Goal: Task Accomplishment & Management: Use online tool/utility

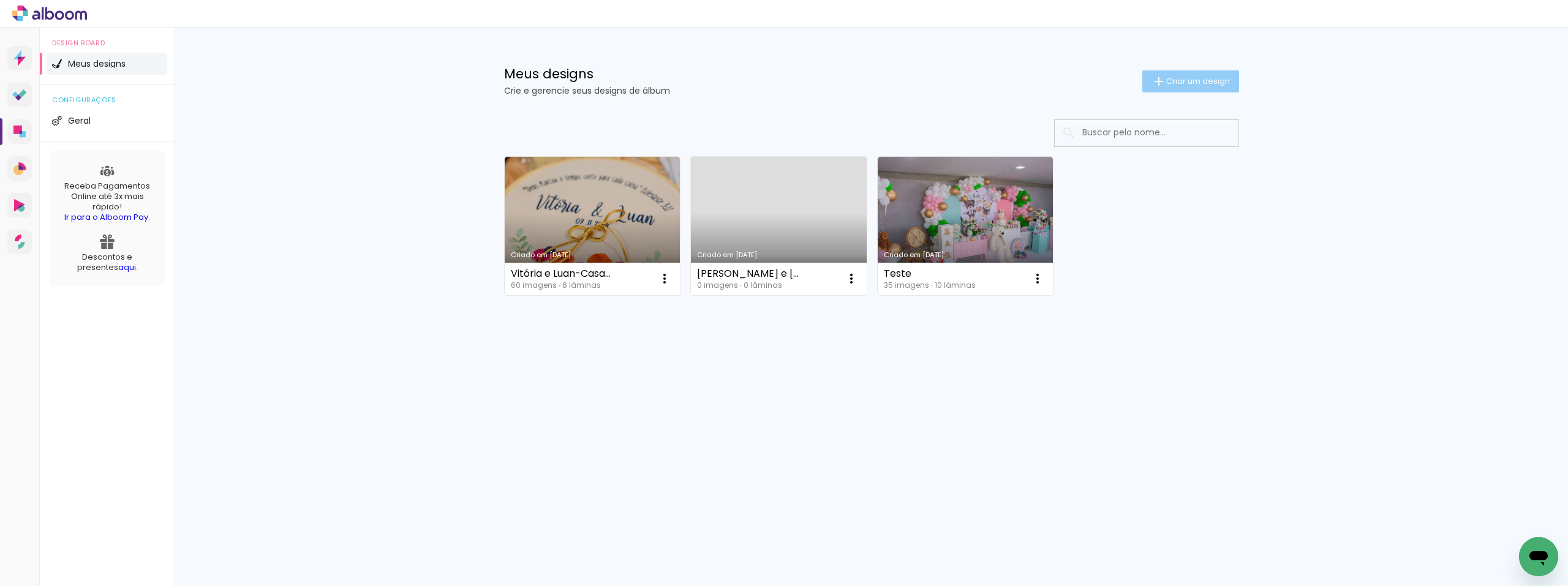
click at [1194, 78] on span "Criar um design" at bounding box center [1198, 81] width 64 height 8
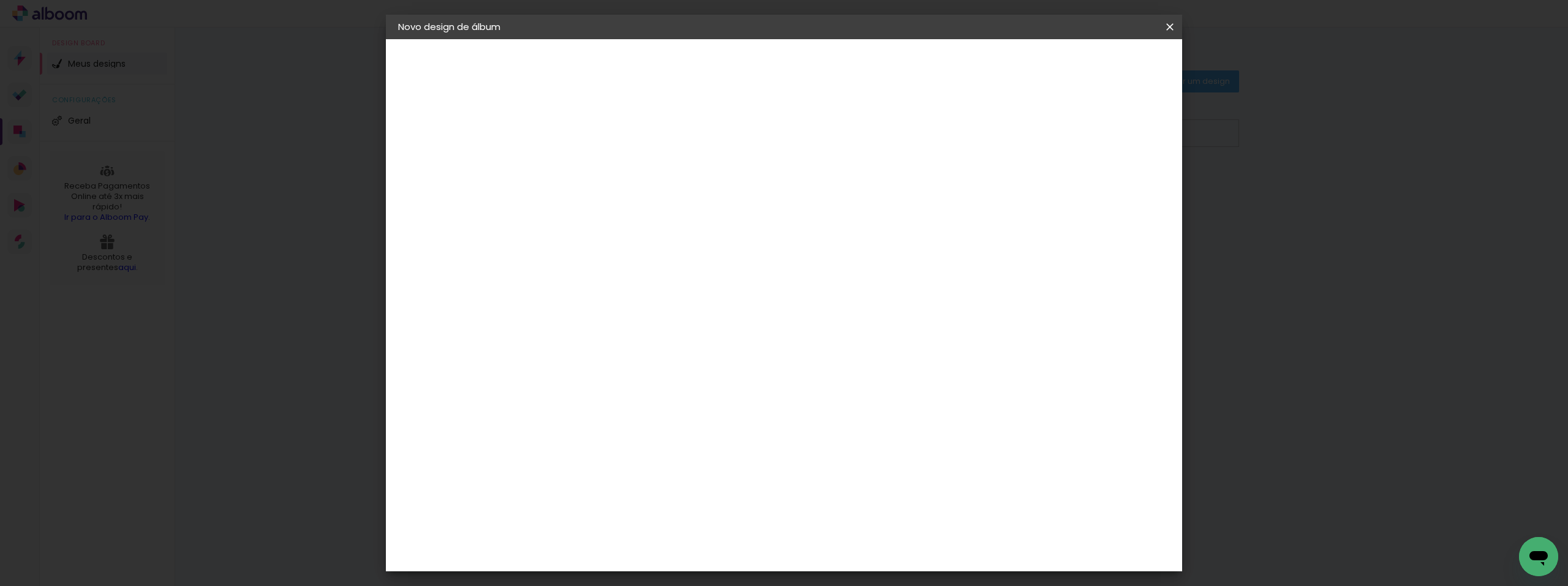
click at [599, 160] on input at bounding box center [599, 165] width 0 height 19
type input "S"
type input "a"
type input "Sam-Batismo"
type paper-input "Sam-Batismo"
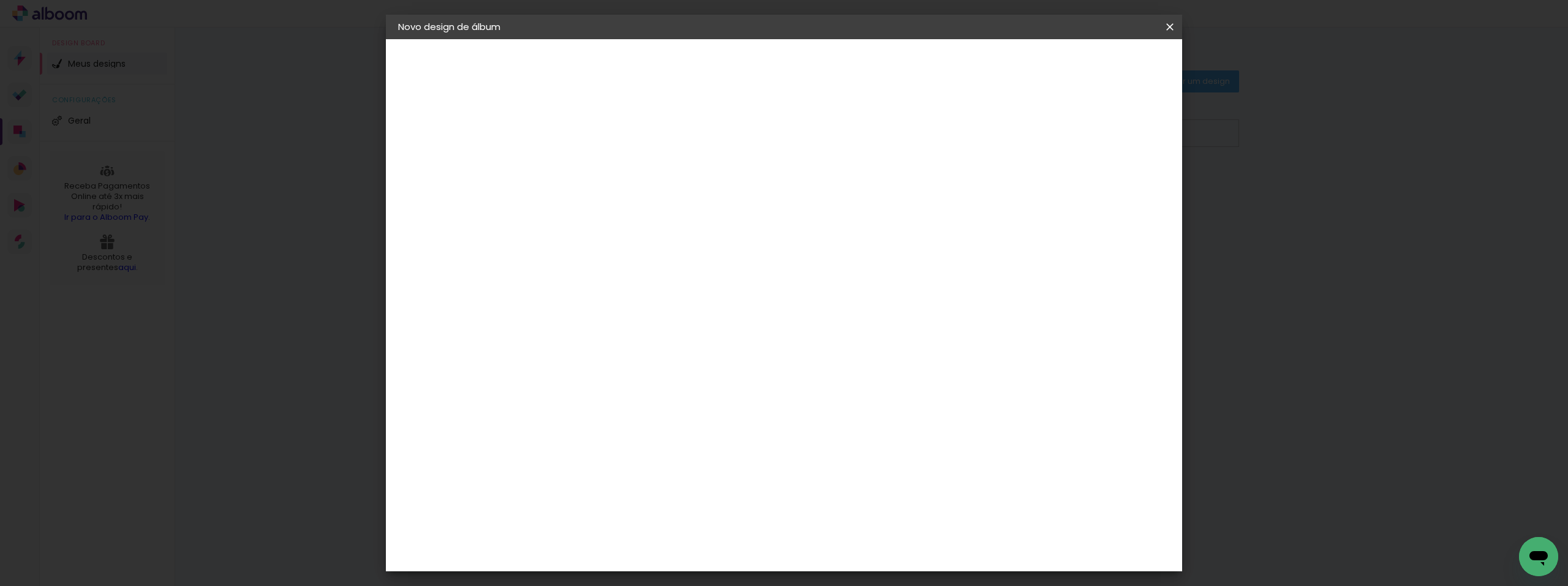
click at [0, 0] on slot "Avançar" at bounding box center [0, 0] width 0 height 0
click at [654, 190] on input "[GEOGRAPHIC_DATA]" at bounding box center [625, 196] width 114 height 15
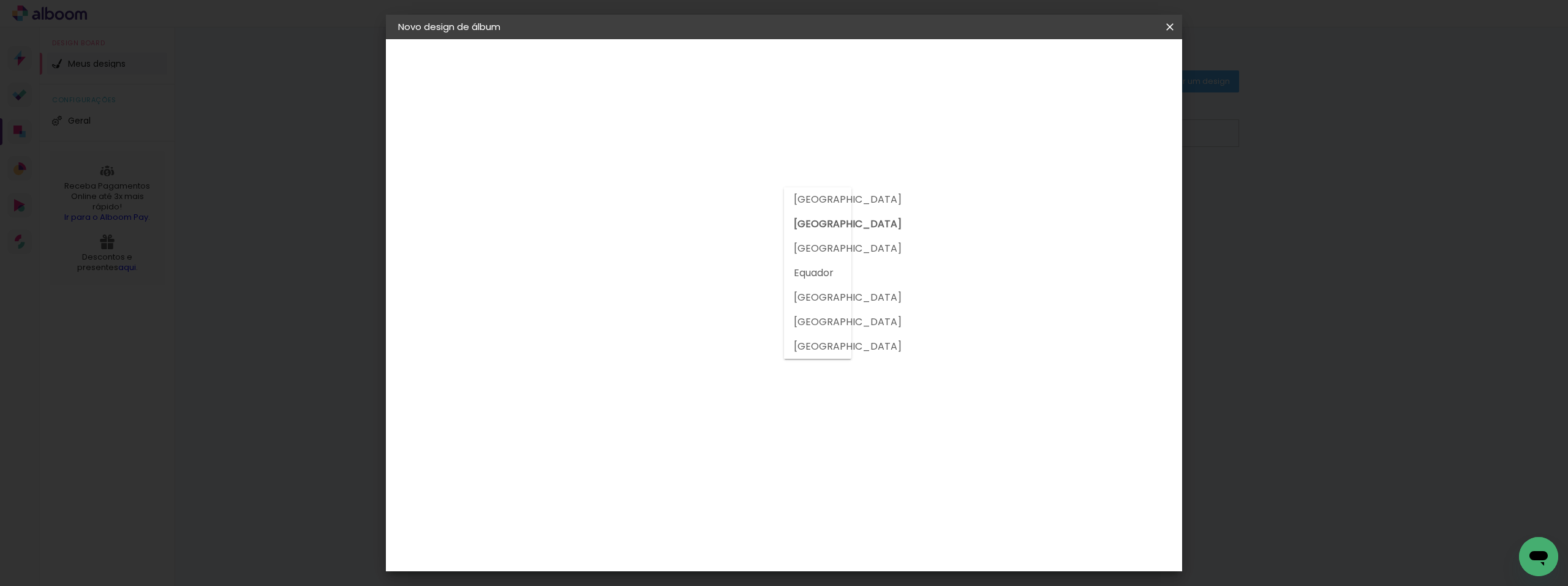
click at [0, 0] on slot "[GEOGRAPHIC_DATA]" at bounding box center [0, 0] width 0 height 0
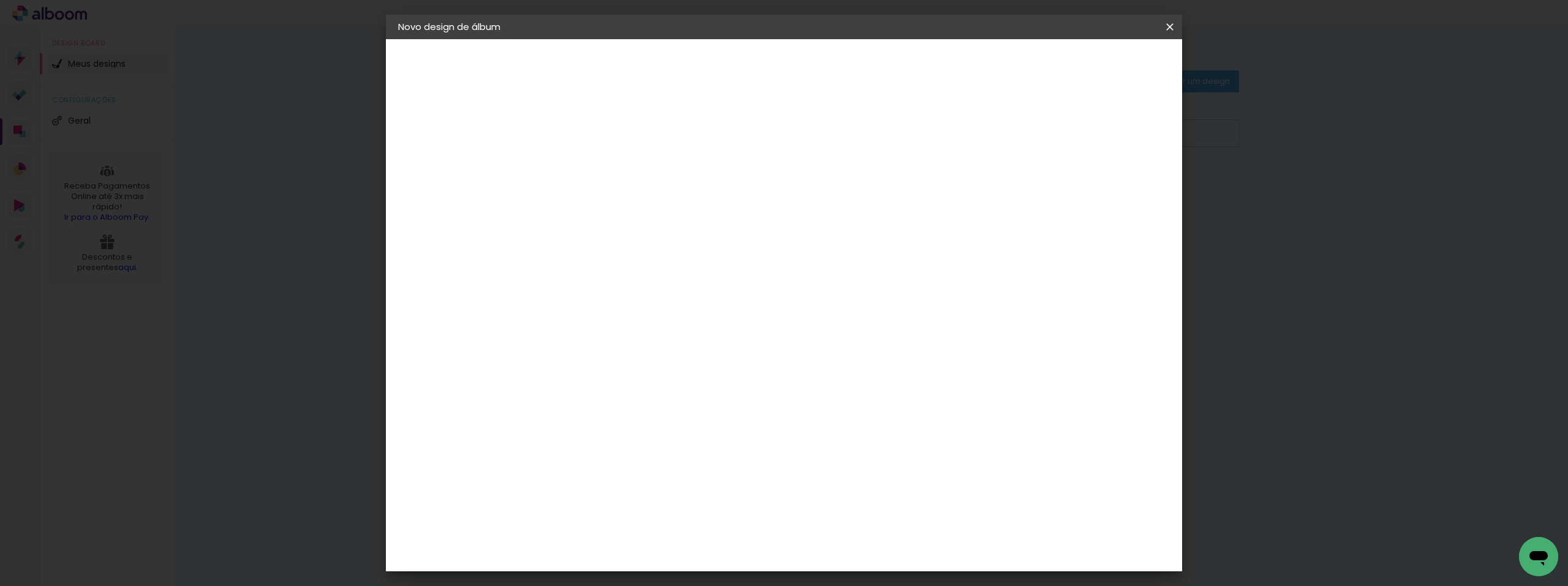
click at [646, 229] on input at bounding box center [630, 233] width 124 height 15
type input "meg"
type paper-input "meg"
click at [655, 284] on paper-item "Mega Album" at bounding box center [617, 279] width 108 height 32
click at [795, 178] on paper-item "Tamanho Livre" at bounding box center [741, 186] width 109 height 27
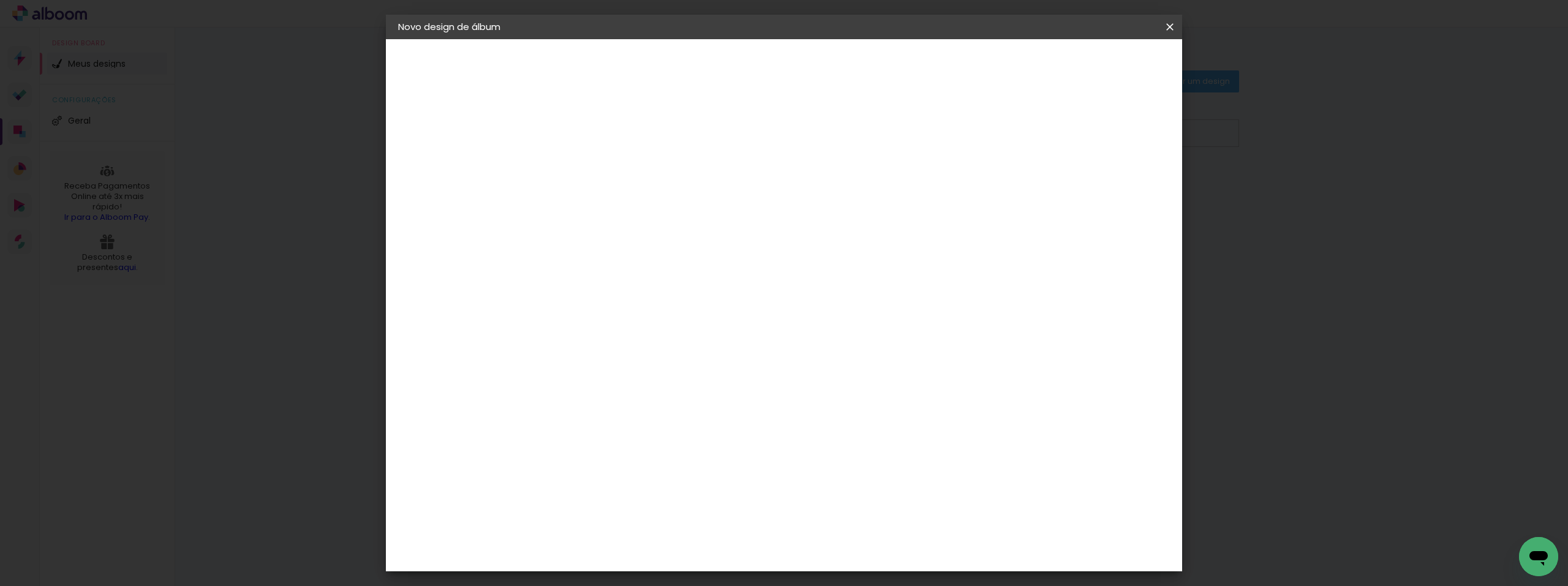
click at [795, 184] on paper-item "Tamanho Livre" at bounding box center [741, 186] width 109 height 27
click at [0, 0] on slot "Avançar" at bounding box center [0, 0] width 0 height 0
click at [447, 155] on div "Tamanho livre" at bounding box center [445, 151] width 42 height 17
click at [0, 0] on slot "Tamanho Livre" at bounding box center [0, 0] width 0 height 0
click at [789, 250] on div "Sugerir uma encadernadora" at bounding box center [751, 255] width 76 height 20
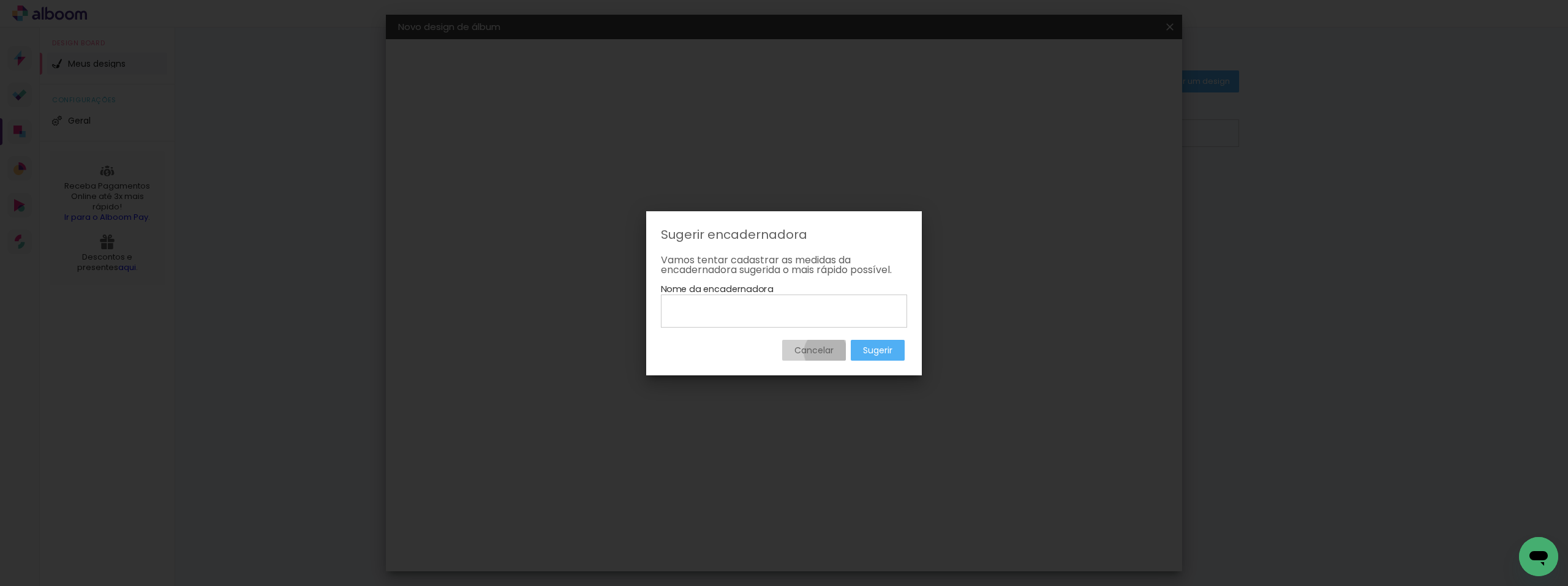
click at [0, 0] on slot "Cancelar" at bounding box center [0, 0] width 0 height 0
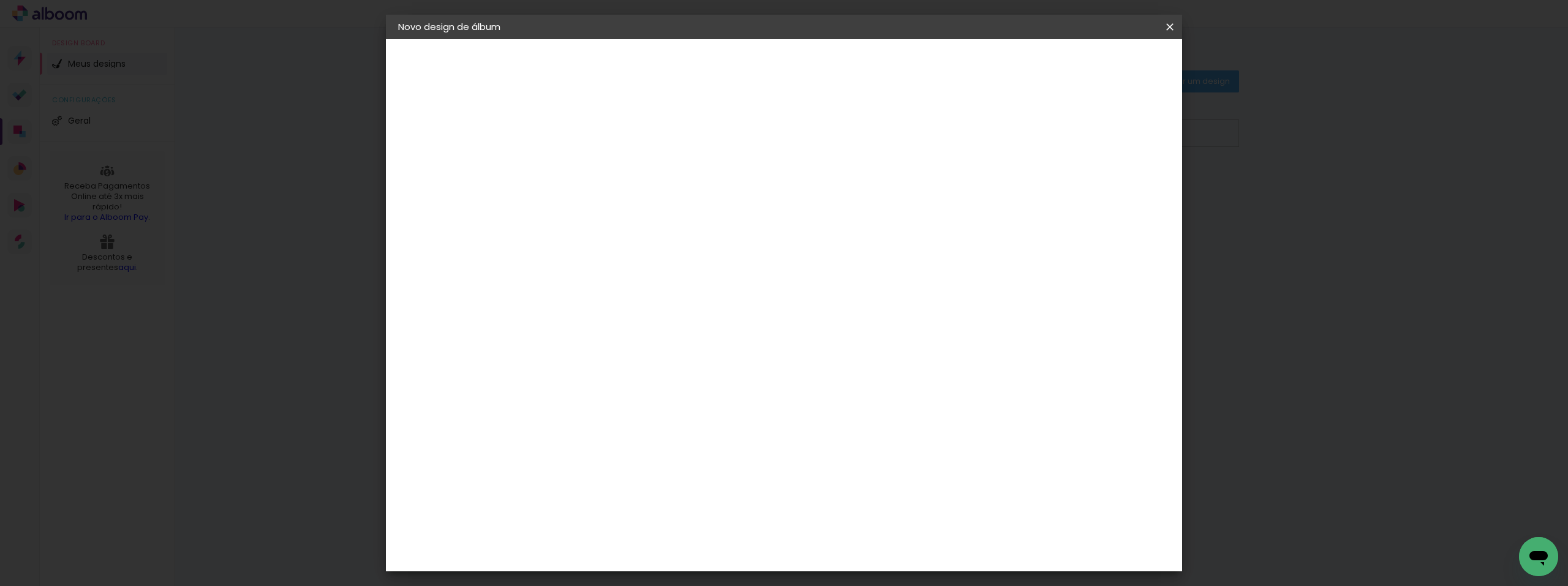
click at [622, 277] on div "Mega Album" at bounding box center [606, 279] width 31 height 20
click at [795, 177] on paper-item "Tamanho Livre" at bounding box center [741, 186] width 109 height 27
click at [795, 66] on paper-button "Avançar" at bounding box center [765, 65] width 60 height 21
click at [0, 0] on slot "Voltar" at bounding box center [0, 0] width 0 height 0
click at [615, 263] on paper-item "Mega Album" at bounding box center [617, 279] width 108 height 32
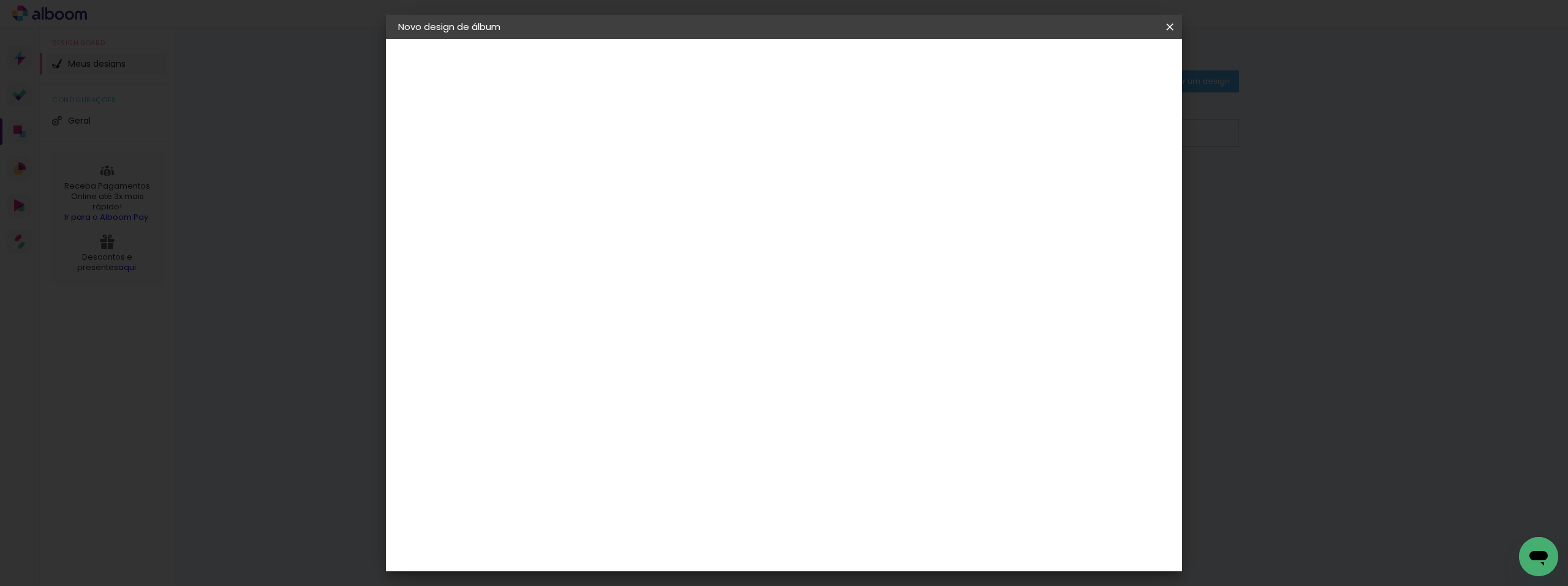
click at [0, 0] on slot "Tamanho Livre" at bounding box center [0, 0] width 0 height 0
click at [795, 194] on paper-item "Tamanho Livre" at bounding box center [741, 186] width 109 height 27
click at [795, 189] on paper-item "Tamanho Livre" at bounding box center [741, 186] width 109 height 27
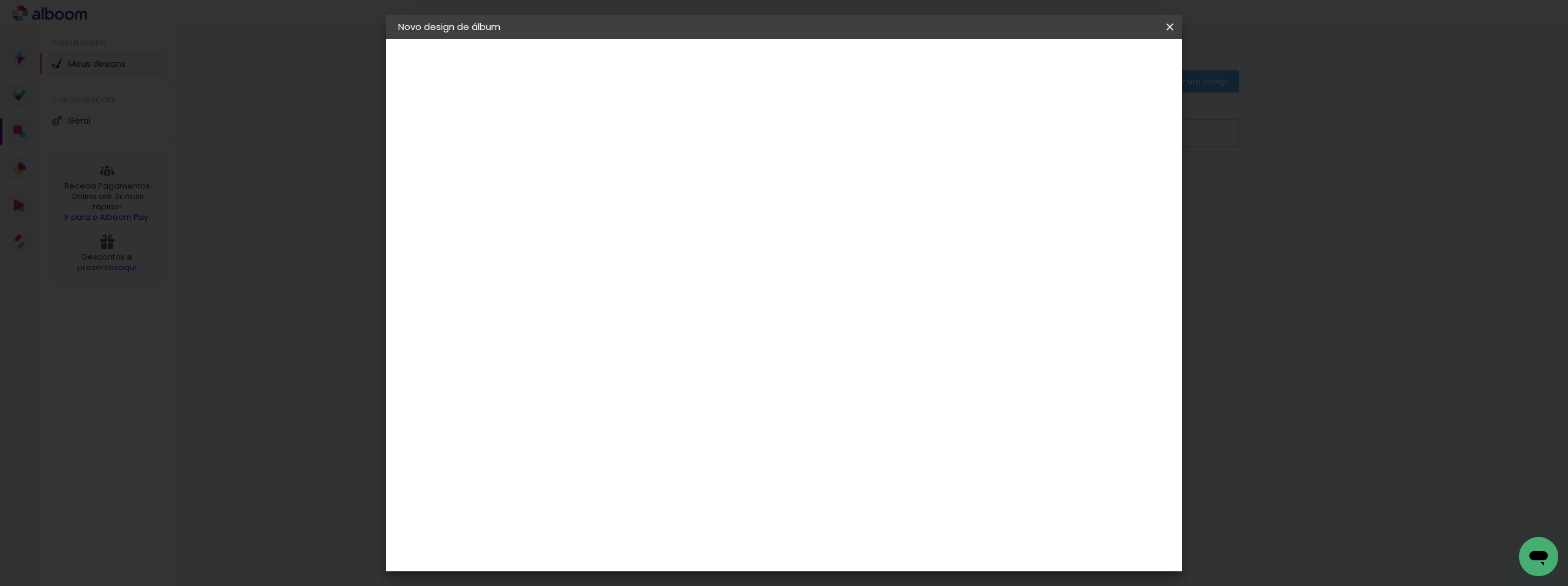
click at [795, 189] on paper-item "Tamanho Livre" at bounding box center [741, 186] width 109 height 27
click at [0, 0] on slot "Avançar" at bounding box center [0, 0] width 0 height 0
click at [1093, 63] on span "Iniciar design" at bounding box center [1065, 65] width 56 height 8
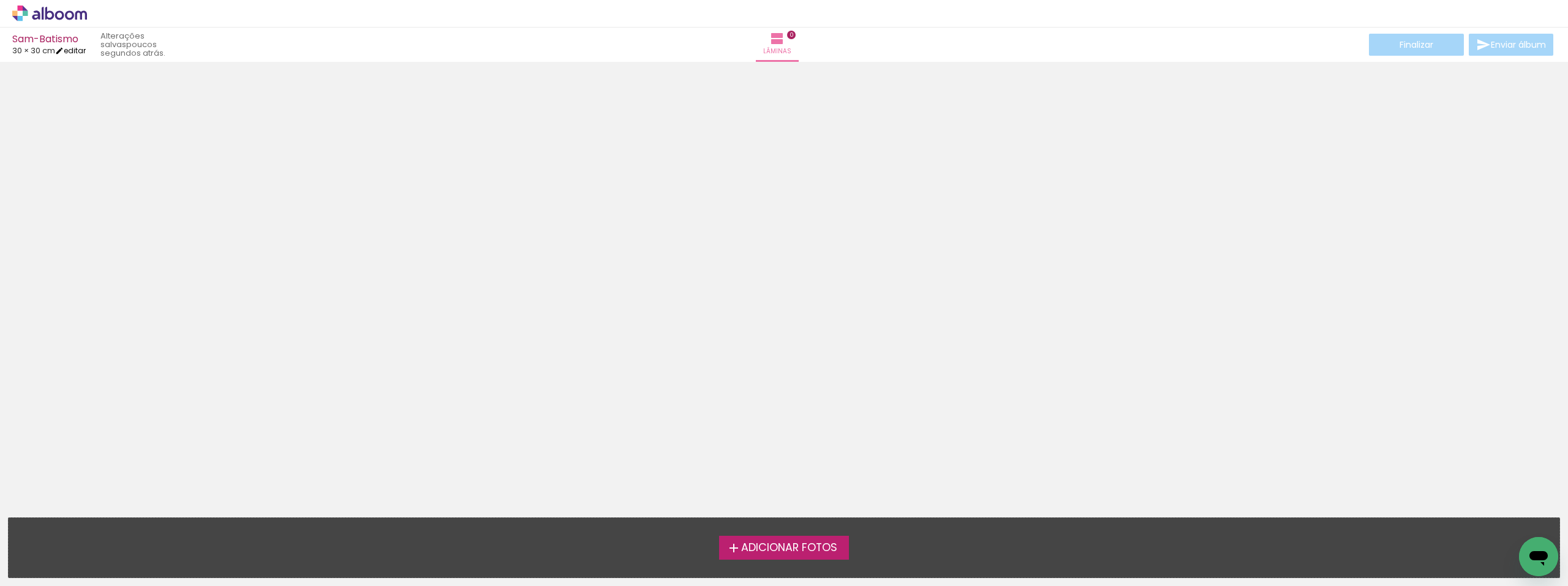
click at [79, 48] on link "editar" at bounding box center [70, 50] width 31 height 10
type input "30"
type input "60"
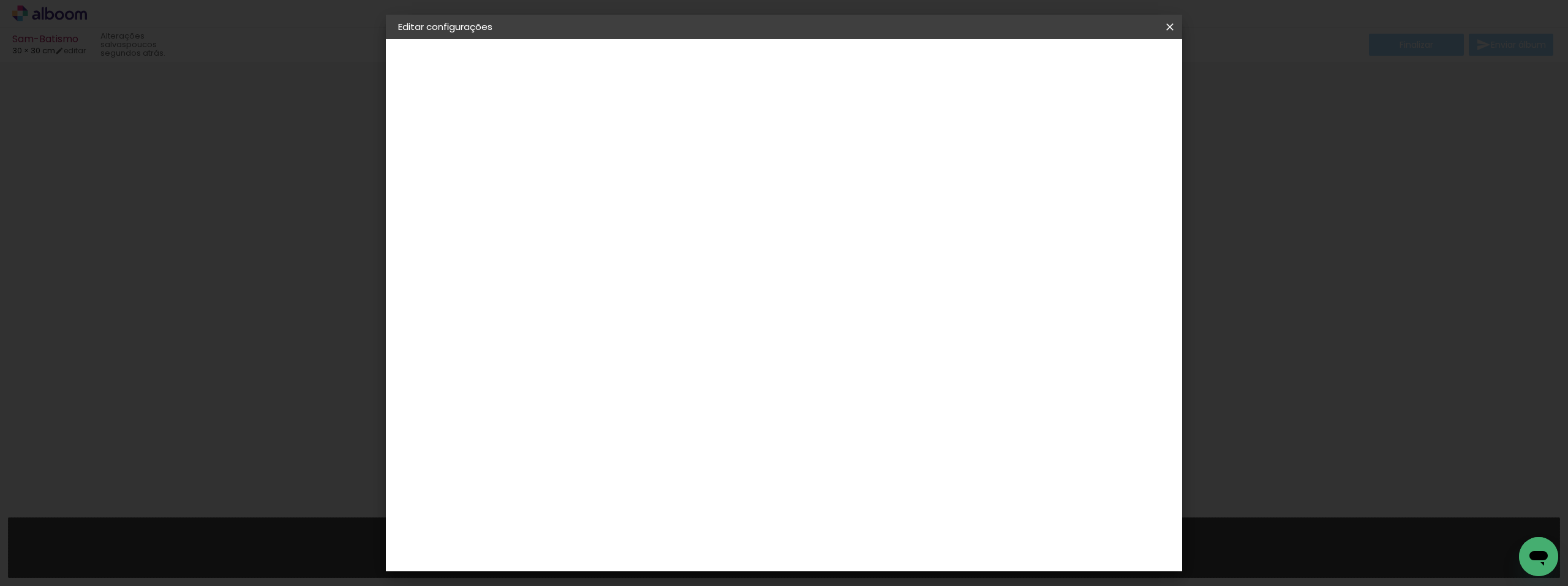
click at [747, 190] on span "cm" at bounding box center [749, 192] width 15 height 19
click at [579, 350] on div "cm" at bounding box center [583, 348] width 15 height 19
click at [561, 343] on input "30" at bounding box center [560, 348] width 32 height 19
drag, startPoint x: 561, startPoint y: 343, endPoint x: 572, endPoint y: 343, distance: 11.0
click at [572, 343] on input "30" at bounding box center [560, 348] width 32 height 19
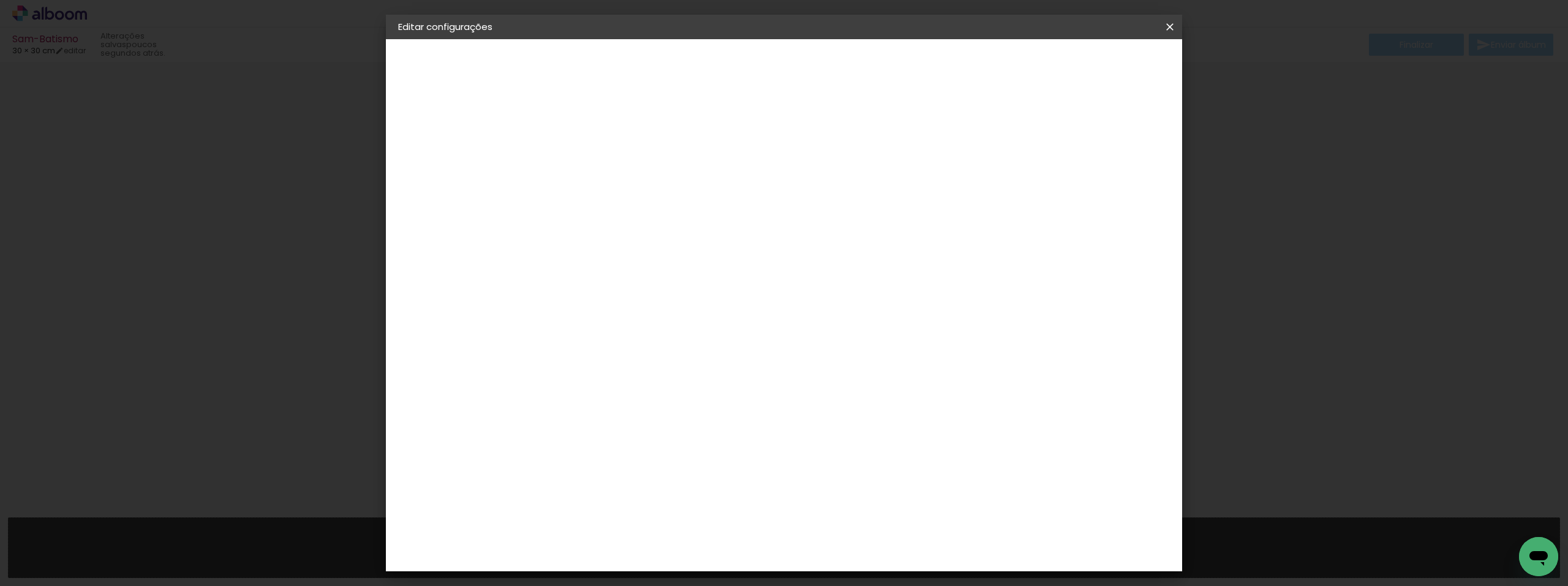
type input "20"
type paper-input "20"
click at [732, 188] on span "30" at bounding box center [732, 192] width 20 height 19
click at [730, 196] on span "30" at bounding box center [732, 192] width 20 height 19
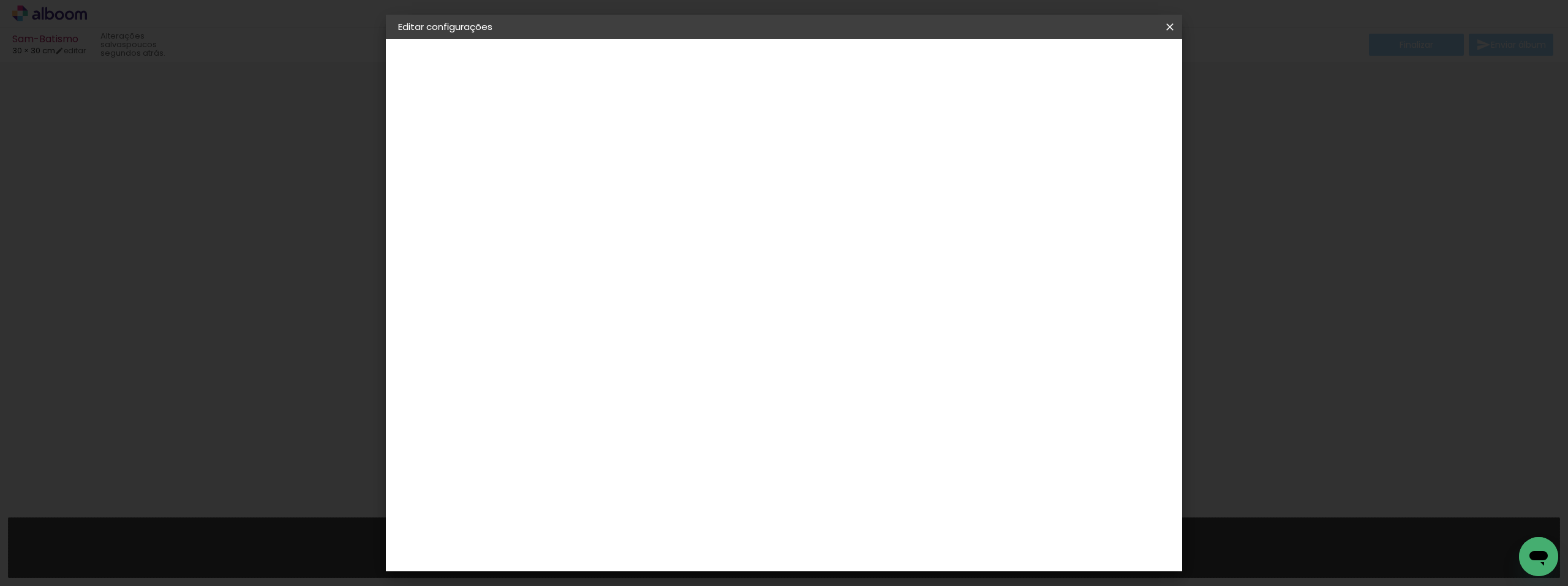
click at [730, 196] on span "30" at bounding box center [732, 192] width 20 height 19
click at [732, 193] on span "30" at bounding box center [732, 192] width 20 height 19
click at [734, 192] on span "30" at bounding box center [732, 192] width 20 height 19
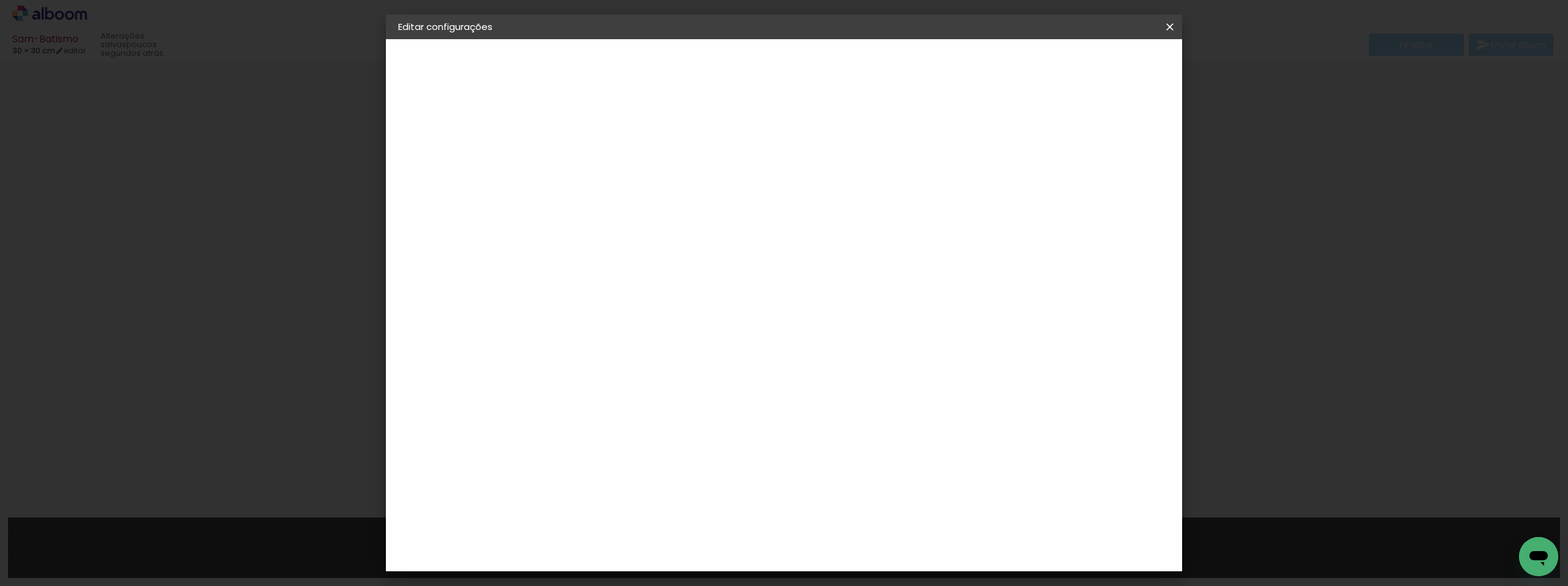
click at [856, 431] on input "60" at bounding box center [852, 431] width 32 height 19
type input "2"
type input "40"
type paper-input "40"
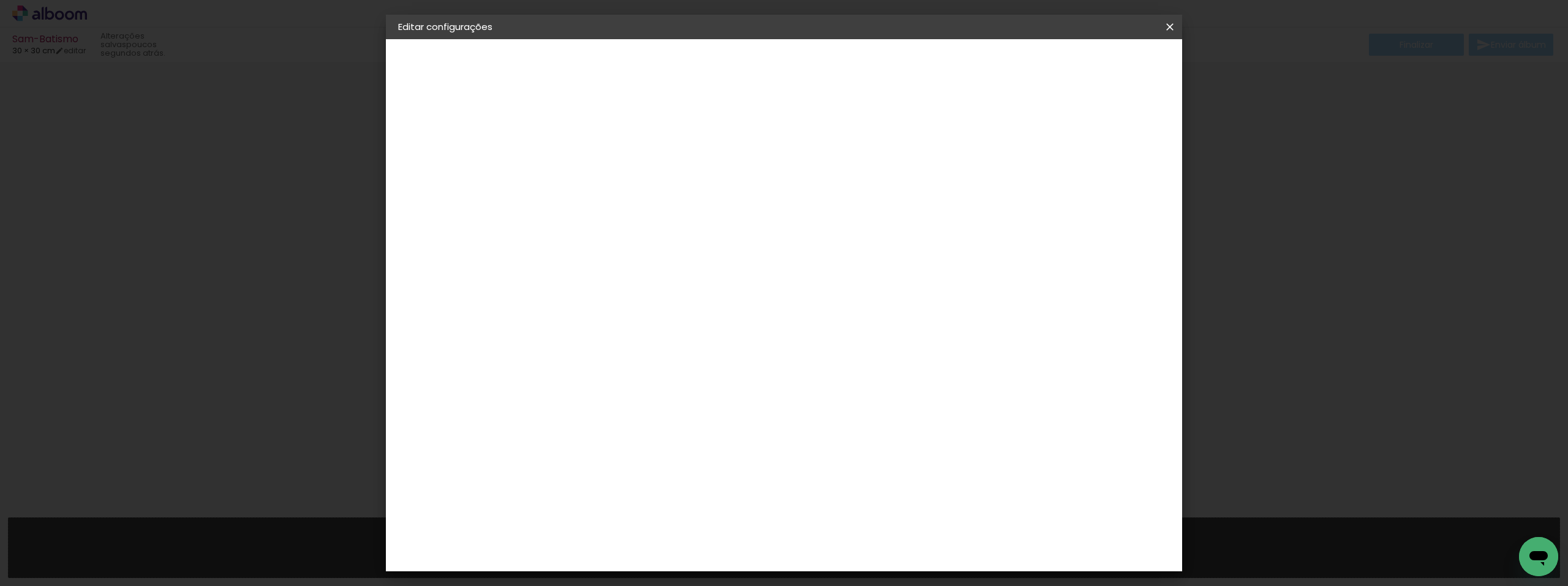
click at [1093, 67] on span "Salvar configurações" at bounding box center [1048, 65] width 91 height 8
click at [1093, 64] on span "Salvar configurações" at bounding box center [1048, 65] width 91 height 8
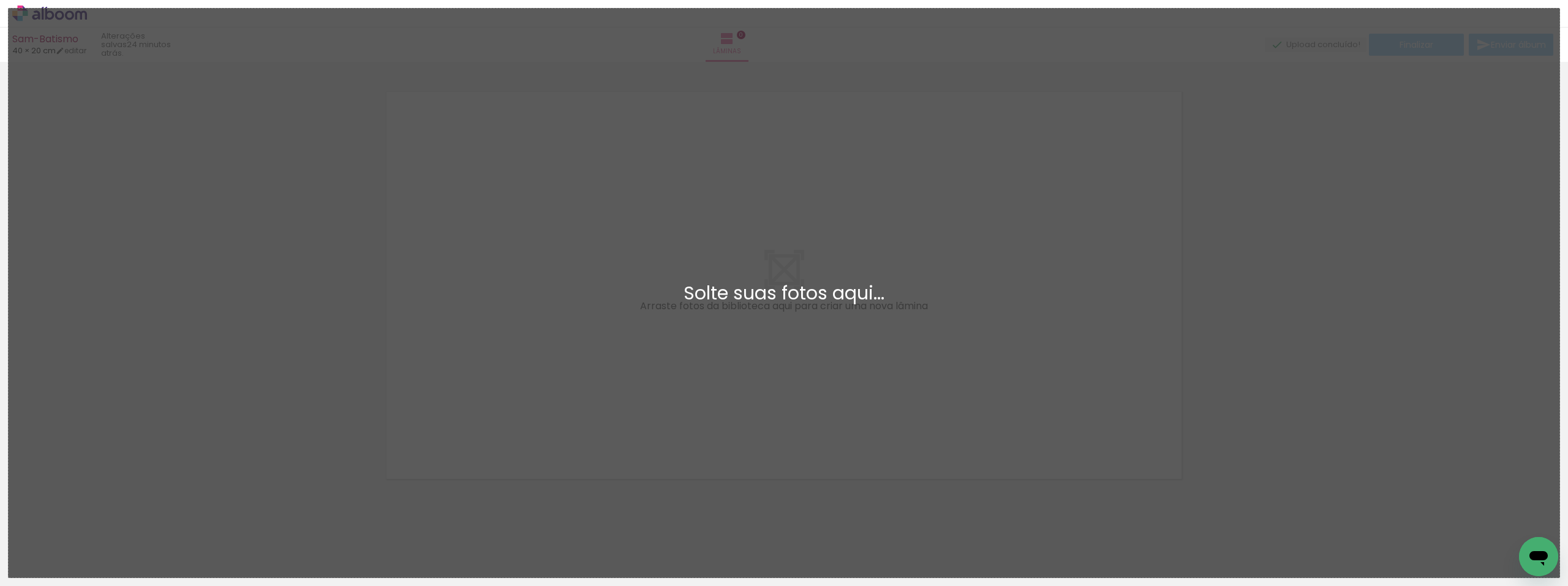
click at [58, 531] on div "Biblioteca 40 fotos Todas as fotos Não utilizadas Adicionar Fotos Adicionar Fot…" at bounding box center [784, 548] width 1568 height 77
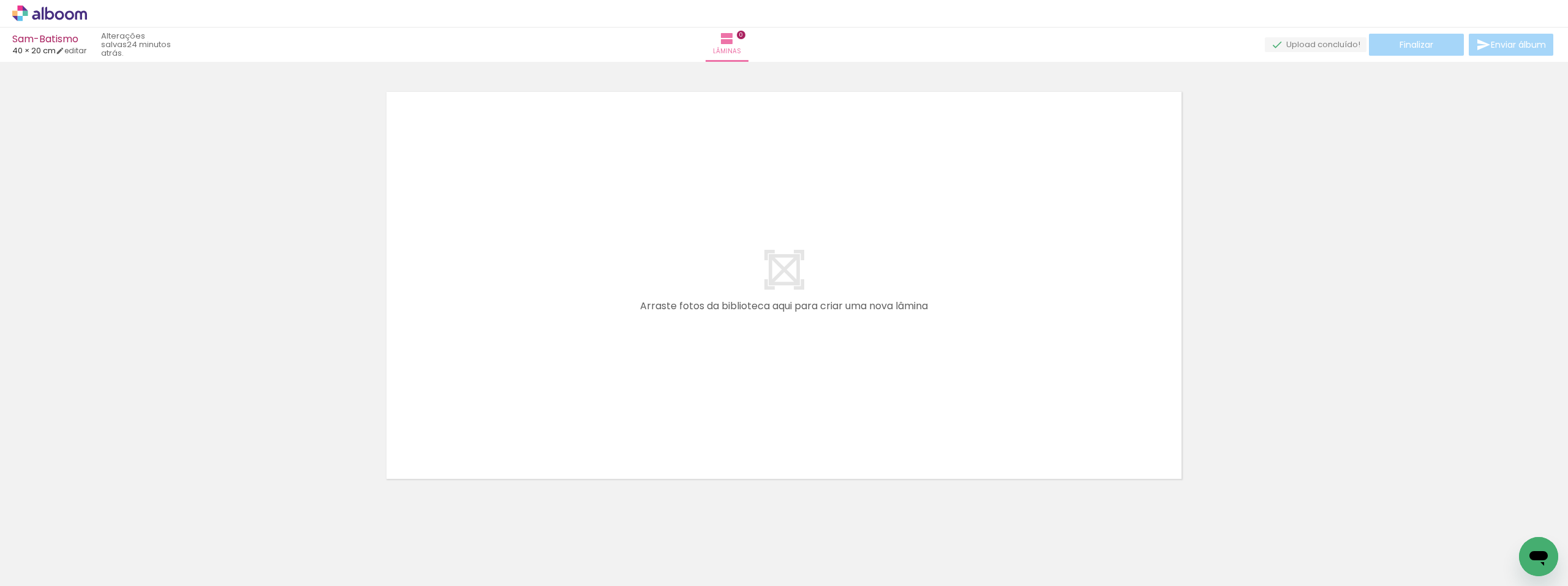
click at [54, 571] on span "Adicionar Fotos" at bounding box center [43, 569] width 37 height 13
click at [0, 0] on input "file" at bounding box center [0, 0] width 0 height 0
click at [54, 566] on span "Adicionar Fotos" at bounding box center [43, 569] width 37 height 13
click at [0, 0] on input "file" at bounding box center [0, 0] width 0 height 0
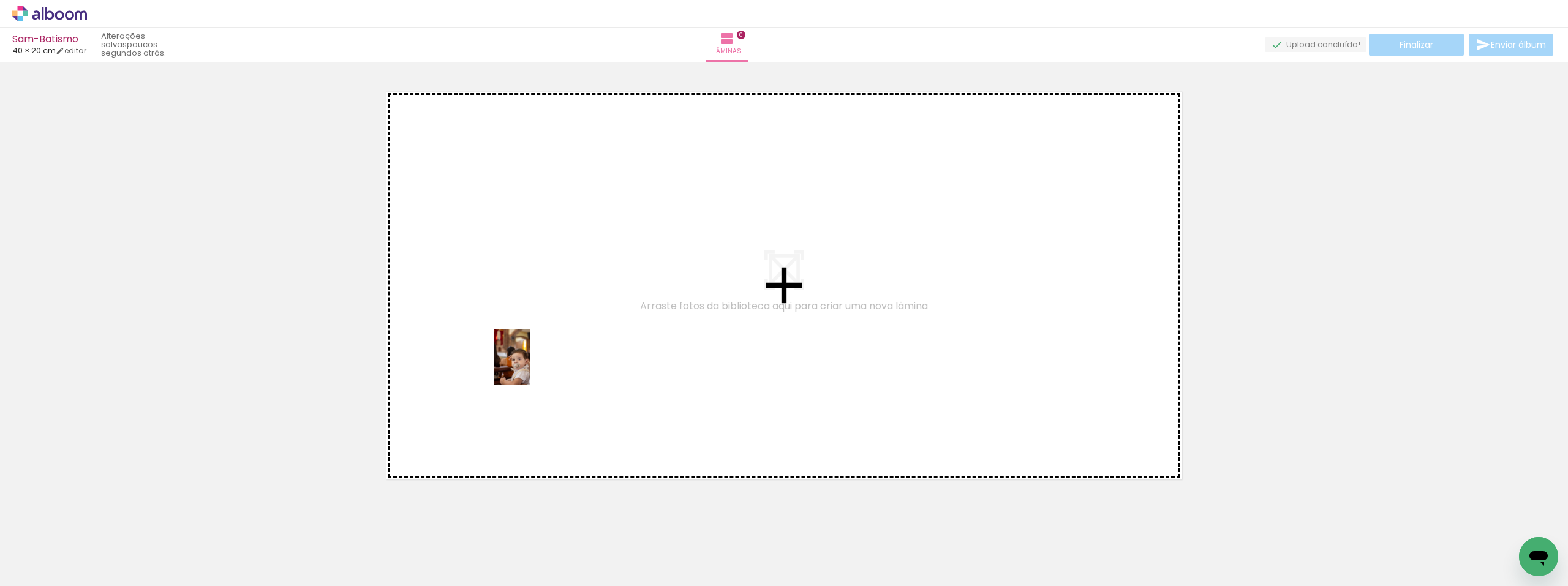
drag, startPoint x: 114, startPoint y: 560, endPoint x: 540, endPoint y: 365, distance: 468.5
click at [540, 365] on quentale-workspace at bounding box center [784, 293] width 1568 height 586
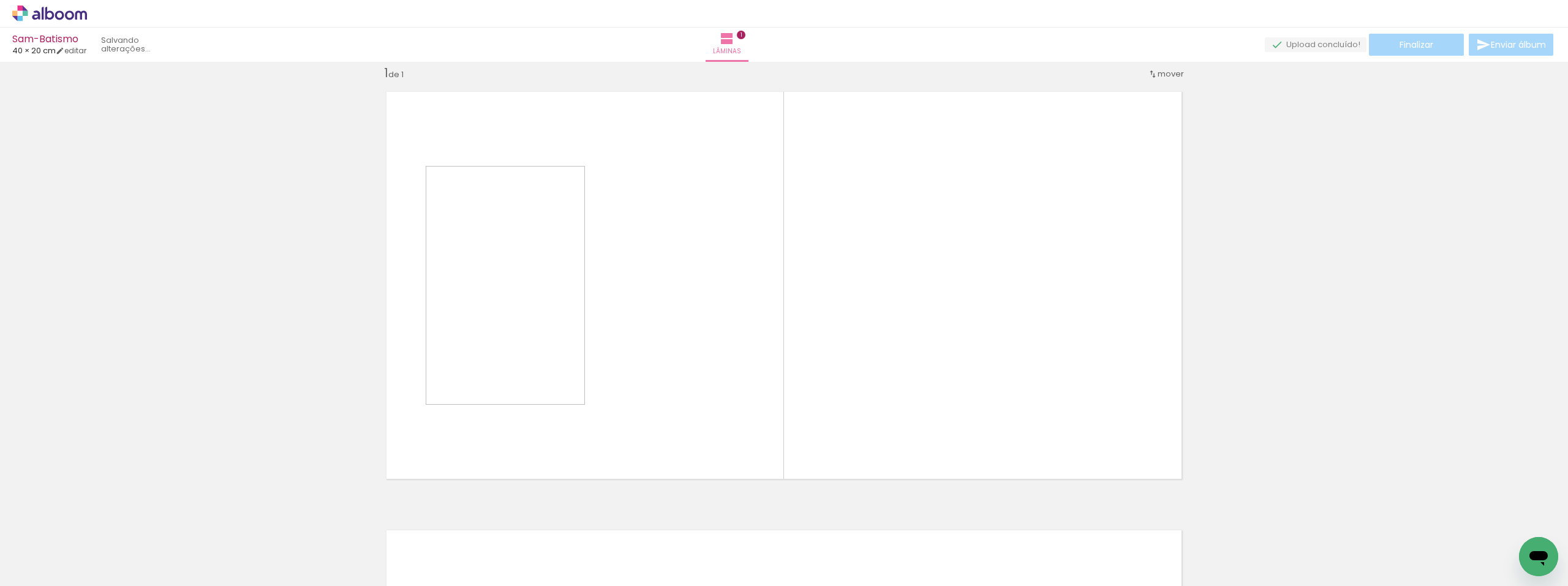
scroll to position [16, 0]
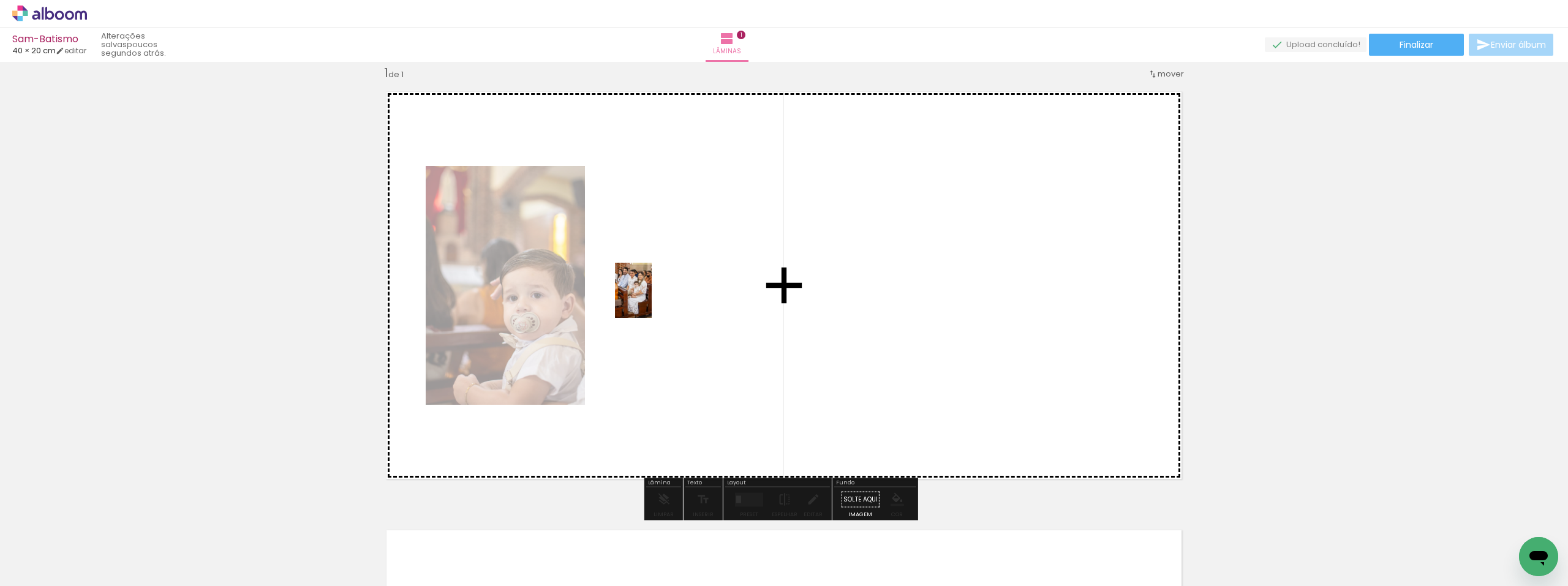
drag, startPoint x: 330, startPoint y: 556, endPoint x: 657, endPoint y: 297, distance: 417.1
click at [657, 297] on quentale-workspace at bounding box center [784, 293] width 1568 height 586
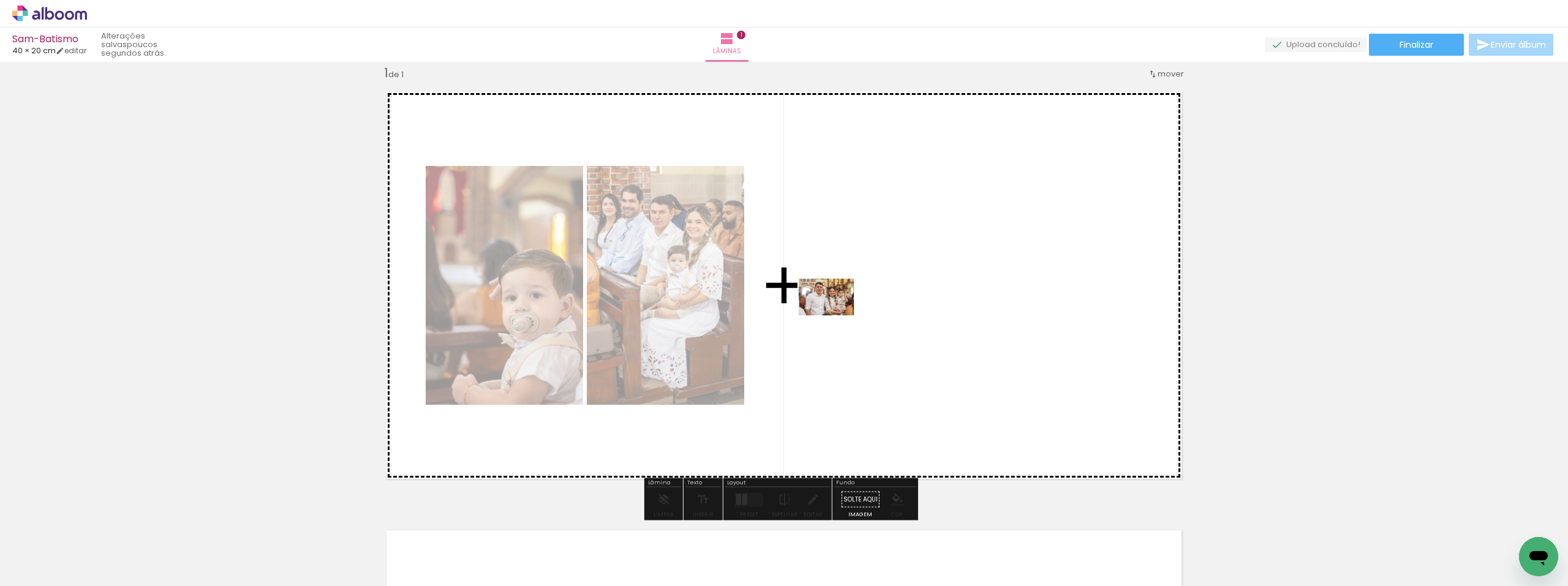
drag, startPoint x: 249, startPoint y: 556, endPoint x: 838, endPoint y: 314, distance: 636.8
click at [838, 314] on quentale-workspace at bounding box center [784, 293] width 1568 height 586
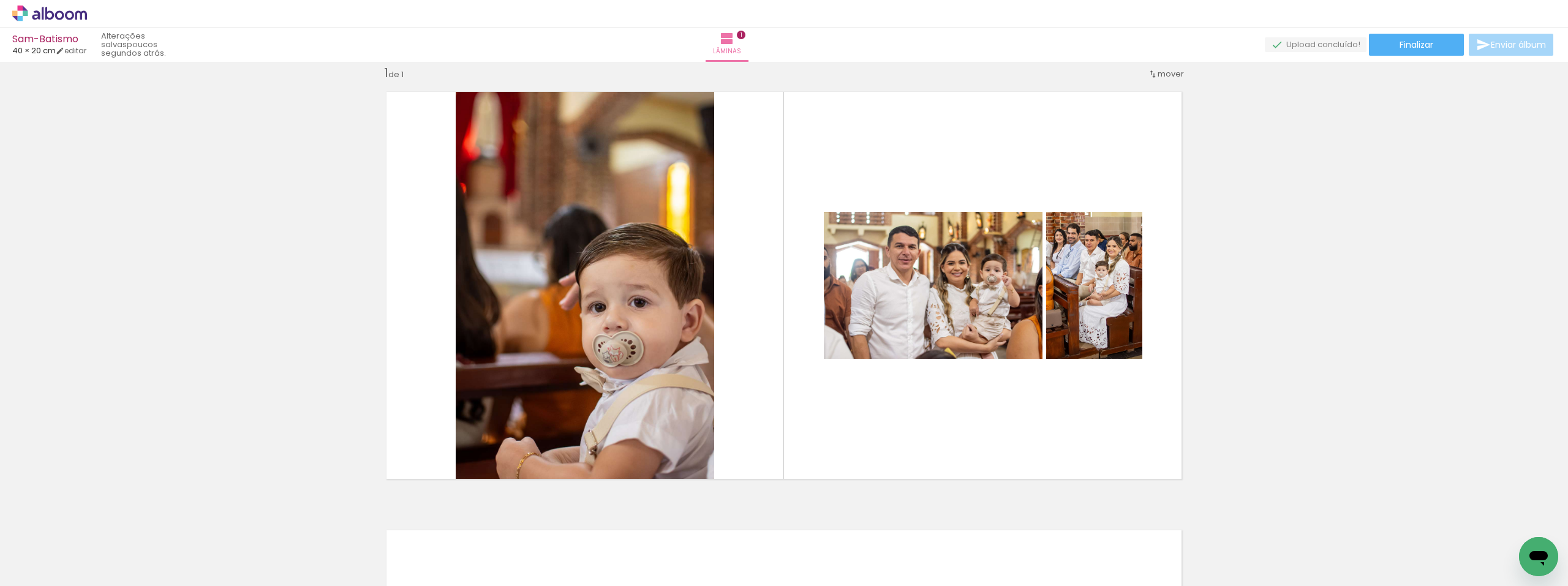
click at [1416, 290] on div "Inserir lâmina 1 de 1" at bounding box center [784, 490] width 1568 height 878
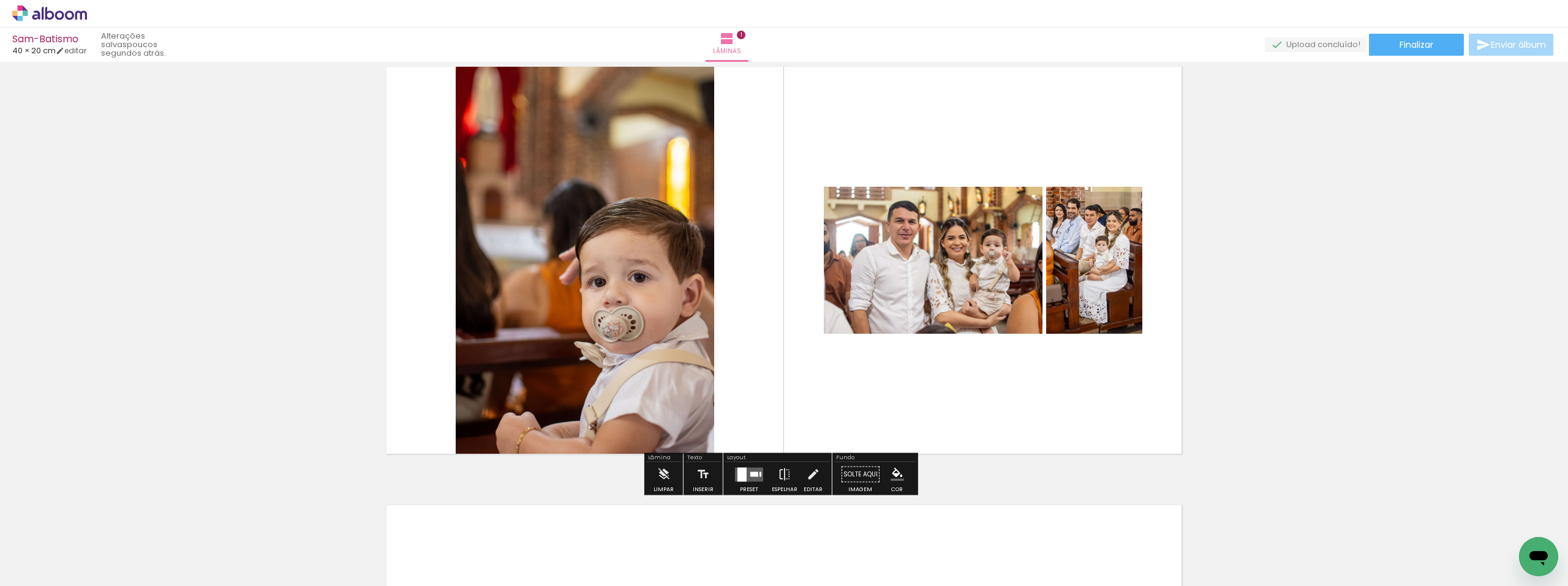
scroll to position [61, 0]
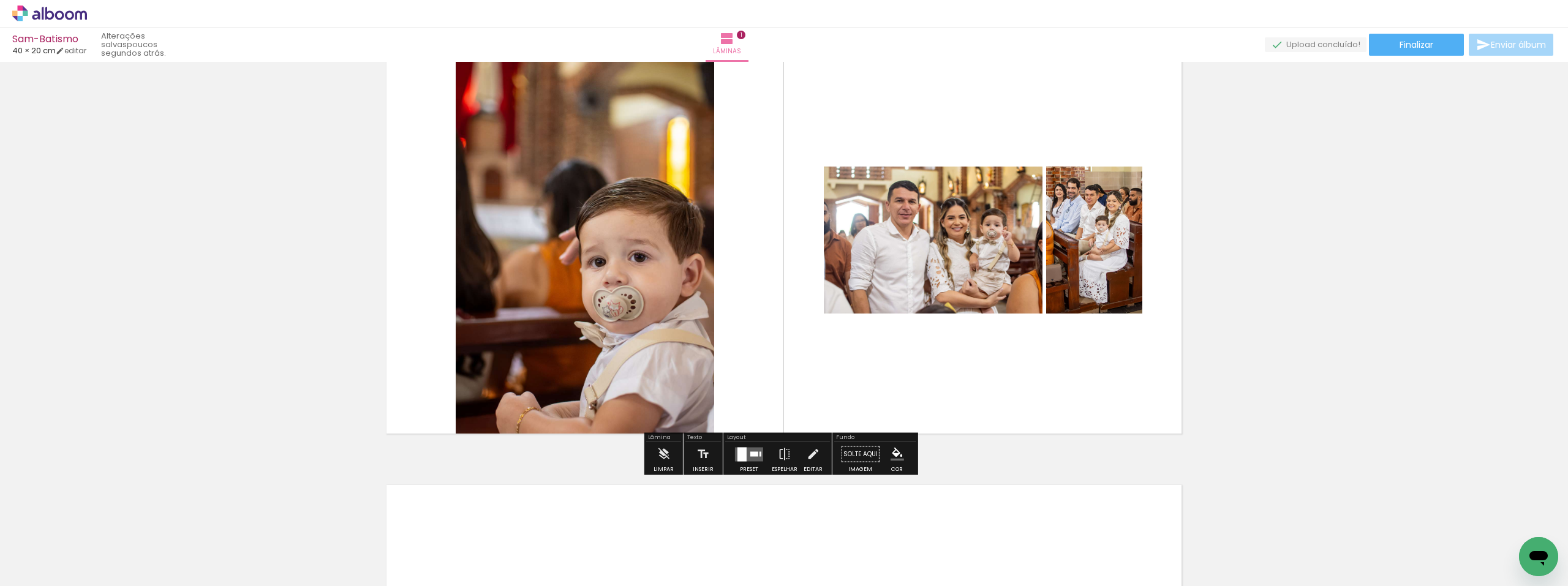
click at [750, 454] on div at bounding box center [754, 454] width 8 height 5
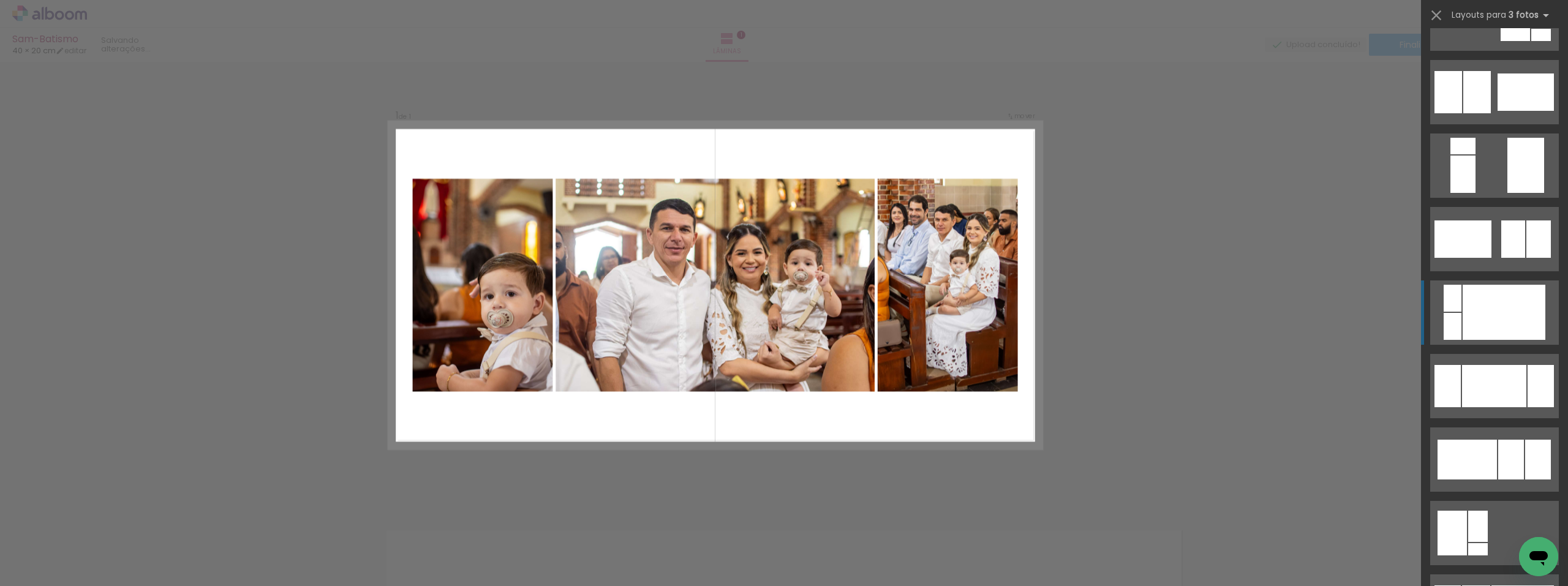
scroll to position [429, 0]
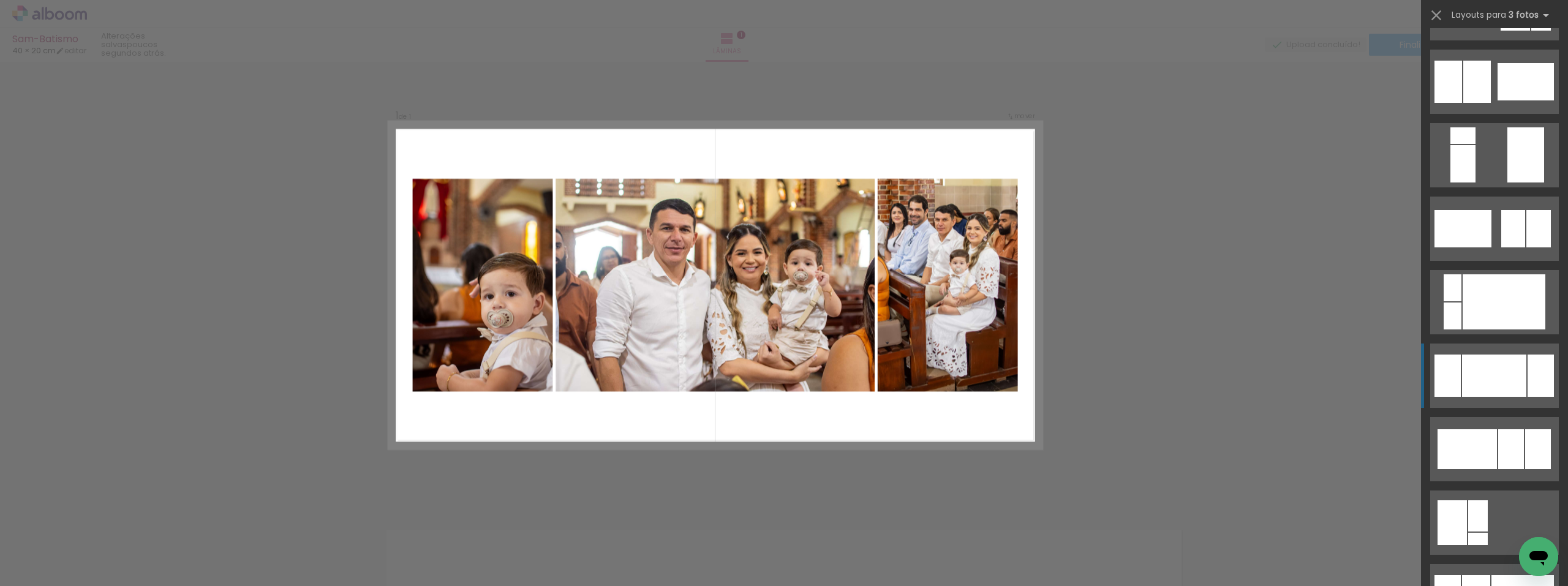
click at [1489, 367] on div at bounding box center [1494, 376] width 65 height 42
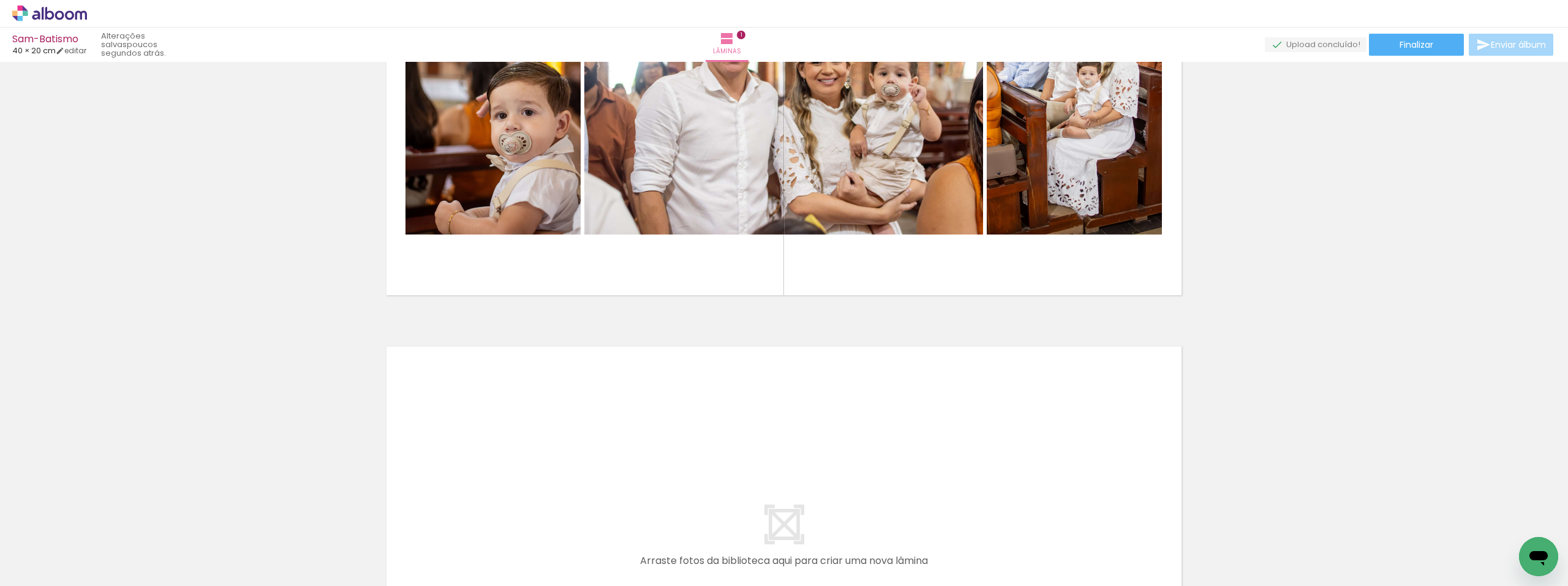
scroll to position [139, 0]
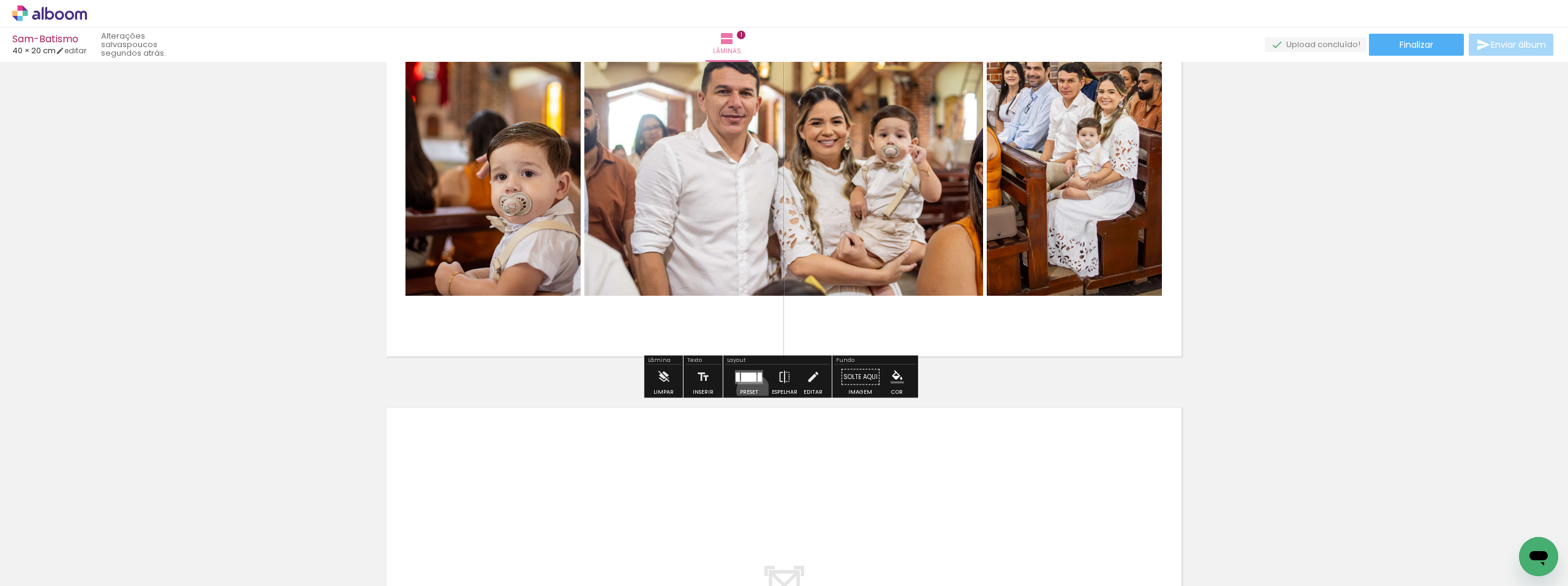
click at [750, 391] on div "Preset" at bounding box center [749, 392] width 19 height 6
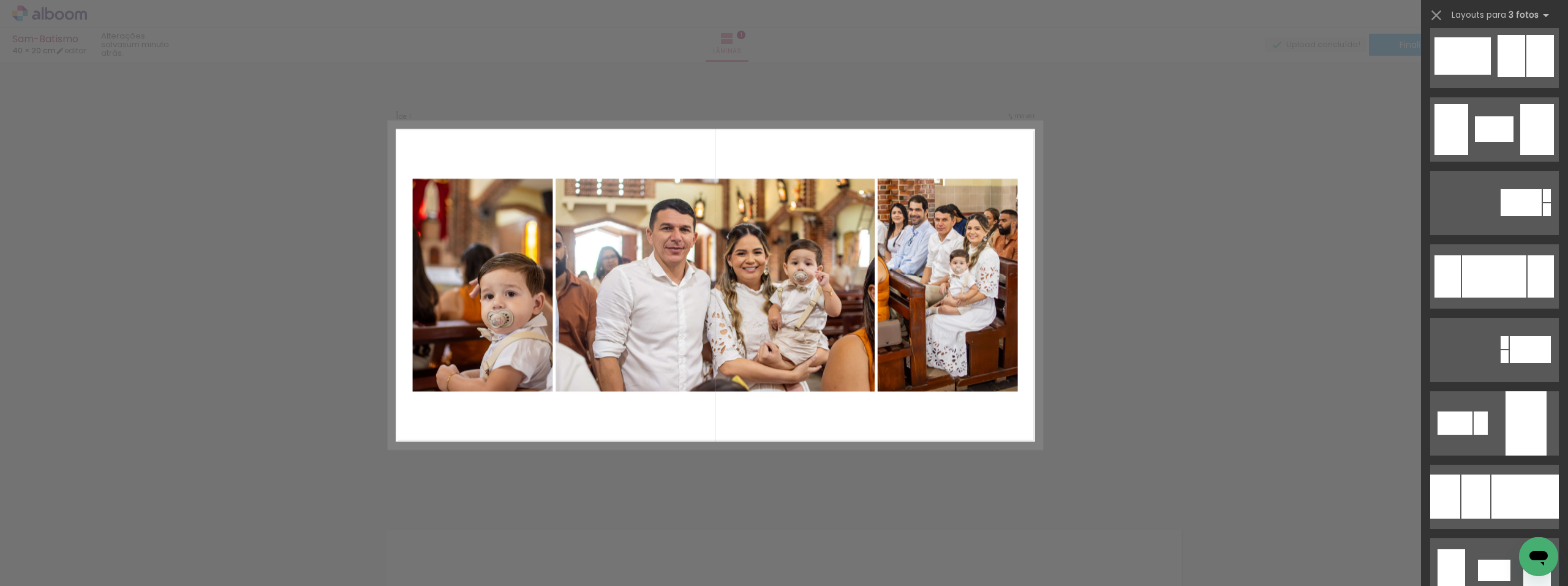
scroll to position [2035, 0]
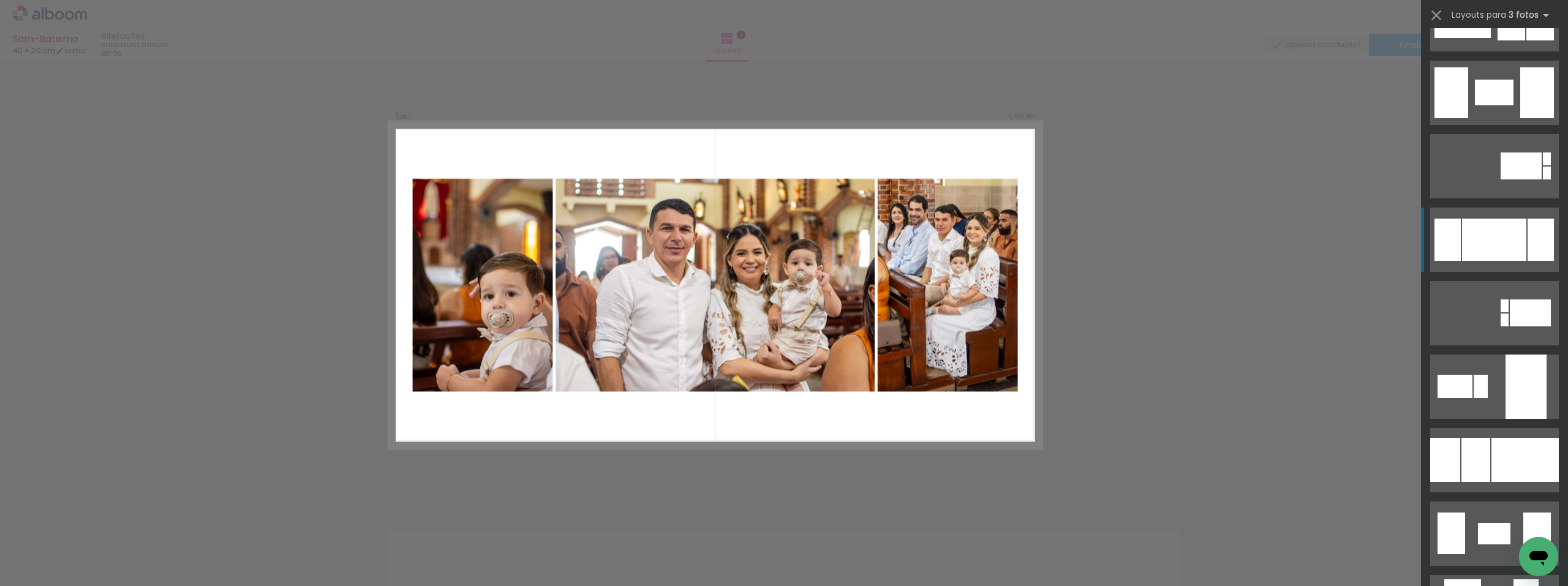
click at [1502, 239] on div at bounding box center [1494, 240] width 65 height 42
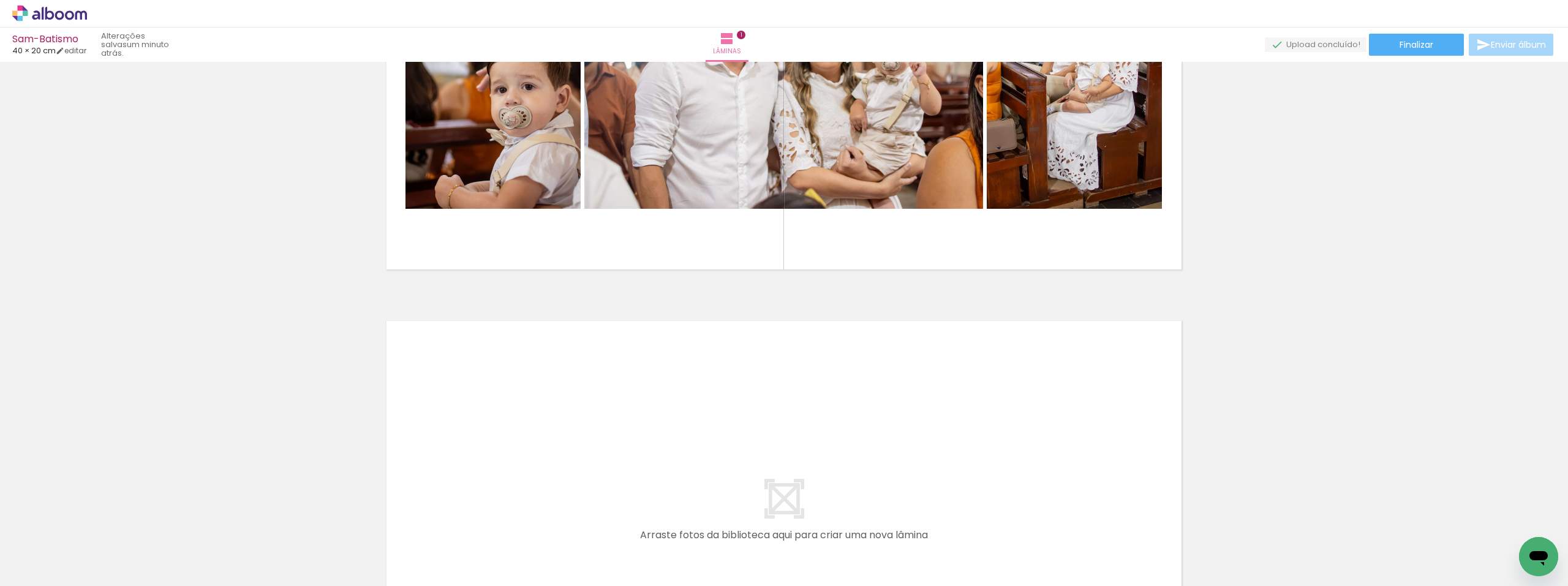
scroll to position [367, 0]
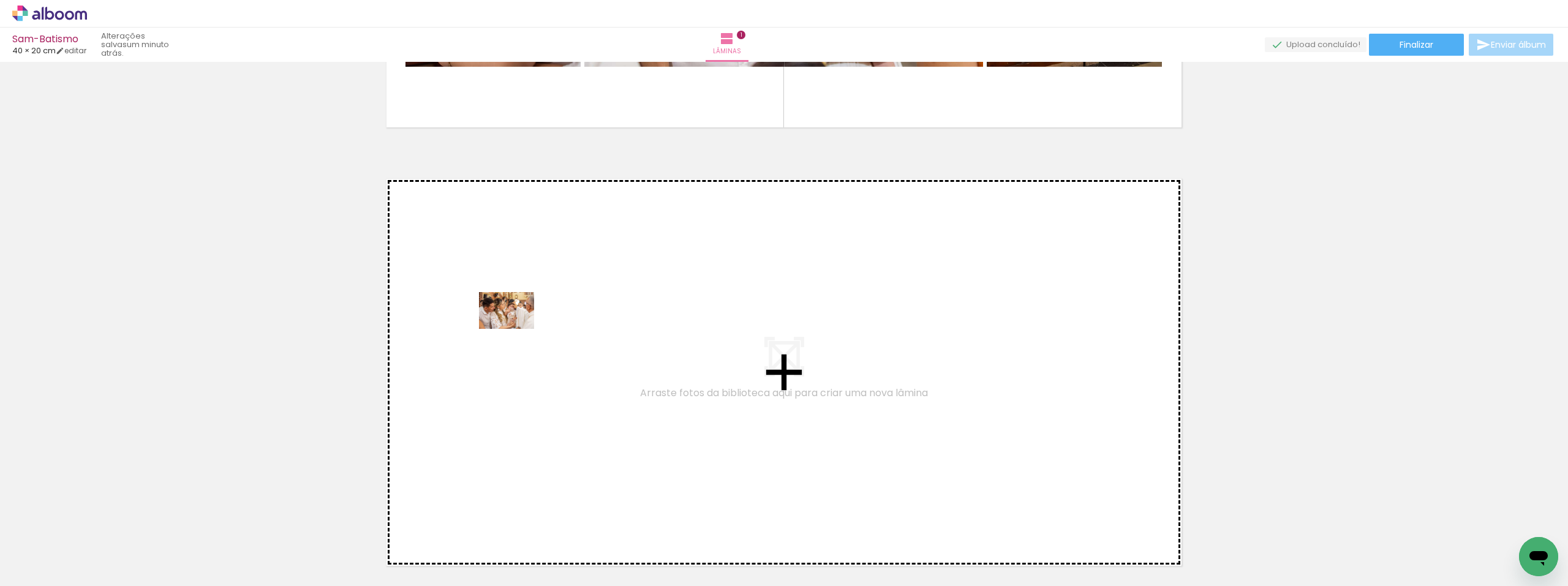
drag, startPoint x: 742, startPoint y: 556, endPoint x: 516, endPoint y: 329, distance: 320.3
click at [516, 329] on quentale-workspace at bounding box center [784, 293] width 1568 height 586
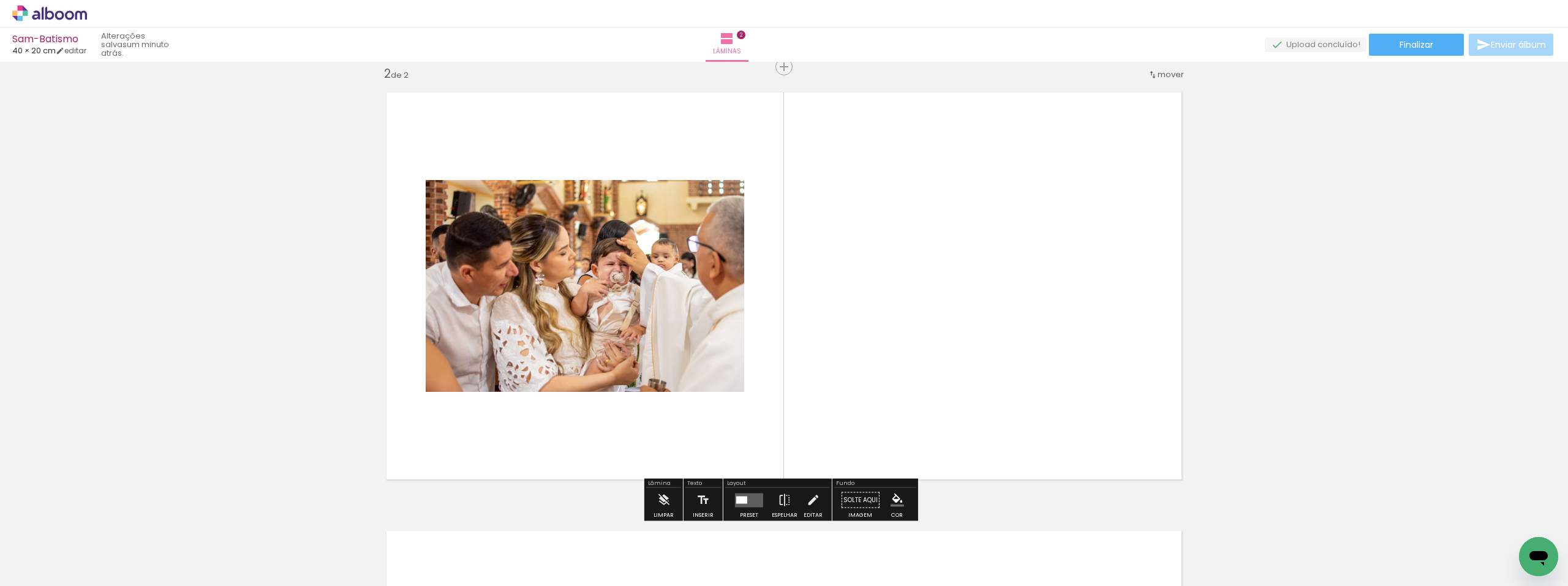
scroll to position [454, 0]
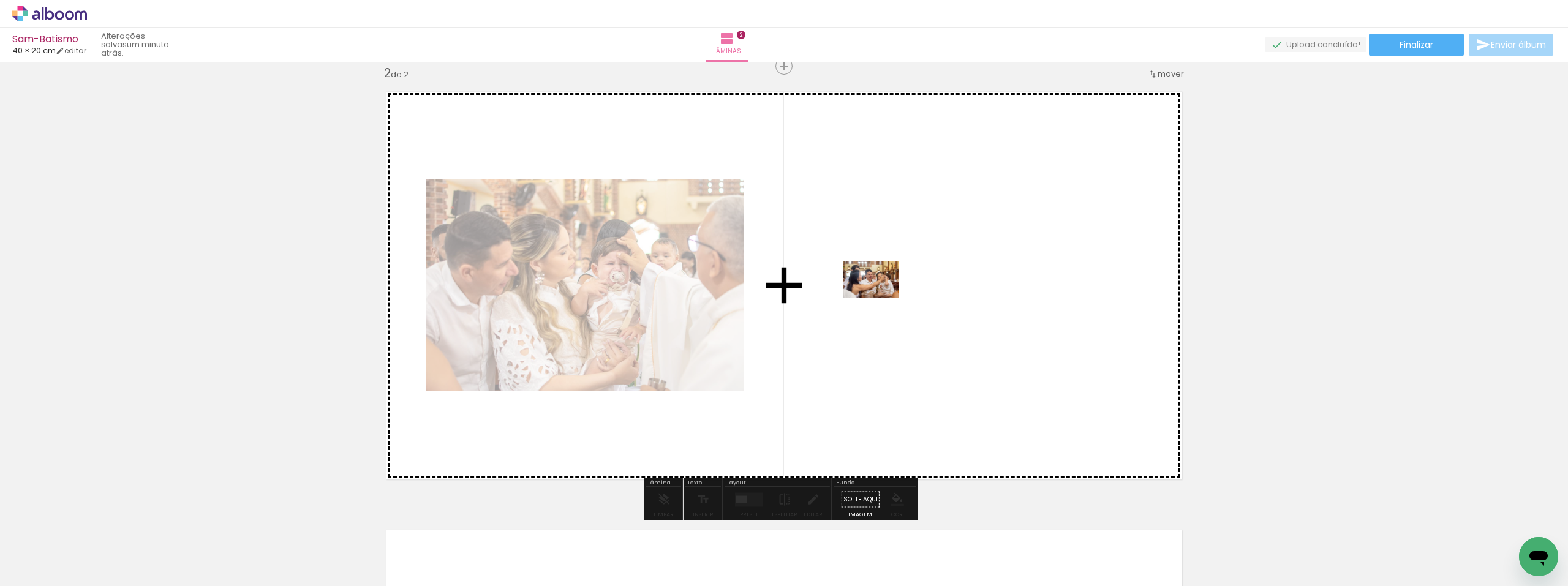
drag, startPoint x: 199, startPoint y: 553, endPoint x: 880, endPoint y: 298, distance: 727.2
click at [880, 298] on quentale-workspace at bounding box center [784, 293] width 1568 height 586
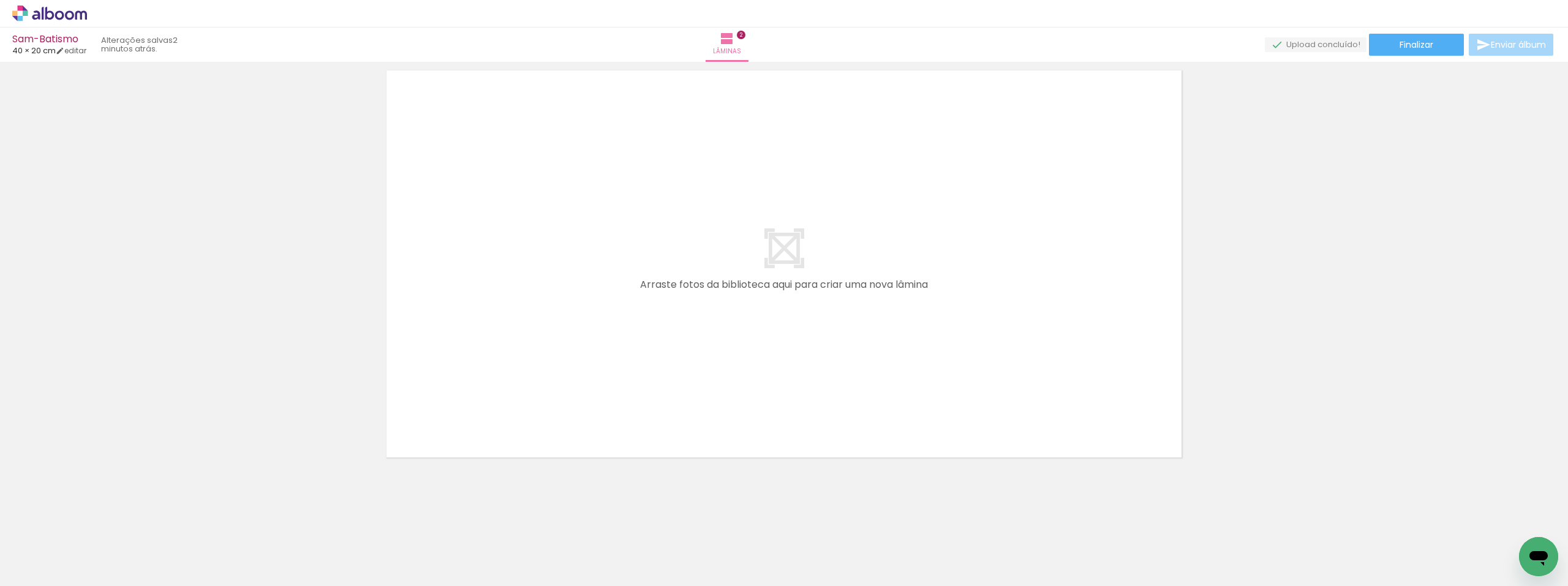
scroll to position [916, 0]
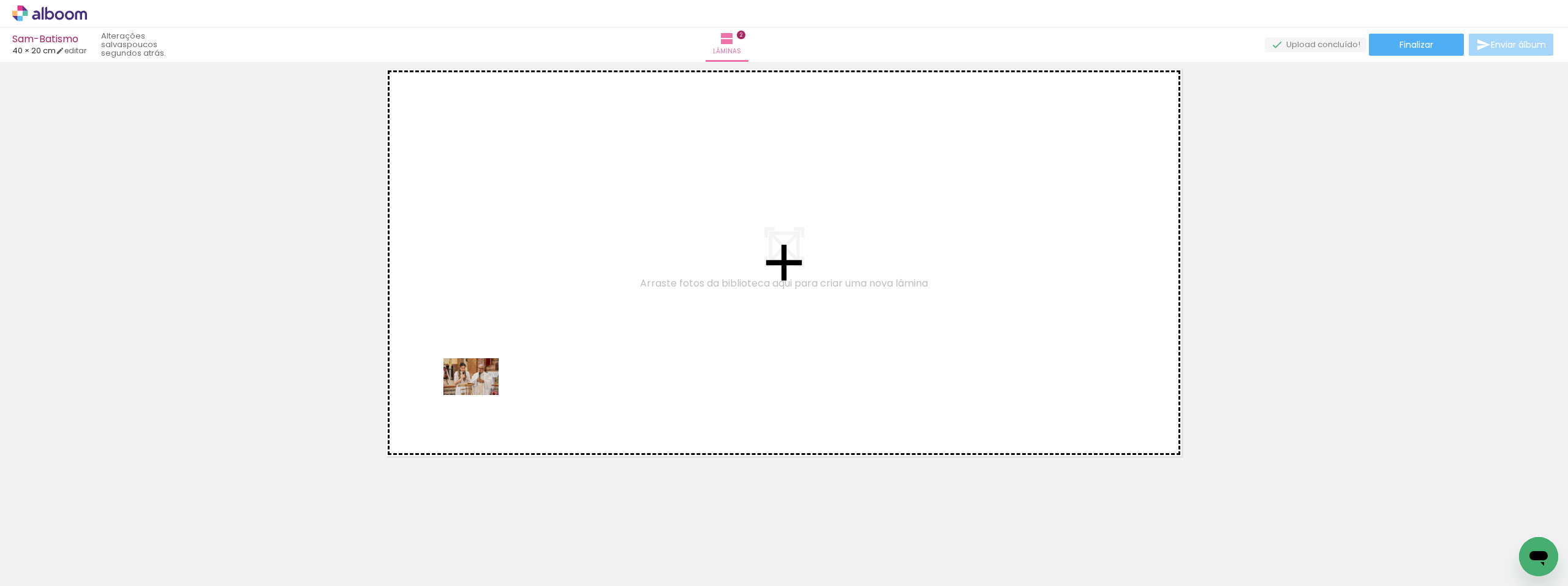
drag, startPoint x: 399, startPoint y: 554, endPoint x: 481, endPoint y: 395, distance: 178.9
click at [481, 395] on quentale-workspace at bounding box center [784, 293] width 1568 height 586
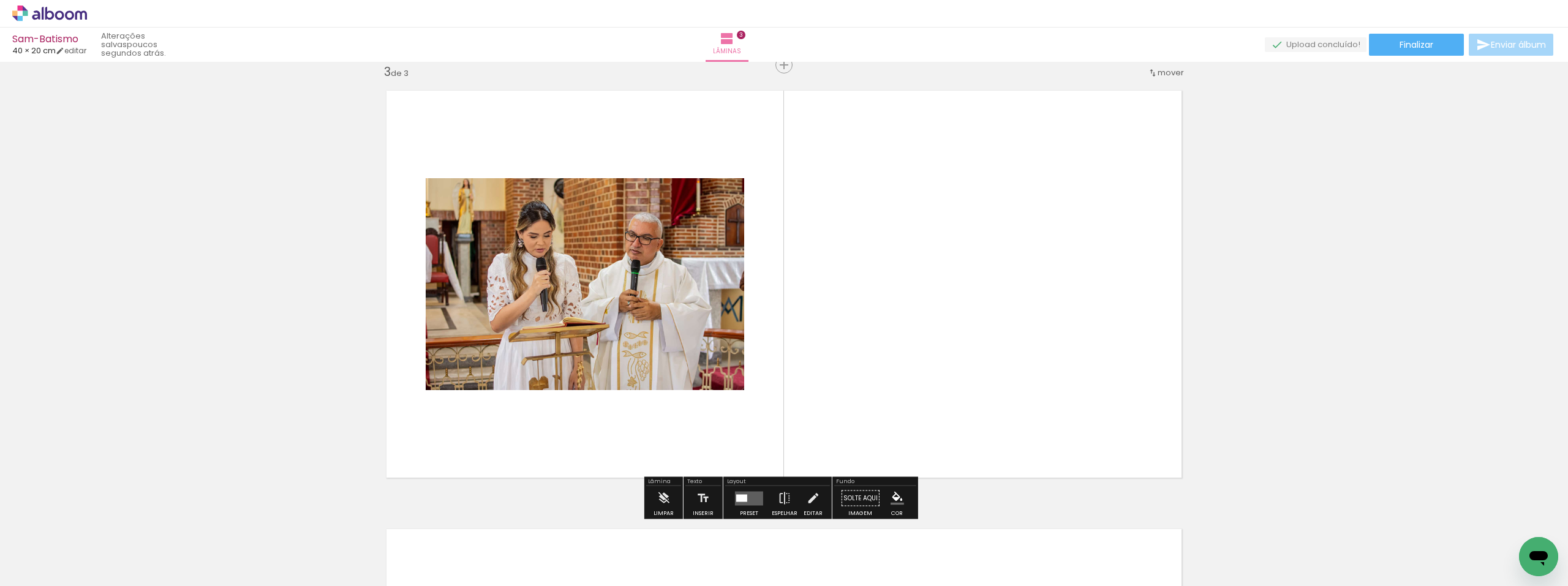
scroll to position [893, 0]
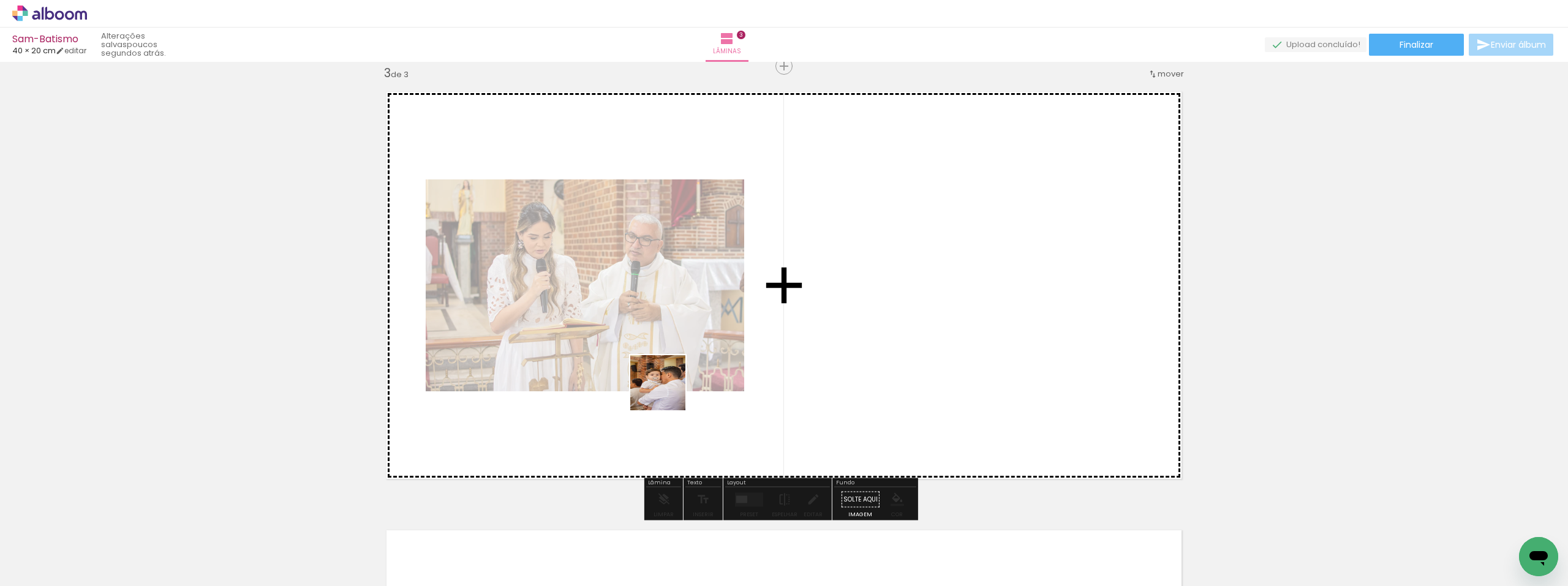
drag, startPoint x: 463, startPoint y: 551, endPoint x: 738, endPoint y: 351, distance: 340.0
click at [738, 351] on quentale-workspace at bounding box center [784, 293] width 1568 height 586
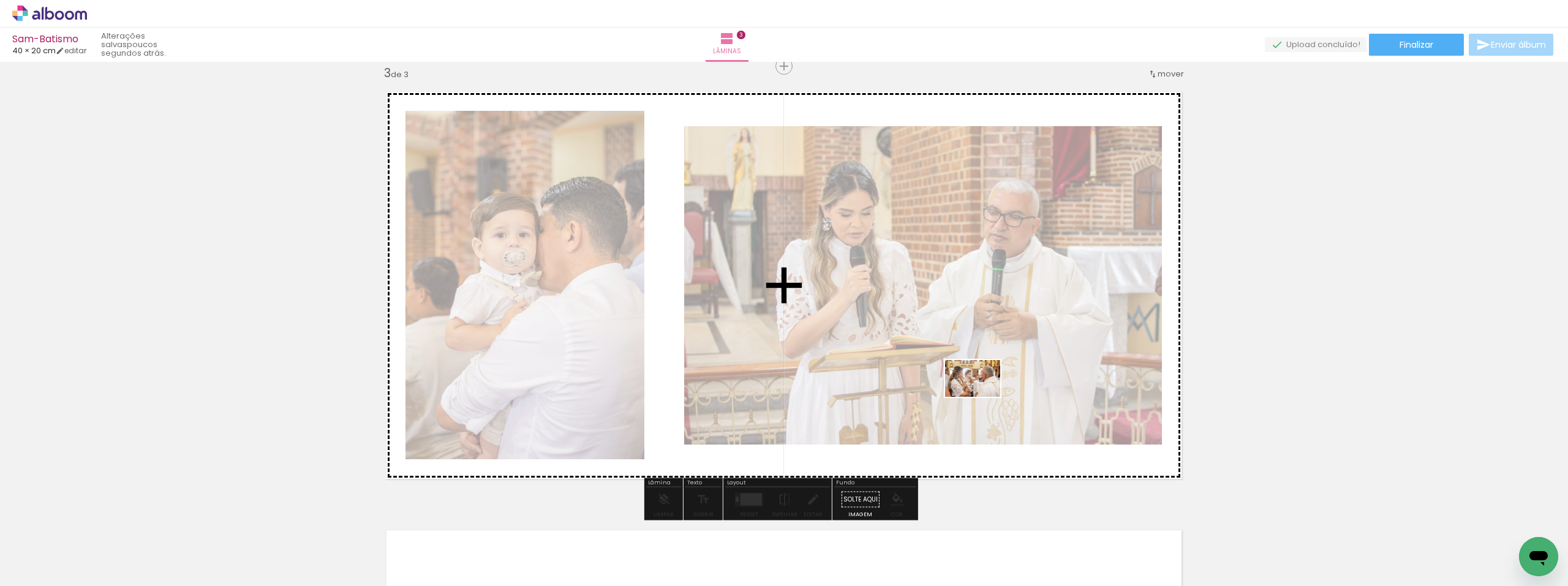
drag, startPoint x: 534, startPoint y: 557, endPoint x: 994, endPoint y: 390, distance: 489.4
click at [994, 390] on quentale-workspace at bounding box center [784, 293] width 1568 height 586
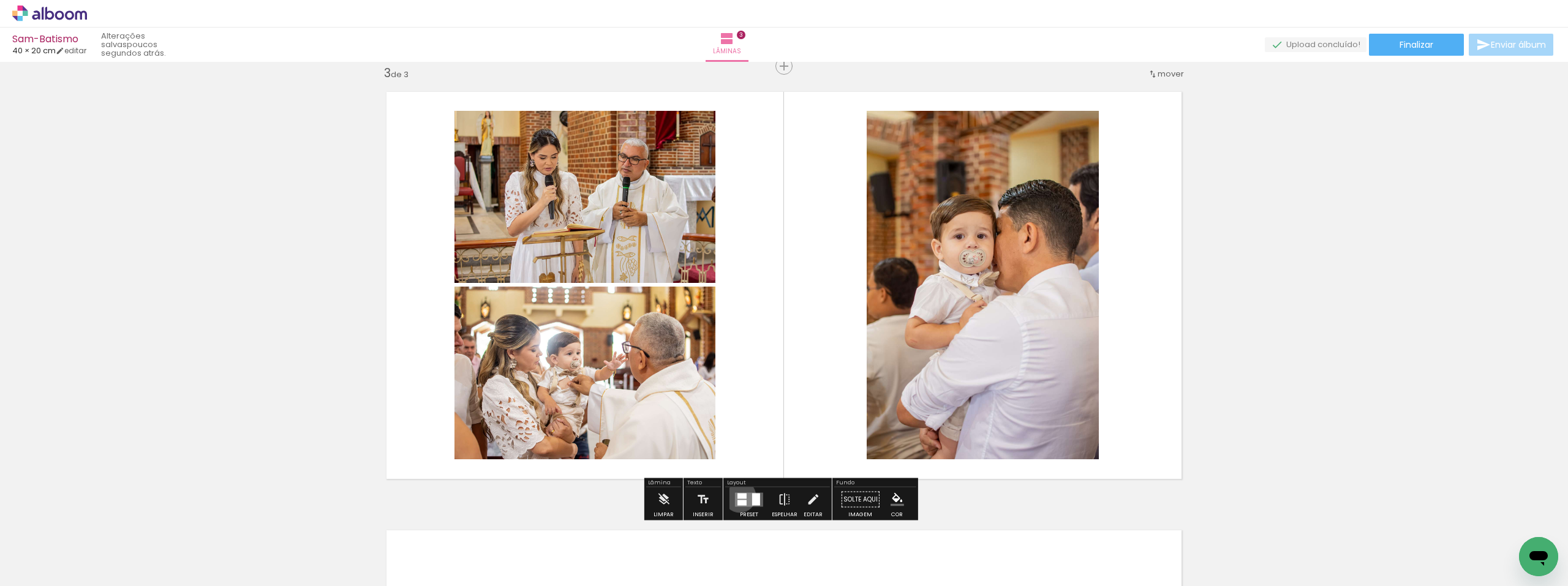
click at [737, 497] on div at bounding box center [742, 496] width 9 height 6
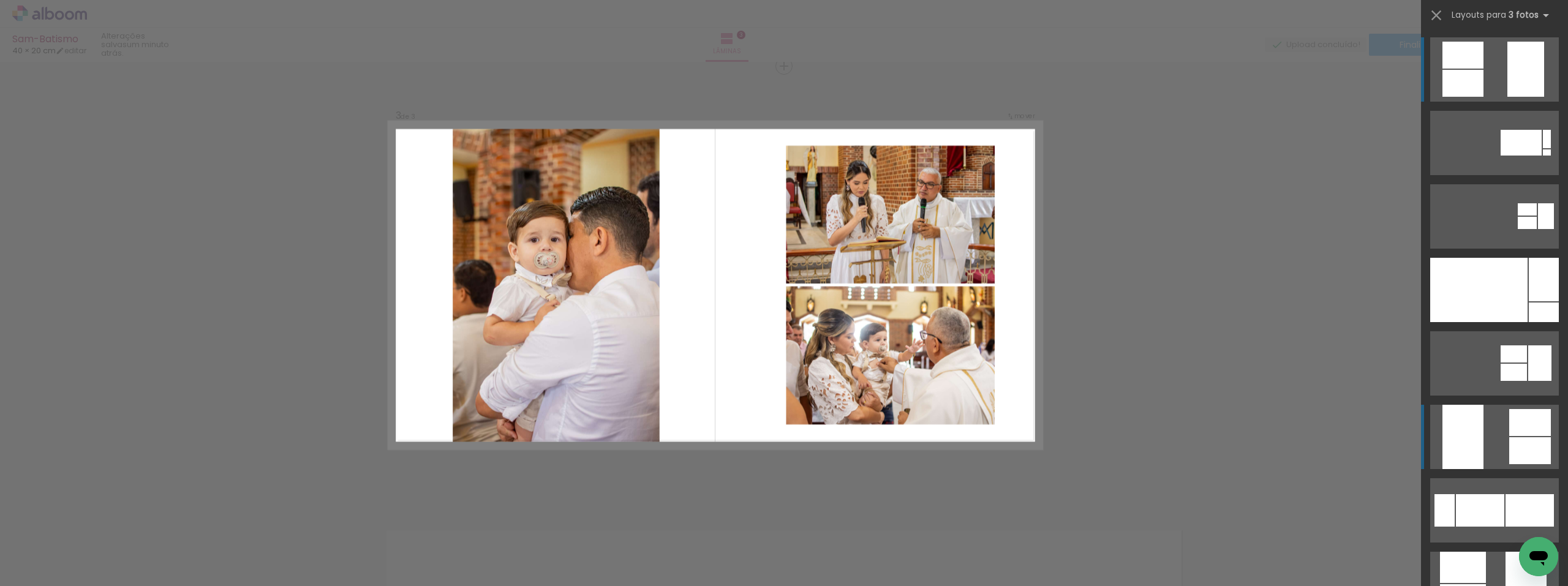
click at [1503, 102] on quentale-layouter at bounding box center [1494, 69] width 128 height 65
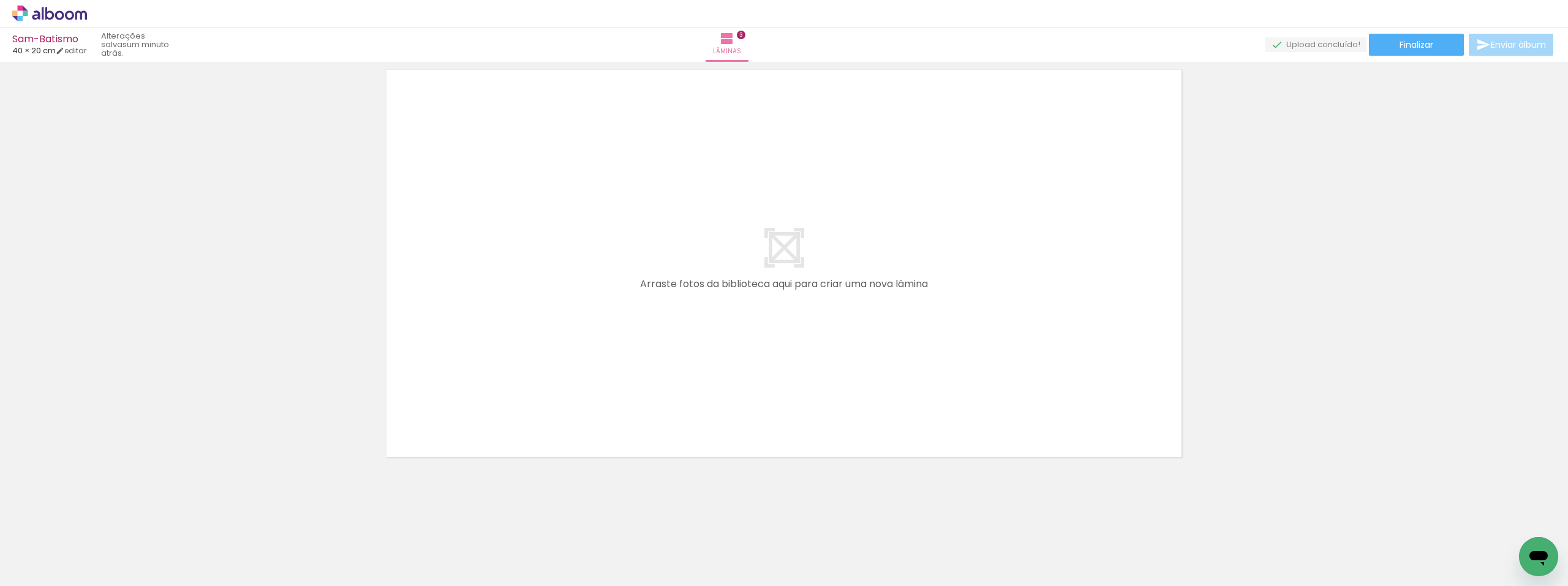
scroll to position [1355, 0]
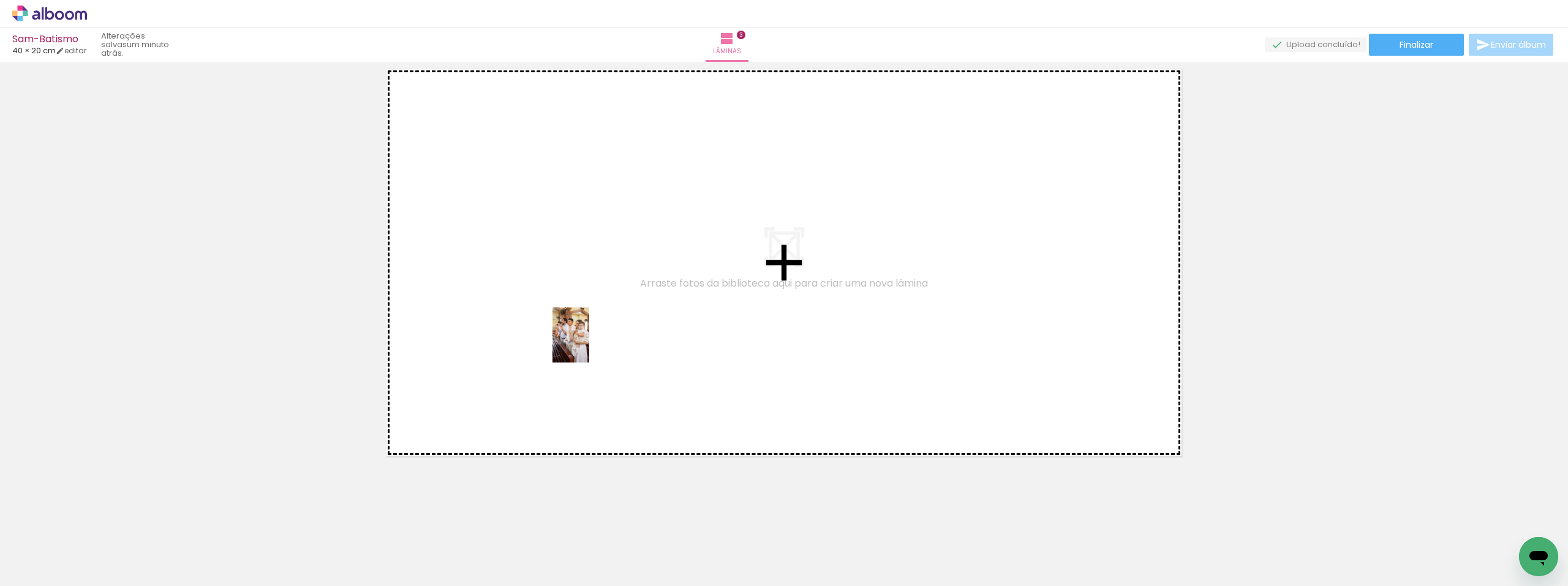
drag, startPoint x: 607, startPoint y: 557, endPoint x: 589, endPoint y: 330, distance: 227.7
click at [589, 330] on quentale-workspace at bounding box center [784, 293] width 1568 height 586
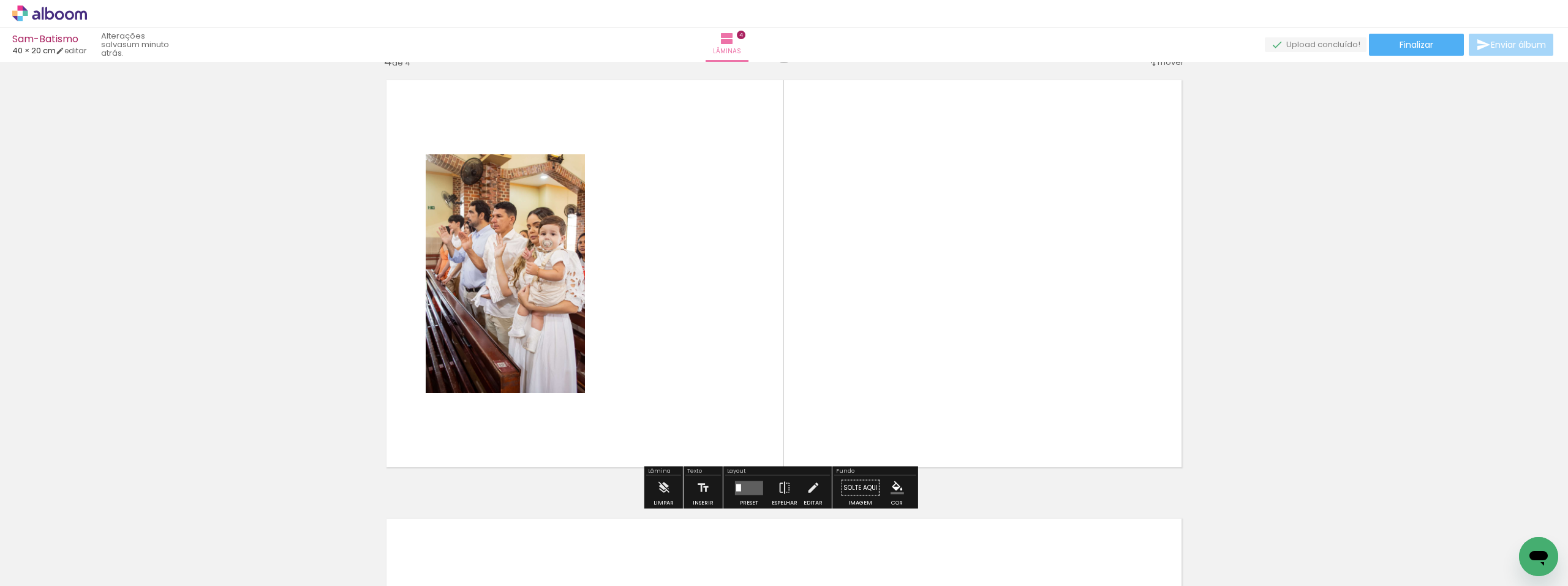
scroll to position [1332, 0]
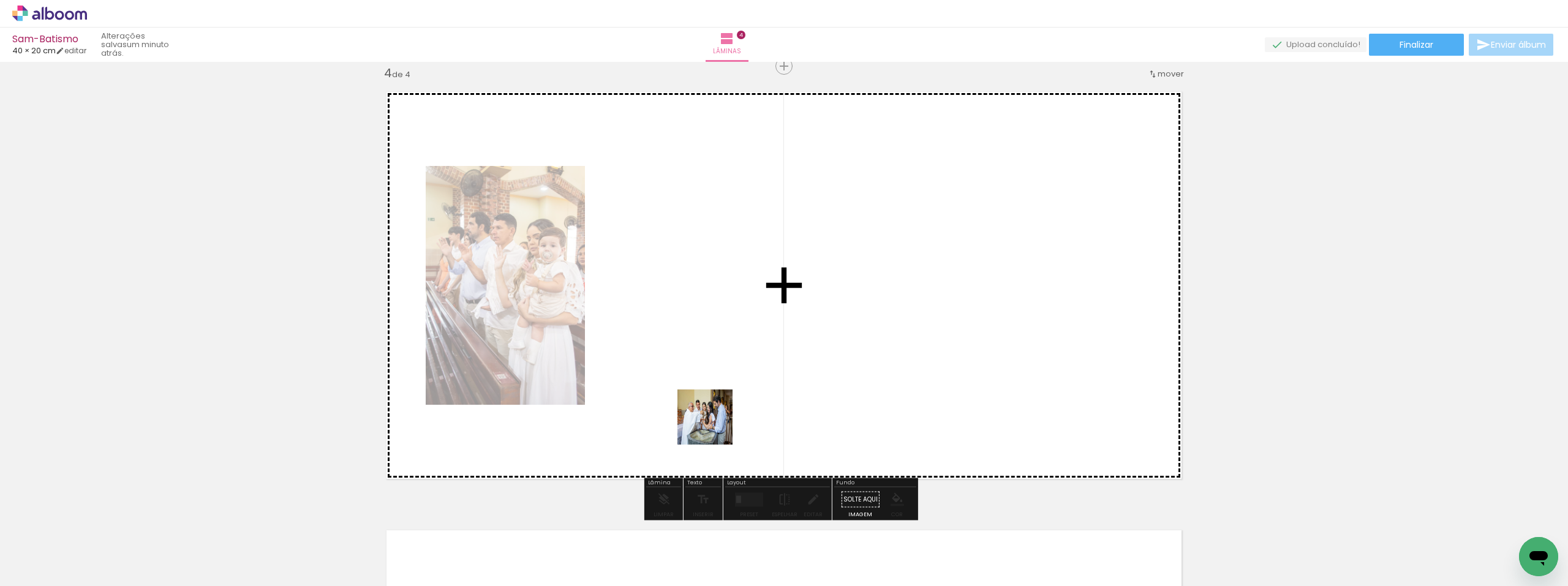
drag, startPoint x: 670, startPoint y: 560, endPoint x: 758, endPoint y: 374, distance: 205.8
click at [758, 374] on quentale-workspace at bounding box center [784, 293] width 1568 height 586
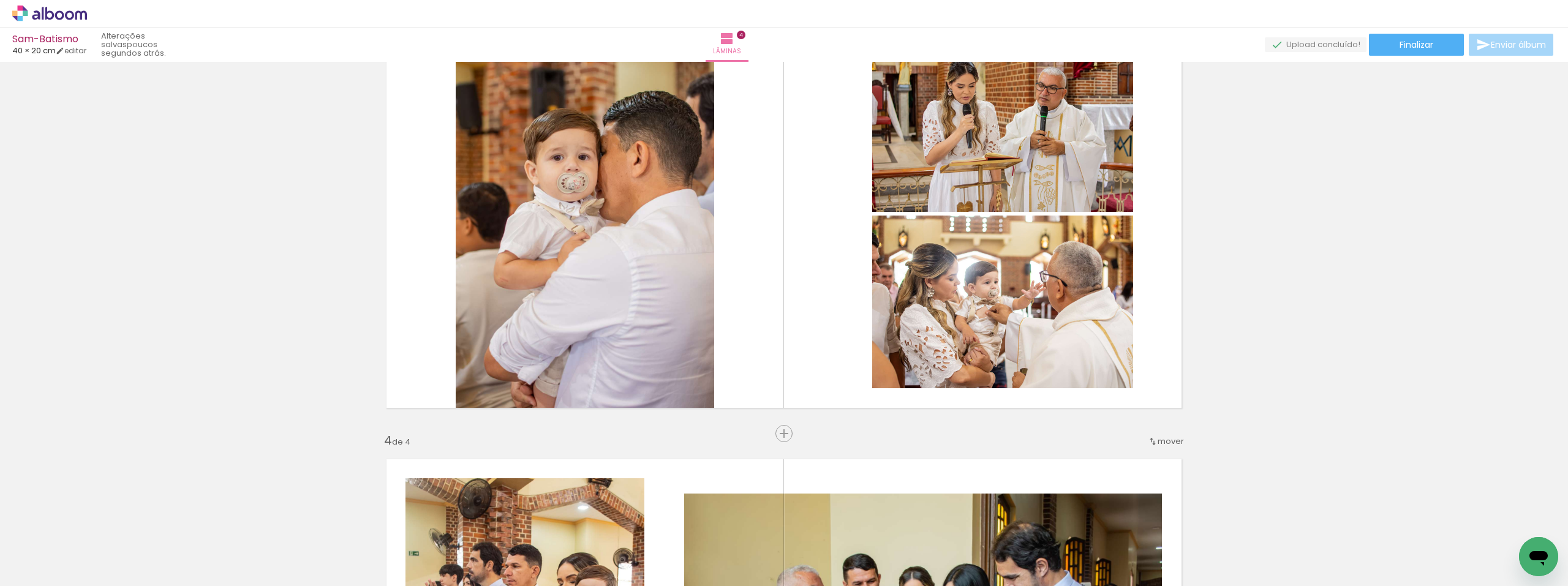
scroll to position [1026, 0]
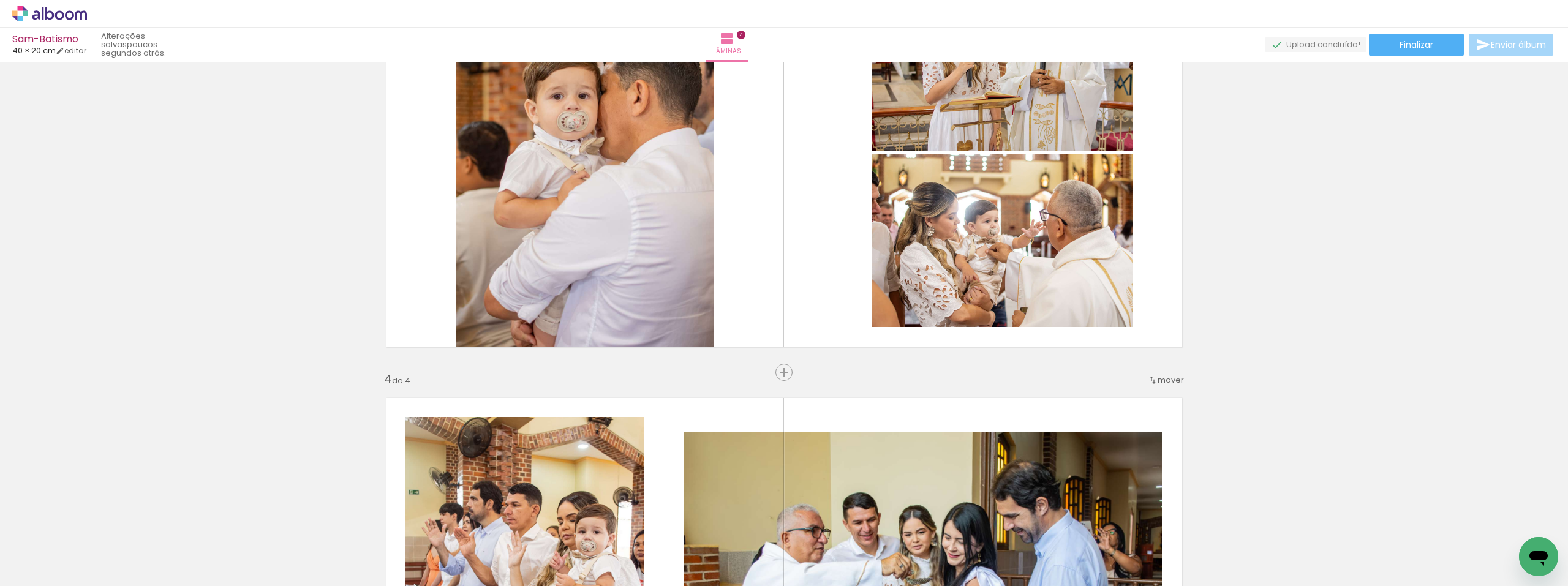
click at [546, 474] on quentale-photo at bounding box center [525, 591] width 239 height 348
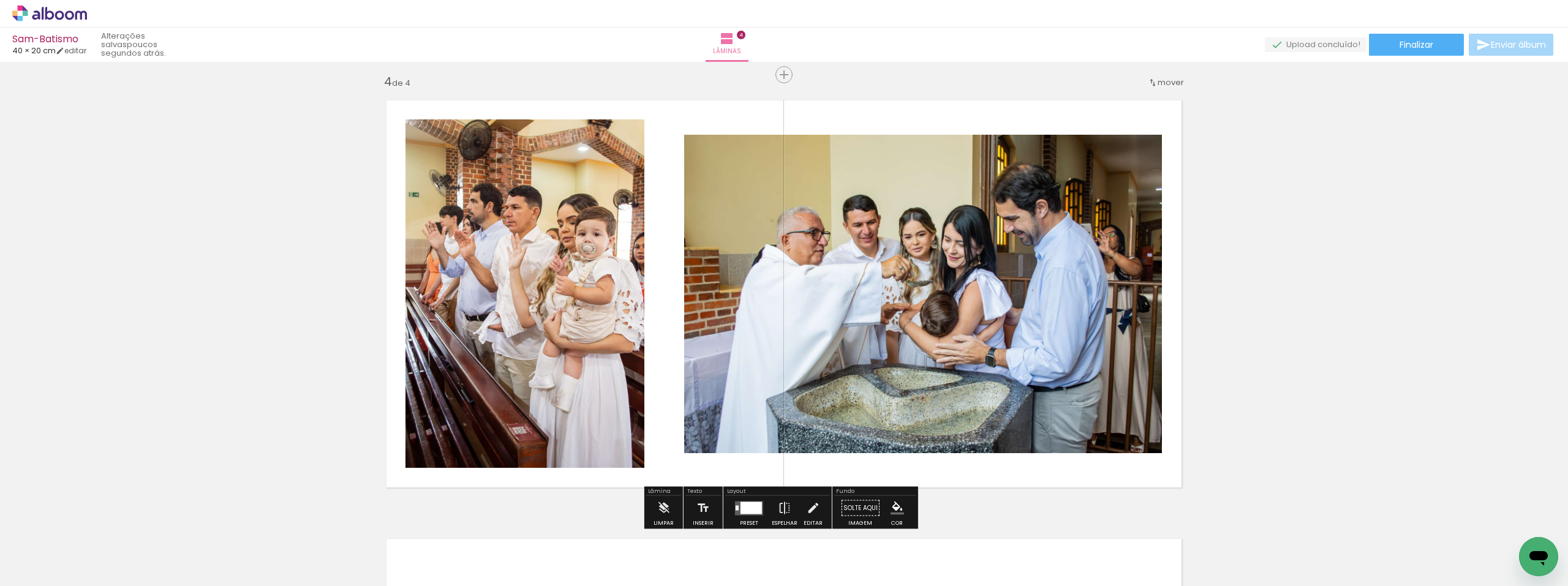
scroll to position [1332, 0]
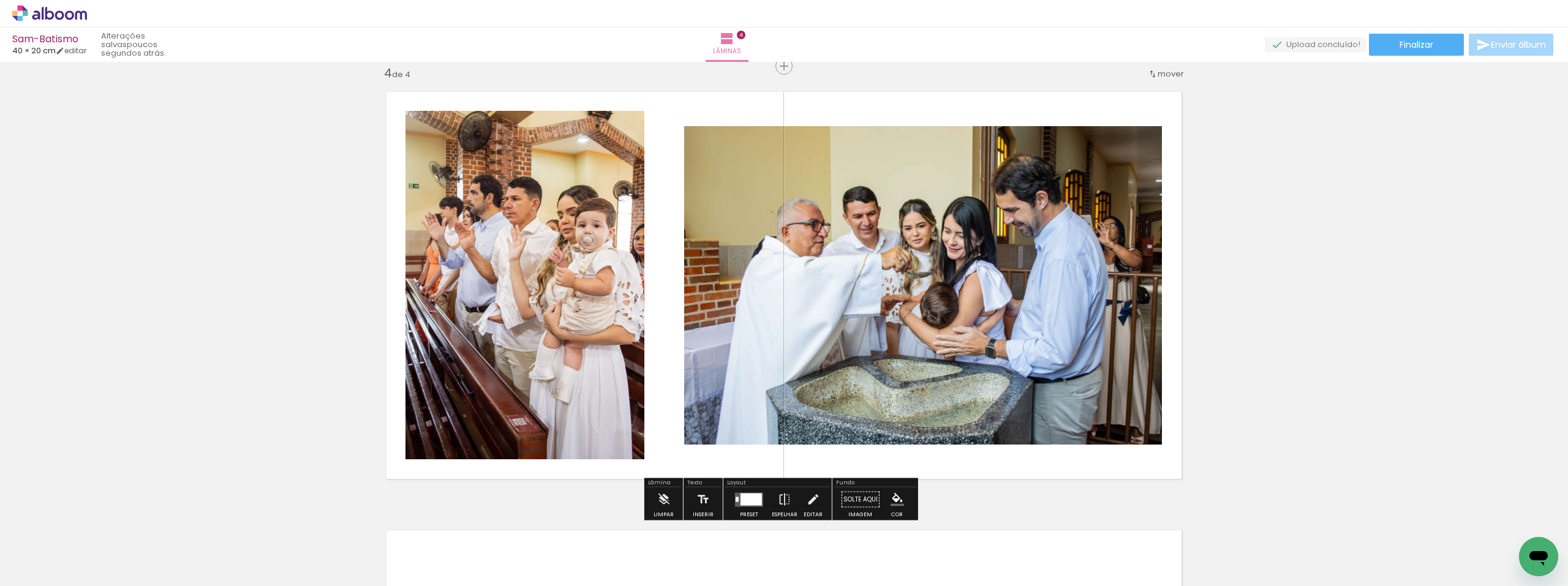
click at [539, 328] on quentale-photo at bounding box center [525, 285] width 239 height 348
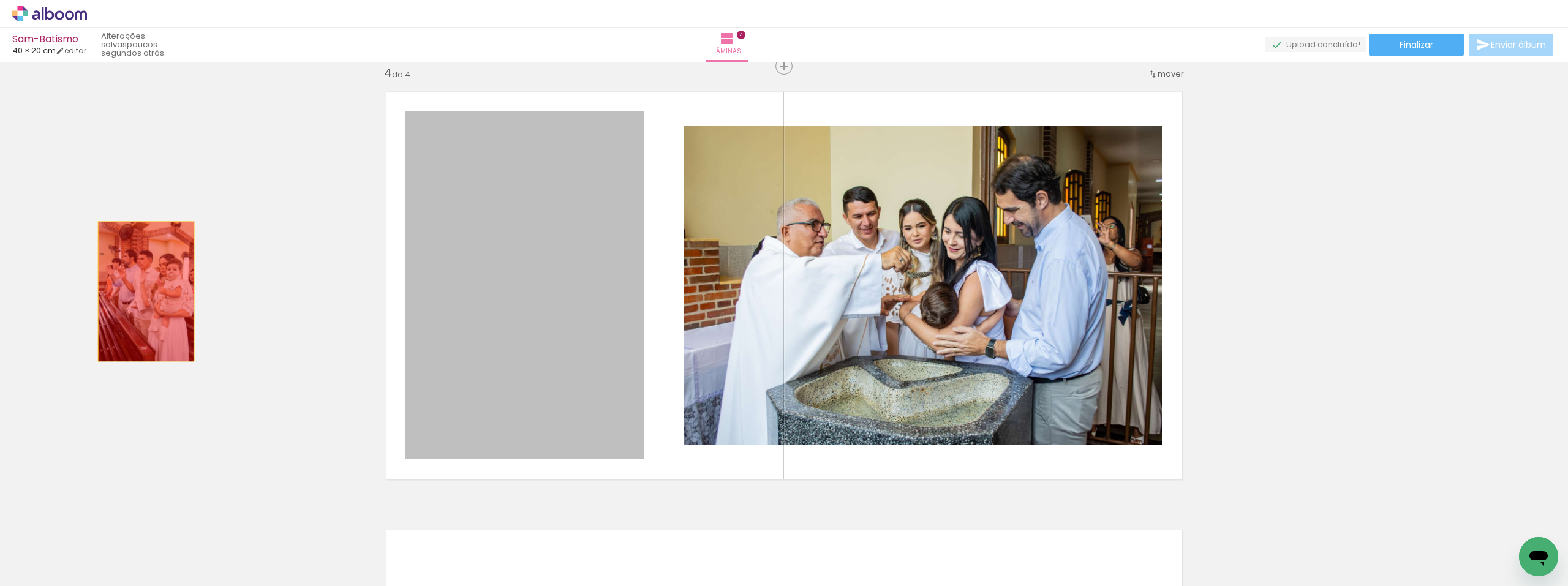
drag, startPoint x: 539, startPoint y: 328, endPoint x: 141, endPoint y: 291, distance: 399.7
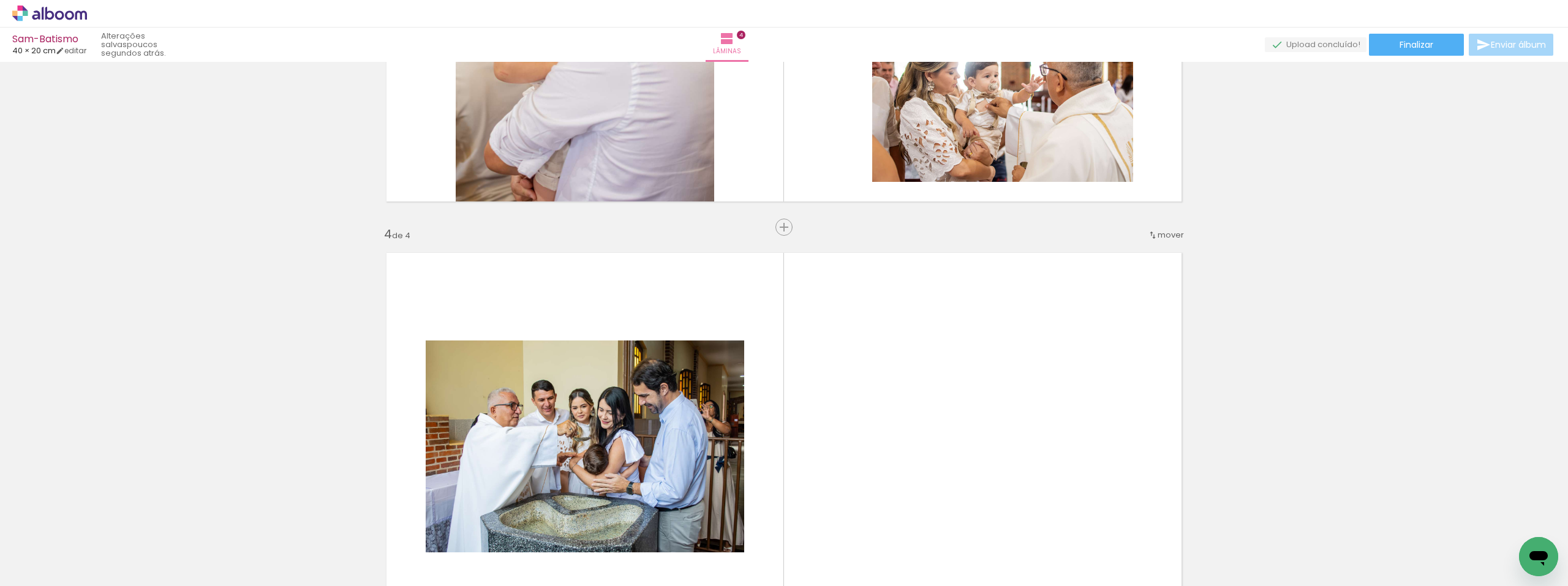
scroll to position [1026, 0]
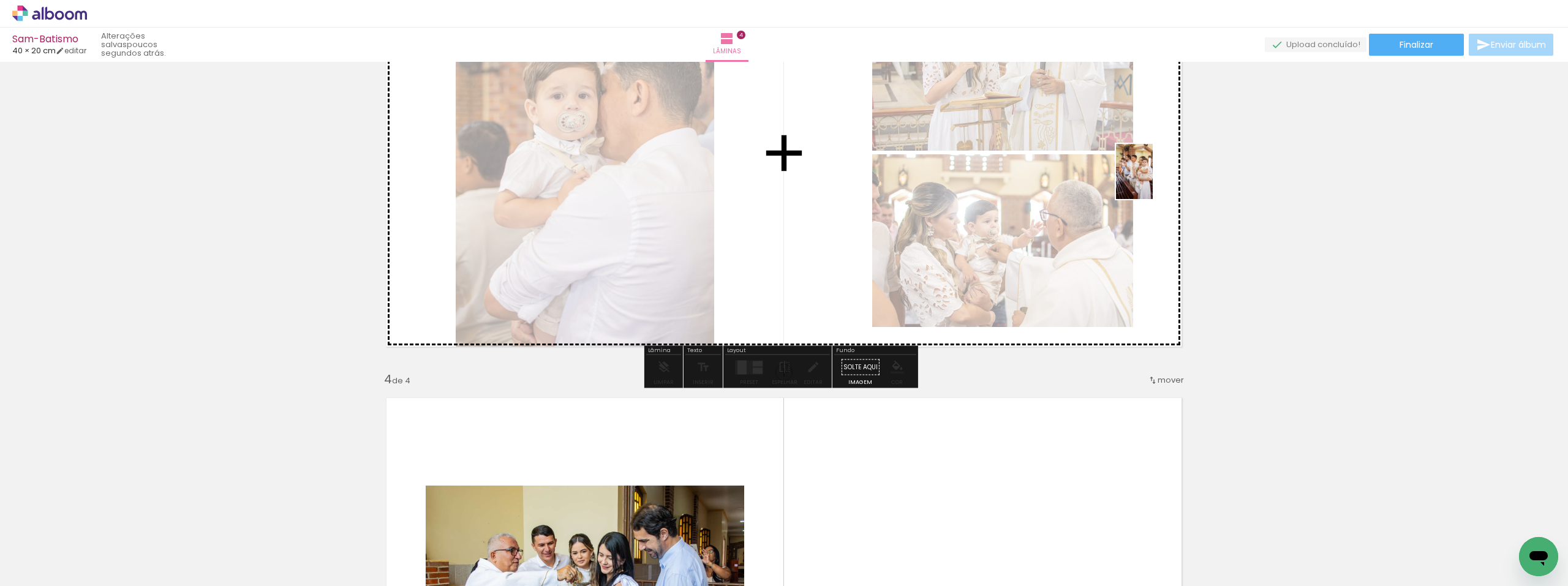
drag, startPoint x: 603, startPoint y: 556, endPoint x: 1153, endPoint y: 181, distance: 665.7
click at [1153, 181] on quentale-workspace at bounding box center [784, 293] width 1568 height 586
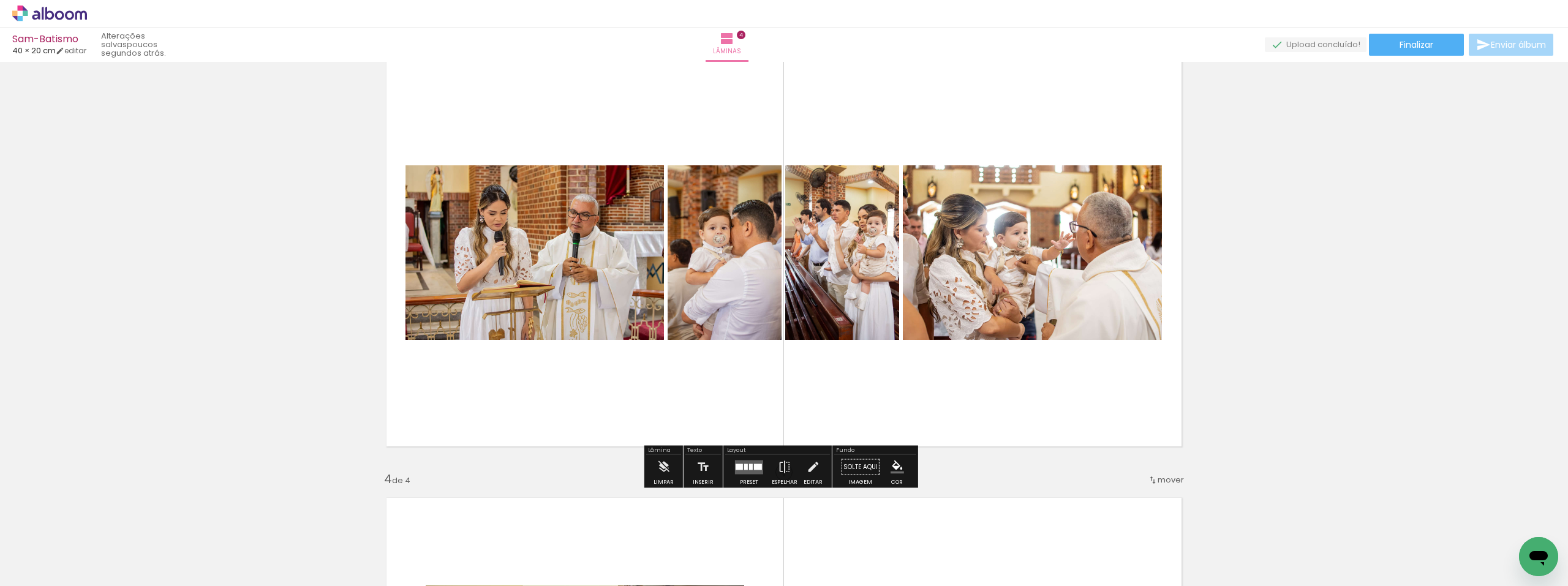
scroll to position [964, 0]
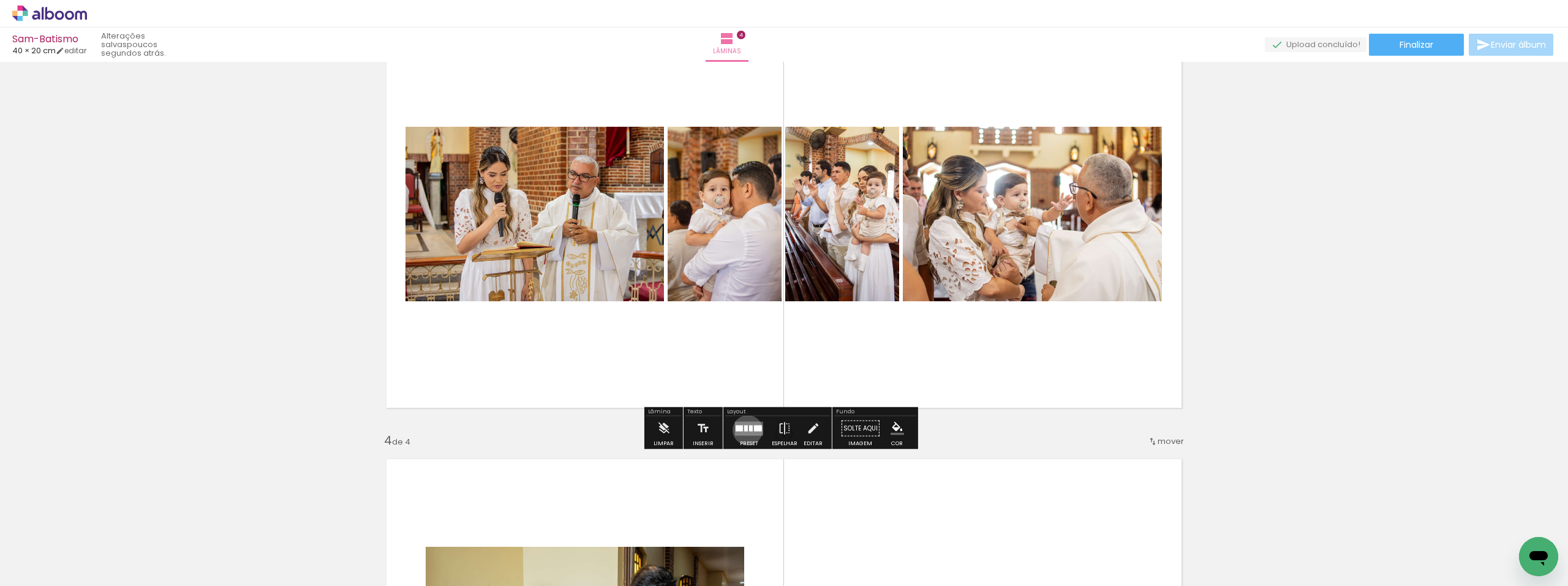
click at [745, 430] on div at bounding box center [746, 428] width 4 height 6
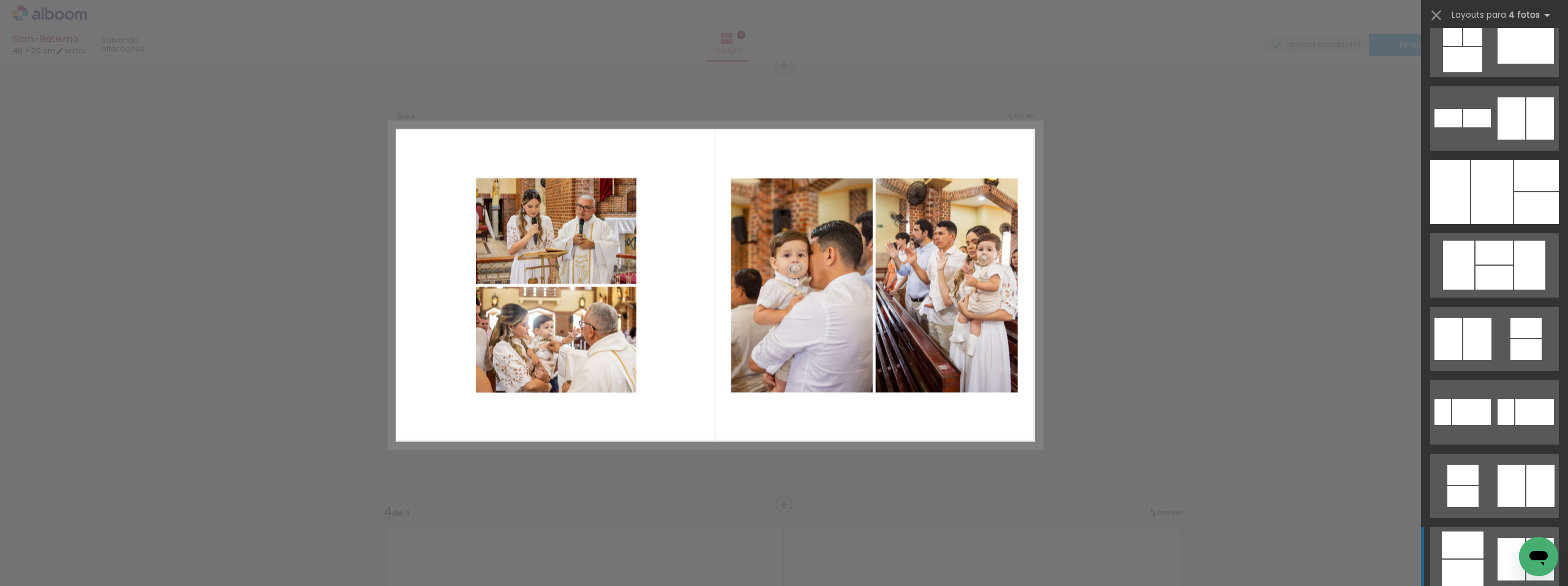
scroll to position [1042, 0]
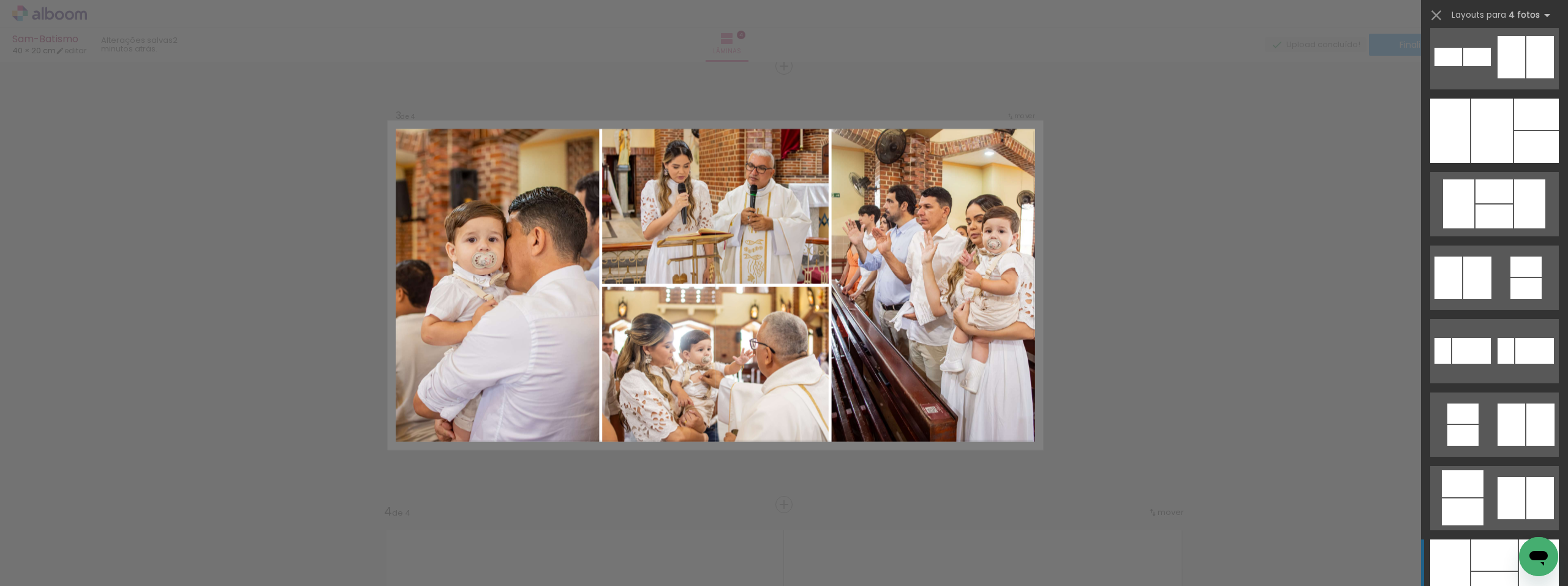
click at [1480, 555] on div at bounding box center [1495, 555] width 47 height 31
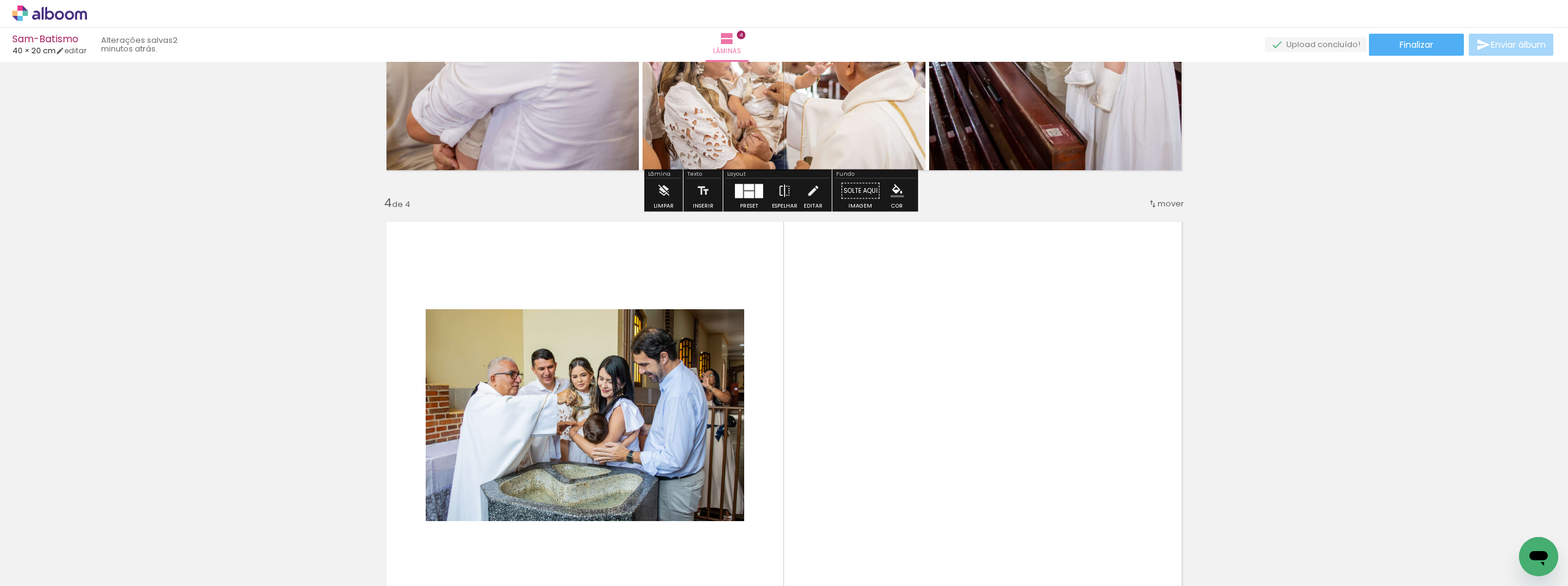
scroll to position [1261, 0]
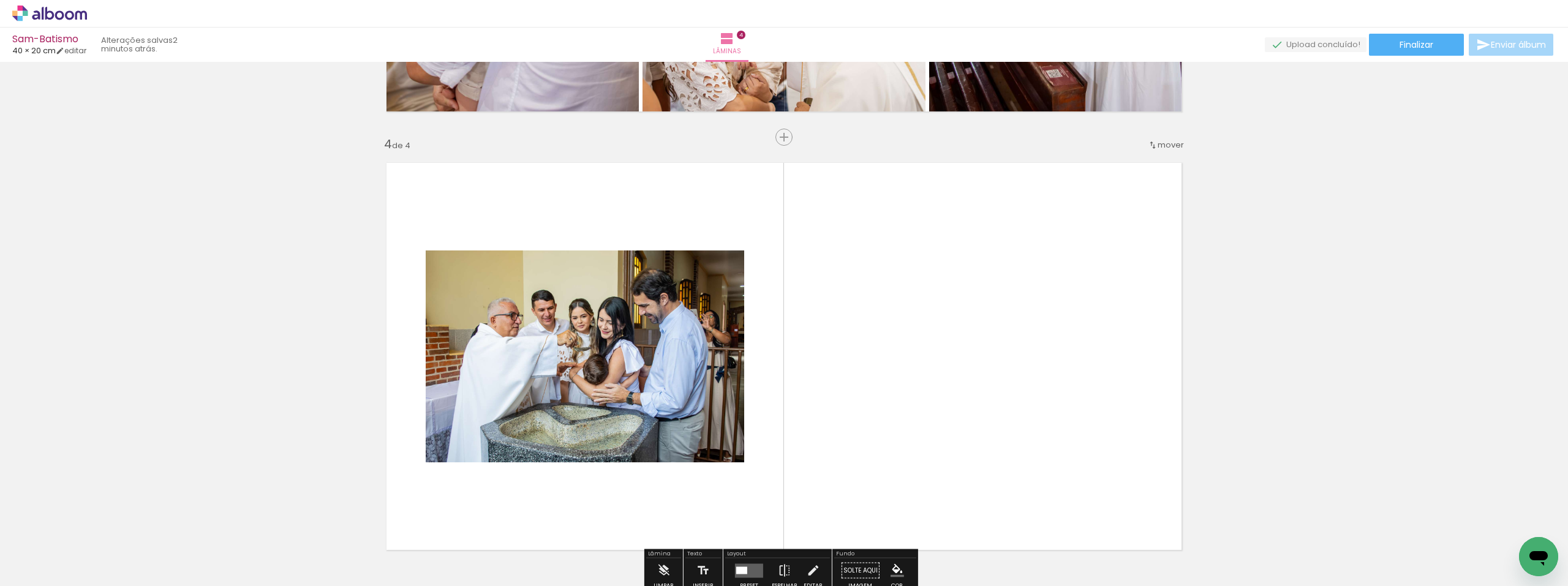
click at [642, 364] on quentale-photo at bounding box center [585, 357] width 319 height 212
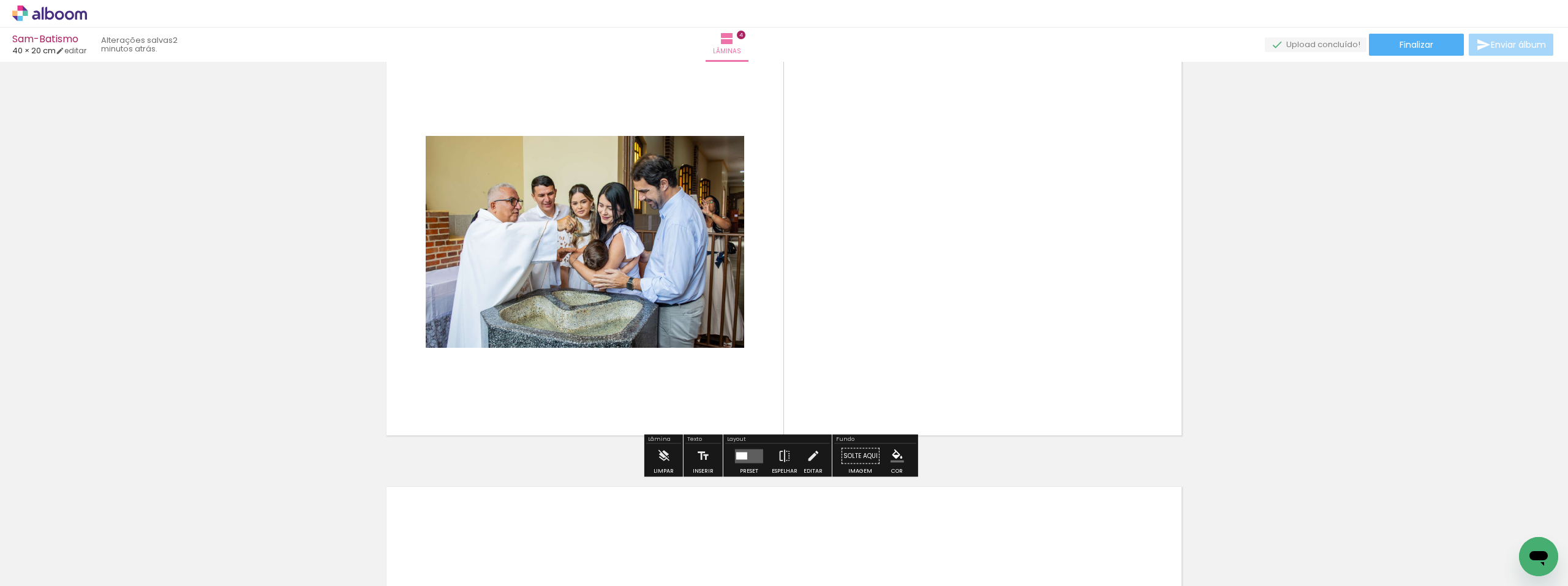
scroll to position [1445, 0]
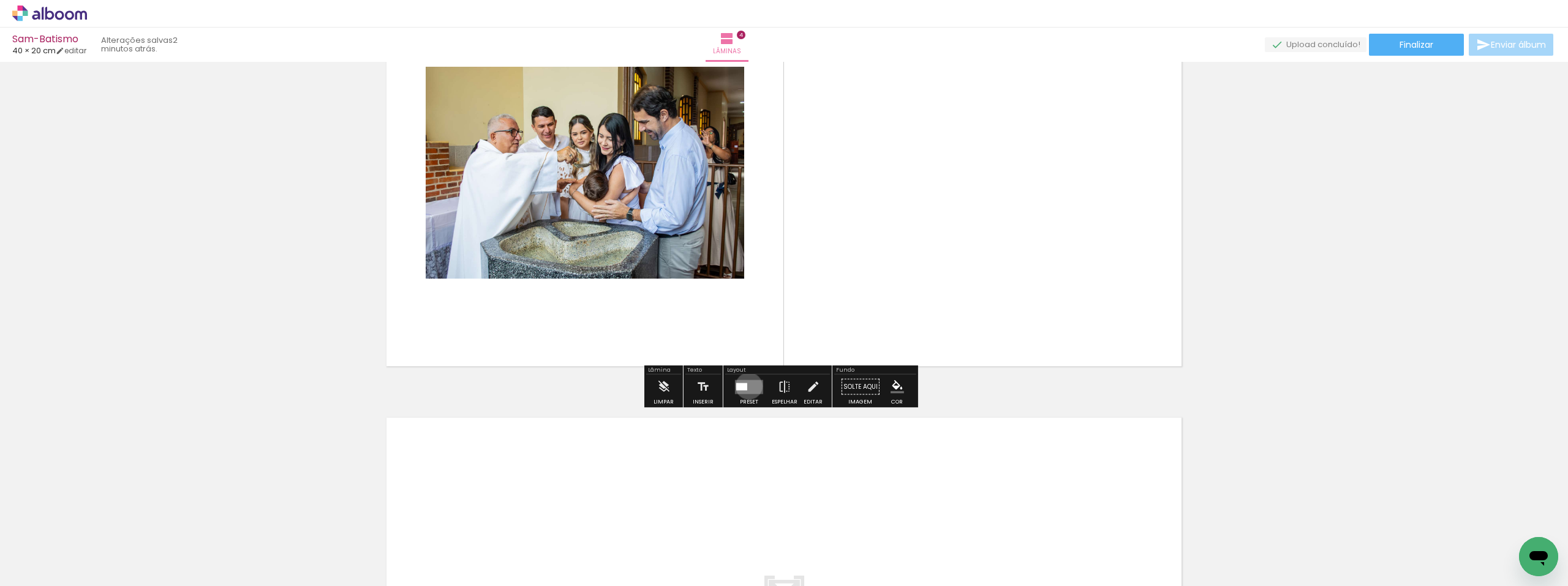
click at [746, 386] on quentale-layouter at bounding box center [749, 387] width 28 height 14
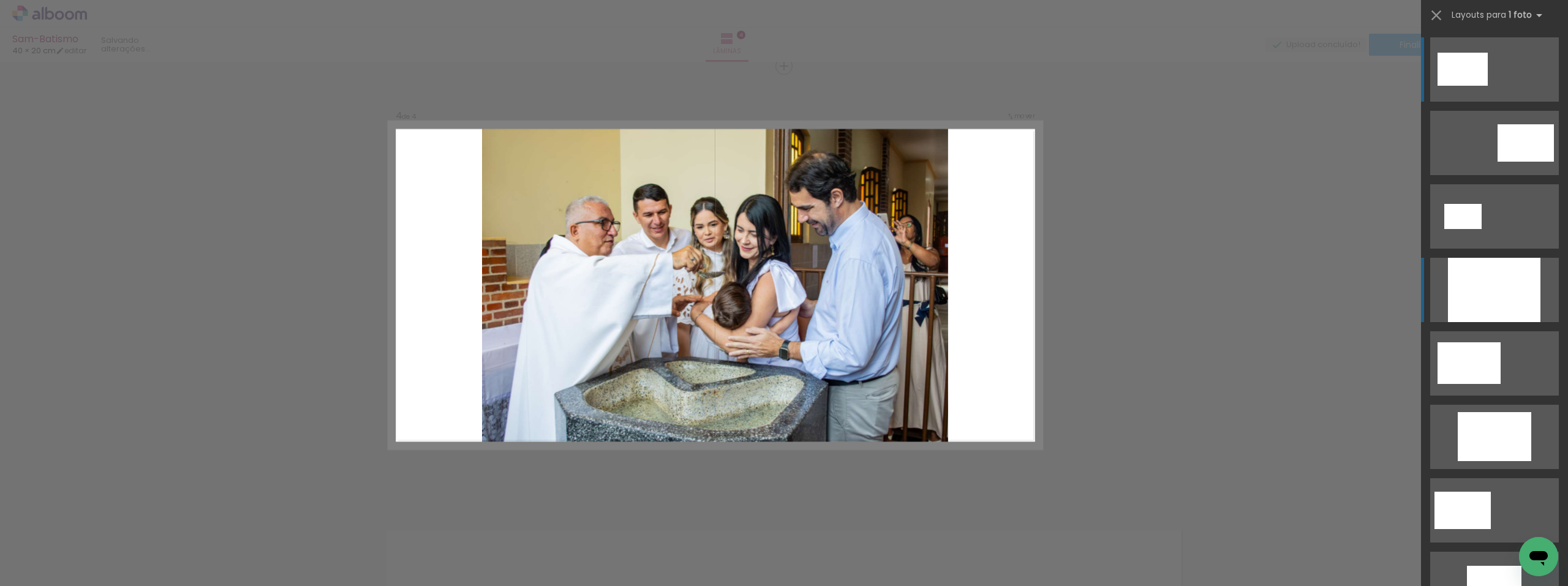
scroll to position [0, 0]
click at [1491, 293] on div at bounding box center [1494, 290] width 93 height 65
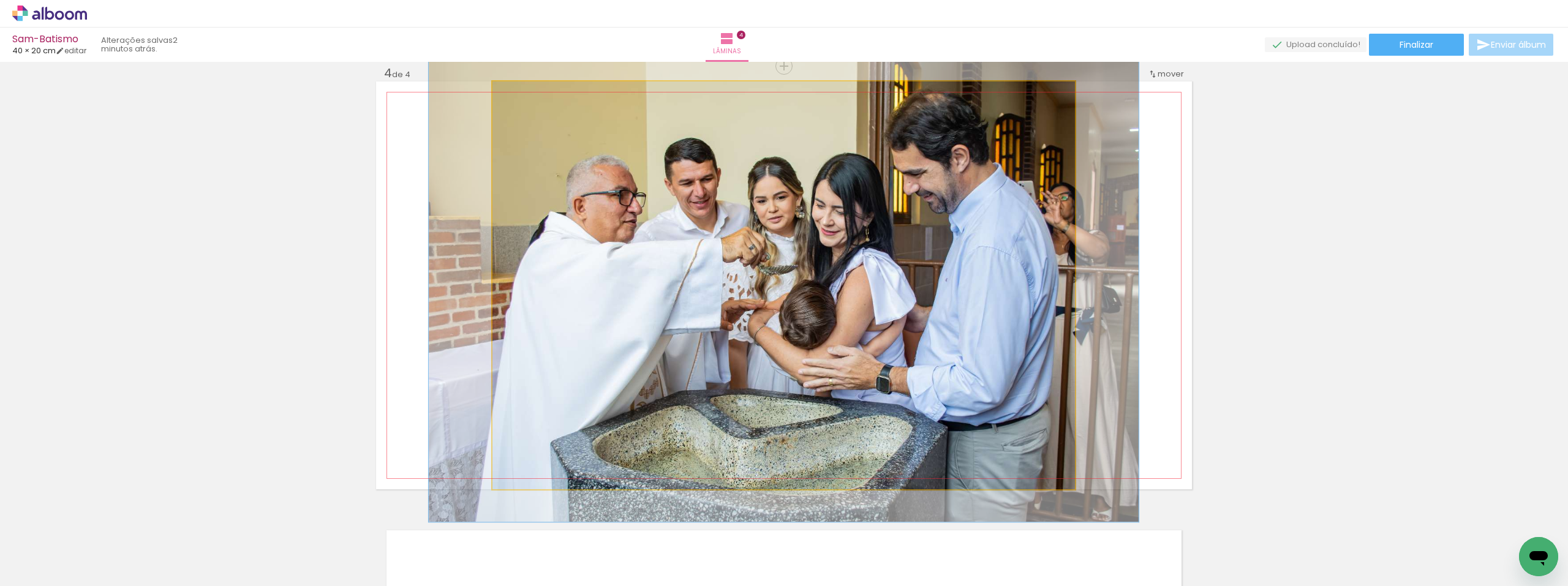
drag, startPoint x: 519, startPoint y: 96, endPoint x: 526, endPoint y: 96, distance: 7.0
type paper-slider "116"
click at [526, 96] on div at bounding box center [528, 94] width 11 height 11
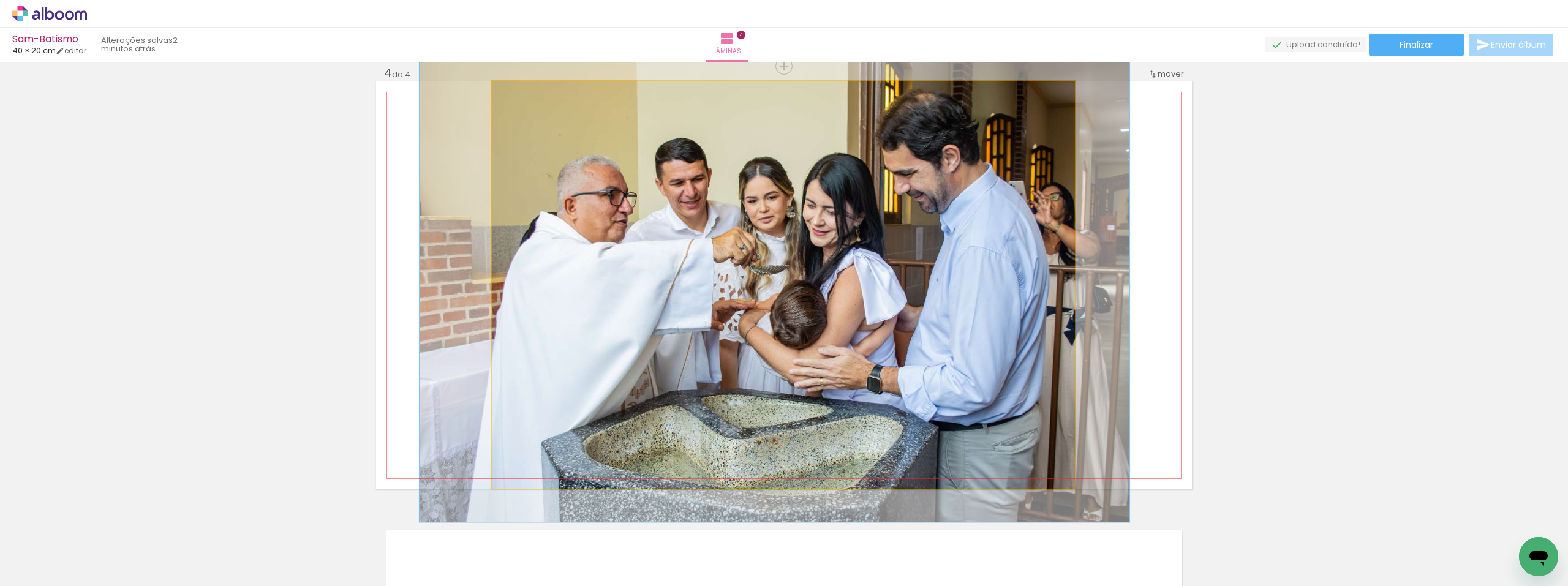
drag, startPoint x: 671, startPoint y: 231, endPoint x: 661, endPoint y: 231, distance: 10.0
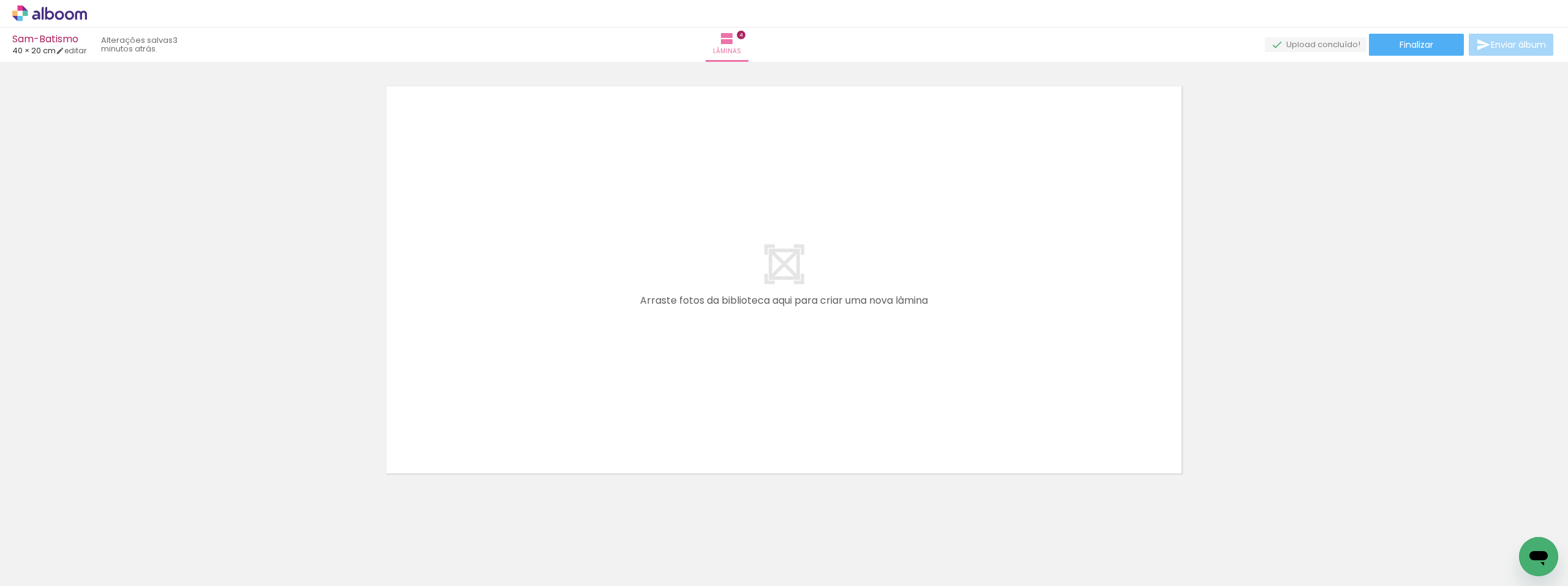
scroll to position [1732, 0]
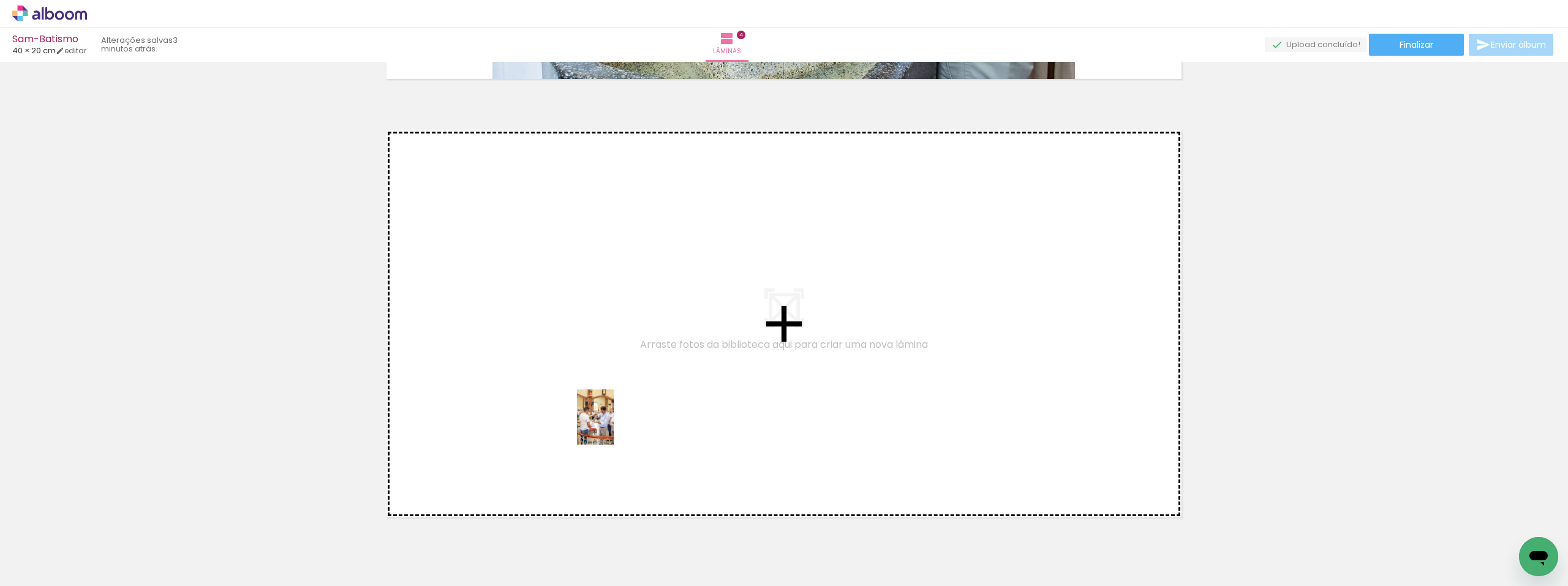
drag, startPoint x: 803, startPoint y: 554, endPoint x: 614, endPoint y: 426, distance: 228.3
click at [614, 426] on quentale-workspace at bounding box center [784, 293] width 1568 height 586
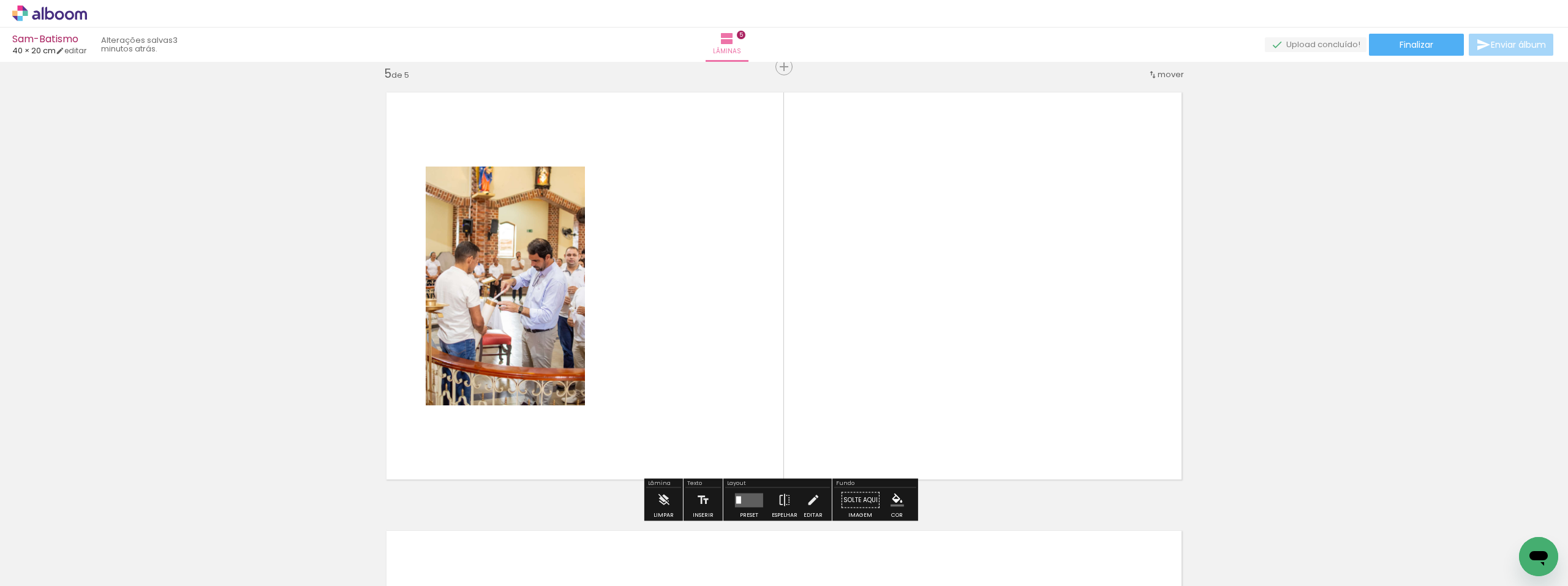
scroll to position [1771, 0]
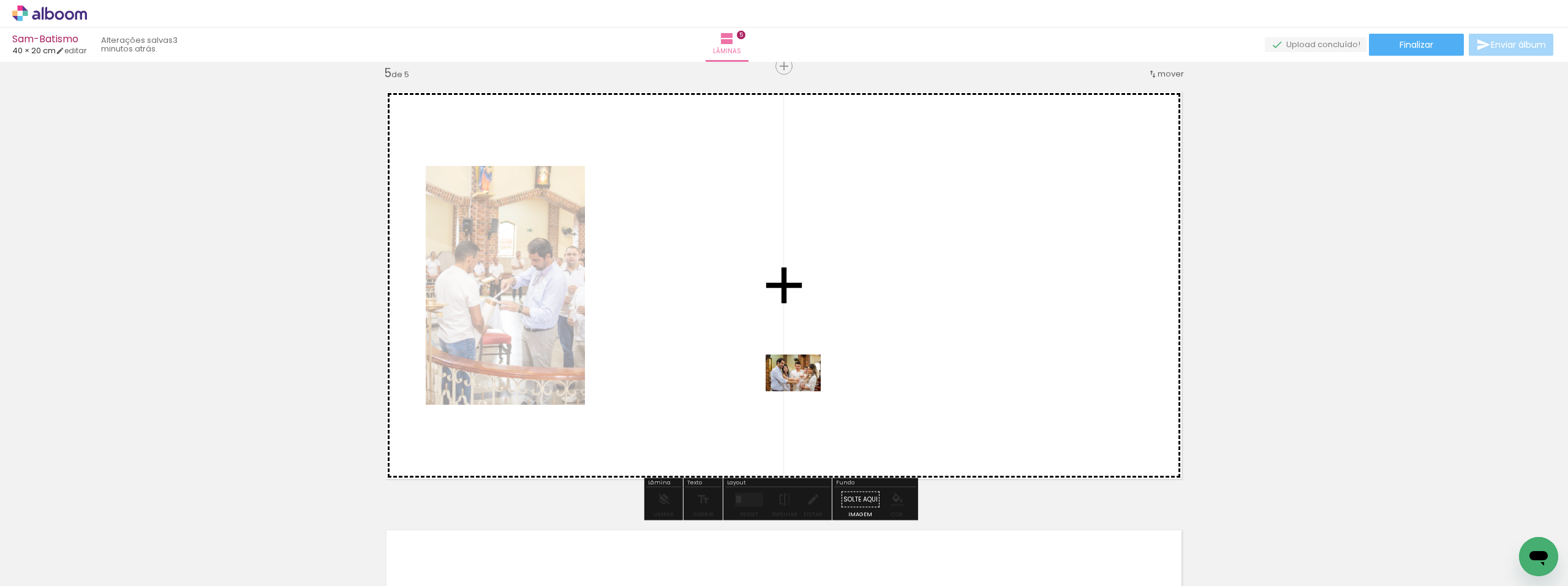
drag, startPoint x: 1088, startPoint y: 557, endPoint x: 764, endPoint y: 374, distance: 372.1
click at [764, 374] on quentale-workspace at bounding box center [784, 293] width 1568 height 586
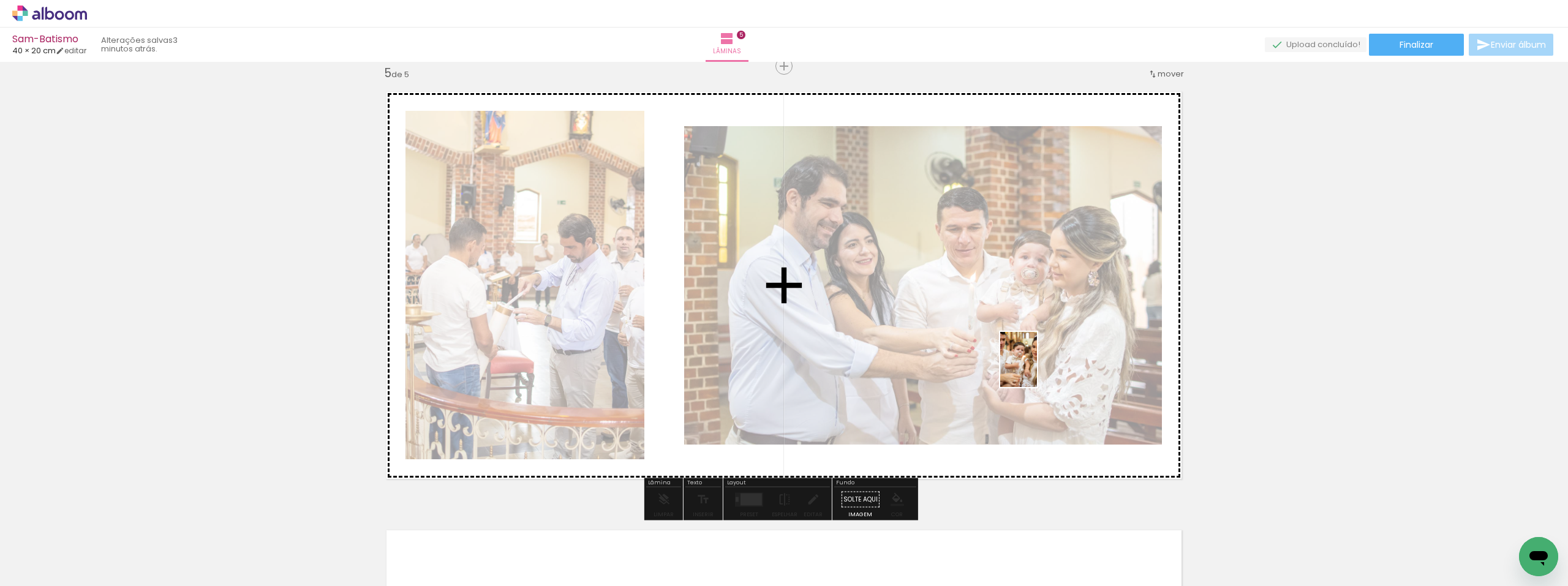
drag, startPoint x: 1154, startPoint y: 560, endPoint x: 1037, endPoint y: 369, distance: 224.0
click at [1037, 369] on quentale-workspace at bounding box center [784, 293] width 1568 height 586
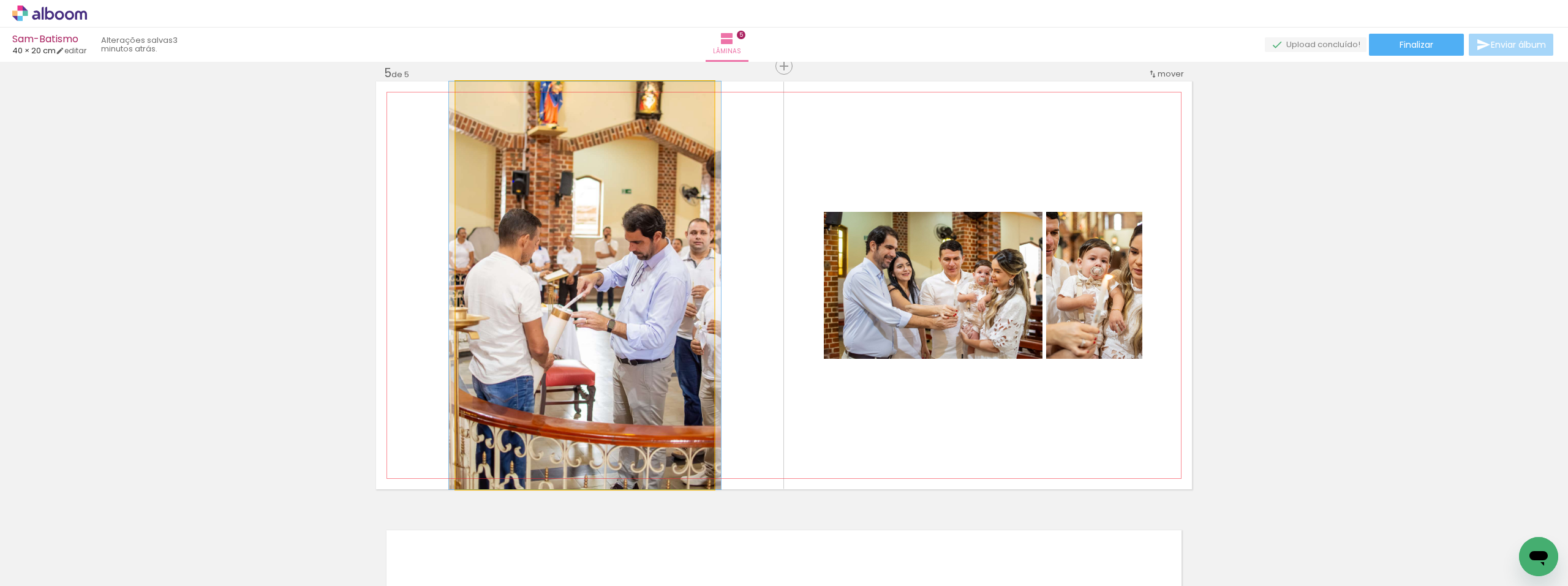
click at [634, 280] on quentale-photo at bounding box center [585, 286] width 259 height 408
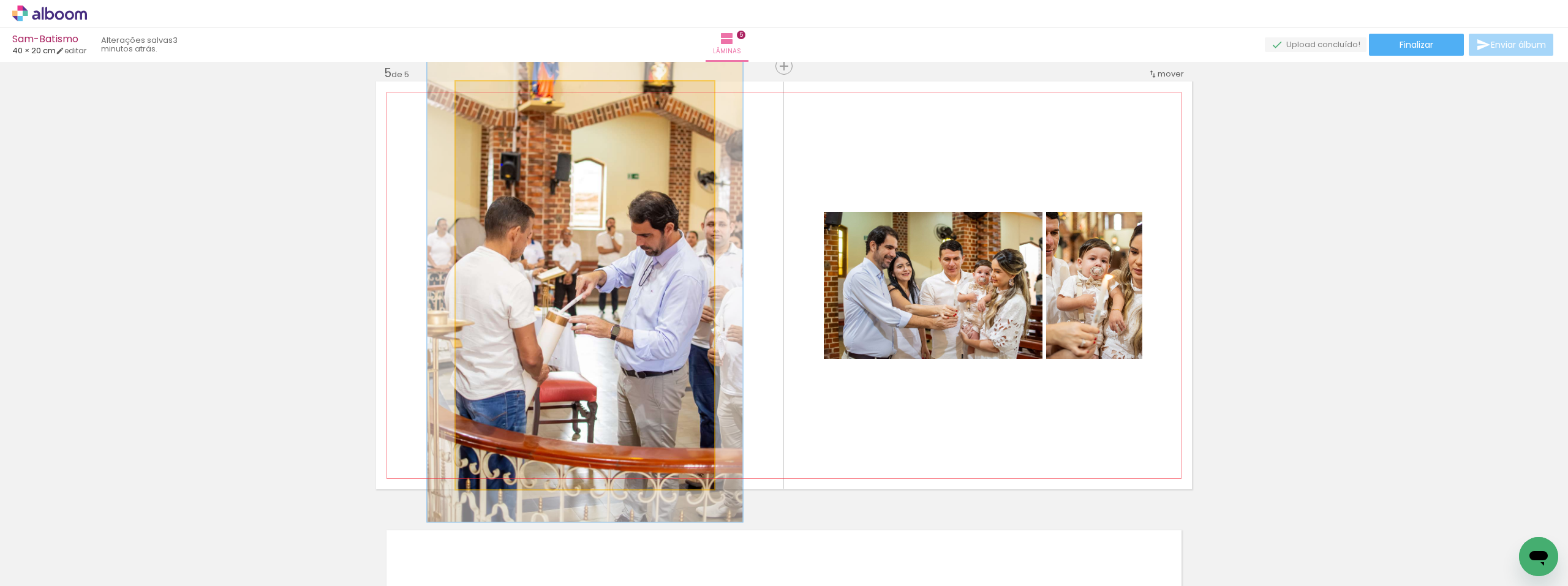
drag, startPoint x: 479, startPoint y: 95, endPoint x: 486, endPoint y: 95, distance: 7.0
type paper-slider "116"
click at [486, 95] on div at bounding box center [491, 94] width 11 height 11
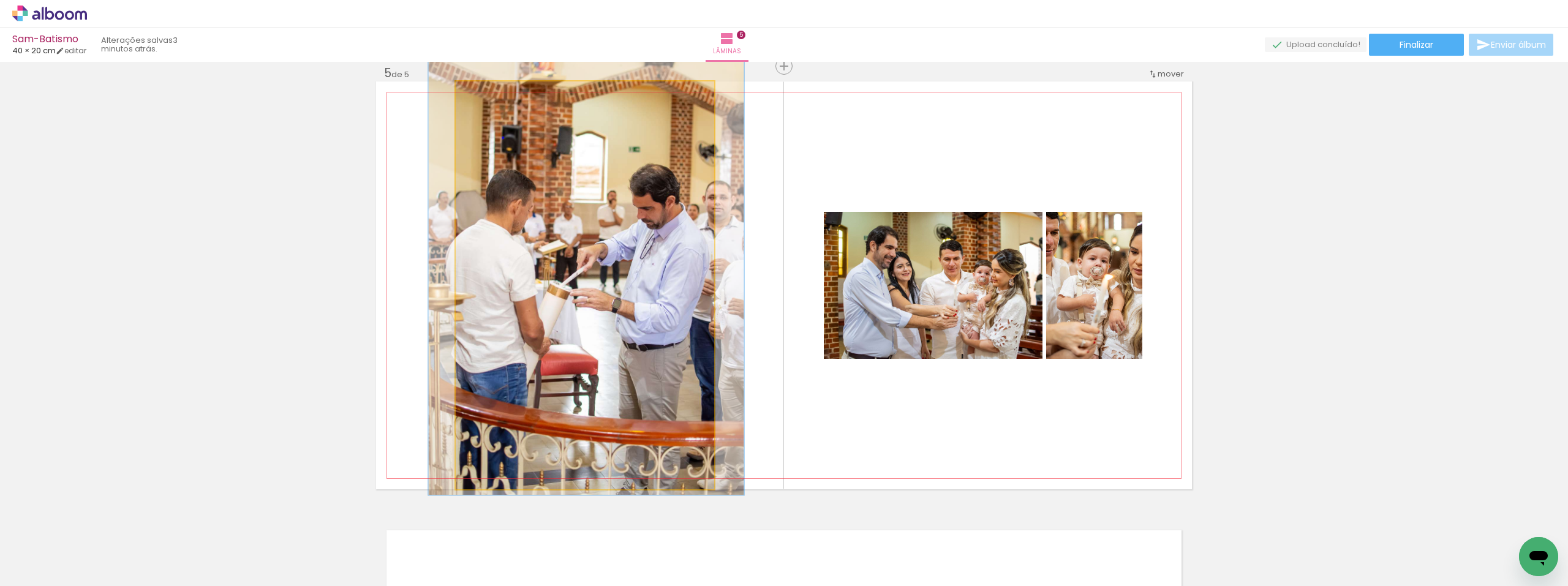
drag, startPoint x: 594, startPoint y: 249, endPoint x: 596, endPoint y: 220, distance: 29.1
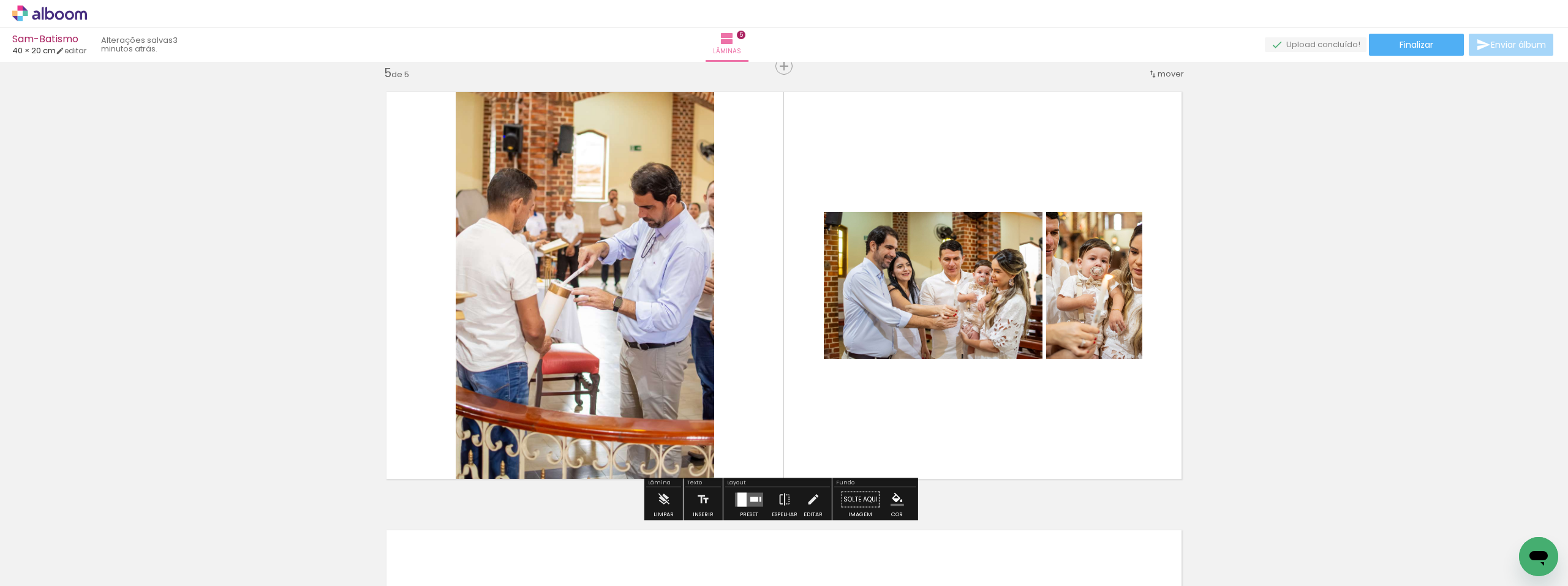
click at [752, 497] on div at bounding box center [754, 499] width 8 height 5
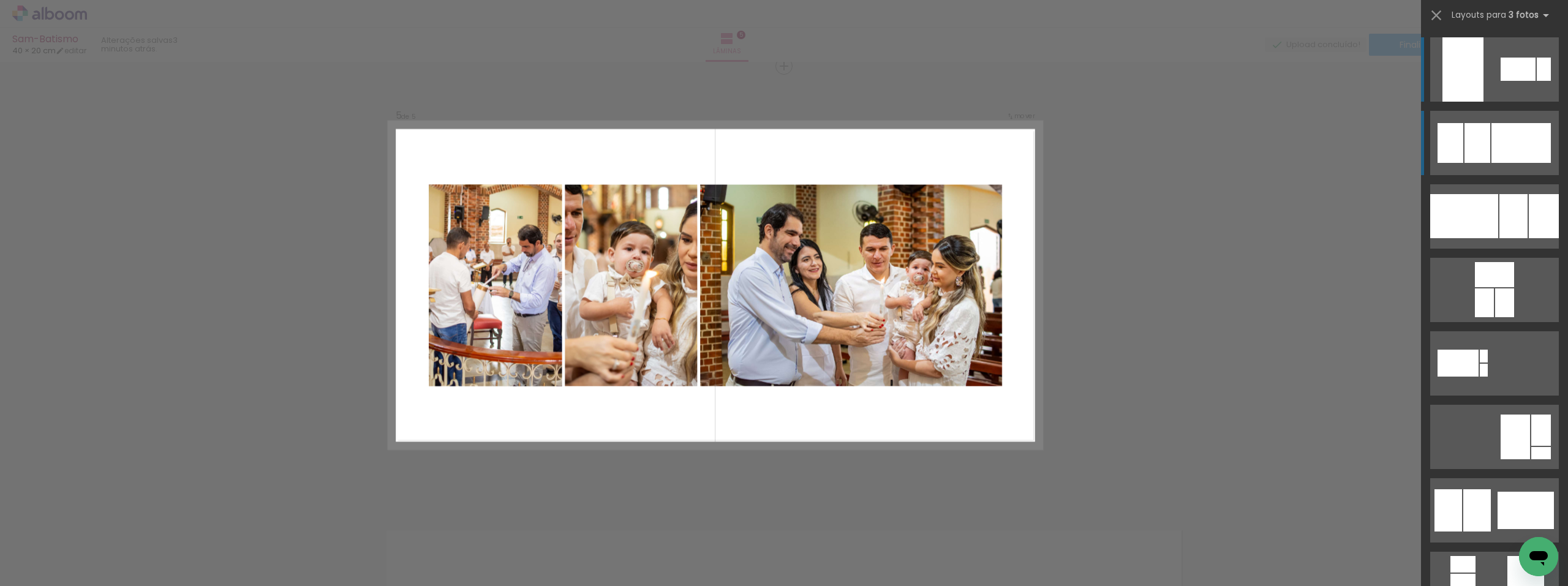
click at [1503, 150] on div at bounding box center [1521, 143] width 59 height 40
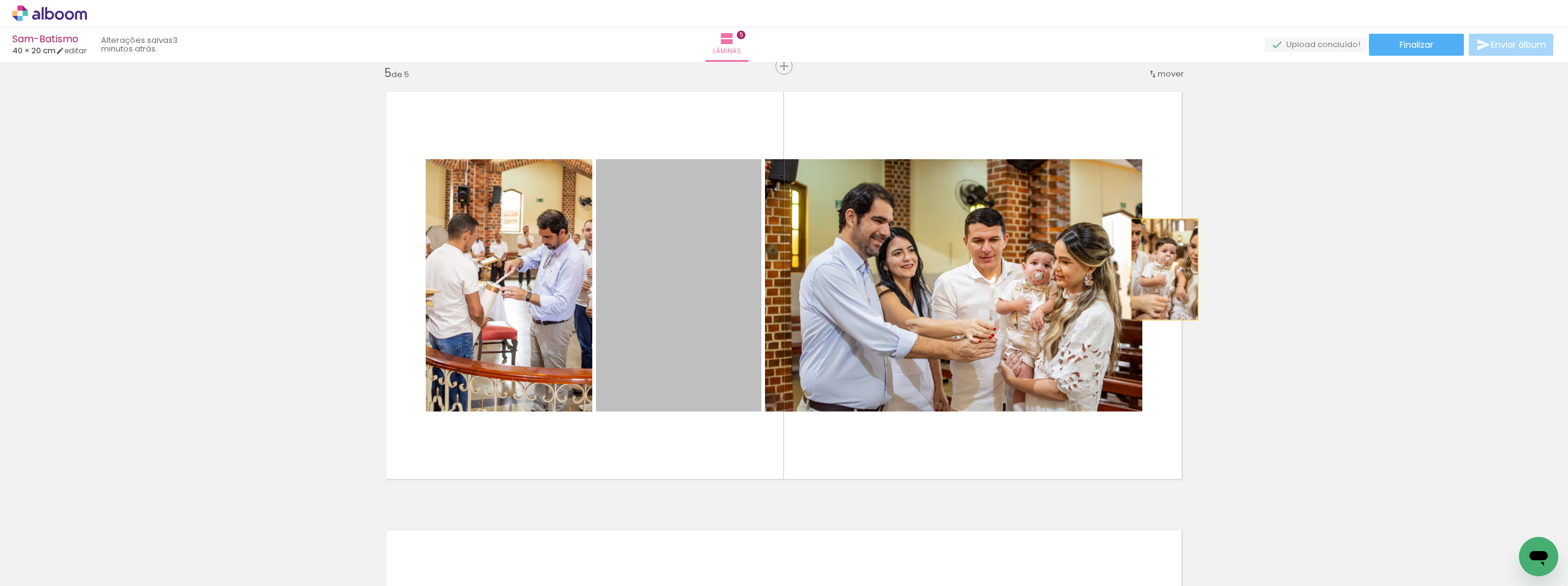
drag, startPoint x: 698, startPoint y: 304, endPoint x: 1160, endPoint y: 270, distance: 463.2
click at [1160, 270] on quentale-layouter at bounding box center [784, 286] width 816 height 408
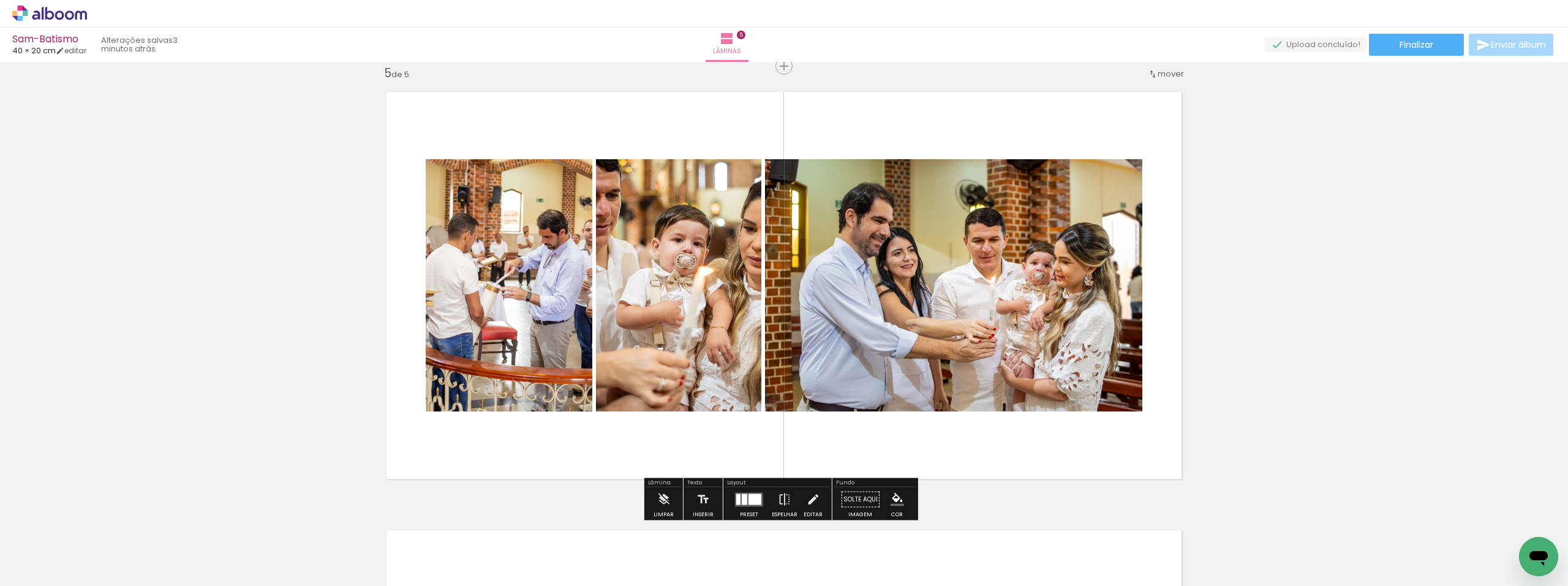
click at [755, 491] on div at bounding box center [749, 500] width 33 height 24
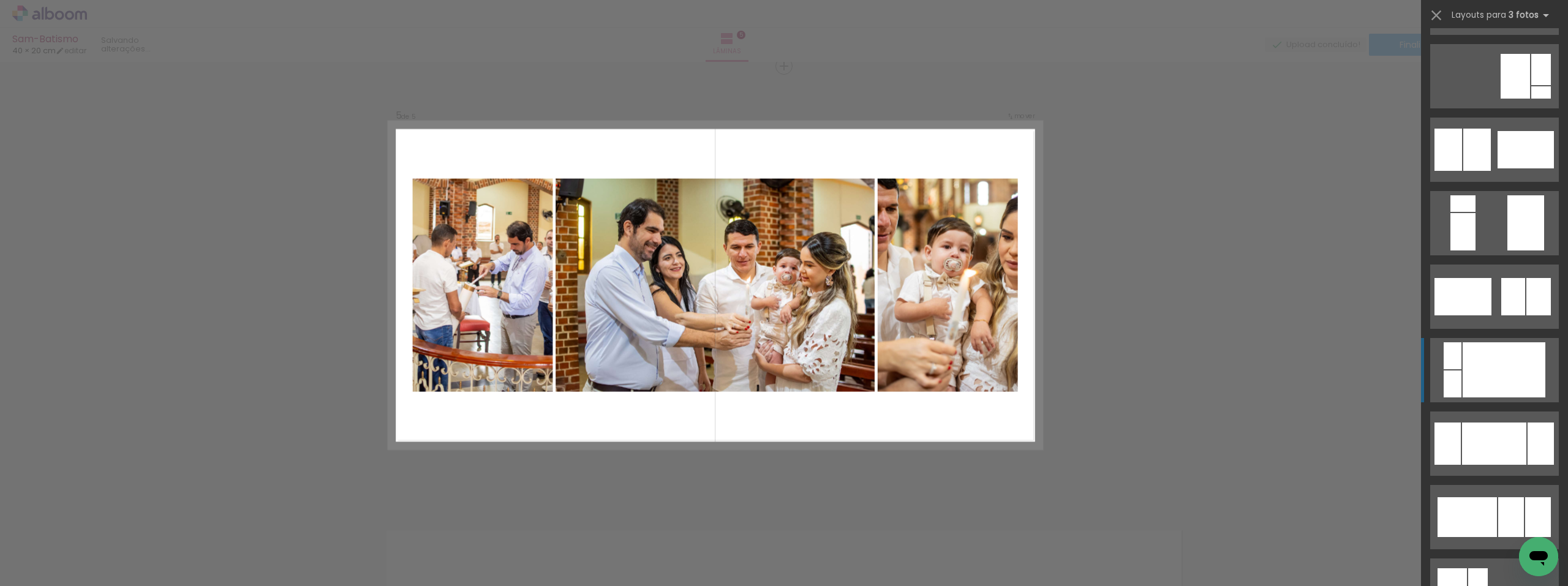
scroll to position [380, 0]
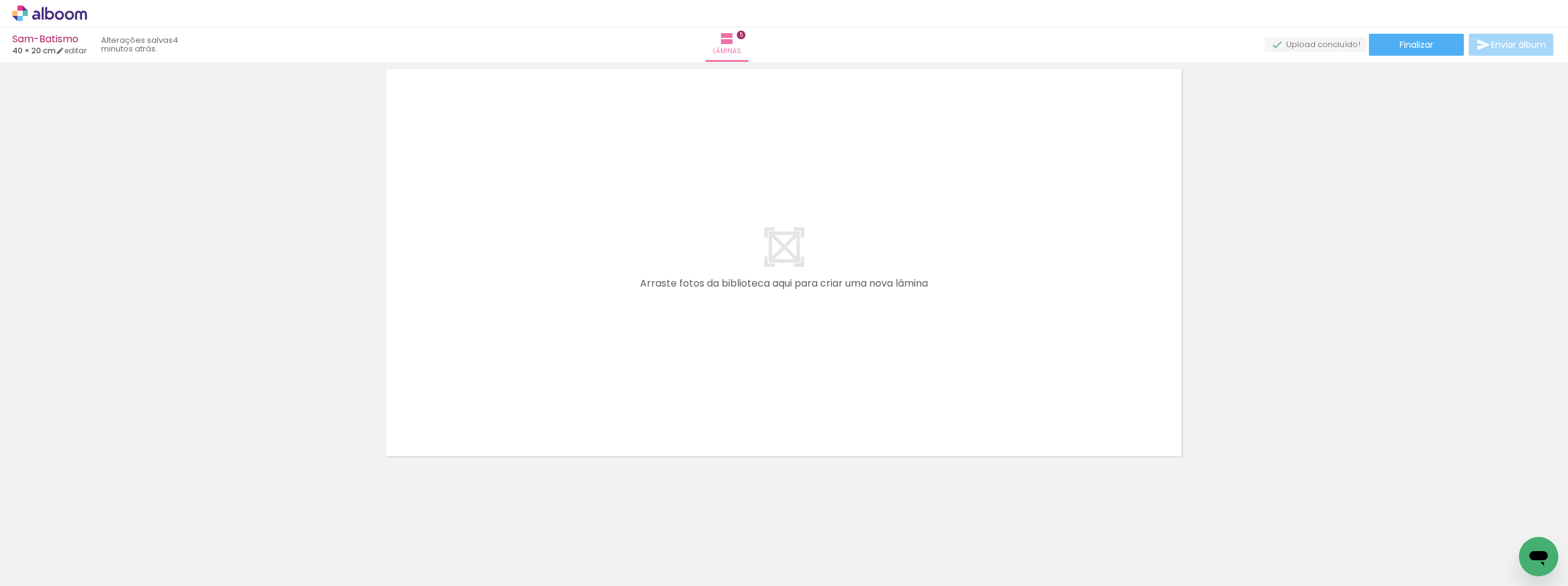
scroll to position [0, 457]
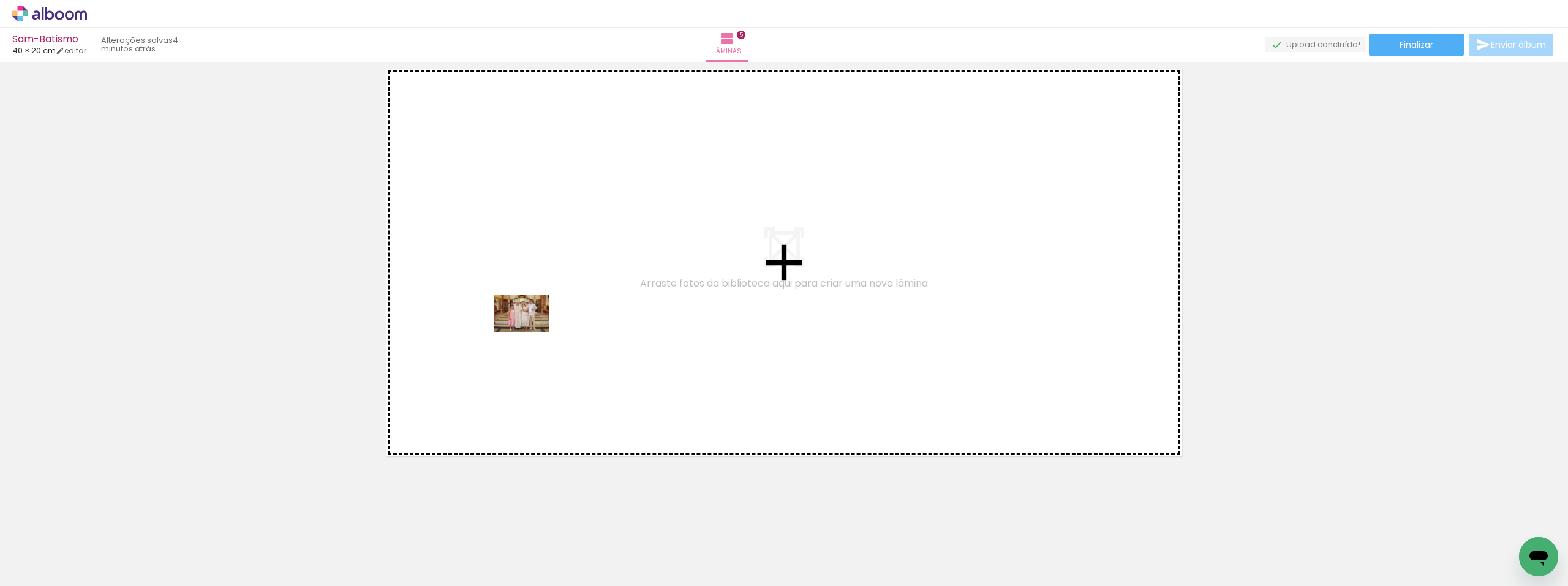
drag, startPoint x: 434, startPoint y: 553, endPoint x: 534, endPoint y: 323, distance: 250.8
click at [534, 323] on quentale-workspace at bounding box center [784, 293] width 1568 height 586
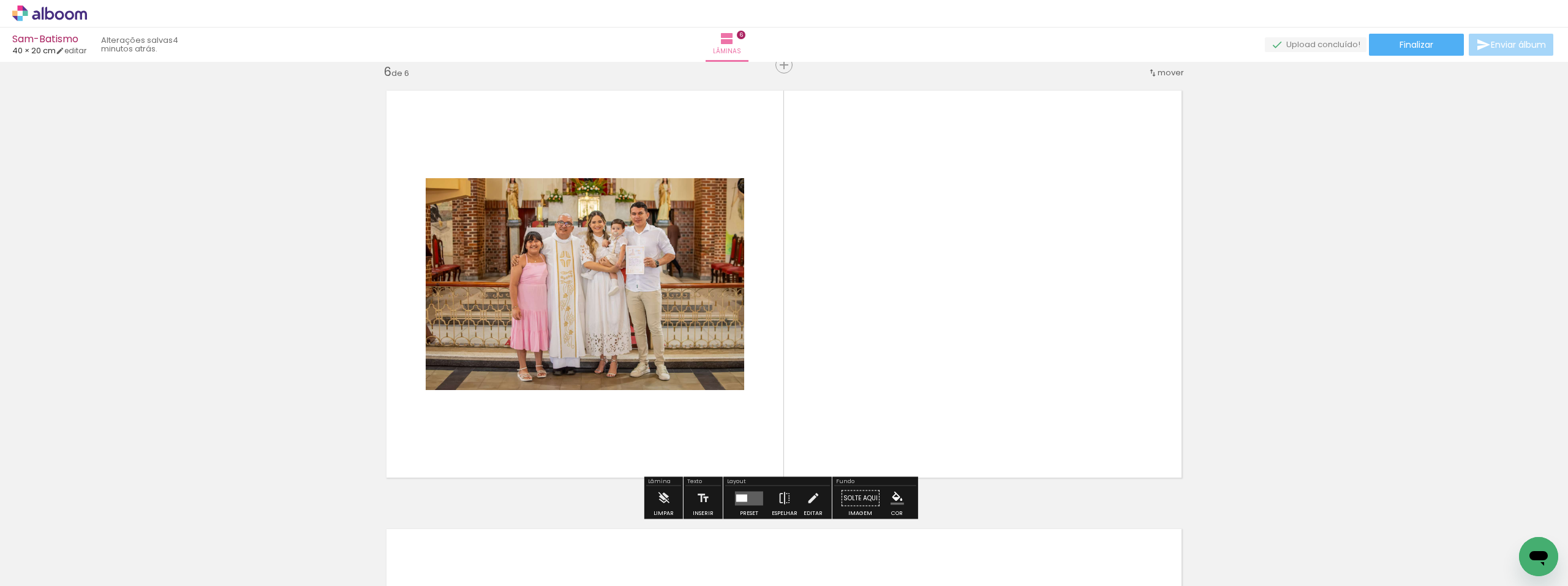
scroll to position [2209, 0]
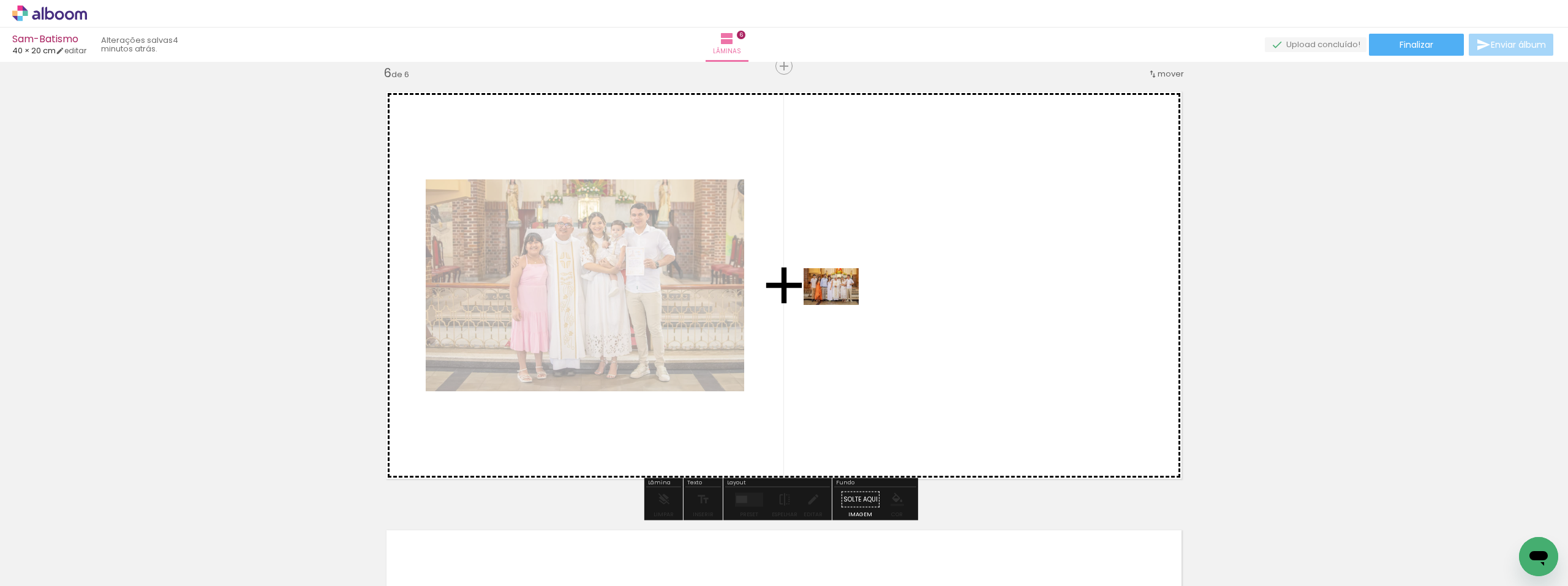
drag, startPoint x: 500, startPoint y: 551, endPoint x: 840, endPoint y: 305, distance: 419.7
click at [840, 305] on quentale-workspace at bounding box center [784, 293] width 1568 height 586
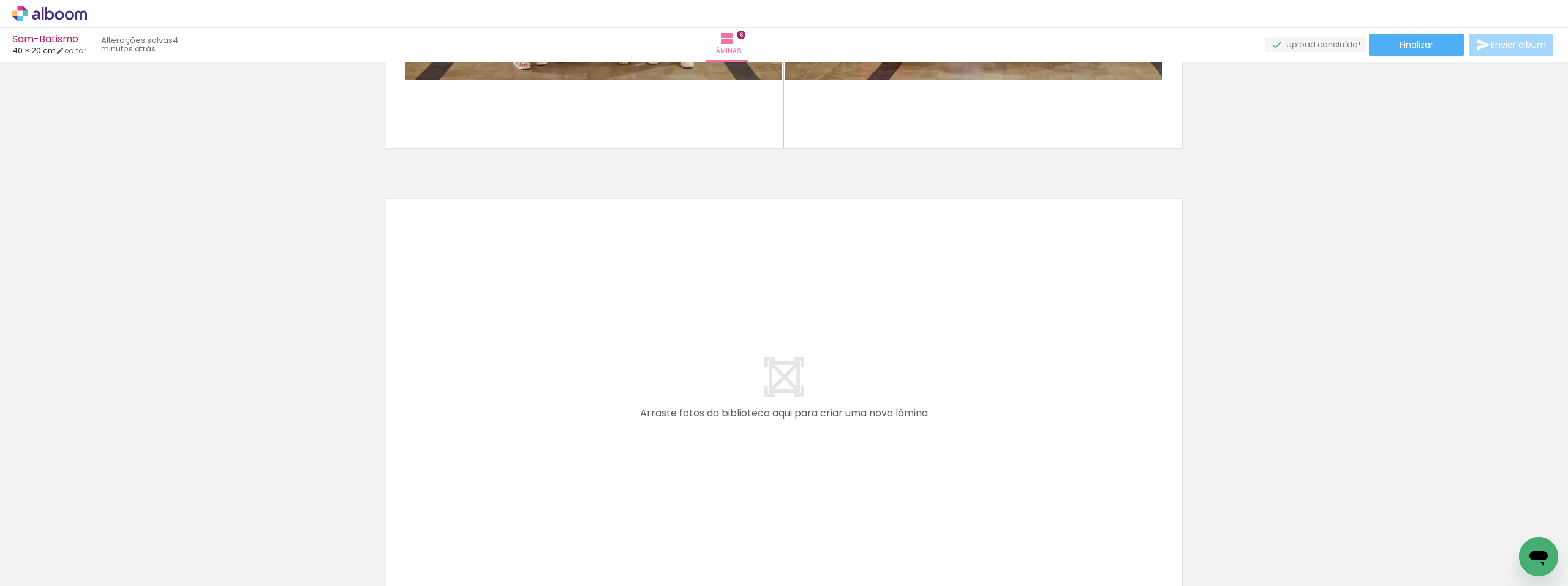
scroll to position [2577, 0]
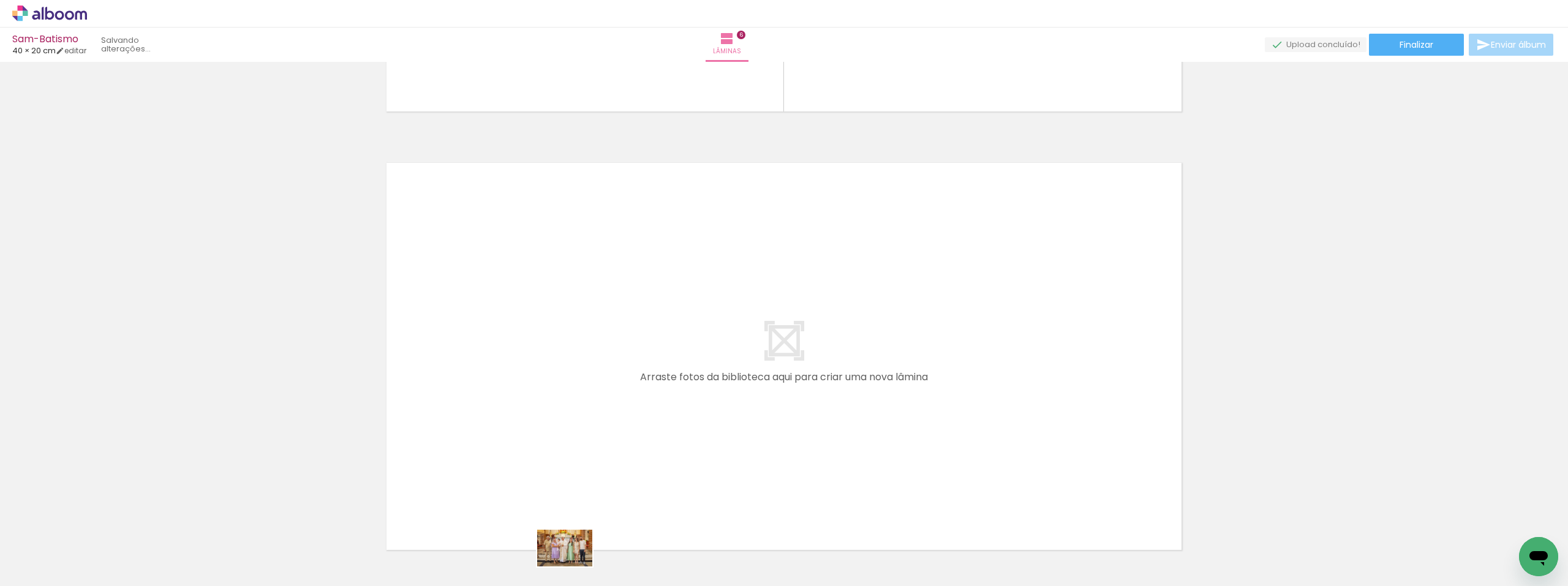
drag, startPoint x: 562, startPoint y: 545, endPoint x: 574, endPoint y: 567, distance: 25.1
click at [574, 566] on div at bounding box center [557, 545] width 61 height 40
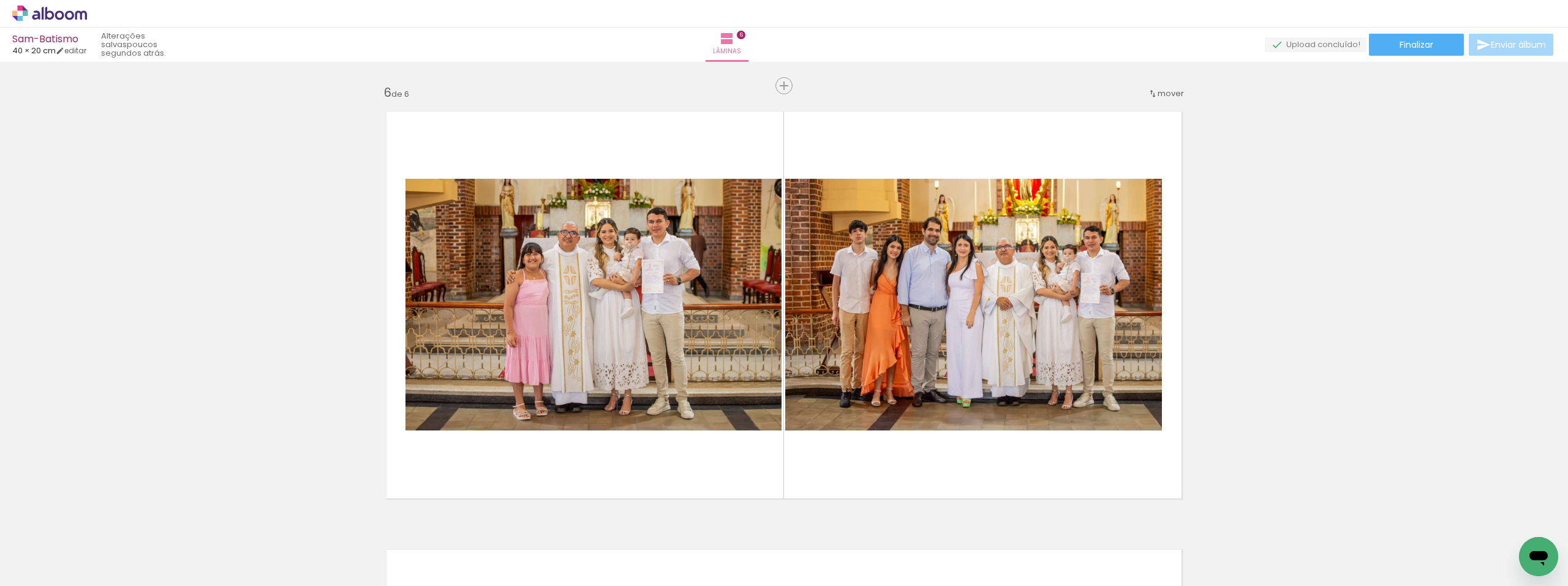
scroll to position [2209, 0]
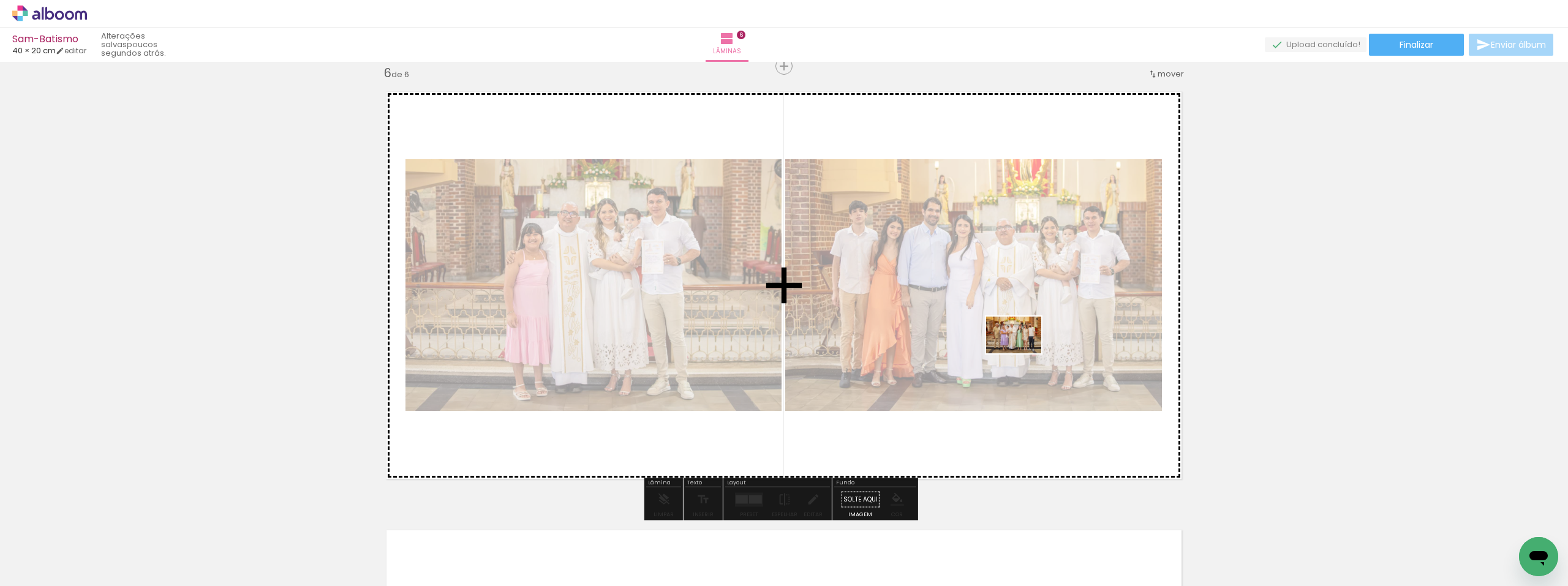
drag, startPoint x: 566, startPoint y: 551, endPoint x: 1023, endPoint y: 353, distance: 498.0
click at [1023, 353] on quentale-workspace at bounding box center [784, 293] width 1568 height 586
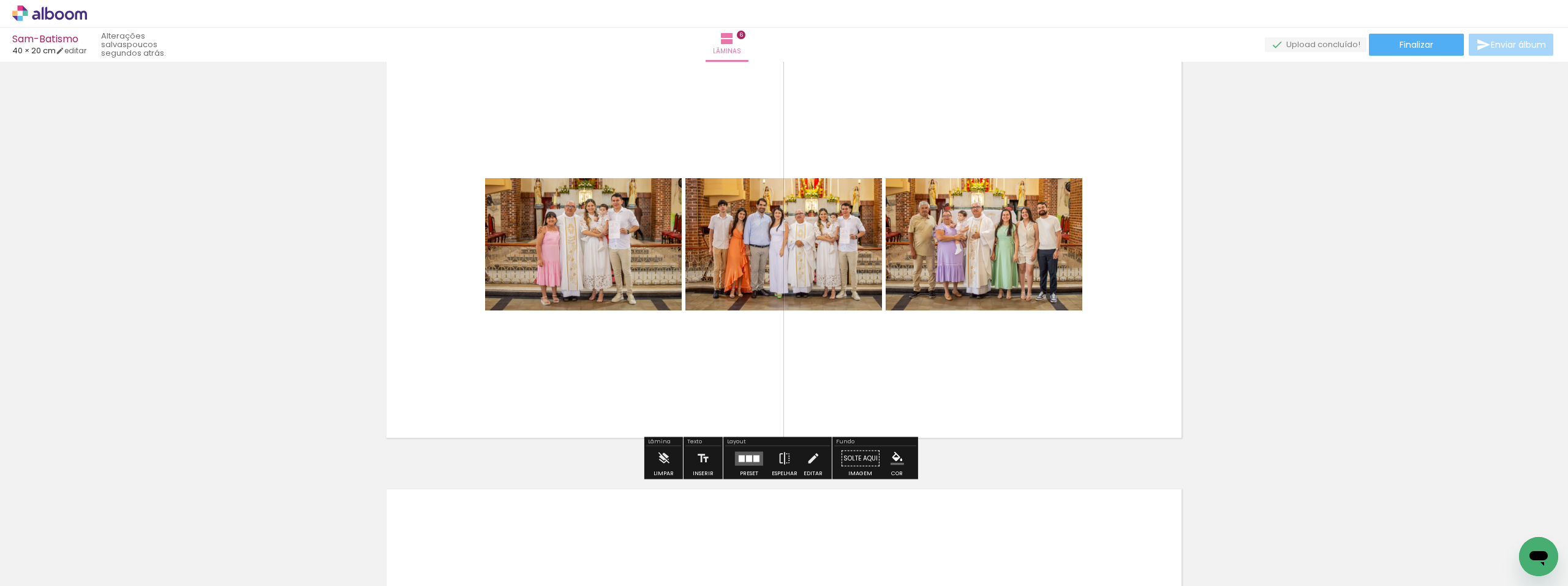
scroll to position [2271, 0]
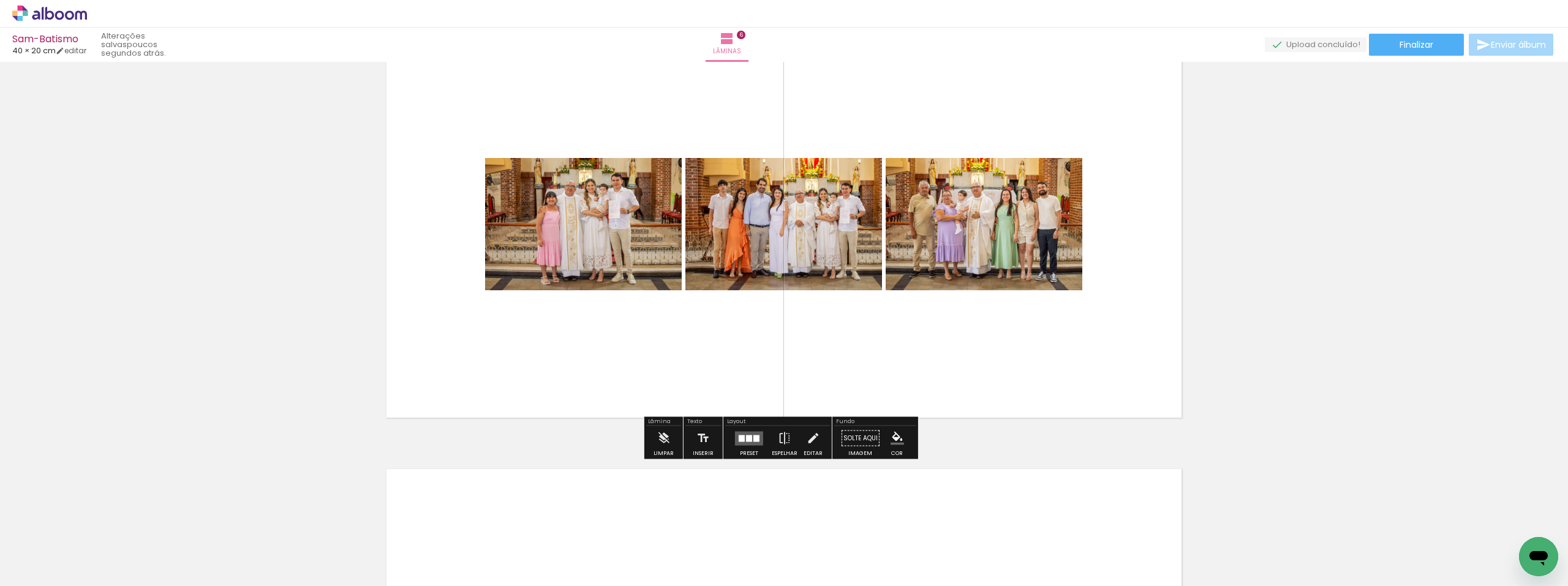
click at [754, 445] on div at bounding box center [749, 438] width 33 height 24
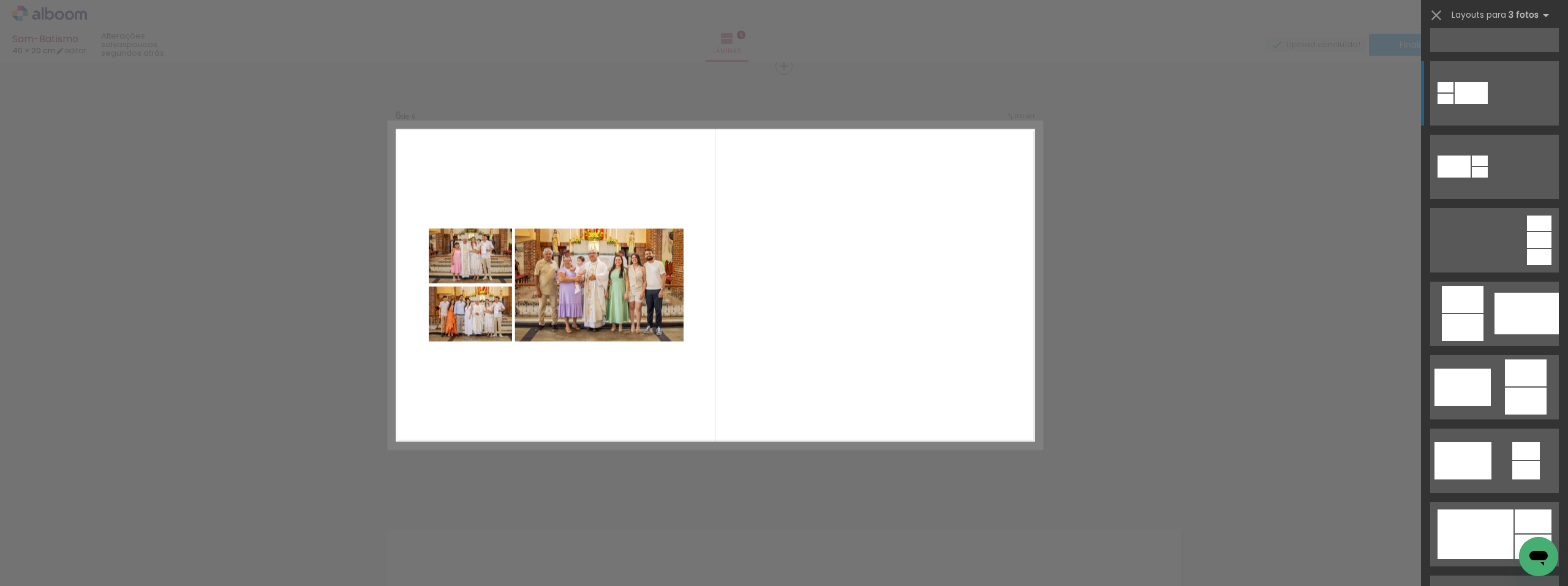
scroll to position [184, 0]
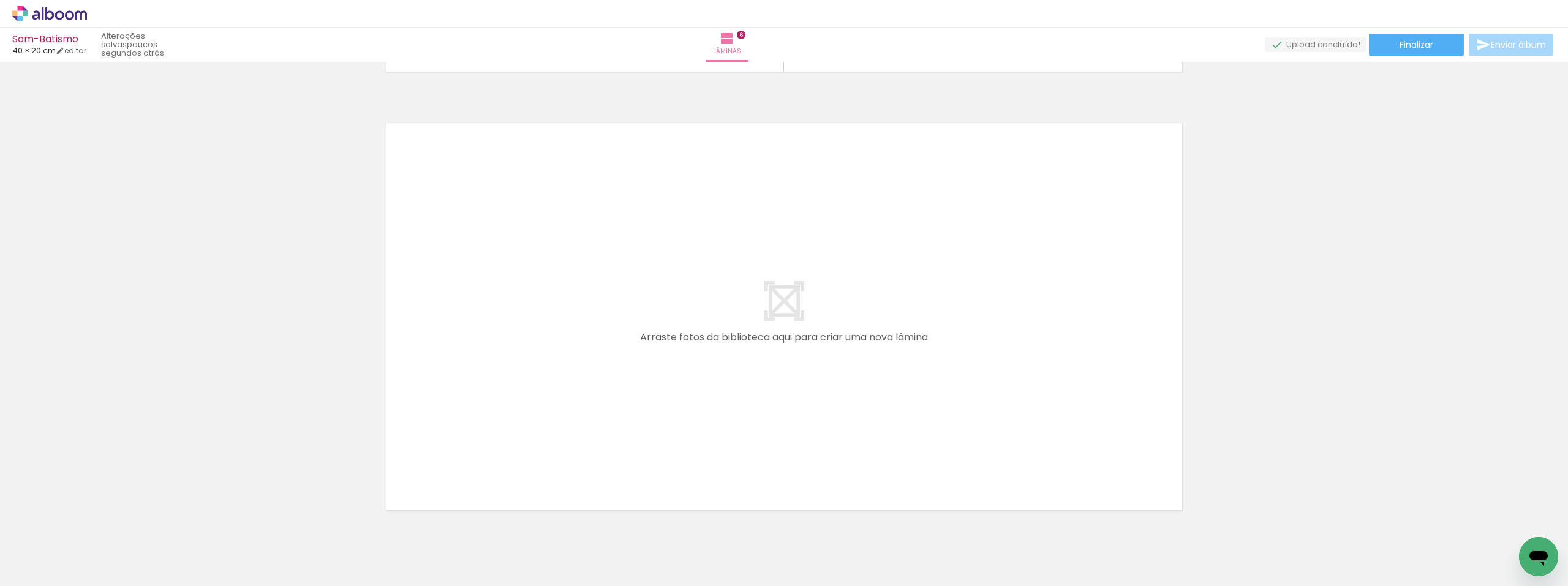
scroll to position [2638, 0]
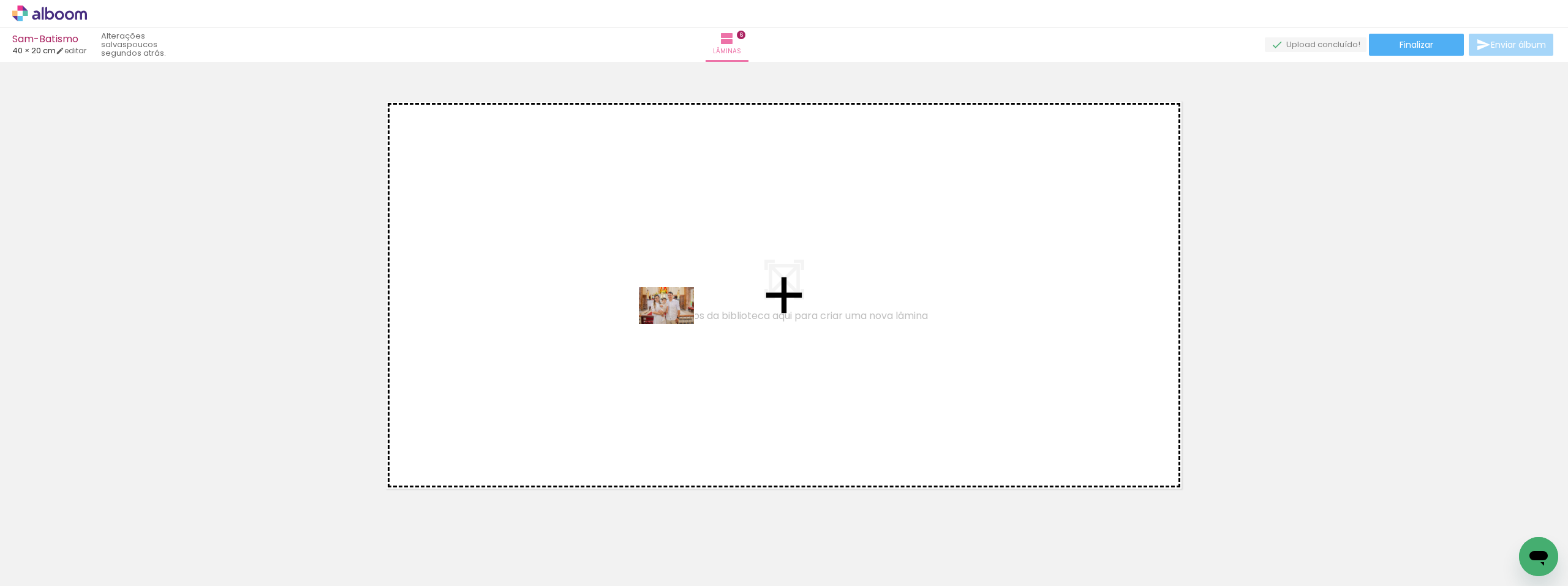
drag, startPoint x: 776, startPoint y: 551, endPoint x: 675, endPoint y: 324, distance: 248.5
click at [675, 324] on quentale-workspace at bounding box center [784, 293] width 1568 height 586
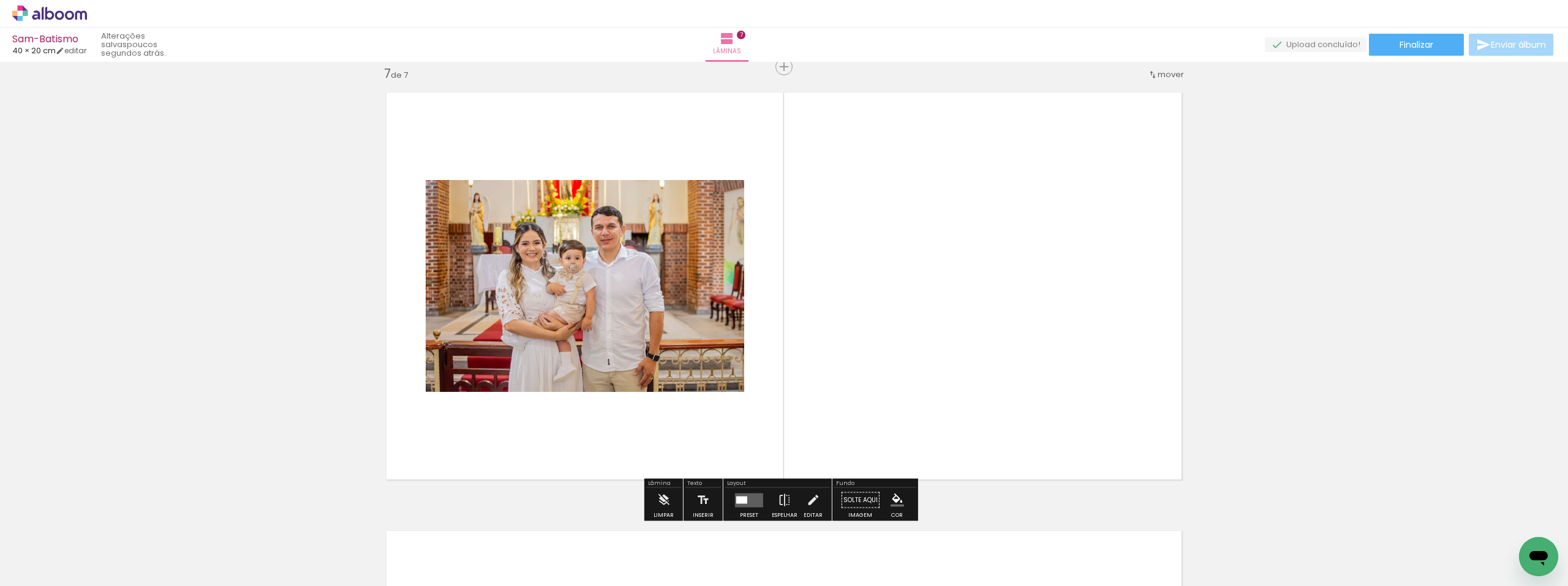
scroll to position [2648, 0]
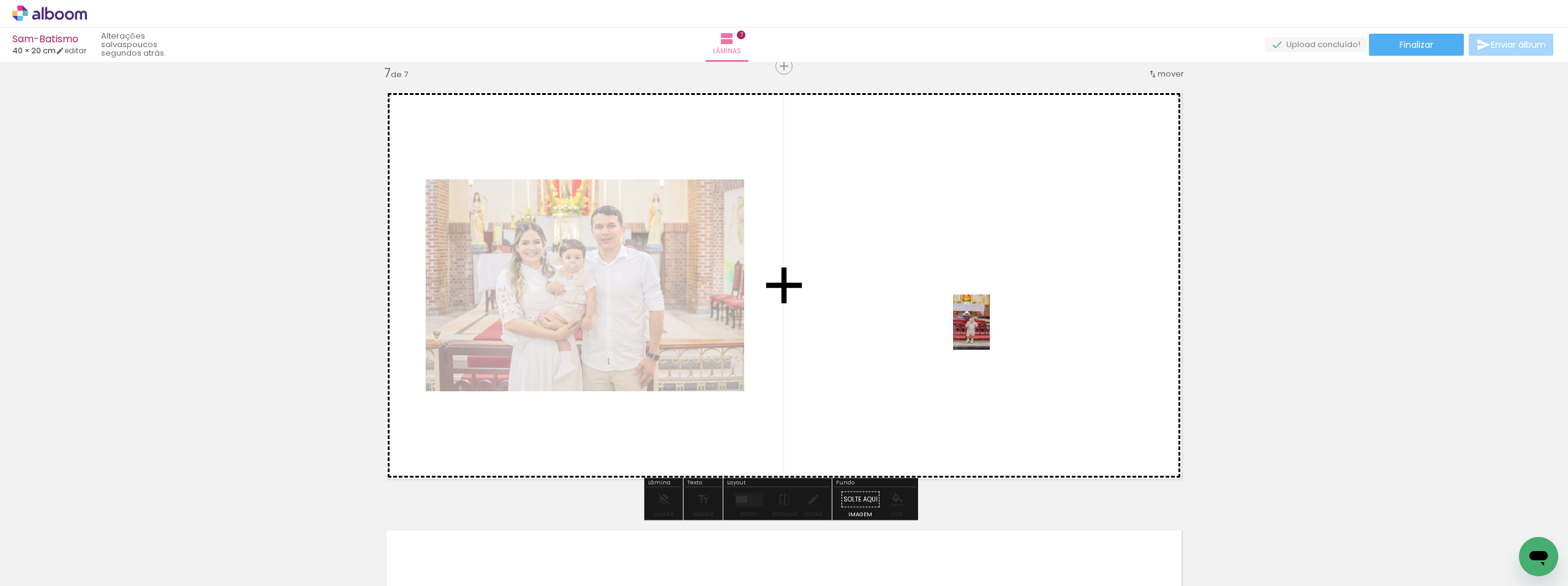
drag, startPoint x: 1119, startPoint y: 559, endPoint x: 990, endPoint y: 332, distance: 261.1
click at [990, 332] on quentale-workspace at bounding box center [784, 293] width 1568 height 586
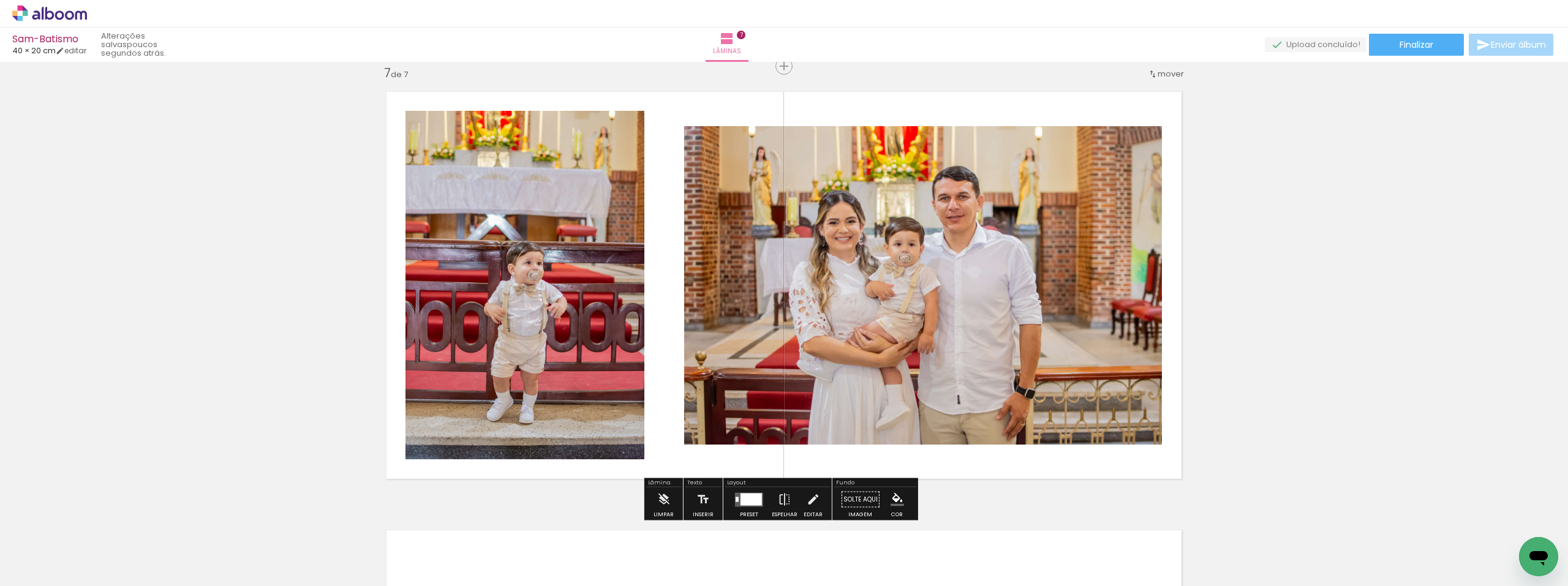
click at [564, 307] on quentale-photo at bounding box center [525, 285] width 239 height 348
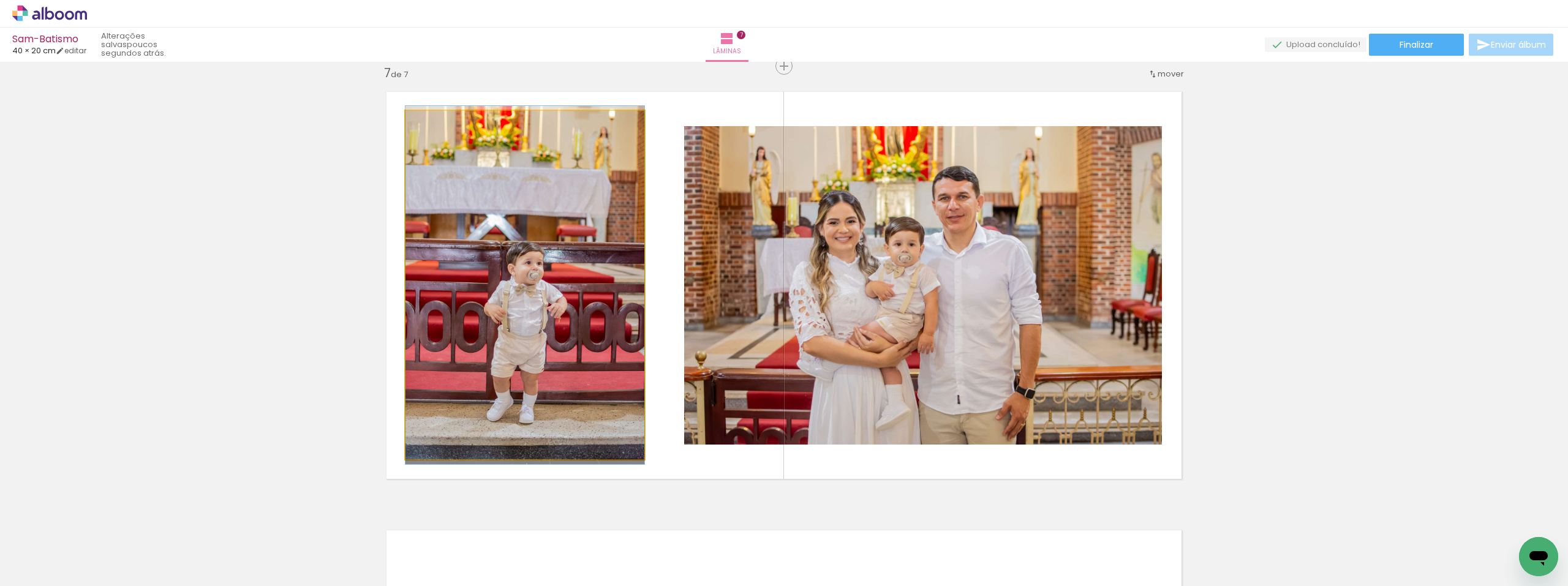
click at [564, 307] on quentale-photo at bounding box center [525, 285] width 239 height 348
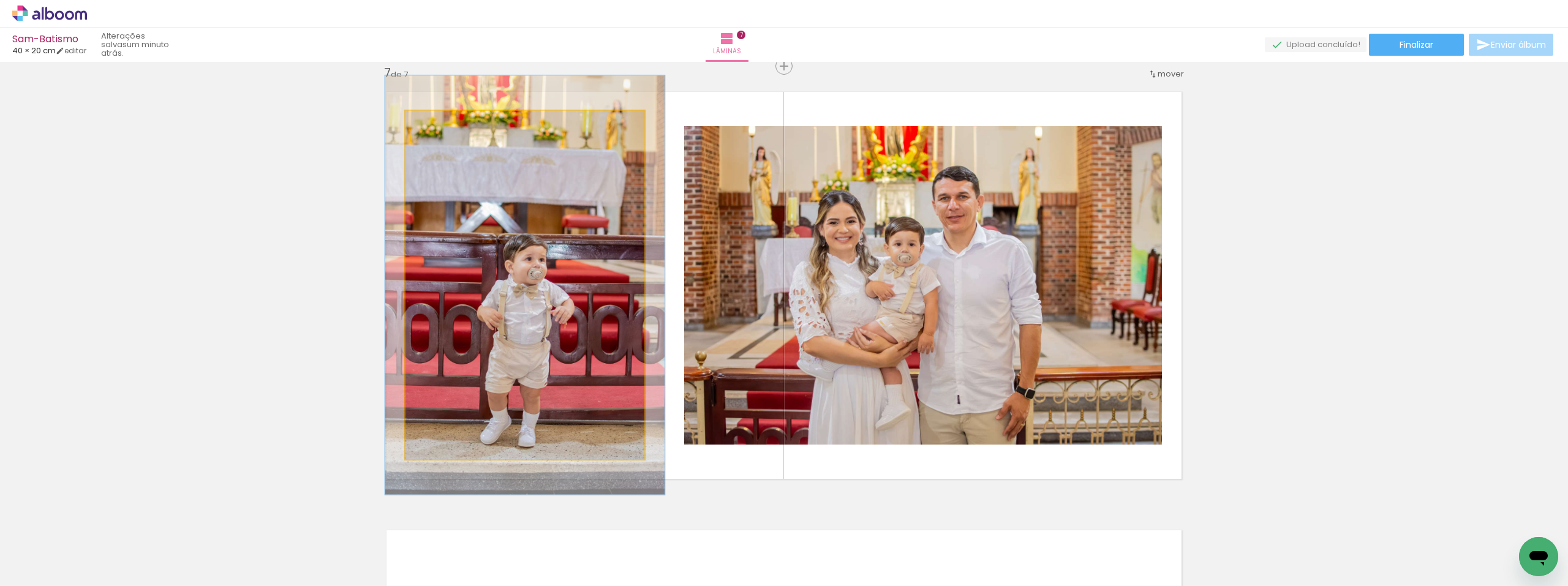
drag, startPoint x: 433, startPoint y: 124, endPoint x: 440, endPoint y: 125, distance: 7.1
type paper-slider "117"
click at [440, 125] on div at bounding box center [442, 123] width 11 height 11
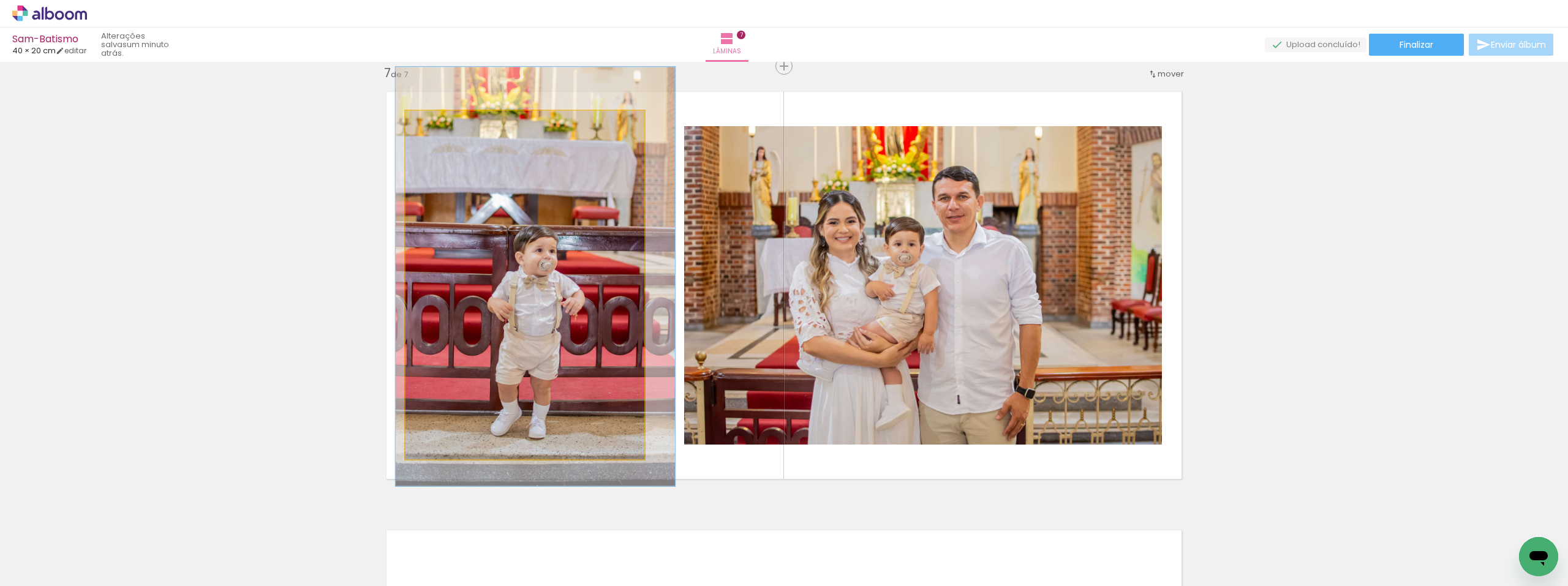
drag, startPoint x: 532, startPoint y: 286, endPoint x: 544, endPoint y: 276, distance: 15.6
click at [555, 304] on quentale-photo at bounding box center [525, 285] width 239 height 348
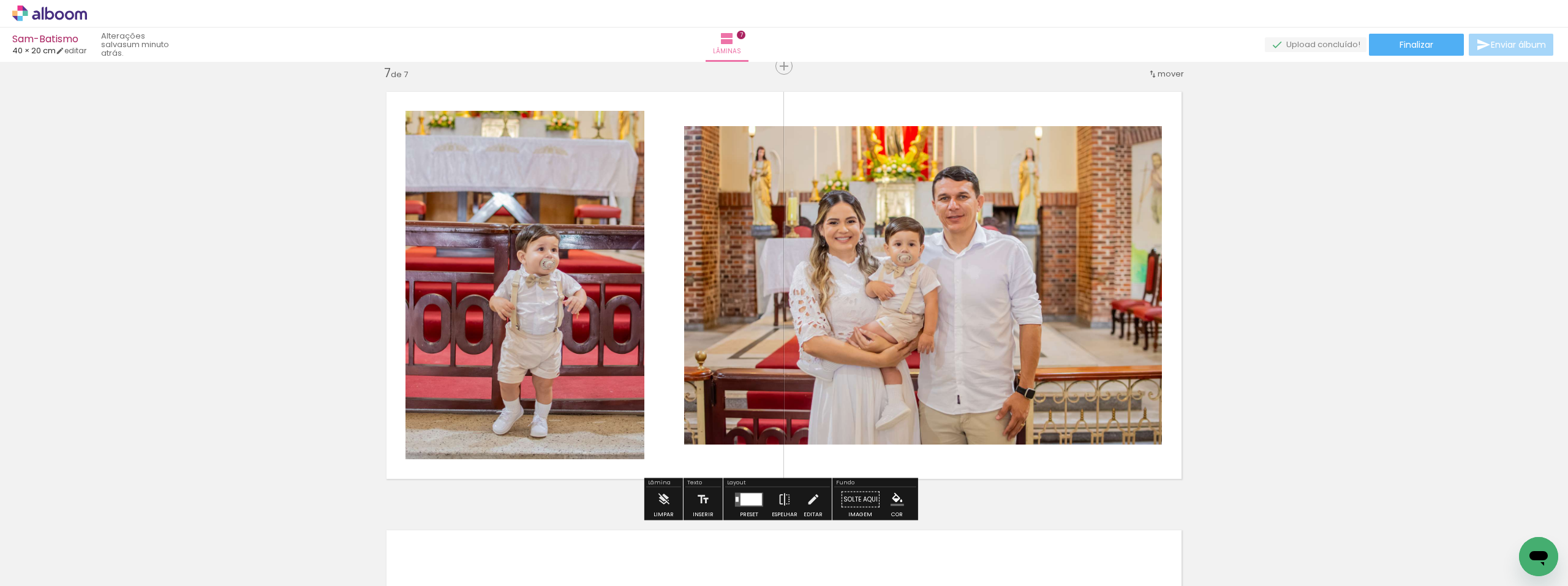
click at [748, 500] on div at bounding box center [751, 499] width 22 height 12
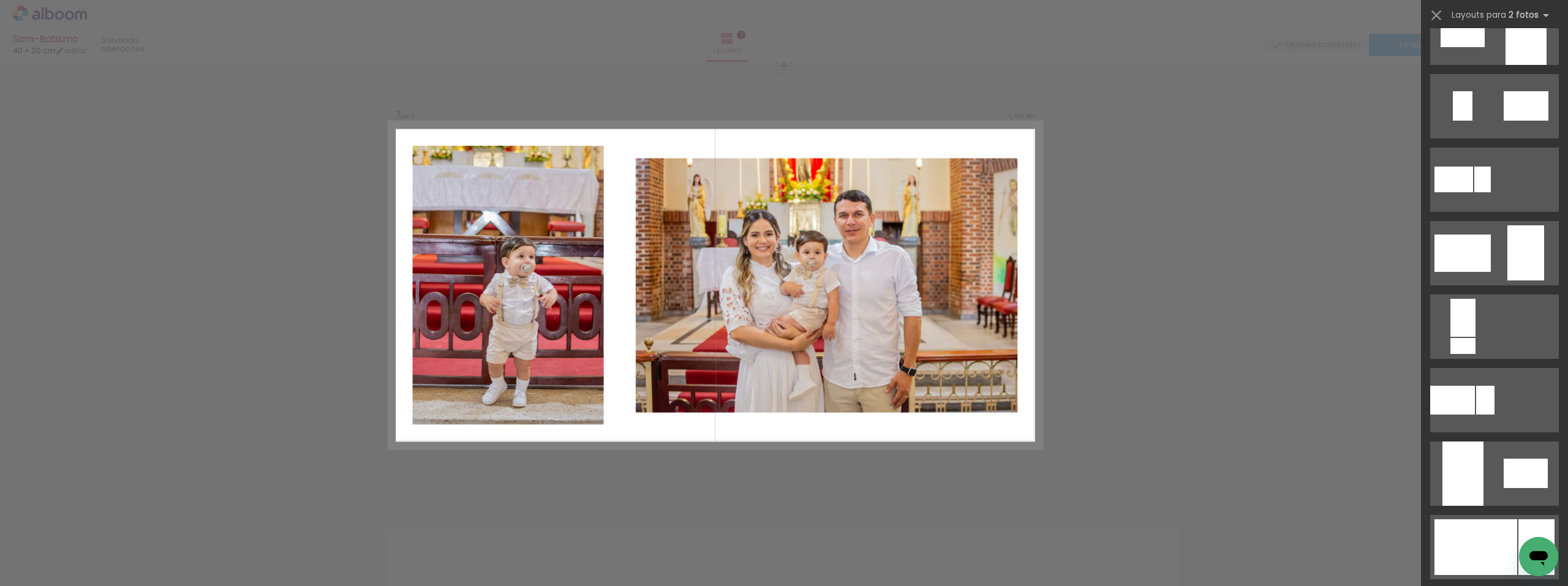
scroll to position [0, 0]
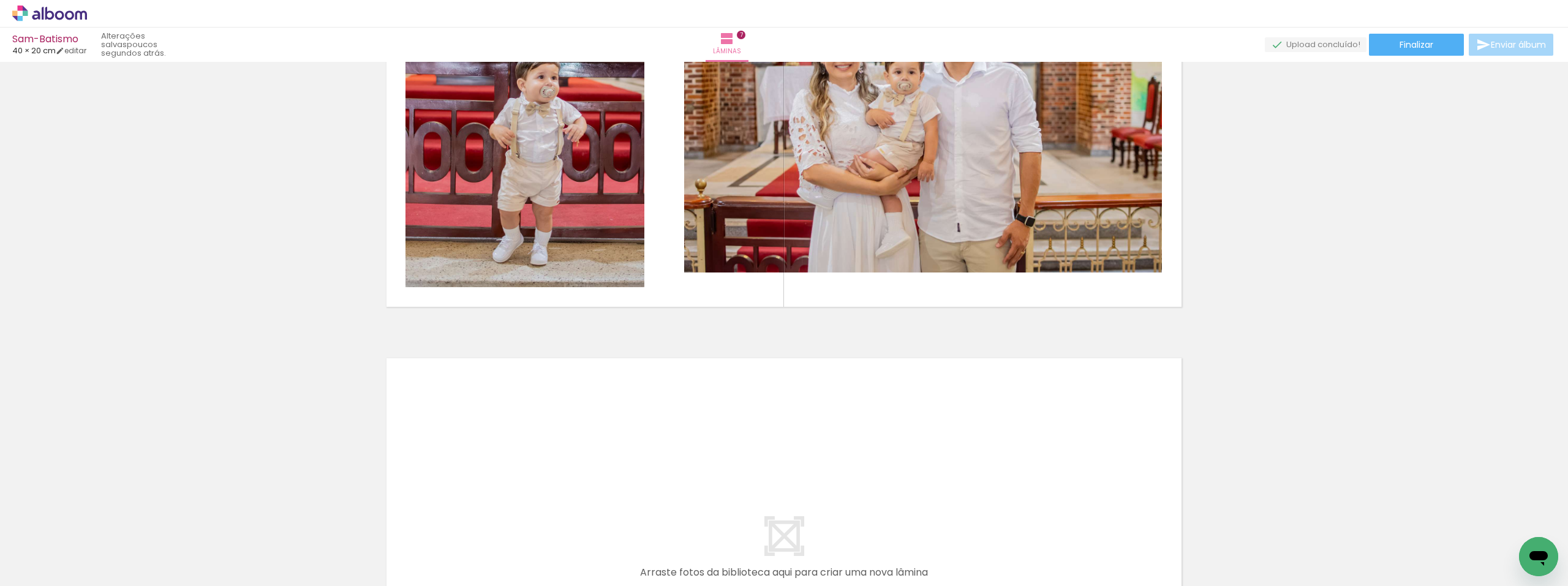
scroll to position [2832, 0]
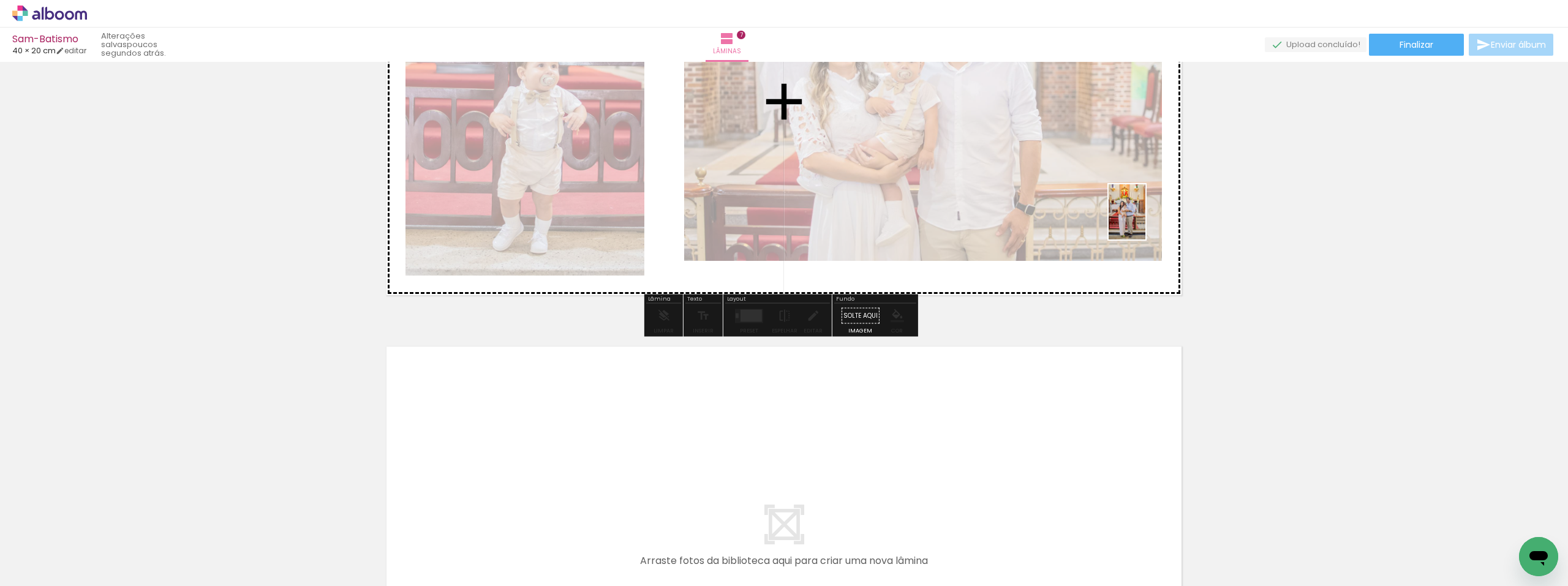
drag, startPoint x: 955, startPoint y: 560, endPoint x: 1146, endPoint y: 221, distance: 389.1
click at [1146, 221] on quentale-workspace at bounding box center [784, 293] width 1568 height 586
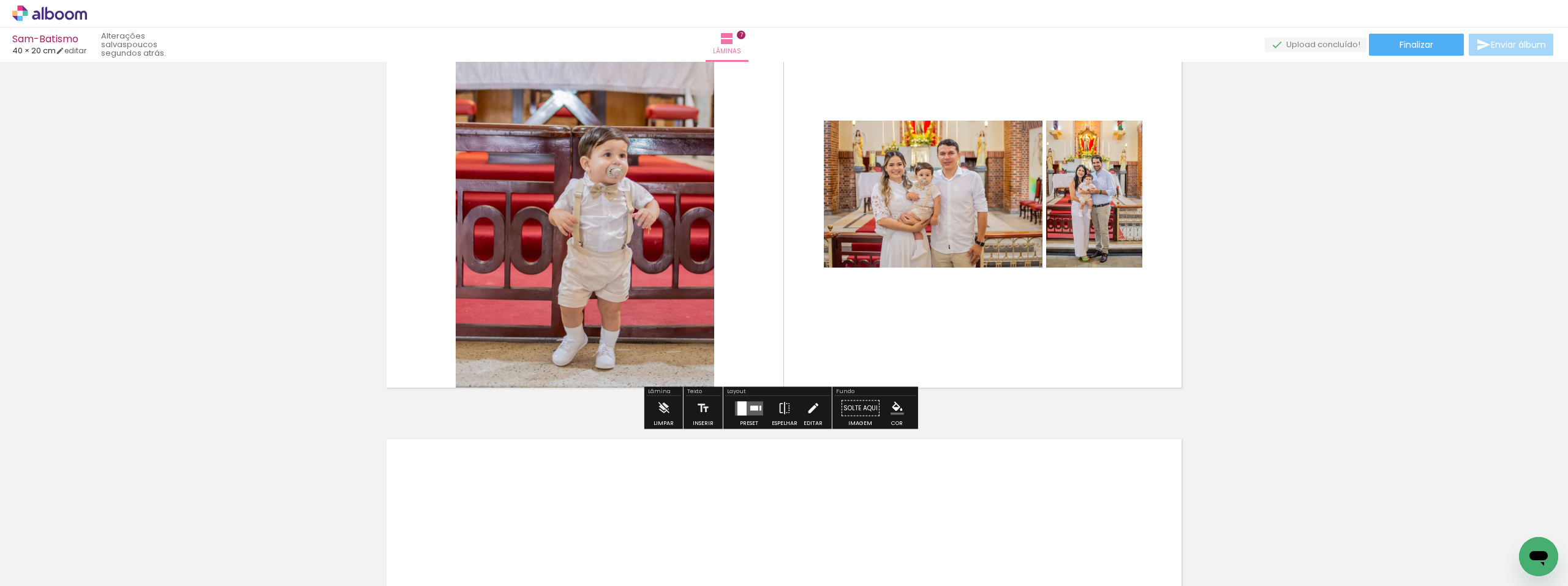
scroll to position [2770, 0]
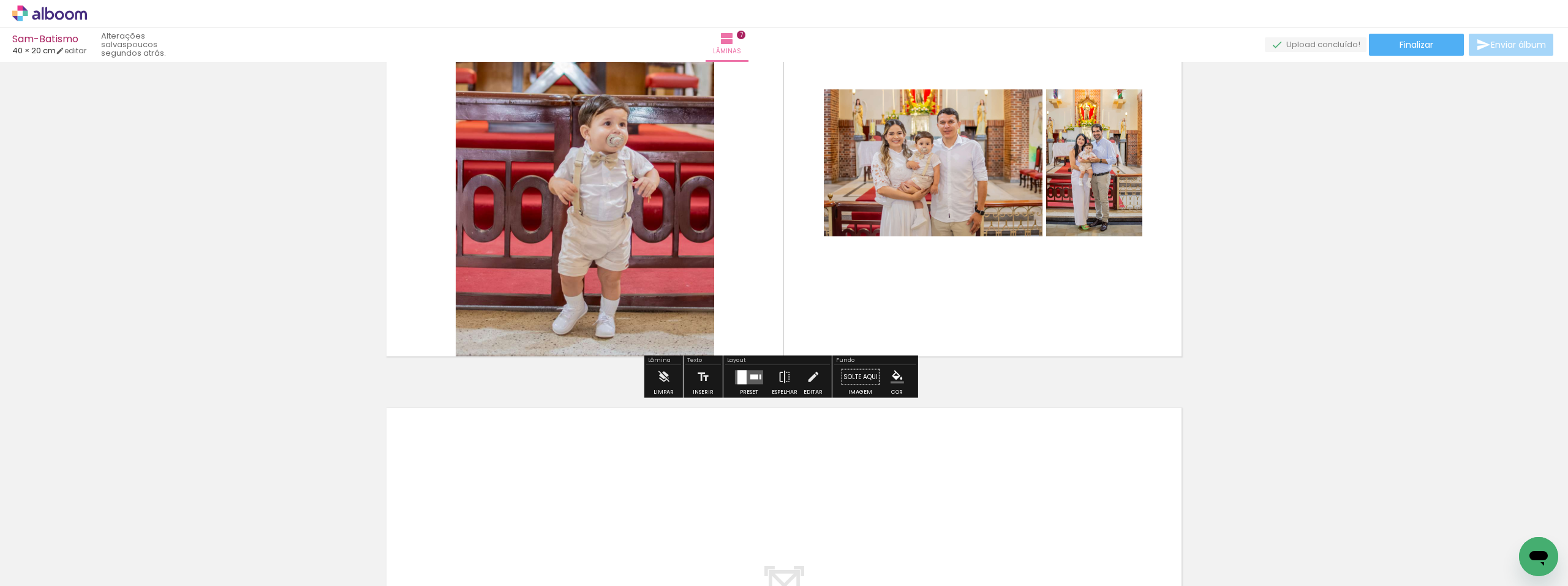
click at [744, 383] on quentale-layouter at bounding box center [749, 377] width 28 height 14
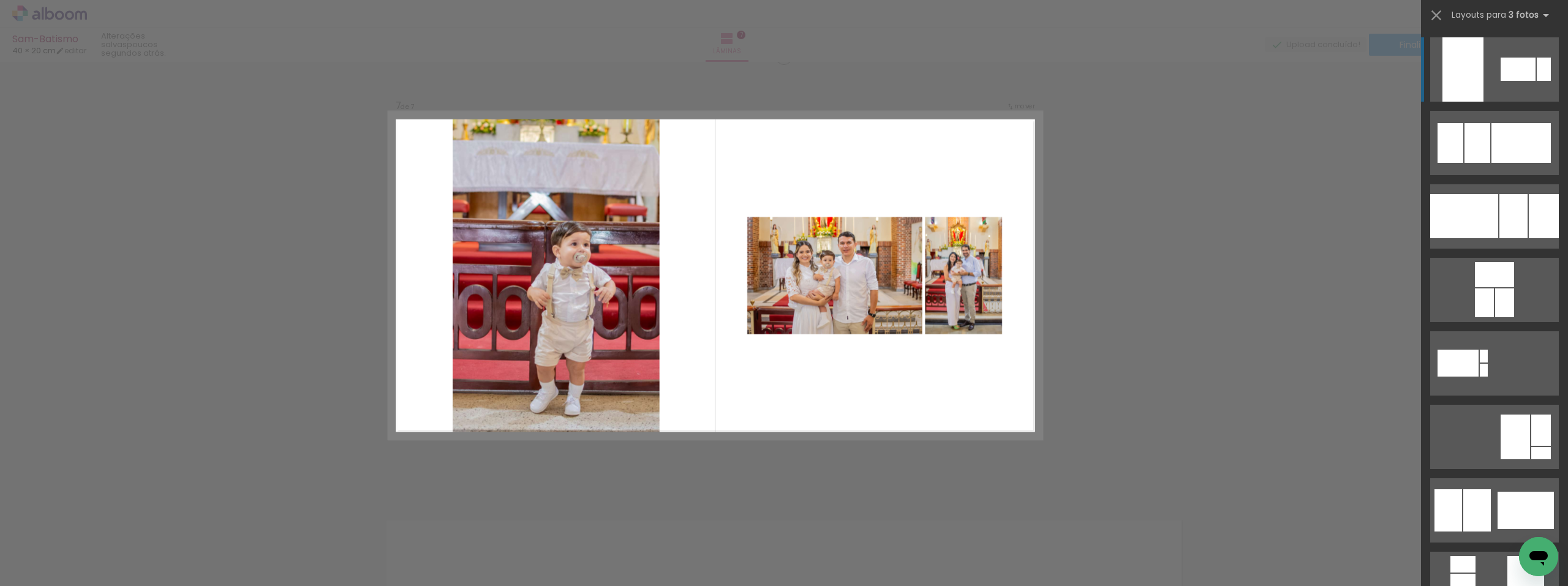
scroll to position [2648, 0]
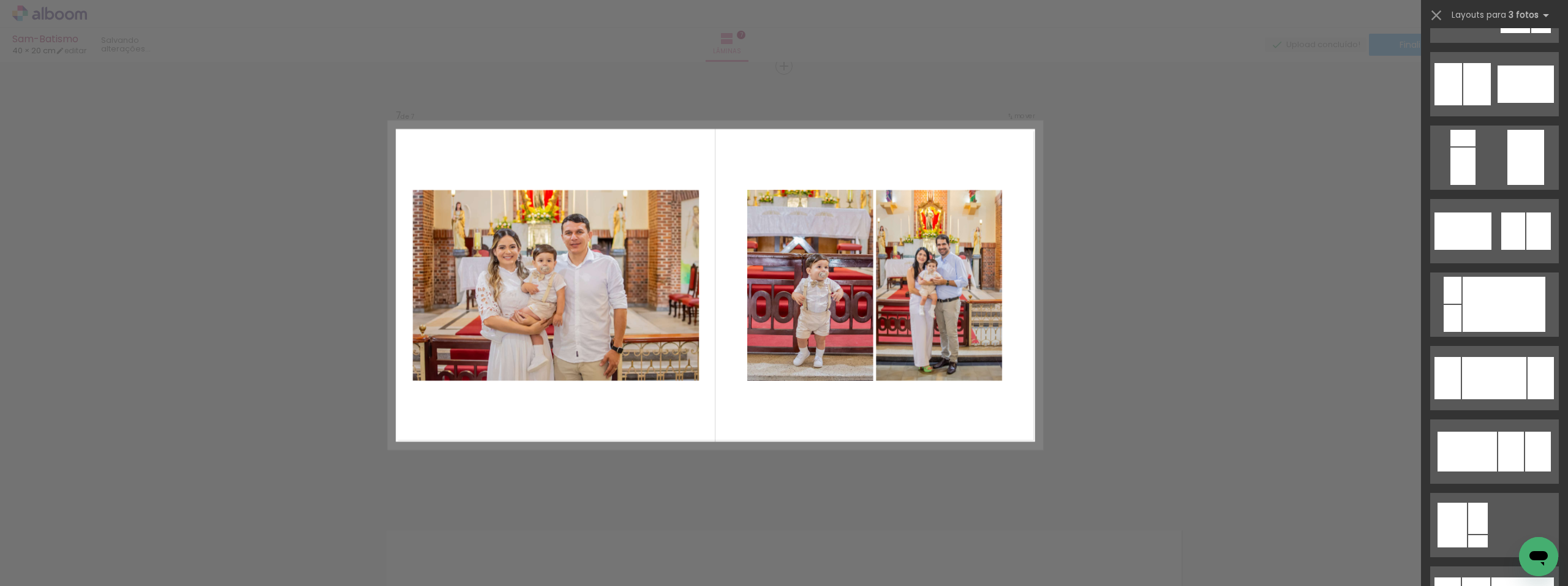
scroll to position [490, 0]
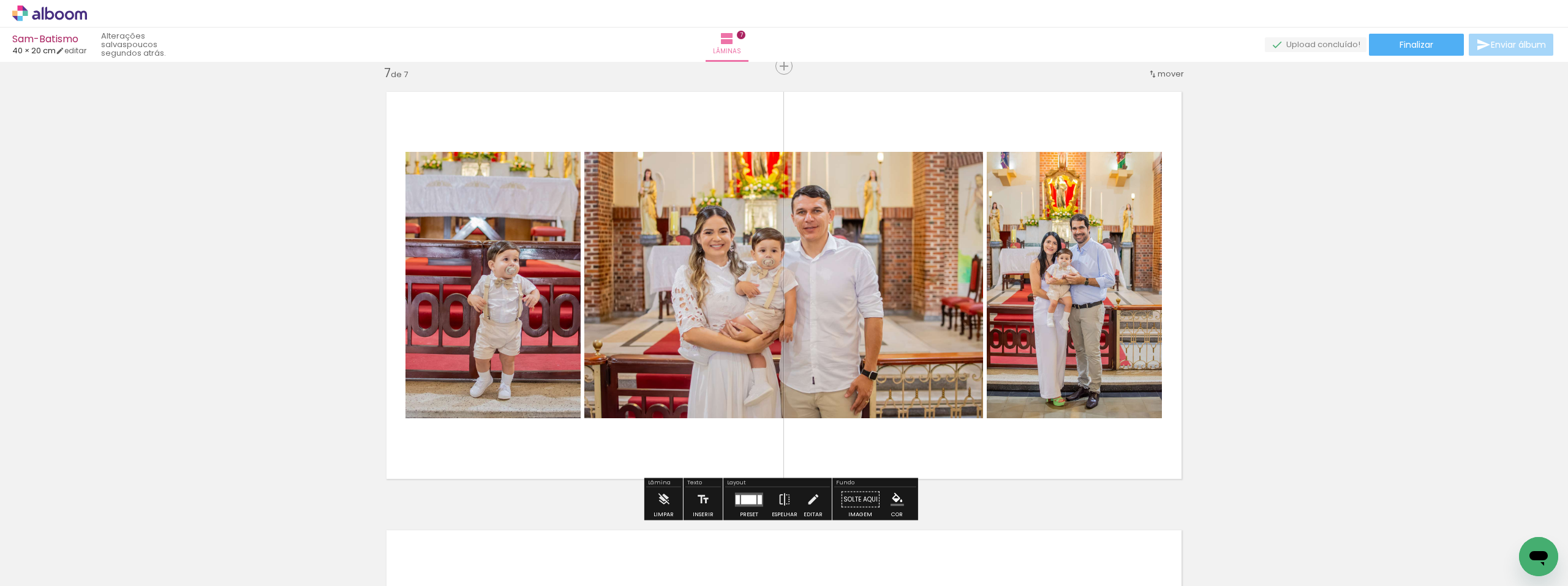
click at [511, 327] on quentale-photo at bounding box center [493, 285] width 175 height 266
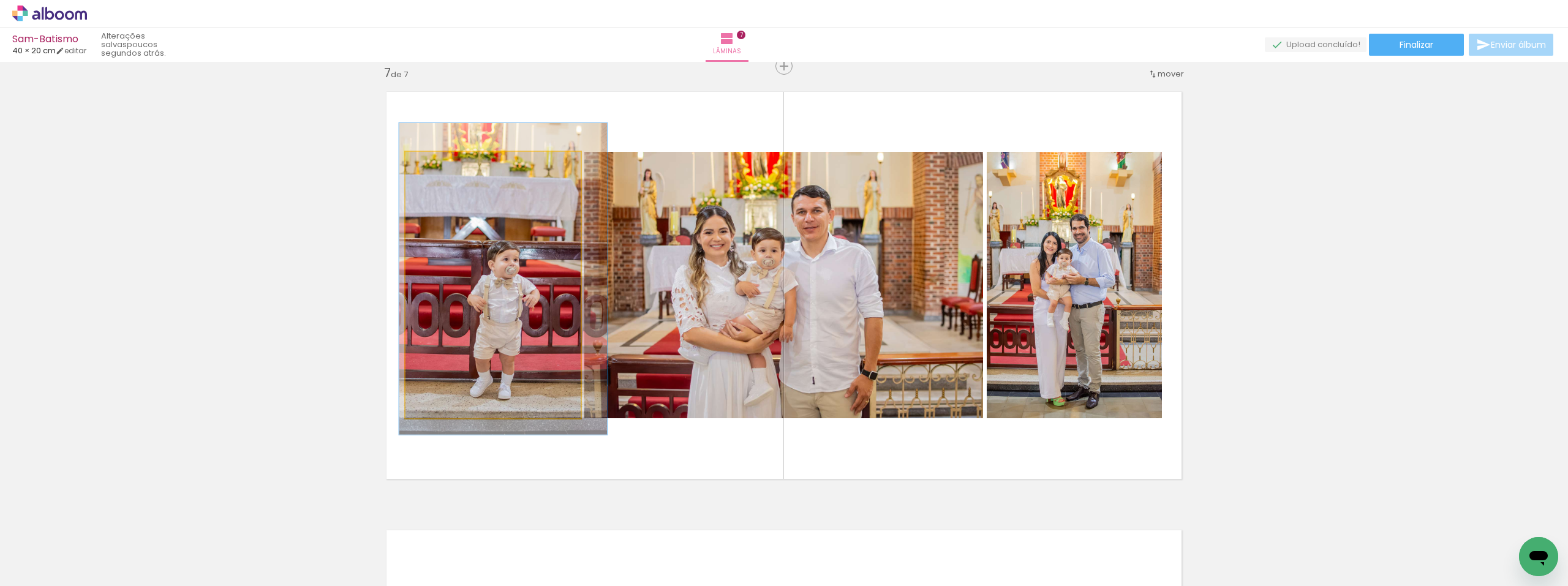
click at [511, 327] on quentale-photo at bounding box center [493, 285] width 175 height 266
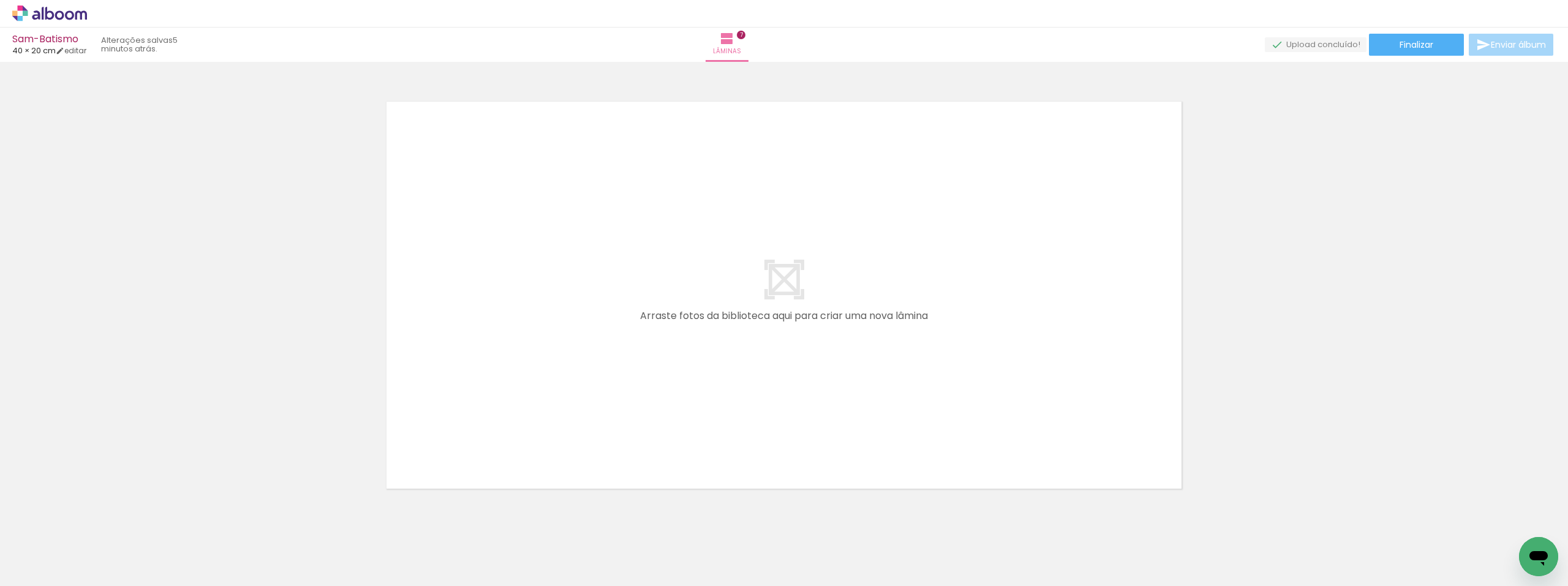
scroll to position [0, 835]
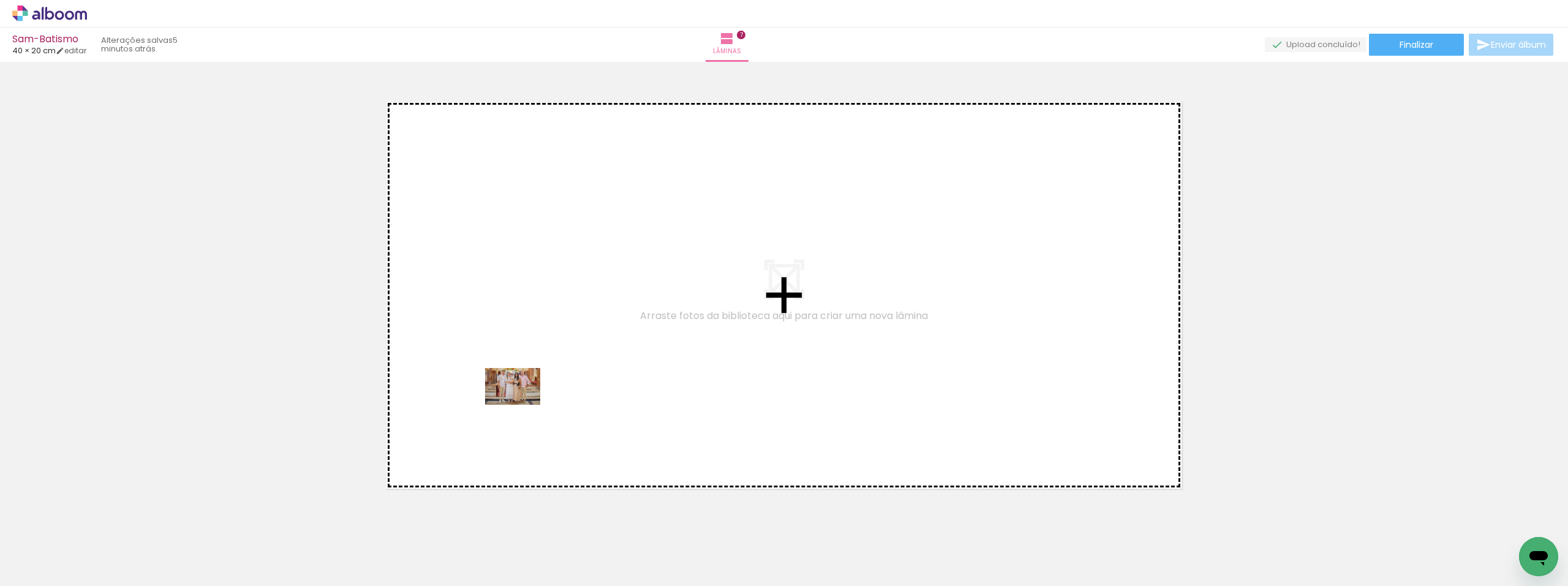
drag, startPoint x: 544, startPoint y: 553, endPoint x: 522, endPoint y: 405, distance: 149.6
click at [522, 405] on quentale-workspace at bounding box center [784, 293] width 1568 height 586
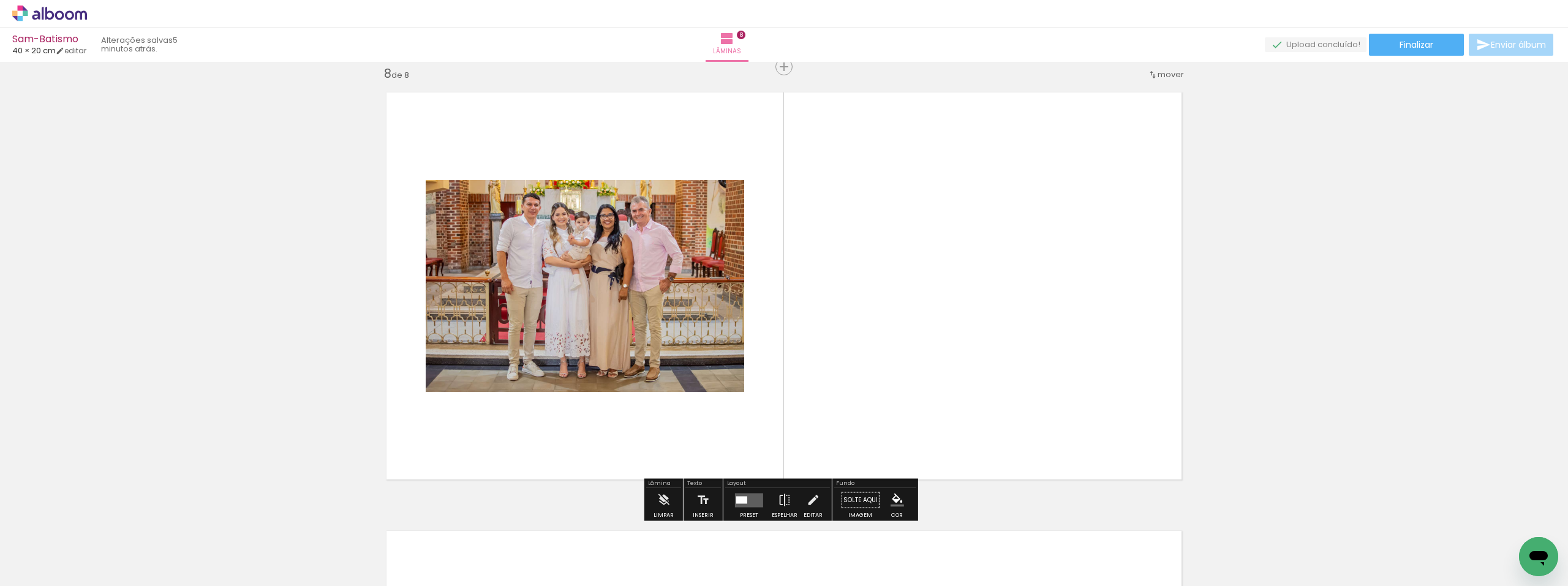
scroll to position [3087, 0]
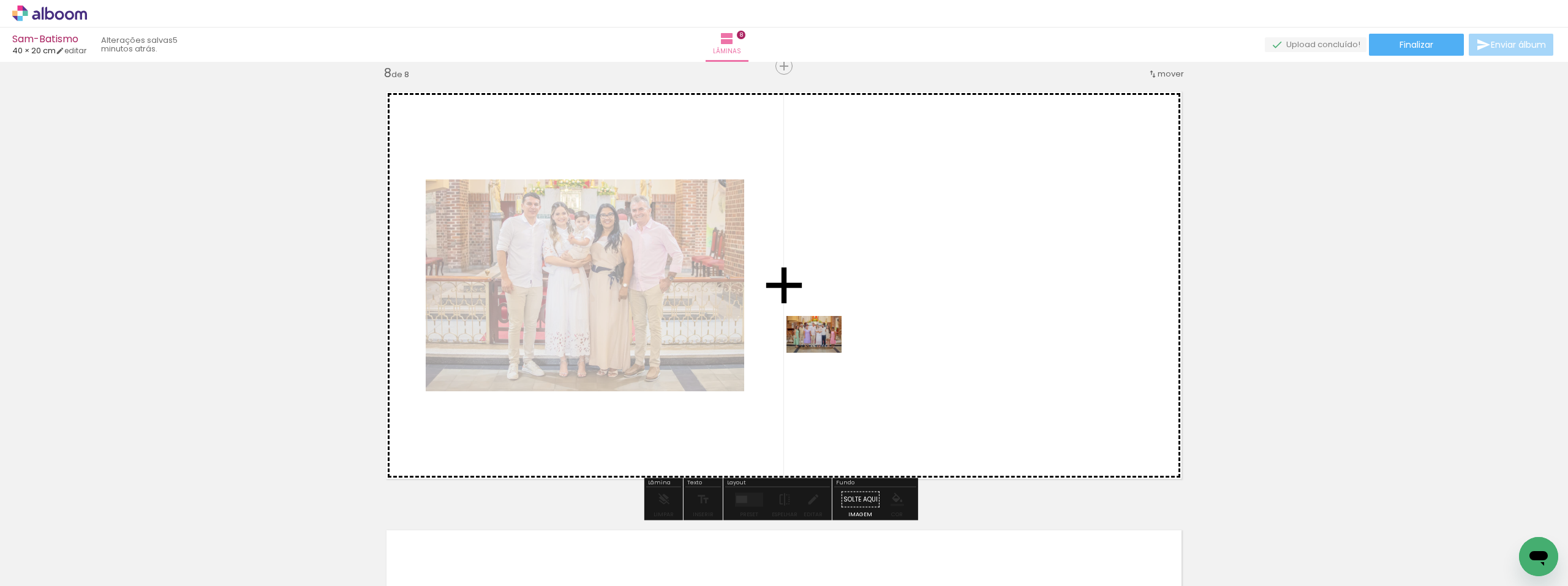
drag, startPoint x: 600, startPoint y: 552, endPoint x: 827, endPoint y: 349, distance: 304.5
click at [827, 349] on quentale-workspace at bounding box center [784, 293] width 1568 height 586
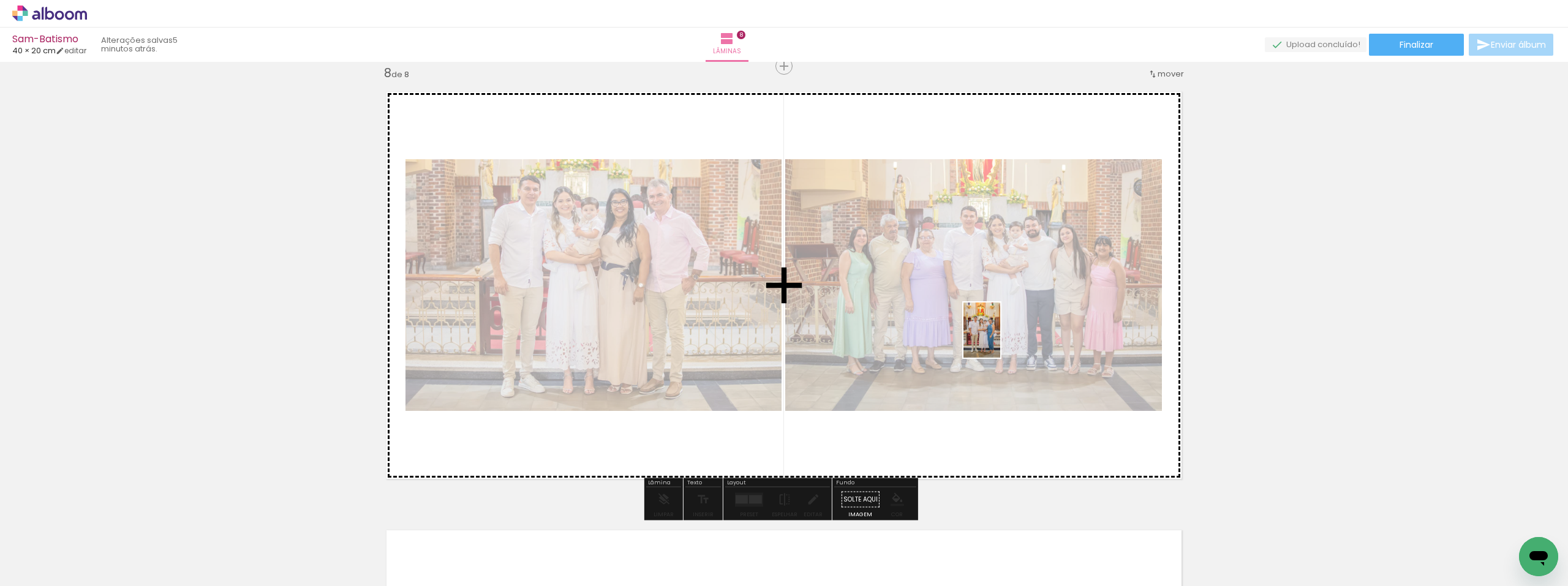
drag, startPoint x: 666, startPoint y: 548, endPoint x: 1001, endPoint y: 339, distance: 394.8
click at [1001, 339] on quentale-workspace at bounding box center [784, 293] width 1568 height 586
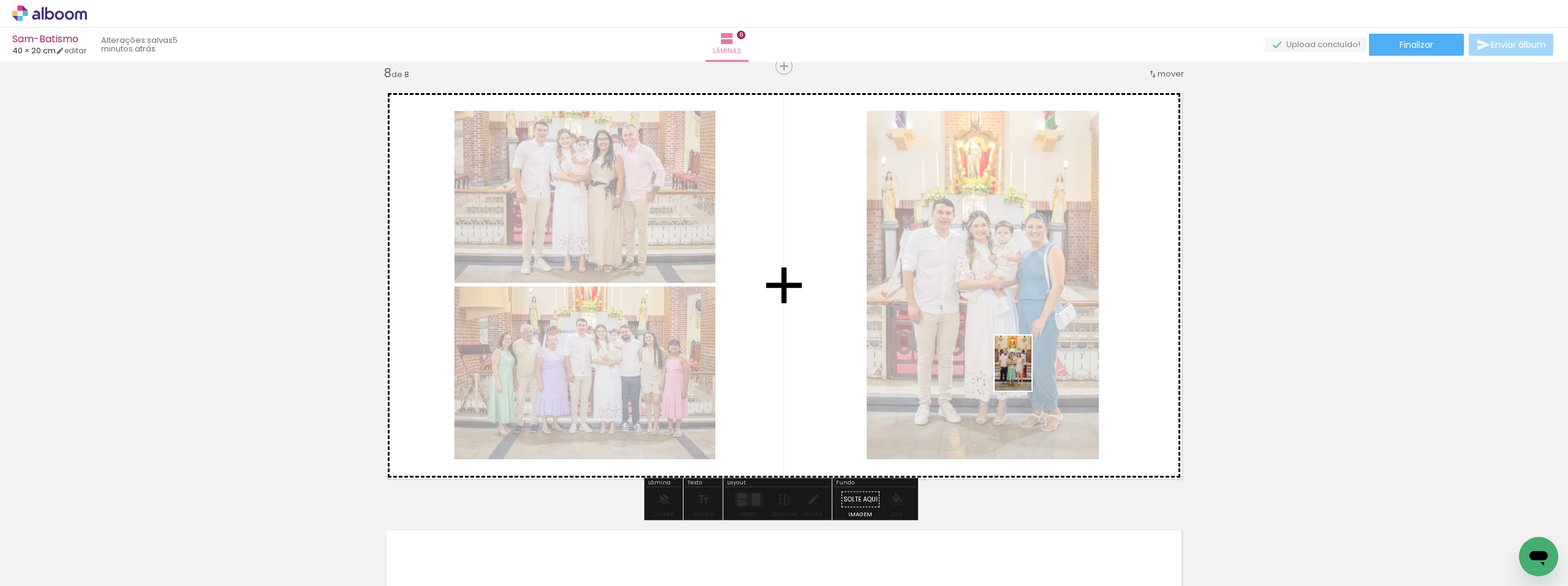
drag, startPoint x: 808, startPoint y: 552, endPoint x: 1037, endPoint y: 368, distance: 293.8
click at [1037, 368] on quentale-workspace at bounding box center [784, 293] width 1568 height 586
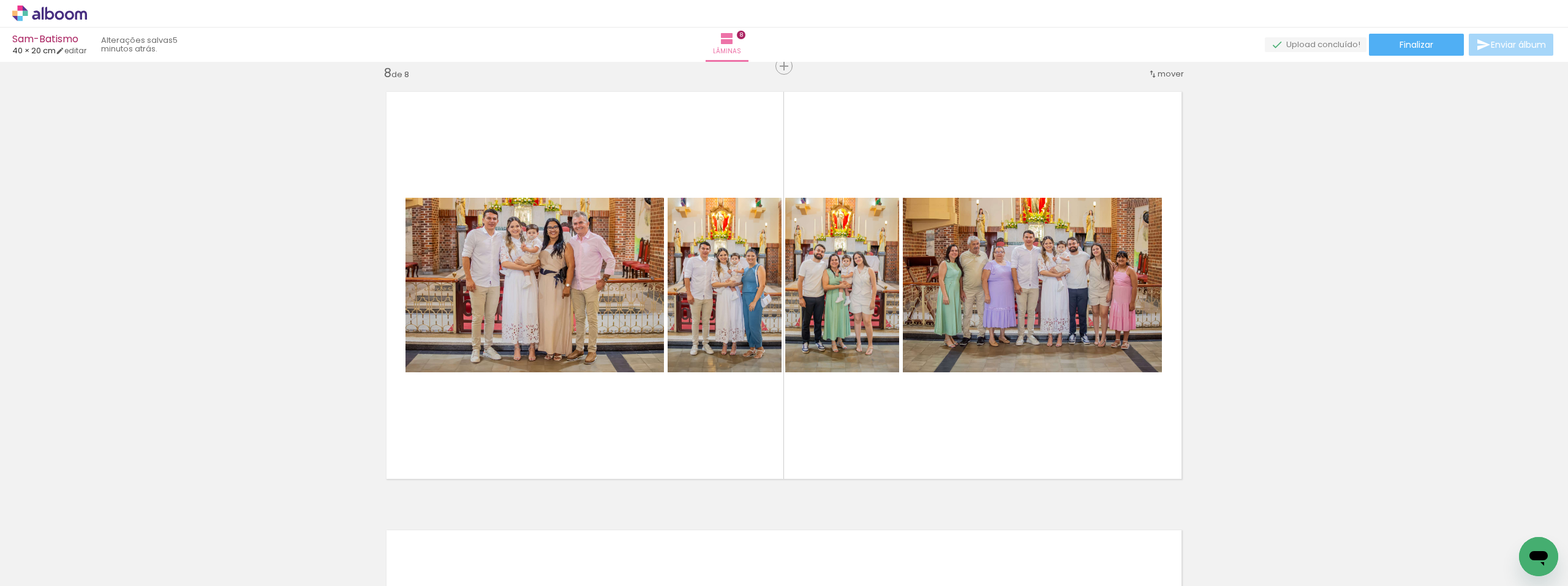
scroll to position [0, 898]
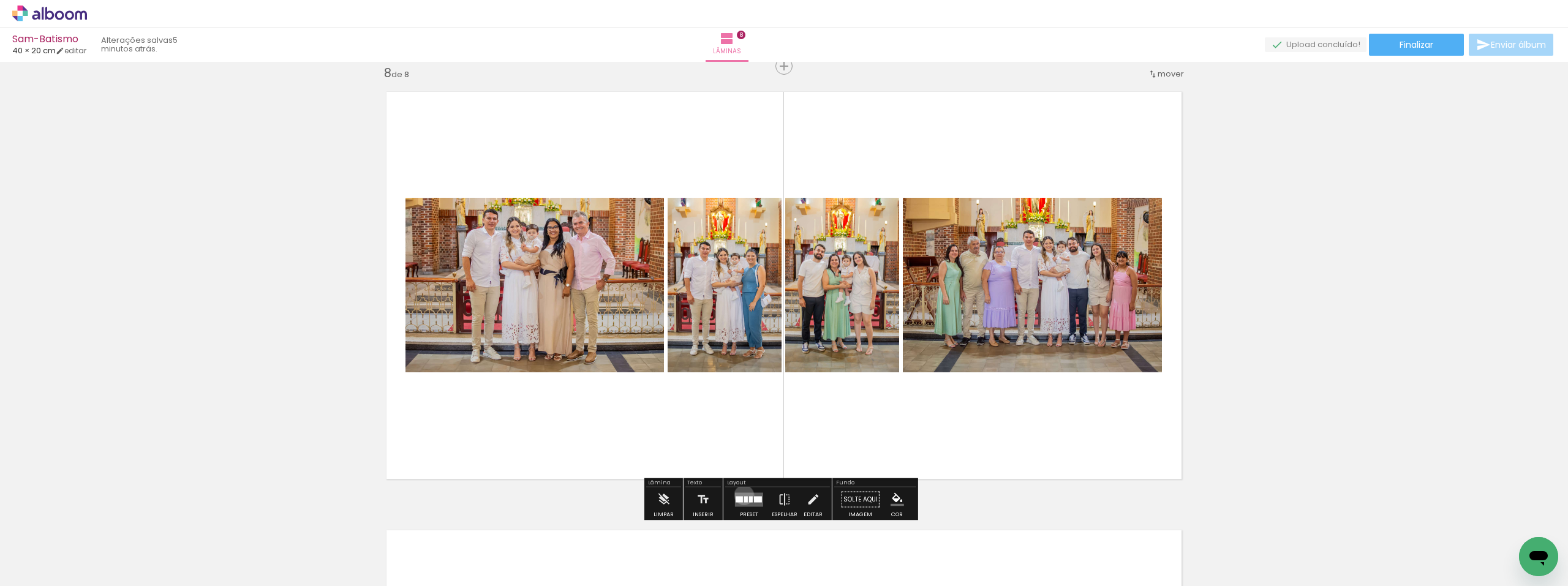
click at [741, 495] on quentale-layouter at bounding box center [749, 500] width 28 height 14
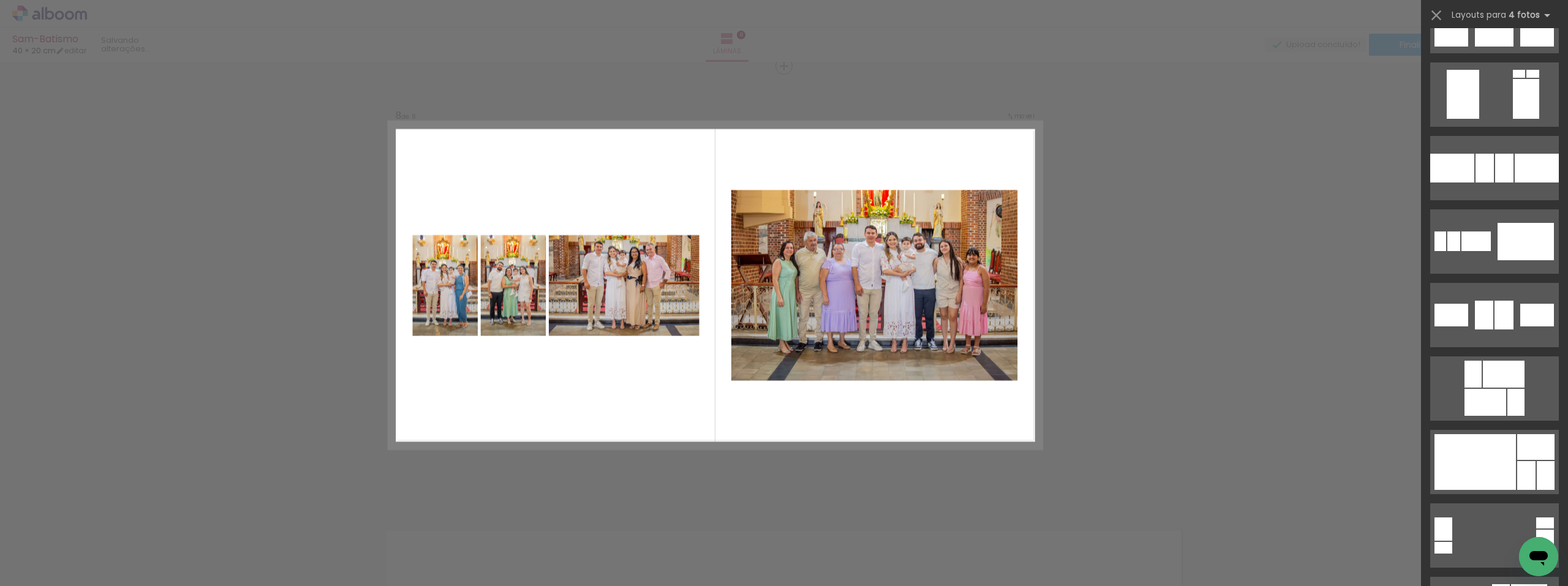
scroll to position [2328, 0]
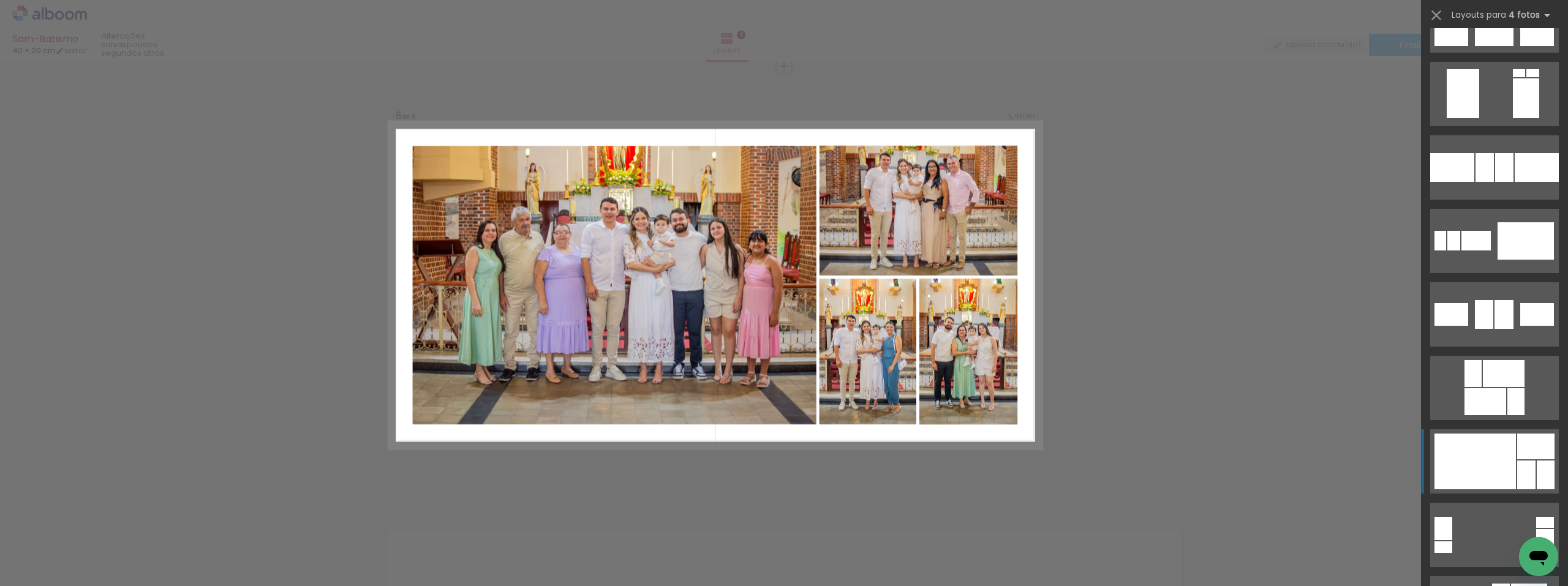
click at [1496, 474] on div at bounding box center [1475, 461] width 82 height 56
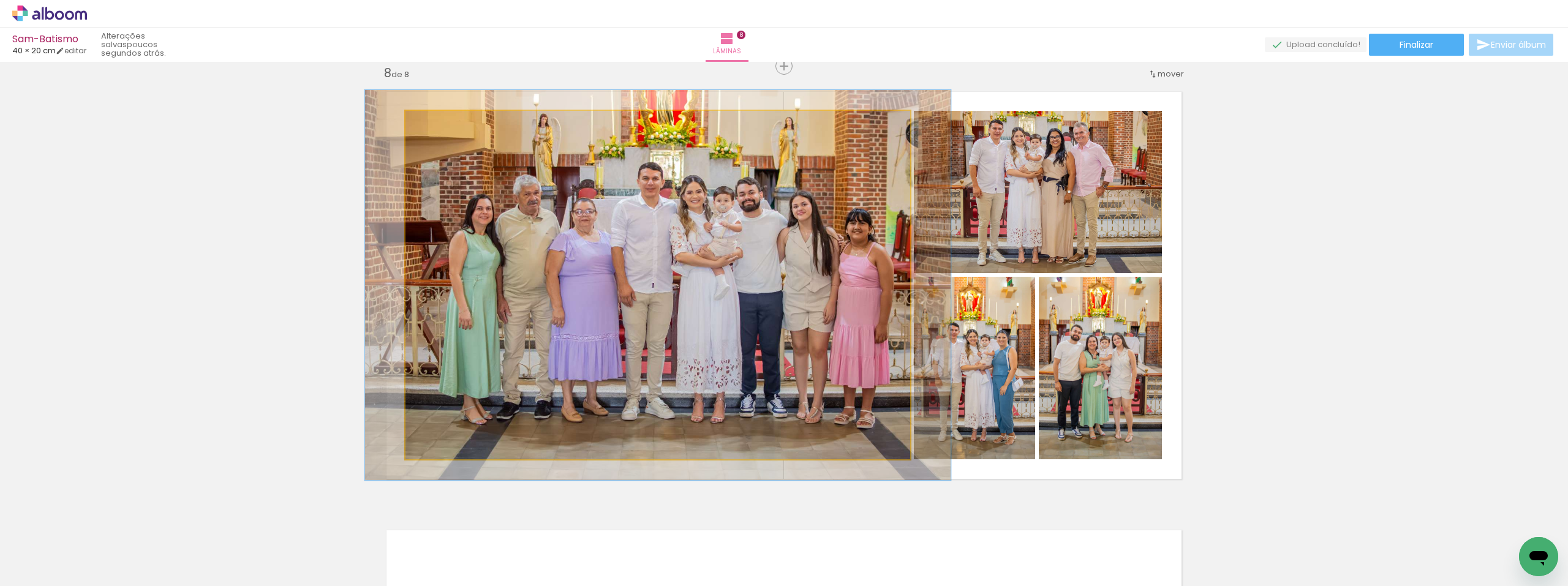
type paper-slider "112"
click at [438, 125] on div at bounding box center [439, 123] width 11 height 11
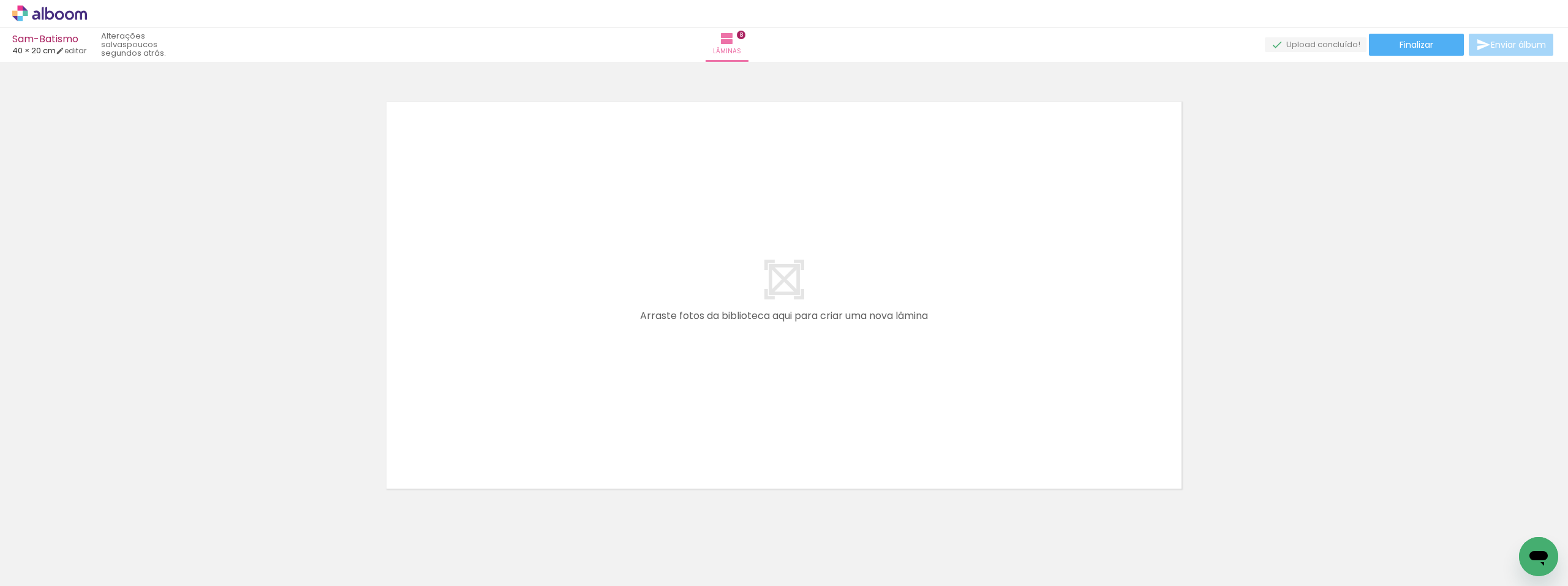
scroll to position [0, 2172]
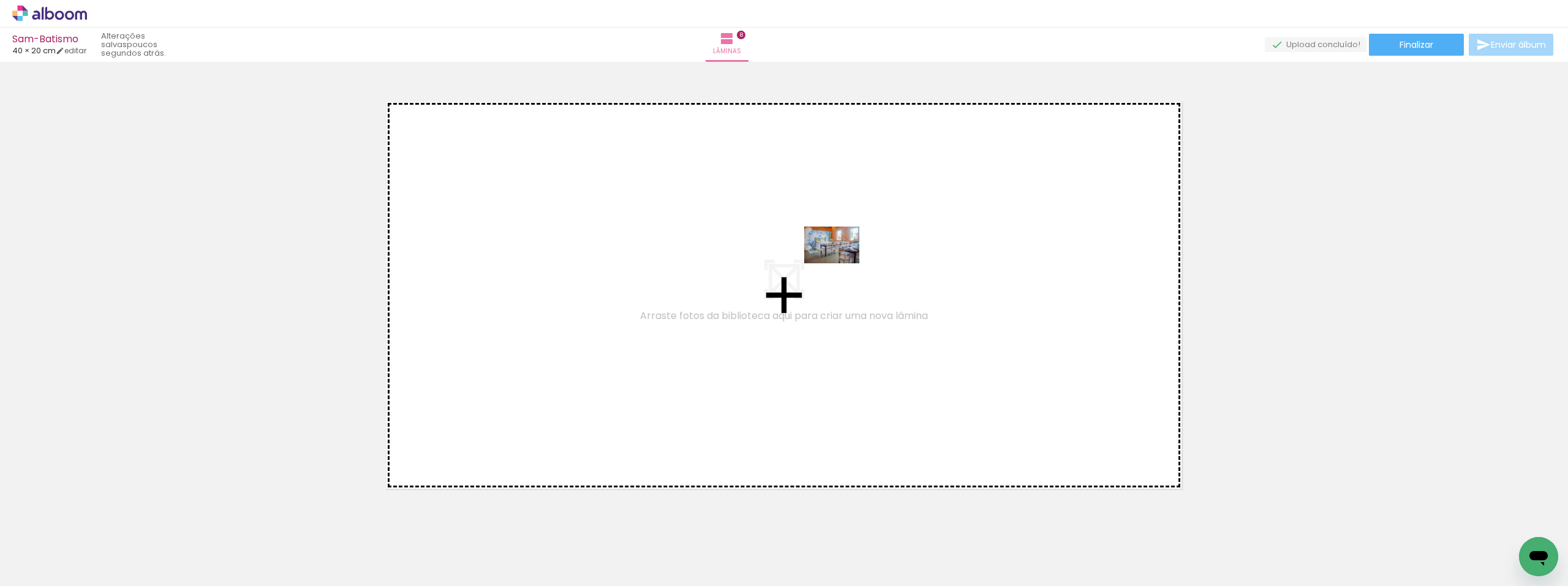
drag, startPoint x: 1507, startPoint y: 556, endPoint x: 841, endPoint y: 263, distance: 727.6
click at [841, 263] on quentale-workspace at bounding box center [784, 293] width 1568 height 586
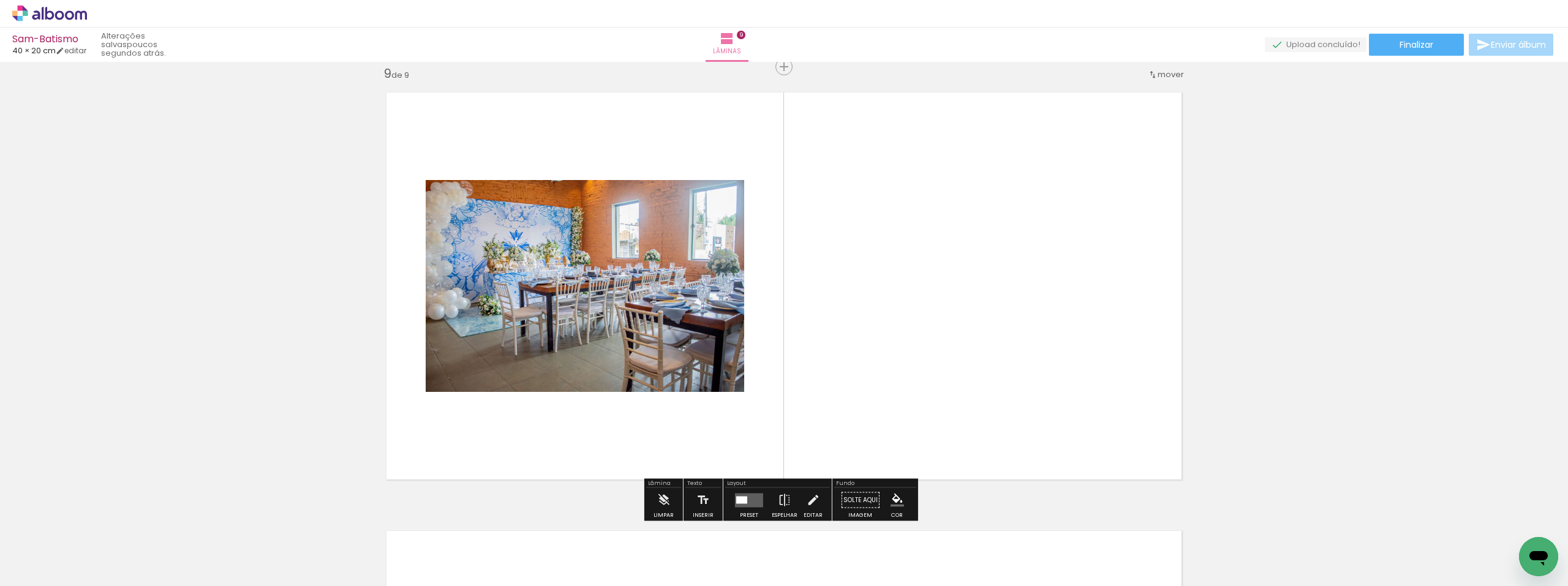
scroll to position [3525, 0]
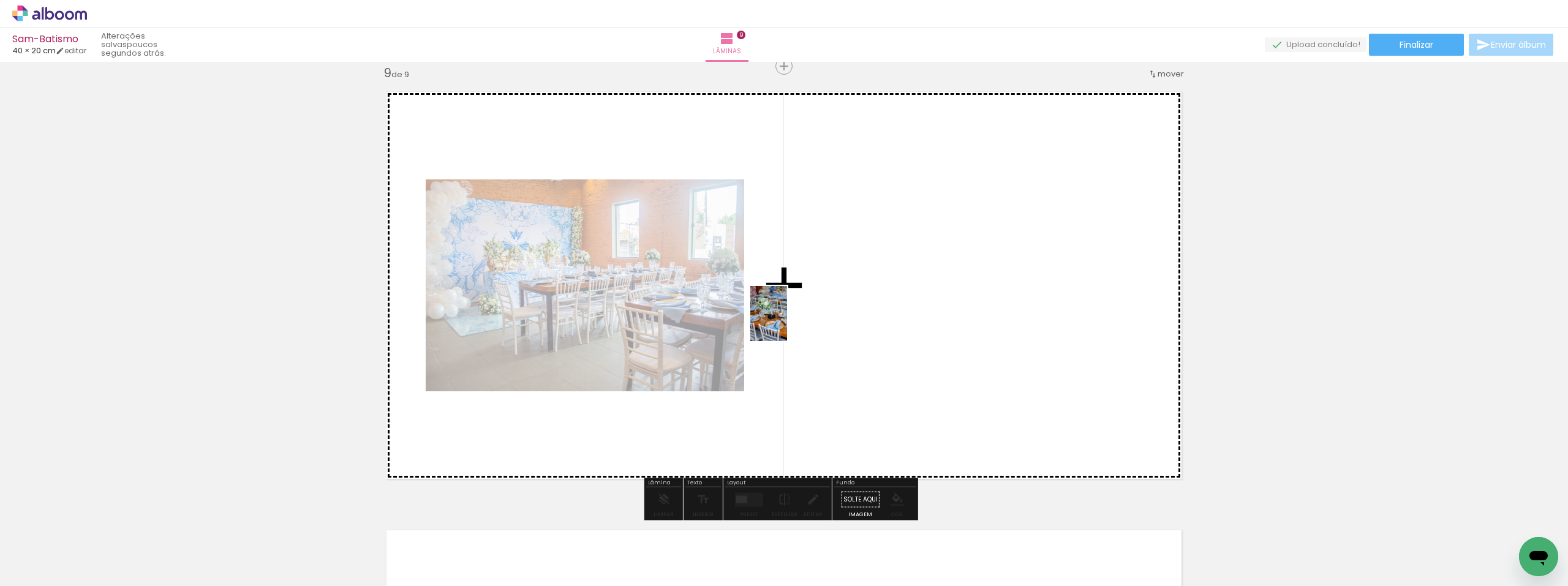
drag, startPoint x: 702, startPoint y: 559, endPoint x: 787, endPoint y: 323, distance: 250.8
click at [787, 323] on quentale-workspace at bounding box center [784, 293] width 1568 height 586
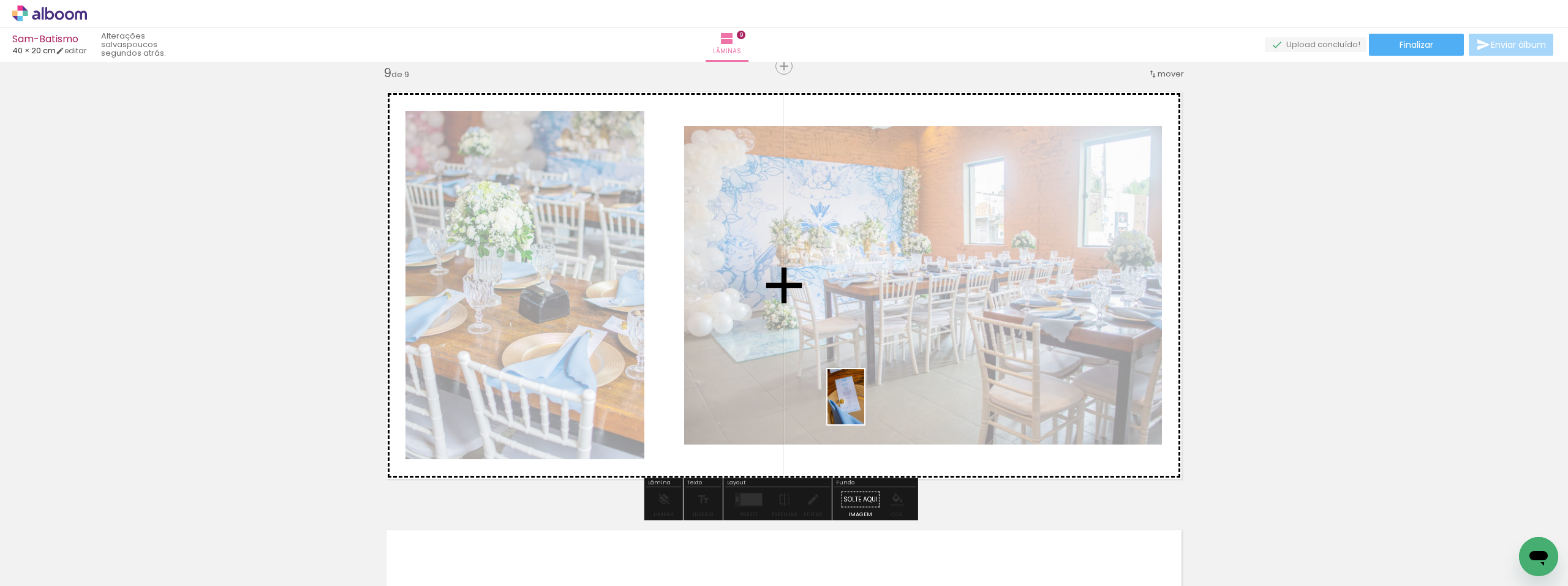
drag, startPoint x: 769, startPoint y: 566, endPoint x: 865, endPoint y: 406, distance: 186.6
click at [865, 406] on quentale-workspace at bounding box center [784, 293] width 1568 height 586
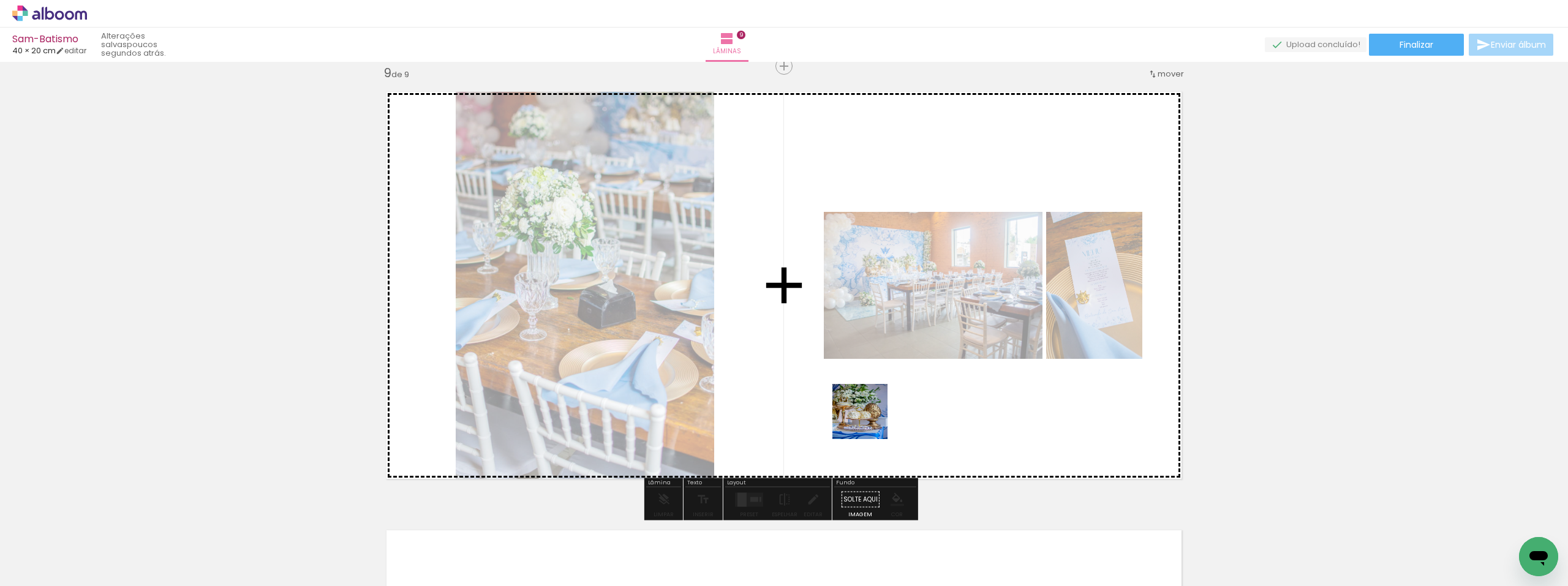
drag, startPoint x: 839, startPoint y: 552, endPoint x: 877, endPoint y: 397, distance: 159.6
click at [877, 397] on quentale-workspace at bounding box center [784, 293] width 1568 height 586
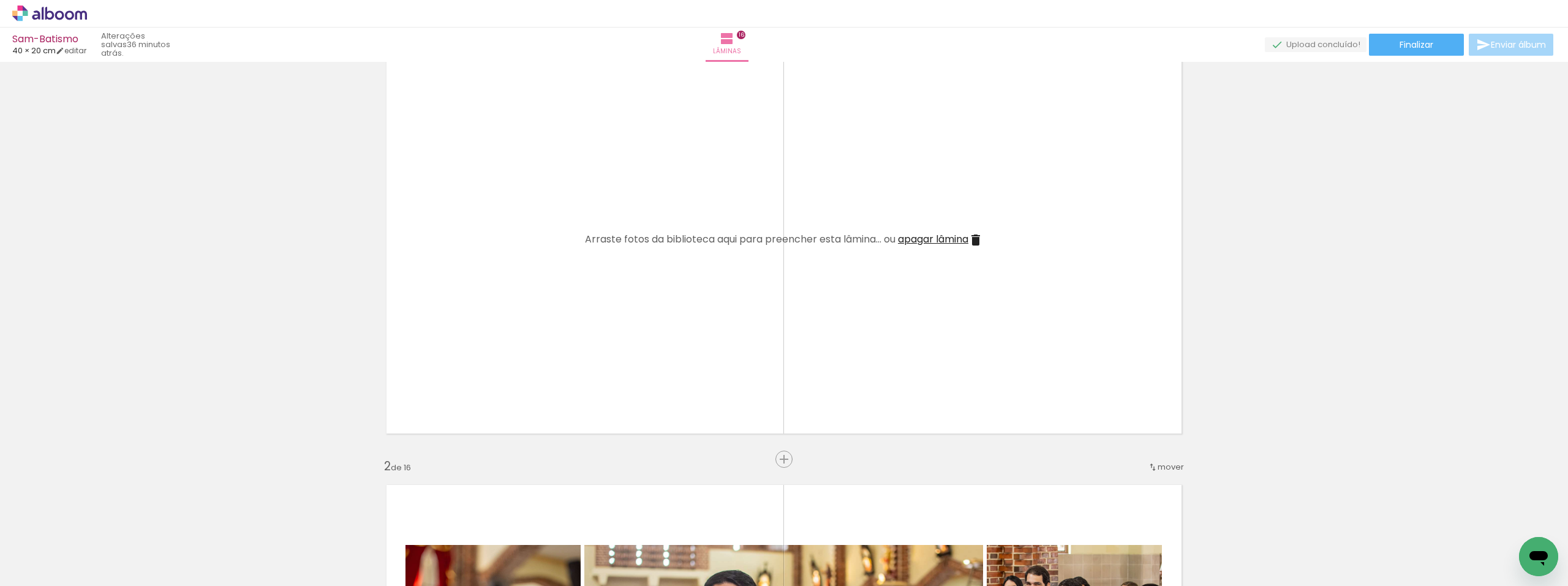
scroll to position [0, 650]
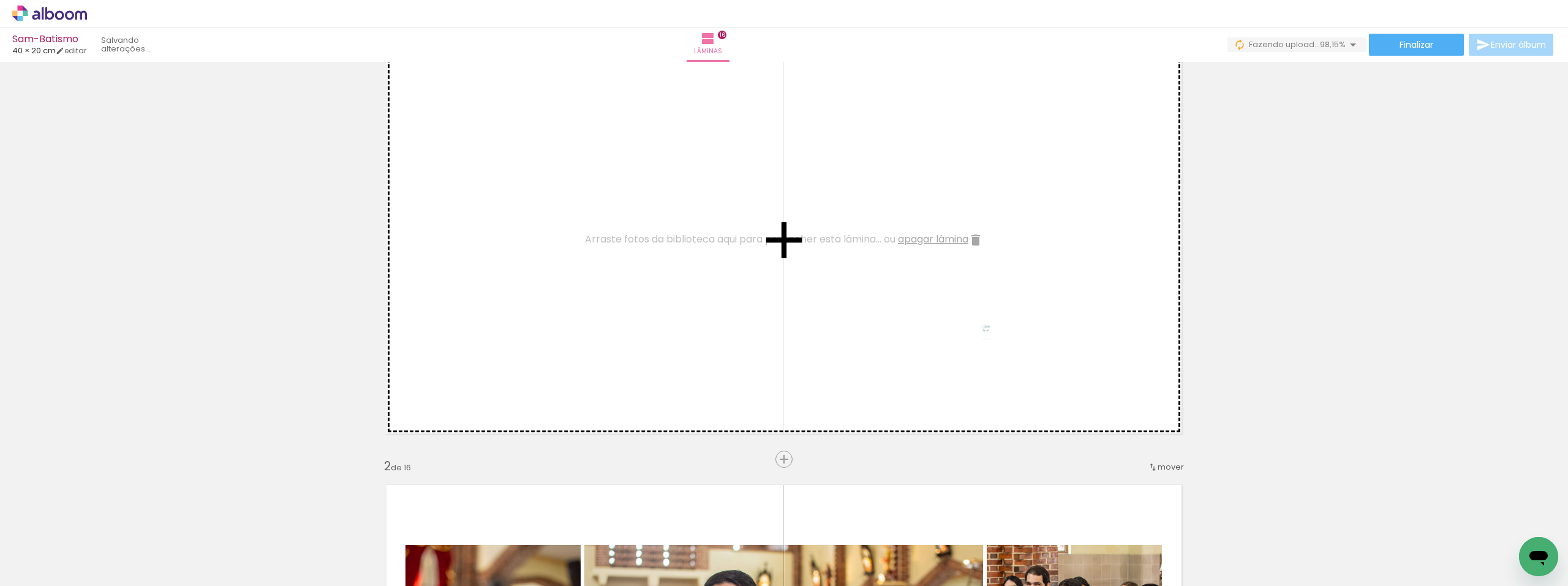
drag, startPoint x: 1511, startPoint y: 552, endPoint x: 951, endPoint y: 339, distance: 599.1
click at [951, 339] on quentale-workspace at bounding box center [784, 293] width 1568 height 586
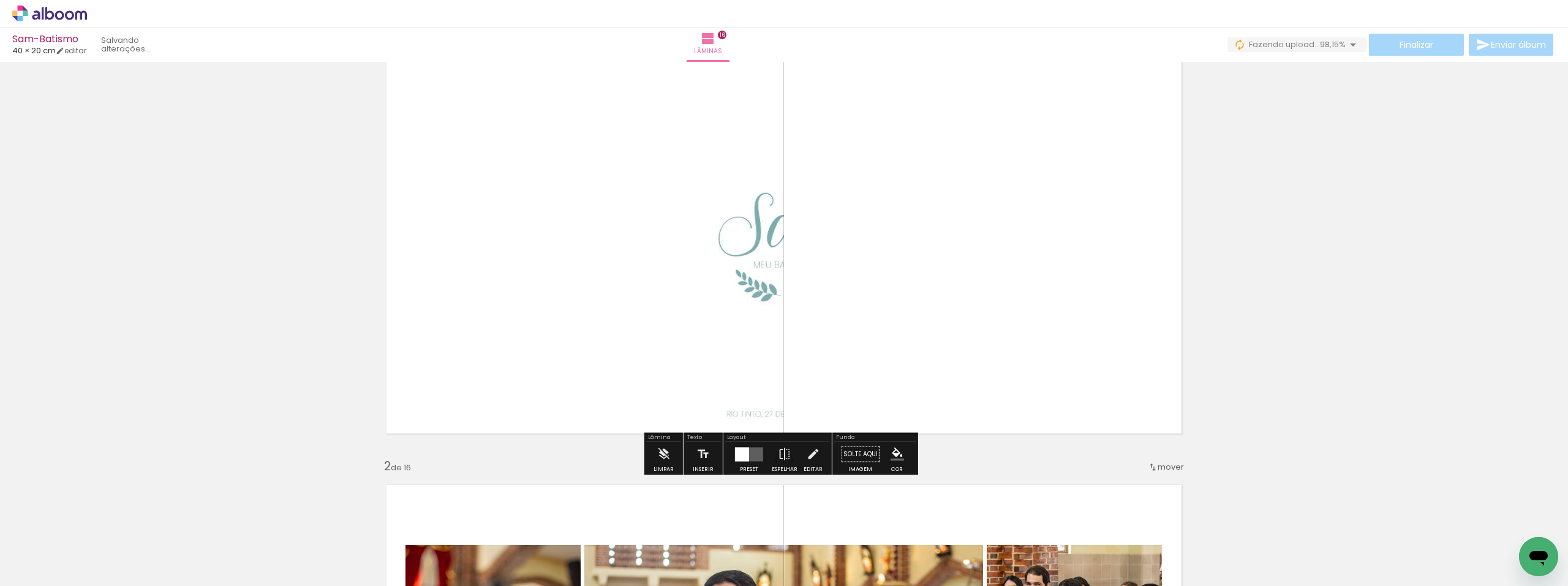
click at [748, 457] on quentale-layouter at bounding box center [749, 454] width 28 height 14
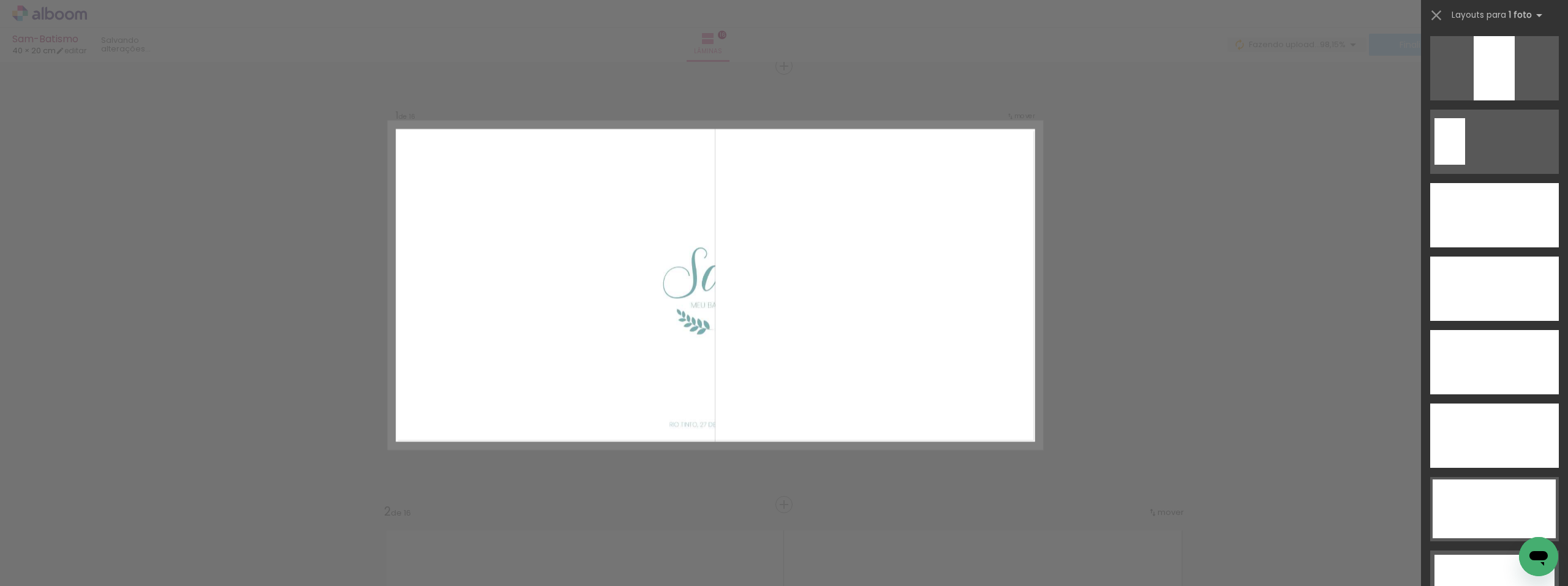
scroll to position [3408, 0]
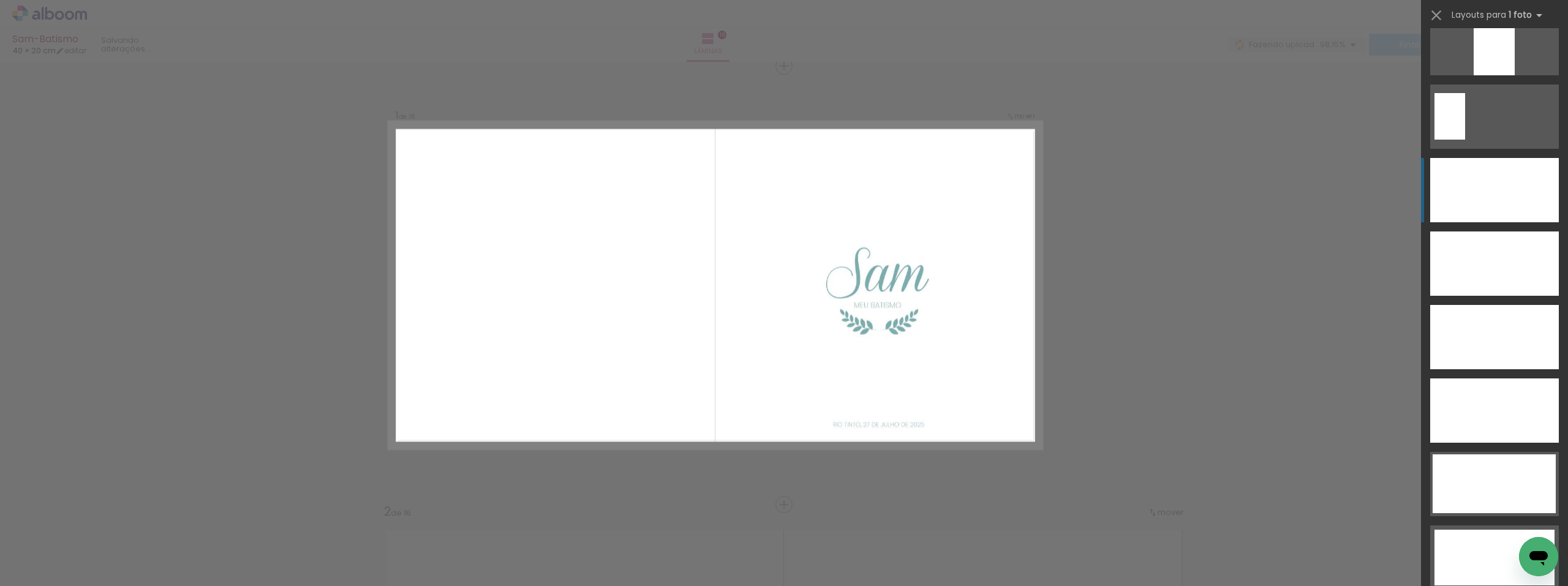
click at [1496, 192] on div at bounding box center [1494, 190] width 128 height 65
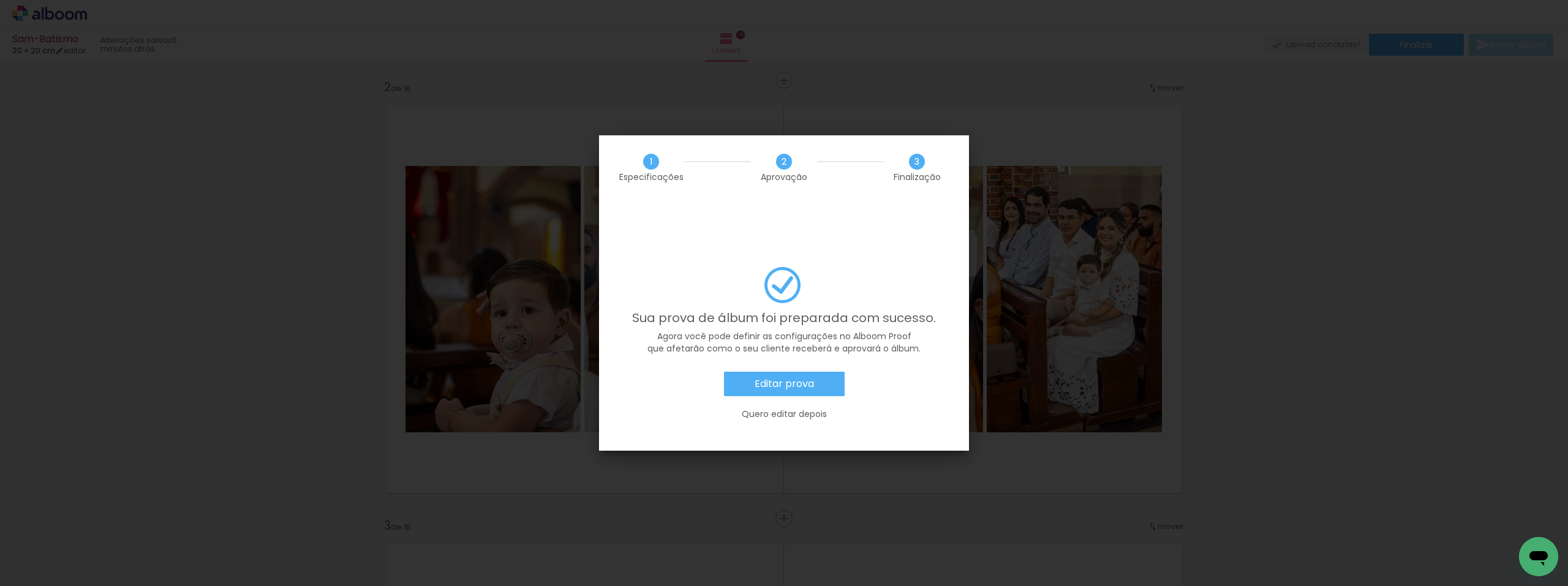
scroll to position [0, 2241]
click at [0, 0] on slot "Editar prova" at bounding box center [0, 0] width 0 height 0
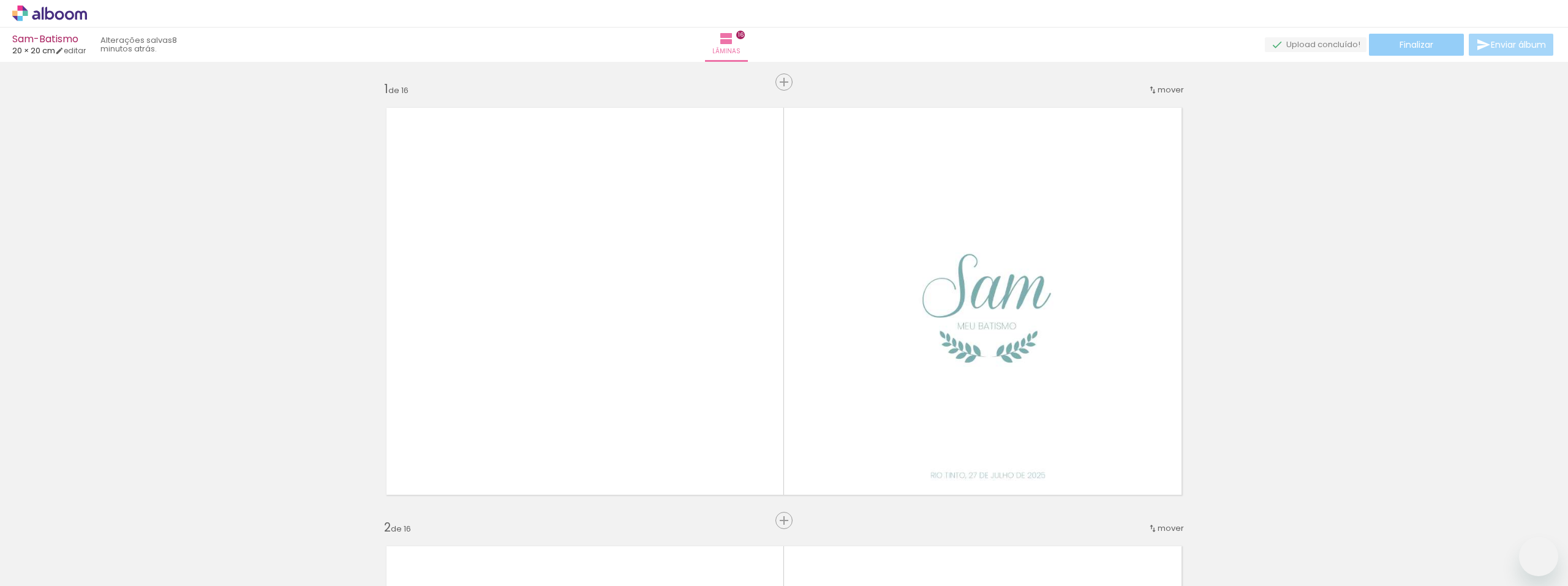
click at [1403, 47] on span "Finalizar" at bounding box center [1417, 44] width 34 height 8
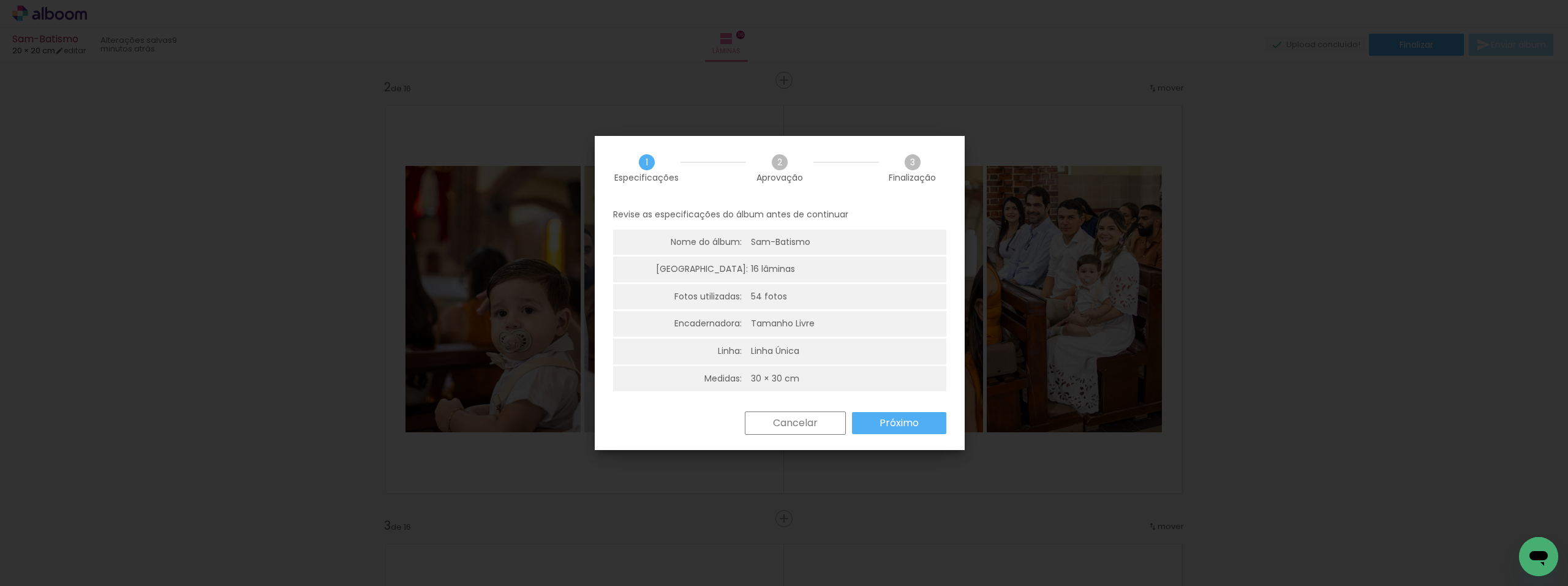
click at [0, 0] on slot "Próximo" at bounding box center [0, 0] width 0 height 0
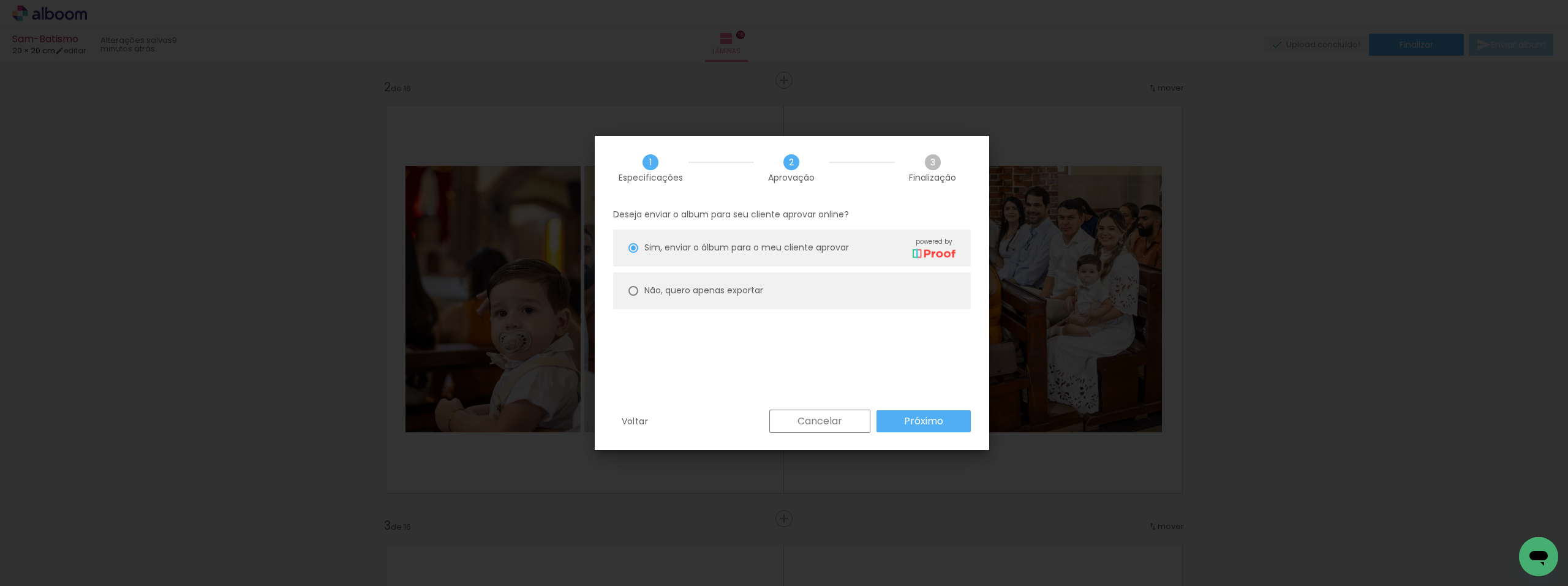
click at [0, 0] on slot "Não, quero apenas exportar" at bounding box center [0, 0] width 0 height 0
type paper-radio-button "on"
click at [0, 0] on slot "Próximo" at bounding box center [0, 0] width 0 height 0
type input "Alta, 300 DPI"
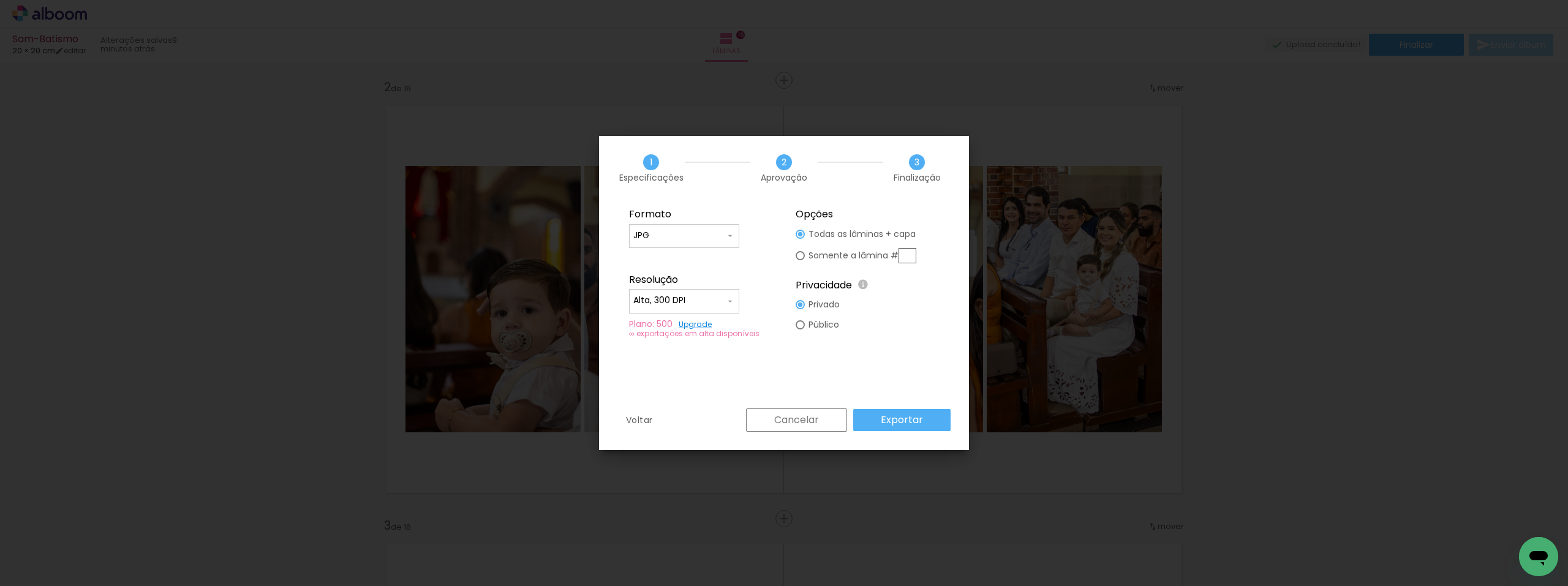
click at [718, 223] on fieldset "Formato JPG PDF Resolução Alta, 300 DPI Baixa Plano: 500 Upgrade ∞ exportações …" at bounding box center [700, 273] width 164 height 146
click at [721, 235] on input "JPG" at bounding box center [679, 236] width 92 height 12
click at [679, 254] on paper-item "PDF" at bounding box center [684, 258] width 111 height 24
type input "PDF"
click at [731, 297] on iron-icon at bounding box center [730, 301] width 10 height 10
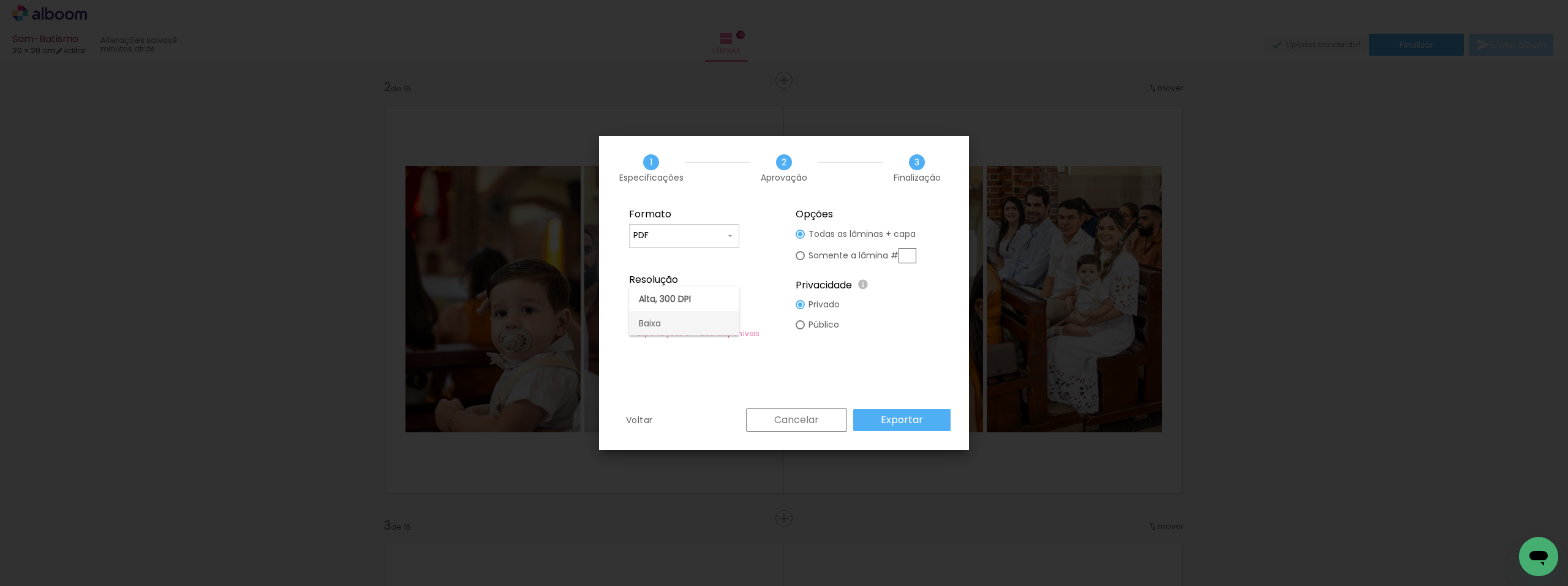
click at [720, 324] on paper-item "Baixa" at bounding box center [684, 323] width 111 height 24
type input "Baixa"
click at [798, 239] on div at bounding box center [800, 235] width 9 height 9
type paper-radio-button "on"
click at [0, 0] on slot "Exportar" at bounding box center [0, 0] width 0 height 0
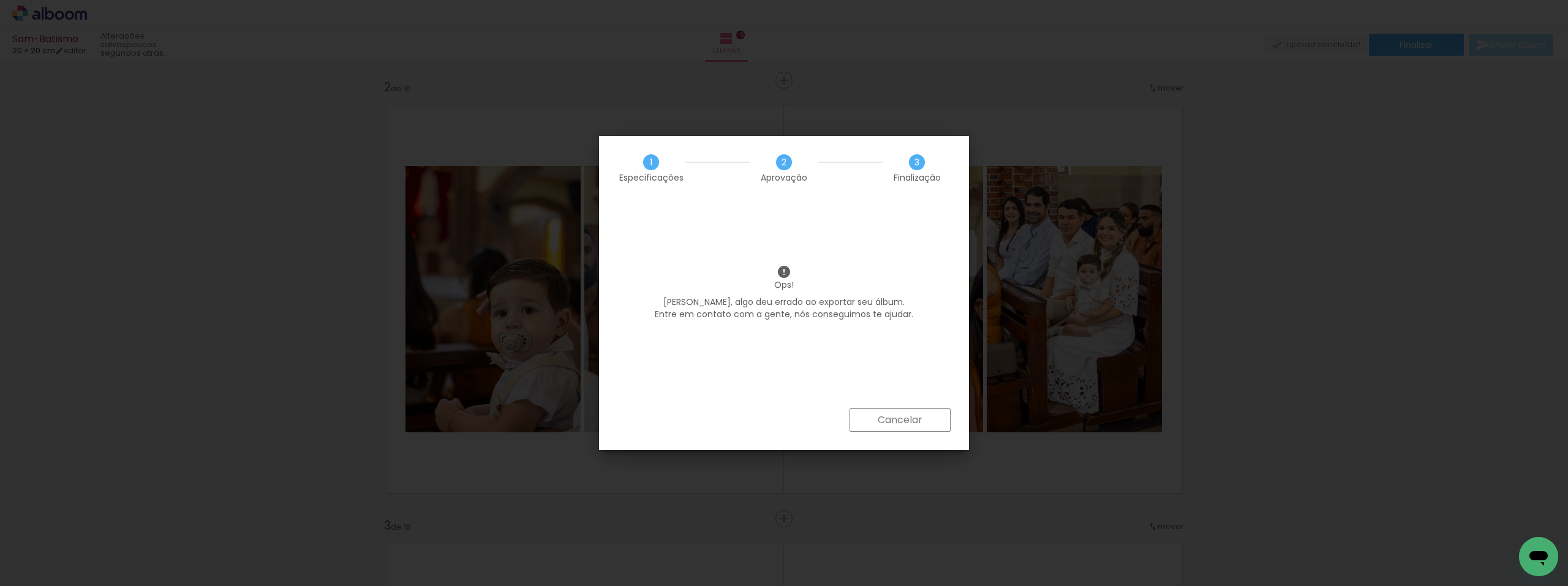
click at [0, 0] on slot "Cancelar" at bounding box center [0, 0] width 0 height 0
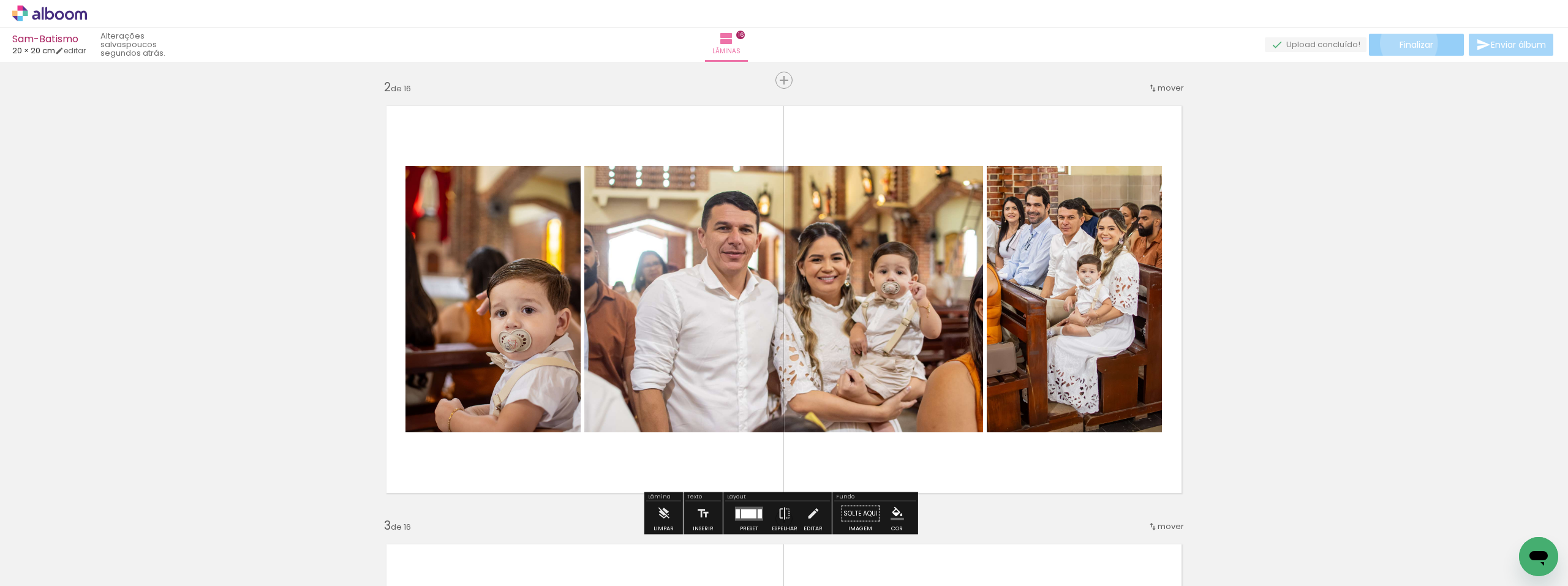
click at [1404, 43] on span "Finalizar" at bounding box center [1417, 44] width 34 height 8
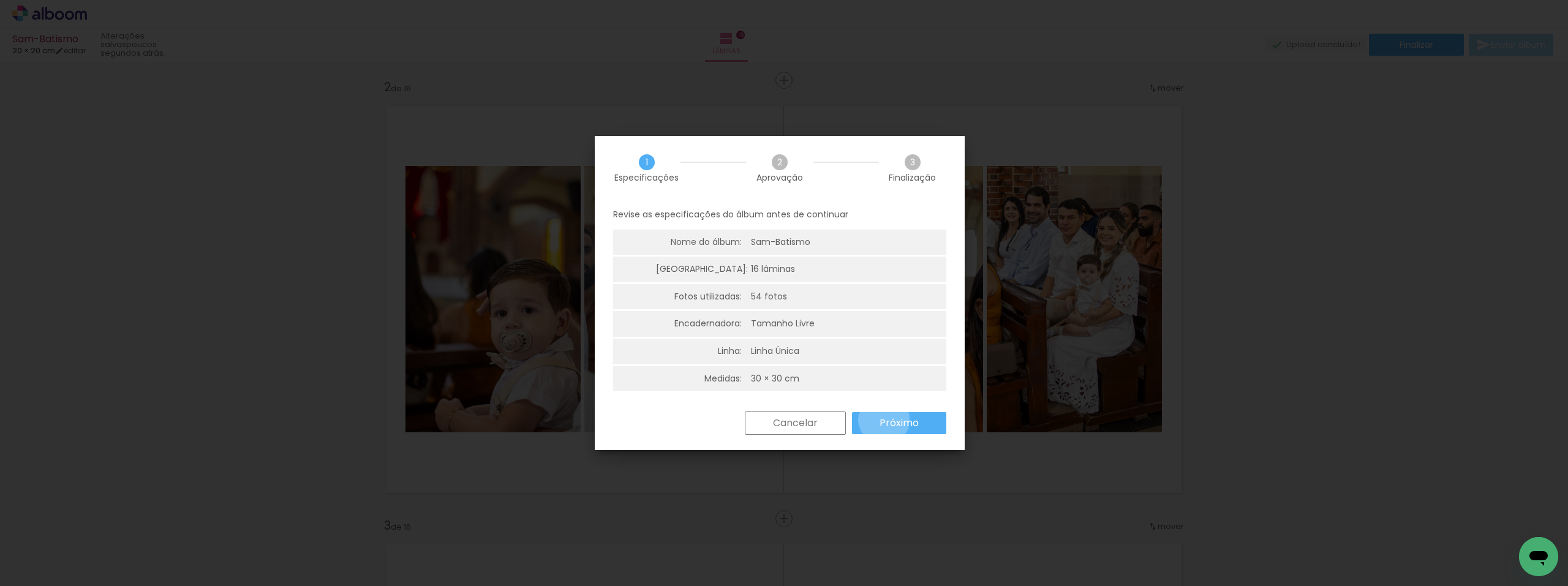
click at [0, 0] on slot "Próximo" at bounding box center [0, 0] width 0 height 0
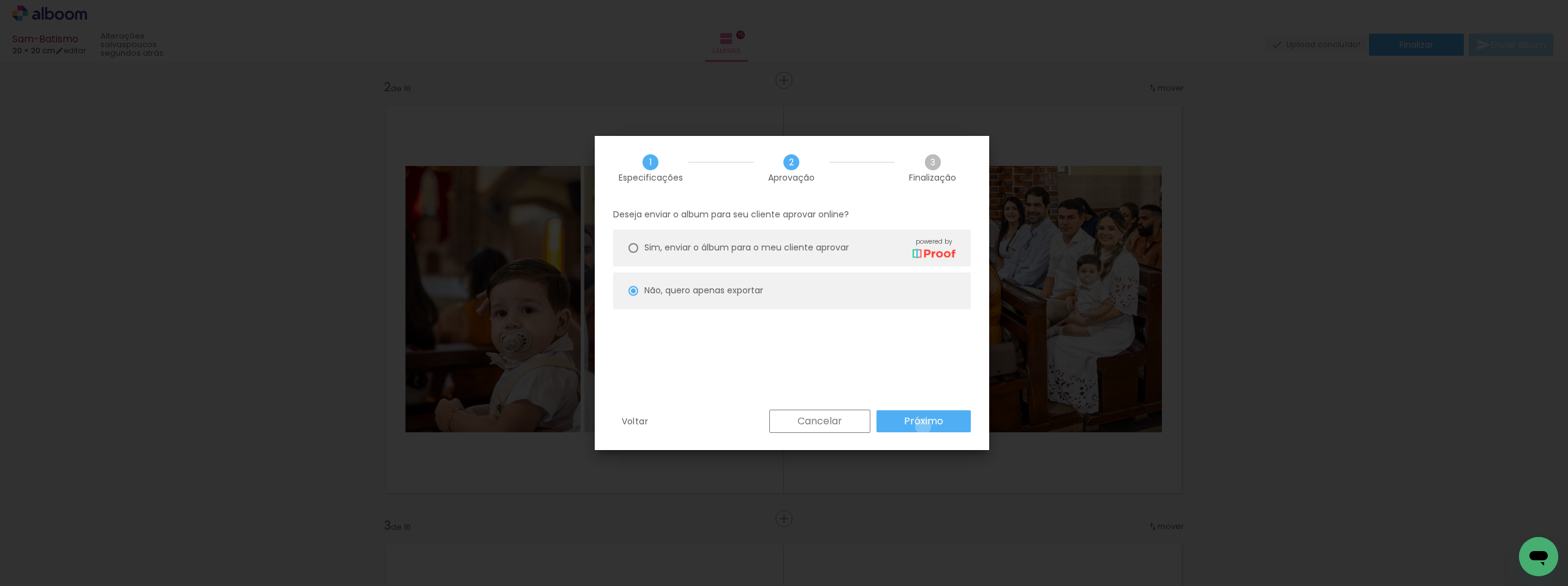
click at [0, 0] on slot "Próximo" at bounding box center [0, 0] width 0 height 0
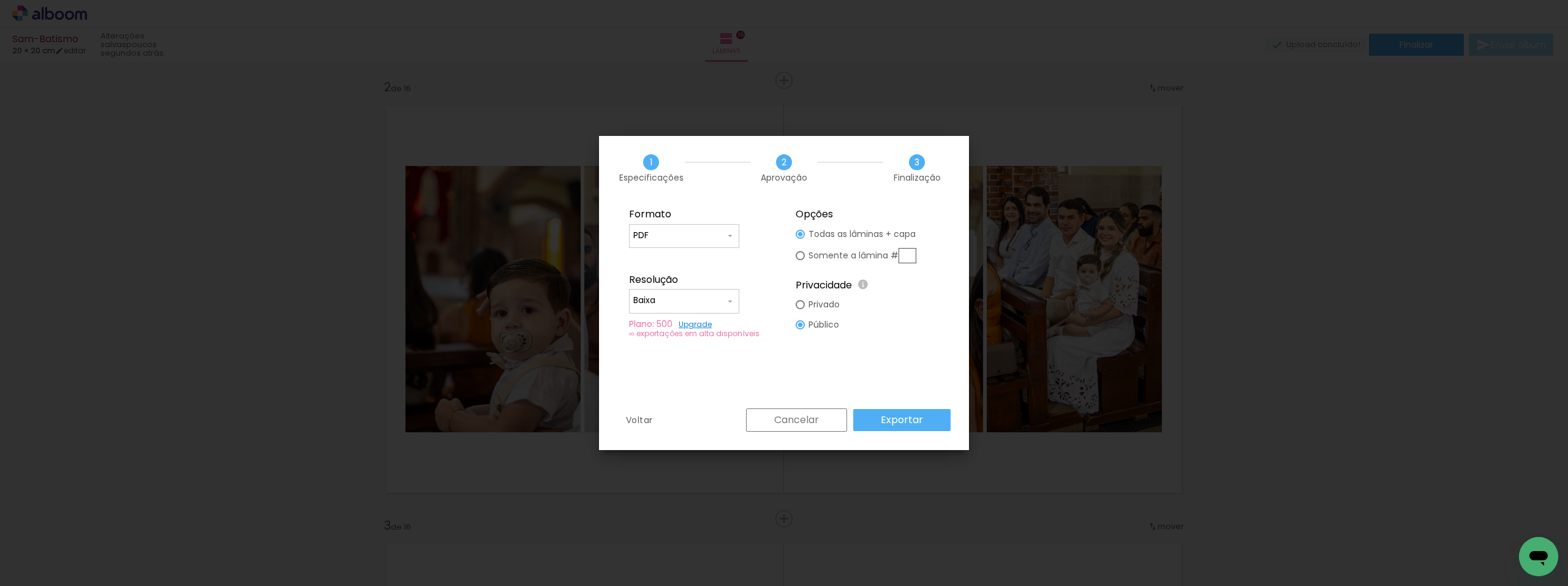
click at [703, 293] on paper-input-container "Baixa" at bounding box center [684, 301] width 111 height 24
click at [697, 304] on paper-item "Alta, 300 DPI" at bounding box center [684, 299] width 111 height 24
type input "Alta, 300 DPI"
click at [0, 0] on slot "Privado" at bounding box center [0, 0] width 0 height 0
type paper-radio-button "on"
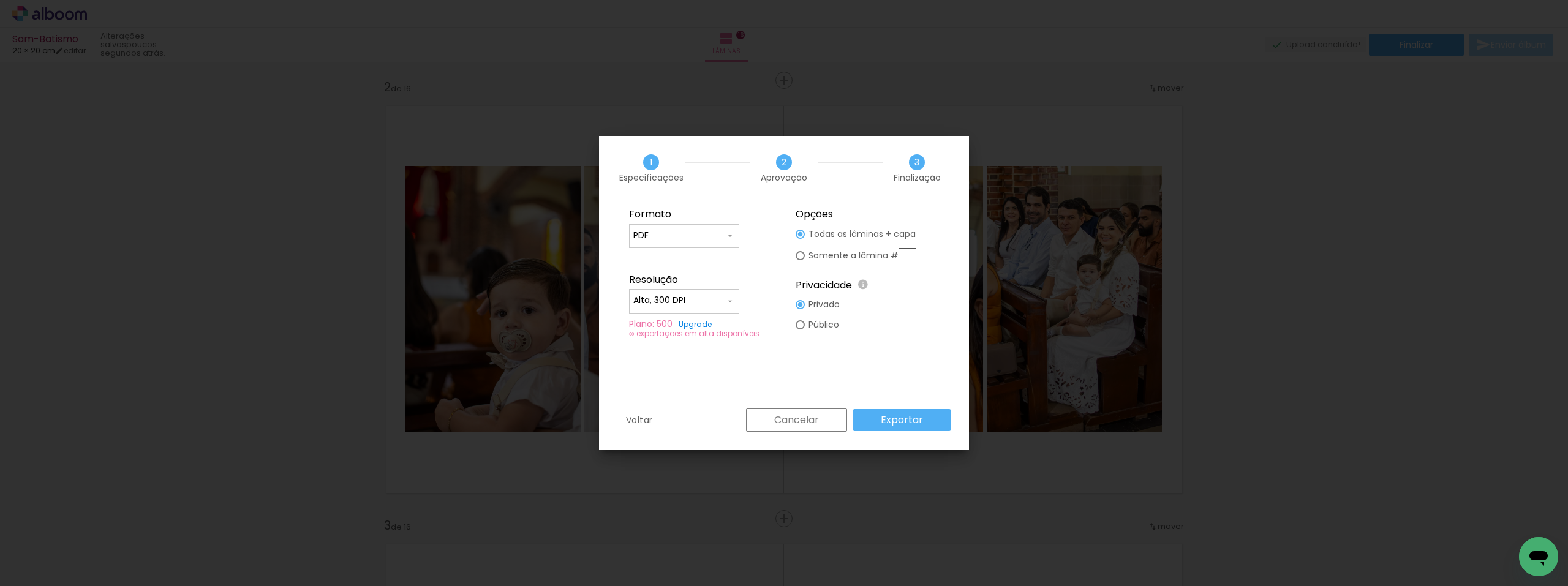
click at [0, 0] on slot "Privado" at bounding box center [0, 0] width 0 height 0
click at [0, 0] on slot "Público" at bounding box center [0, 0] width 0 height 0
click at [0, 0] on slot "Exportar" at bounding box center [0, 0] width 0 height 0
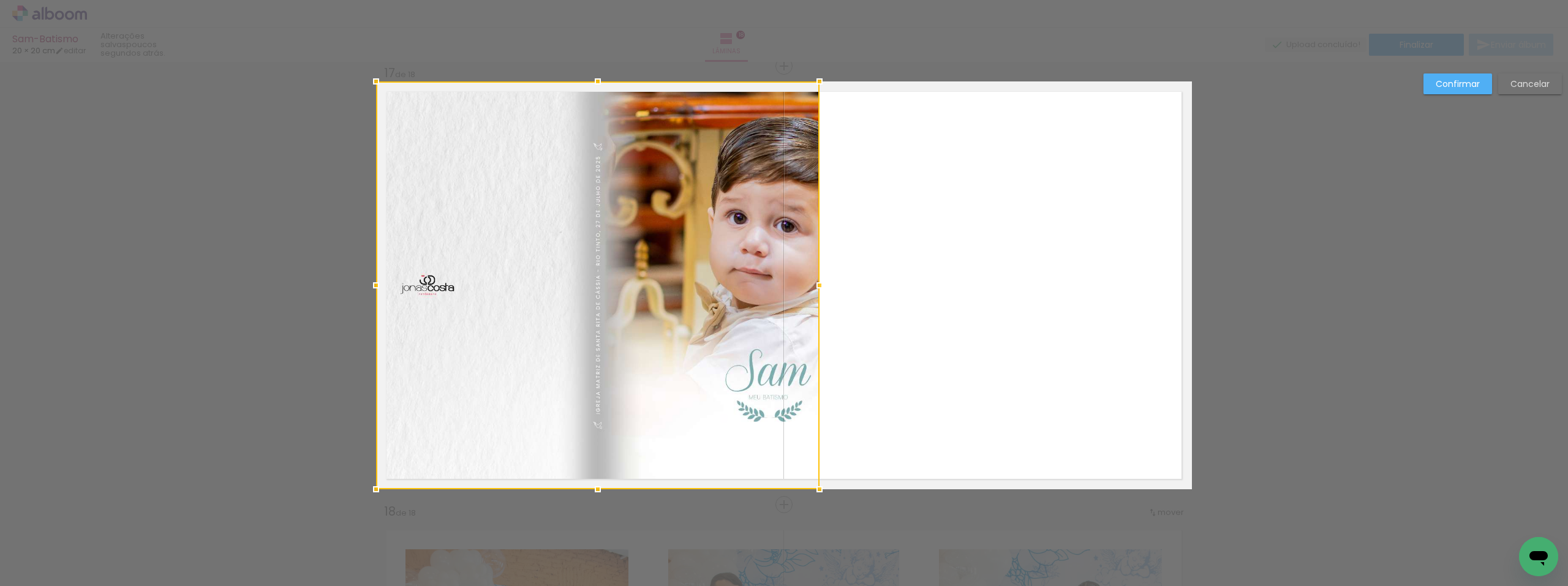
scroll to position [0, 2309]
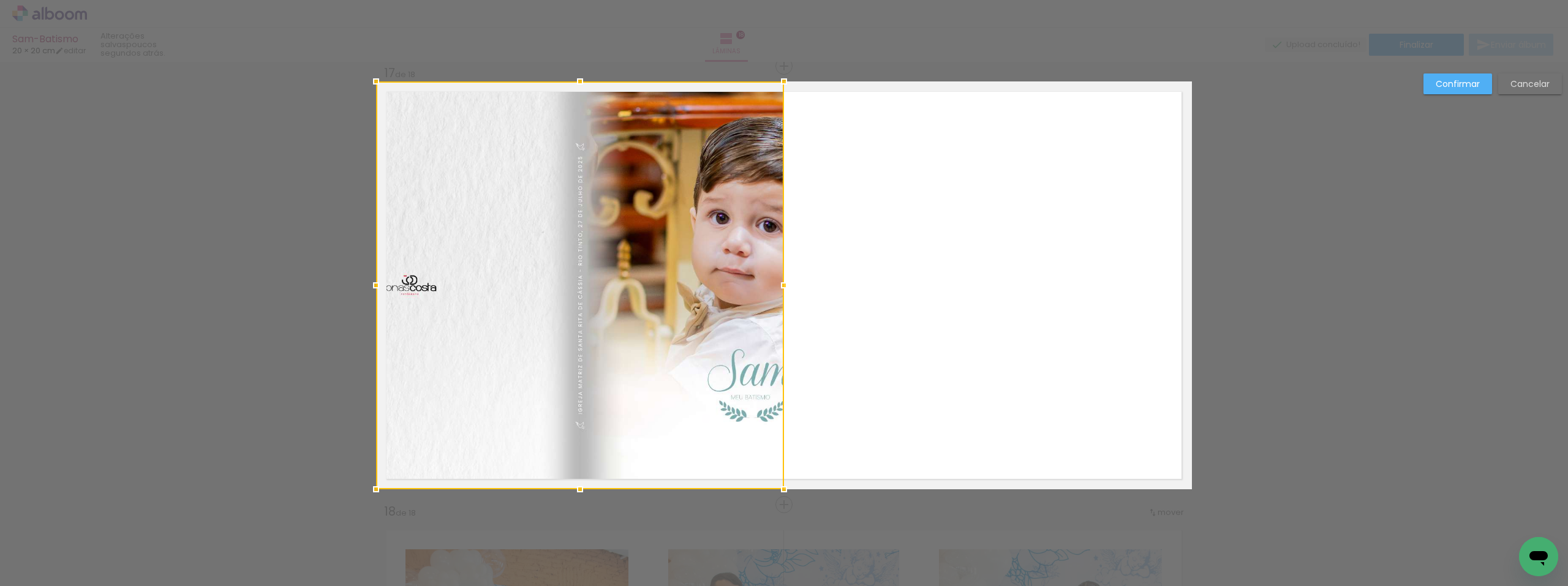
drag, startPoint x: 817, startPoint y: 286, endPoint x: 781, endPoint y: 287, distance: 36.0
click at [781, 287] on div at bounding box center [784, 286] width 24 height 24
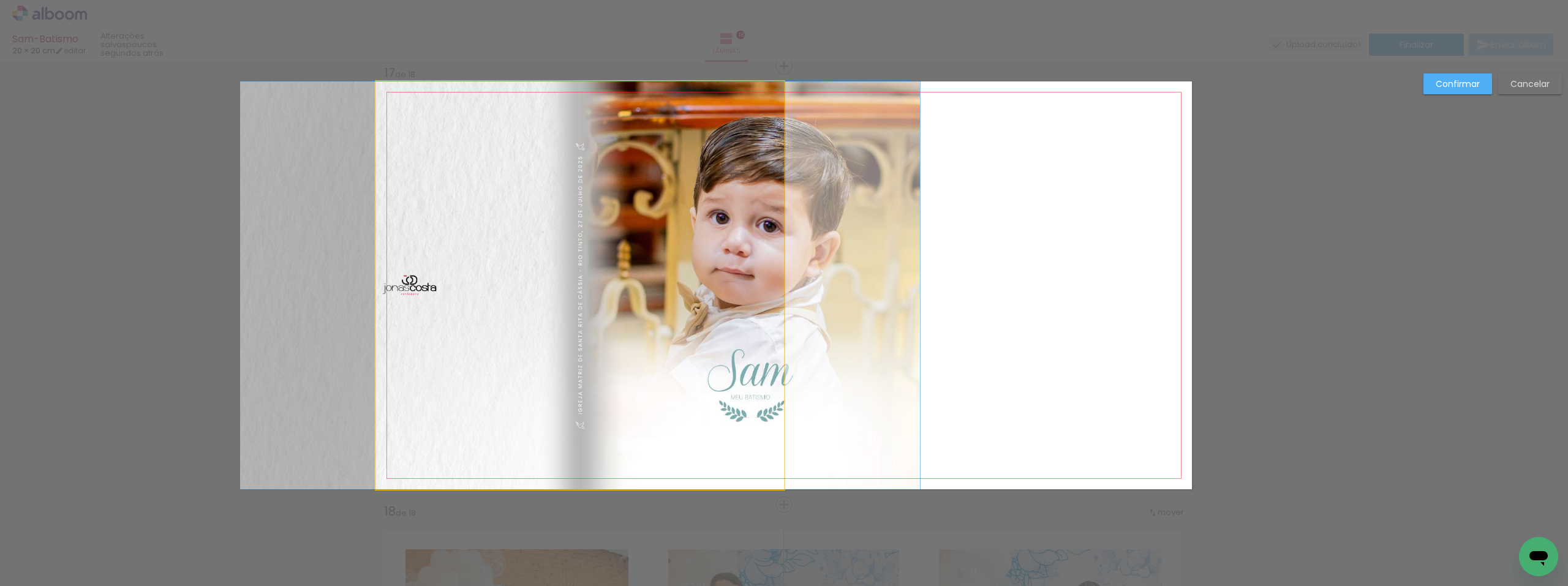
click at [483, 281] on quentale-photo at bounding box center [580, 286] width 408 height 408
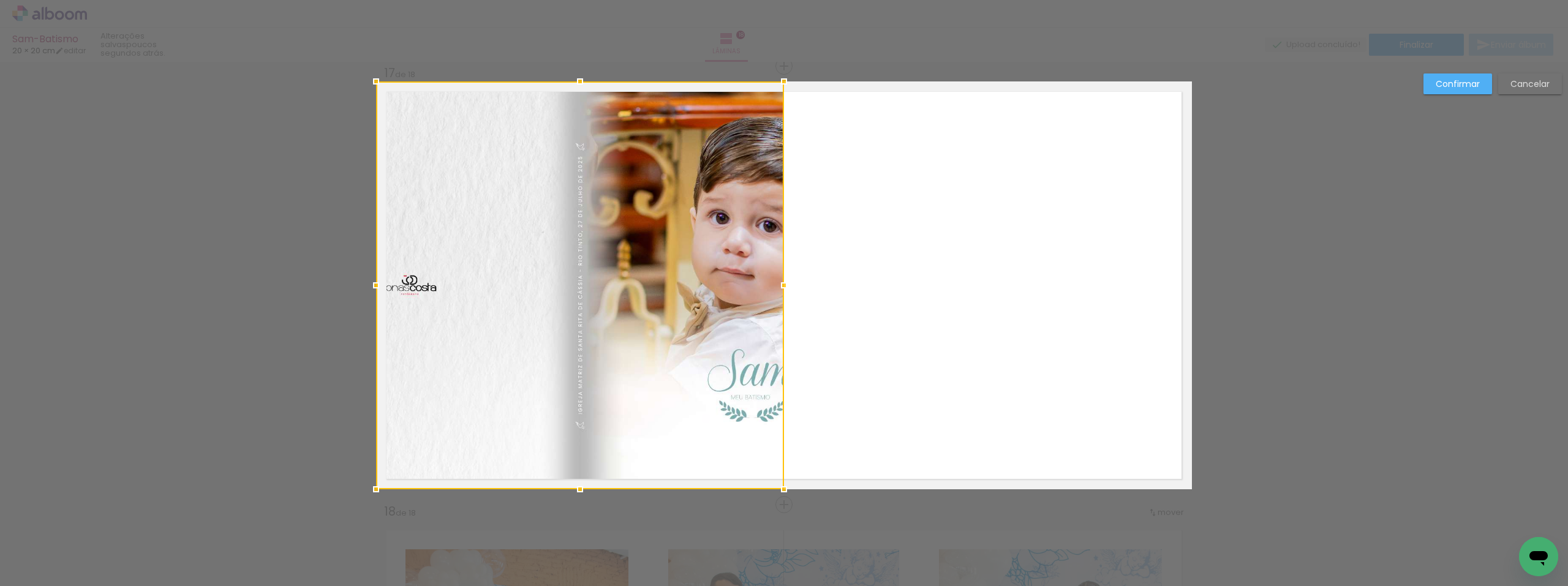
click at [483, 281] on div at bounding box center [580, 286] width 408 height 408
click at [882, 268] on quentale-layouter at bounding box center [784, 286] width 816 height 408
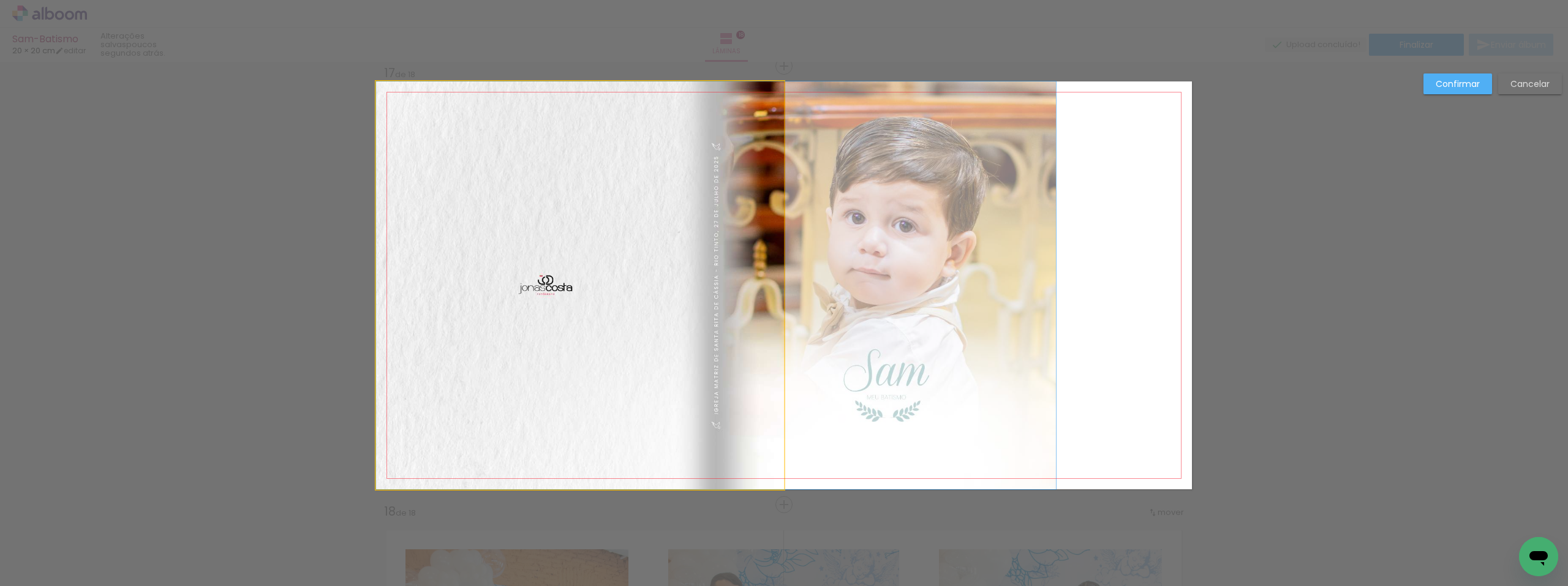
drag, startPoint x: 443, startPoint y: 281, endPoint x: 608, endPoint y: 303, distance: 166.5
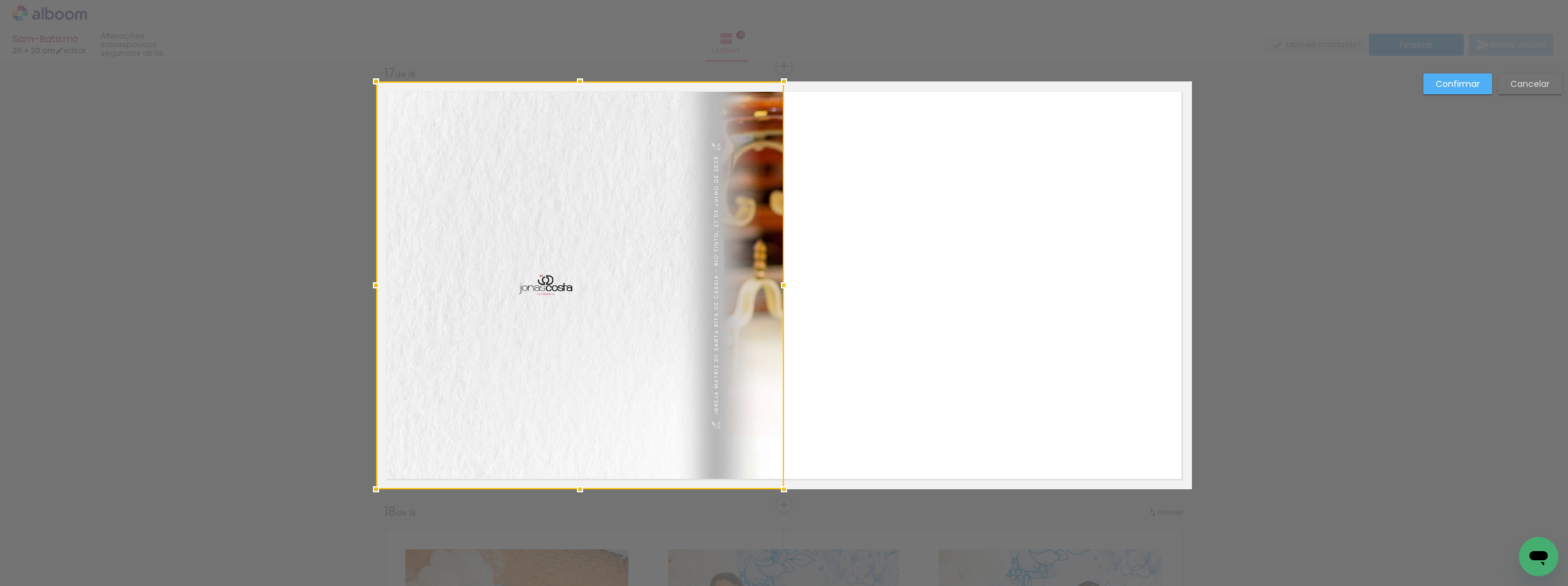
click at [0, 0] on slot "Confirmar" at bounding box center [0, 0] width 0 height 0
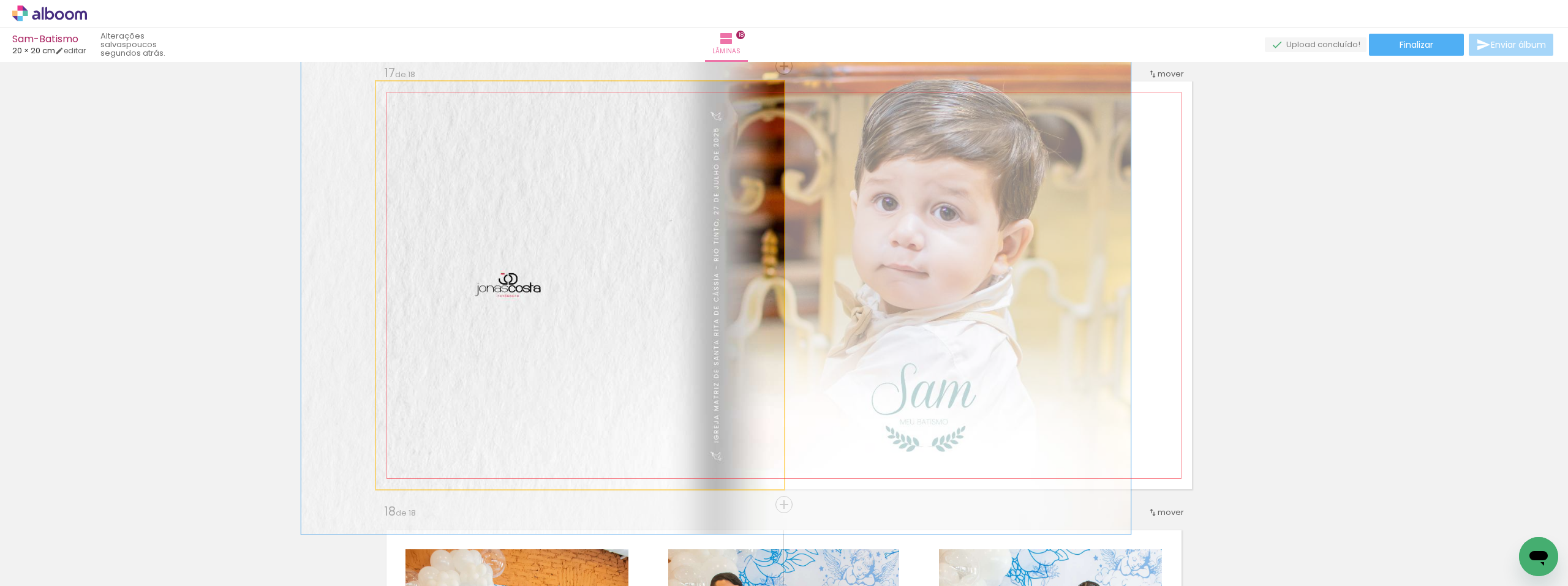
drag, startPoint x: 406, startPoint y: 96, endPoint x: 415, endPoint y: 96, distance: 9.0
type paper-slider "122"
click at [415, 96] on div at bounding box center [414, 94] width 20 height 20
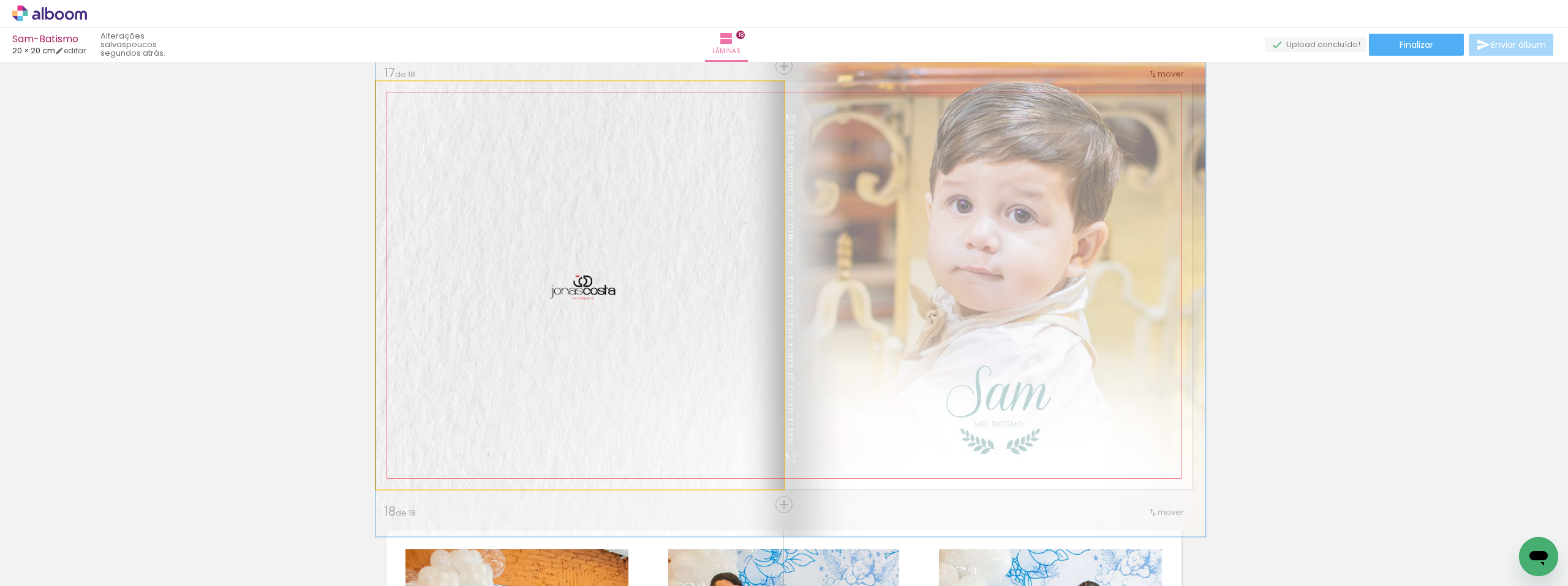
drag, startPoint x: 501, startPoint y: 240, endPoint x: 600, endPoint y: 243, distance: 99.0
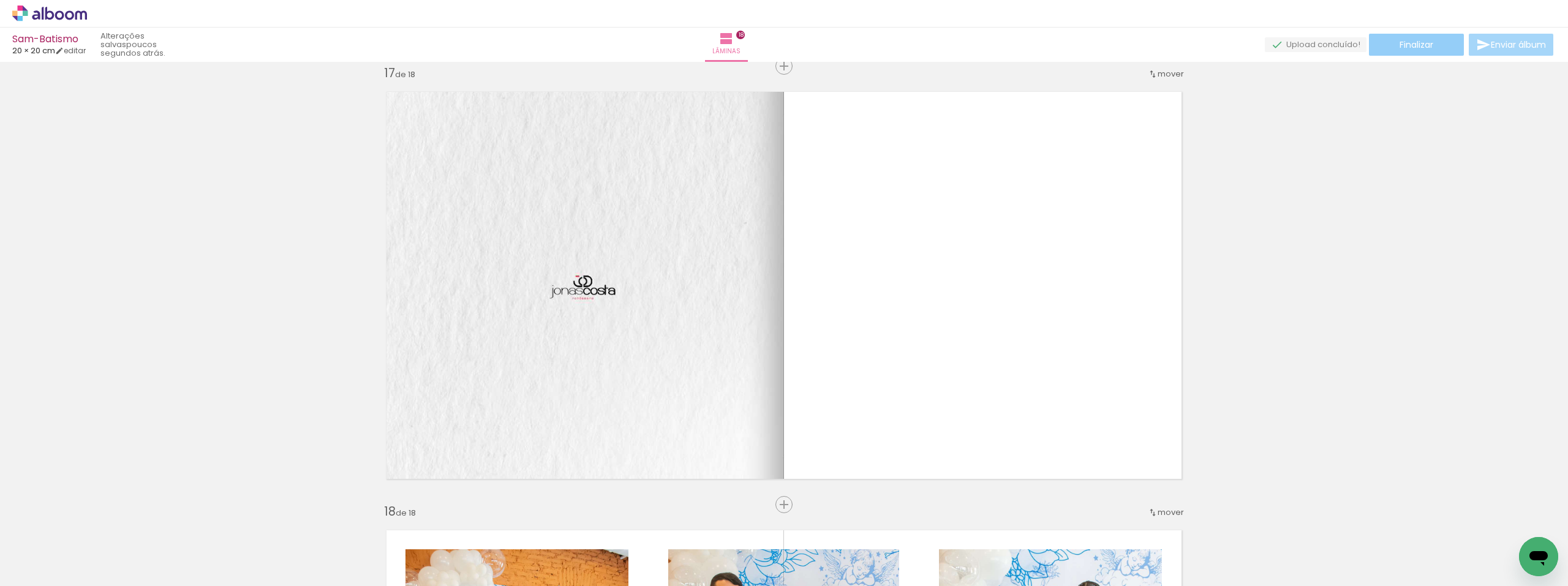
click at [1415, 48] on span "Finalizar" at bounding box center [1417, 44] width 34 height 8
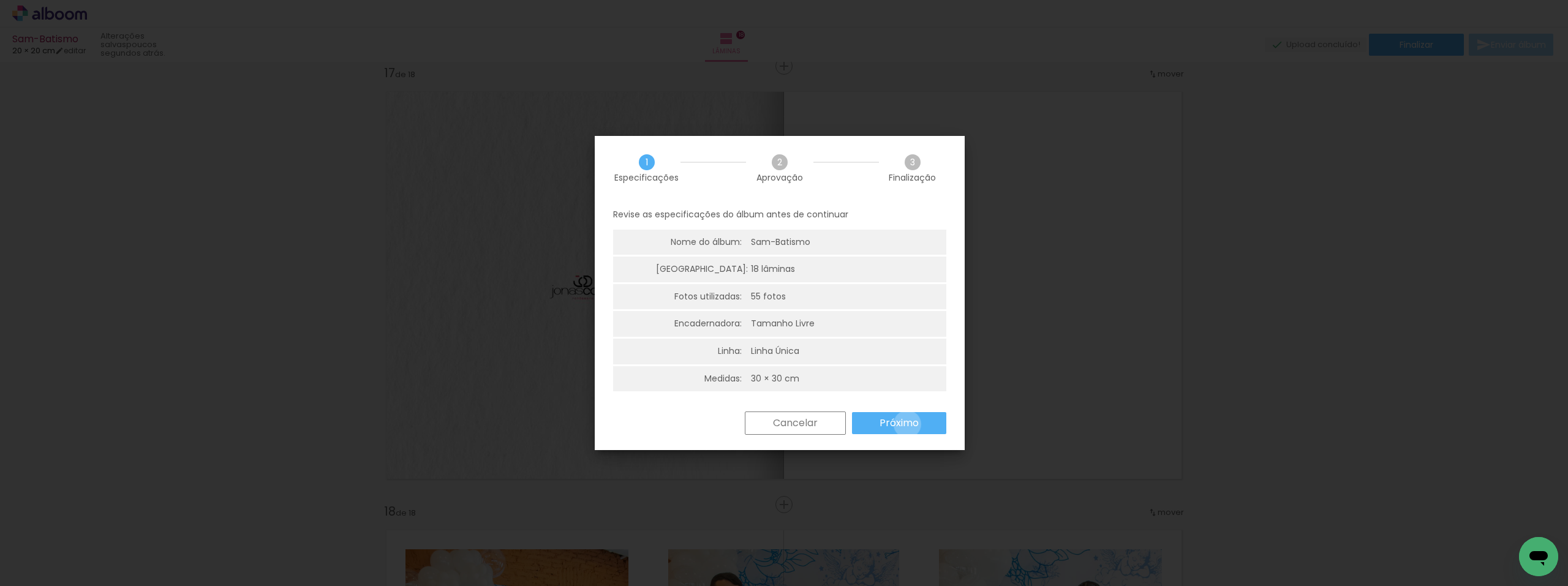
click at [0, 0] on slot "Próximo" at bounding box center [0, 0] width 0 height 0
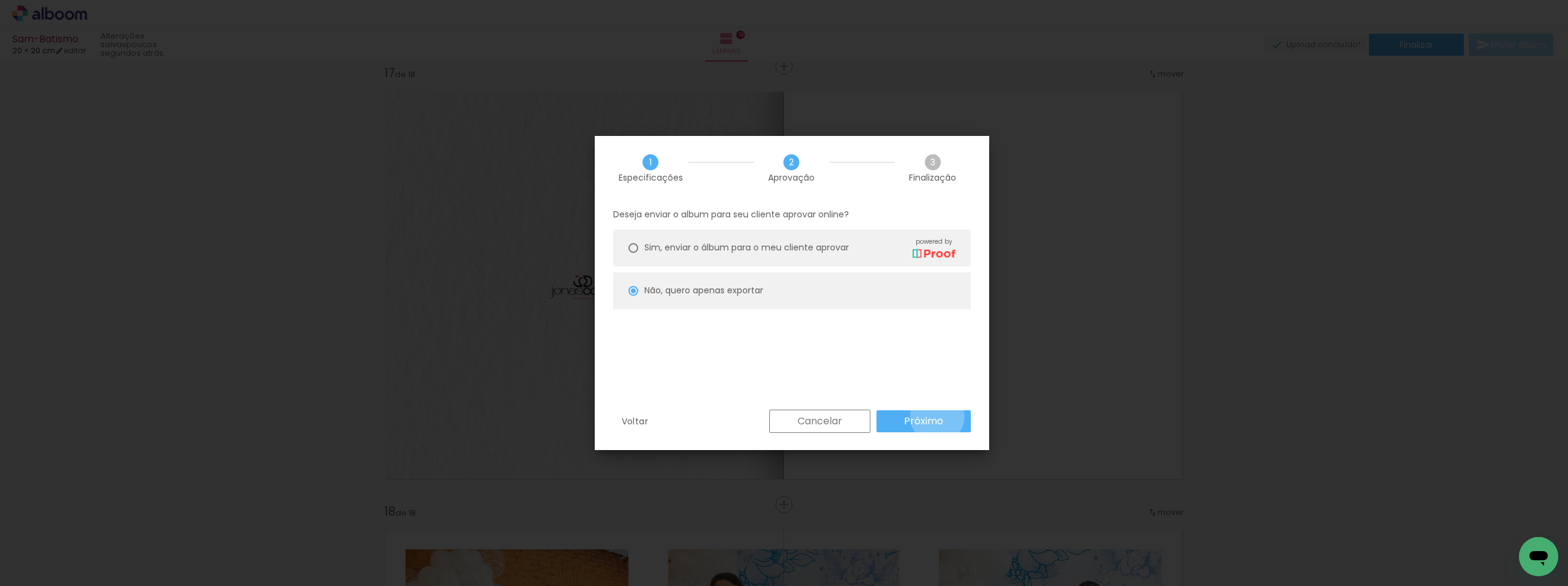
click at [0, 0] on slot "Próximo" at bounding box center [0, 0] width 0 height 0
type input "Alta, 300 DPI"
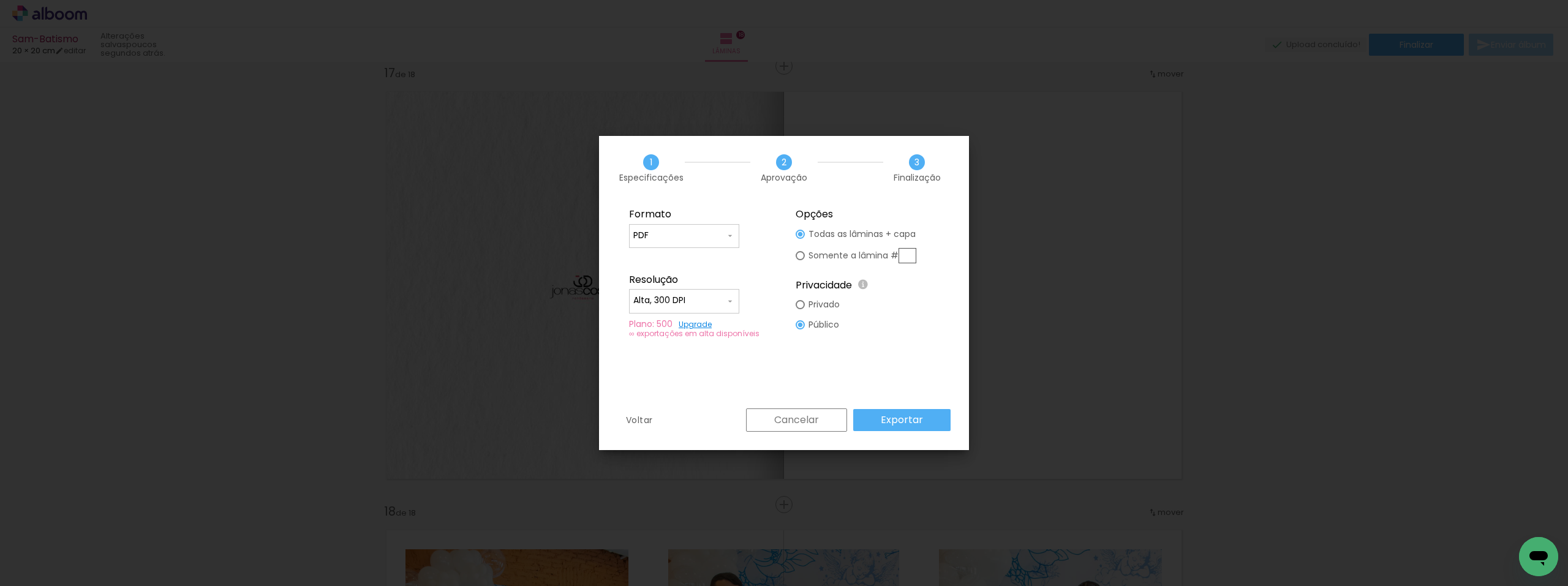
click at [710, 303] on input "Alta, 300 DPI" at bounding box center [679, 300] width 92 height 12
click at [710, 303] on paper-item "Alta, 300 DPI" at bounding box center [684, 299] width 111 height 24
click at [930, 420] on paper-button "Exportar" at bounding box center [902, 420] width 97 height 22
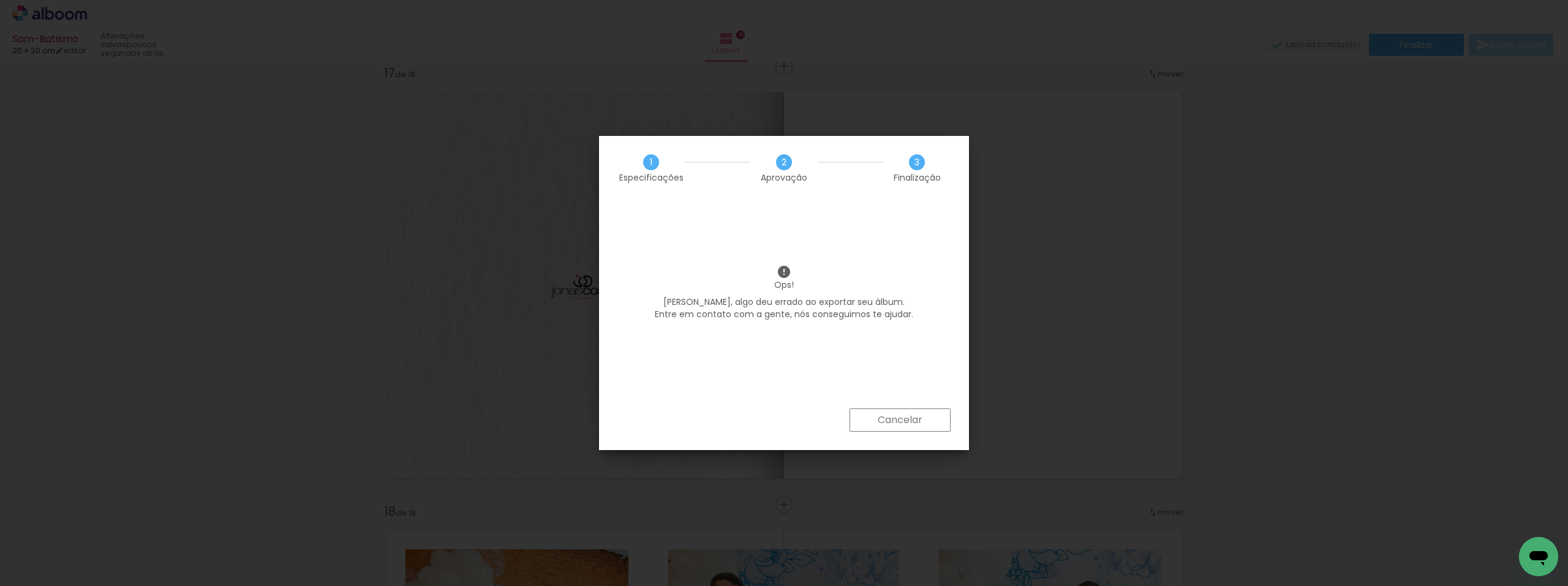
click at [930, 420] on paper-button "Cancelar" at bounding box center [900, 420] width 101 height 23
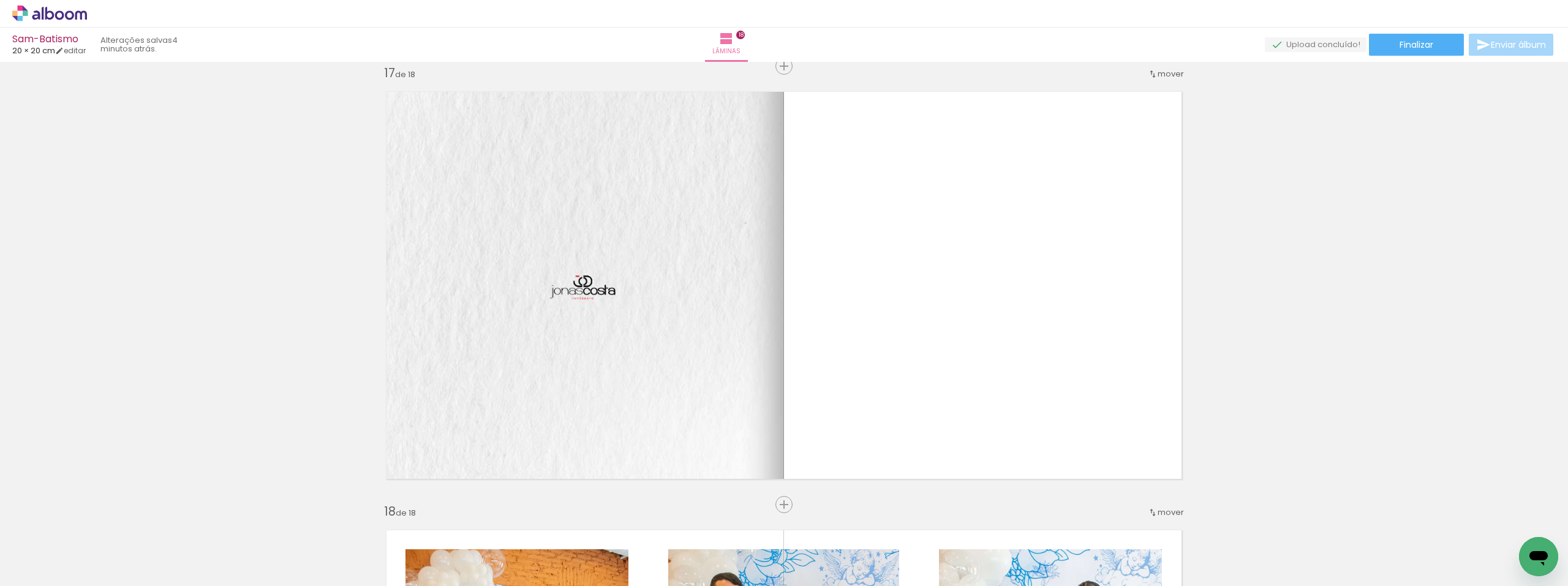
scroll to position [0, 2309]
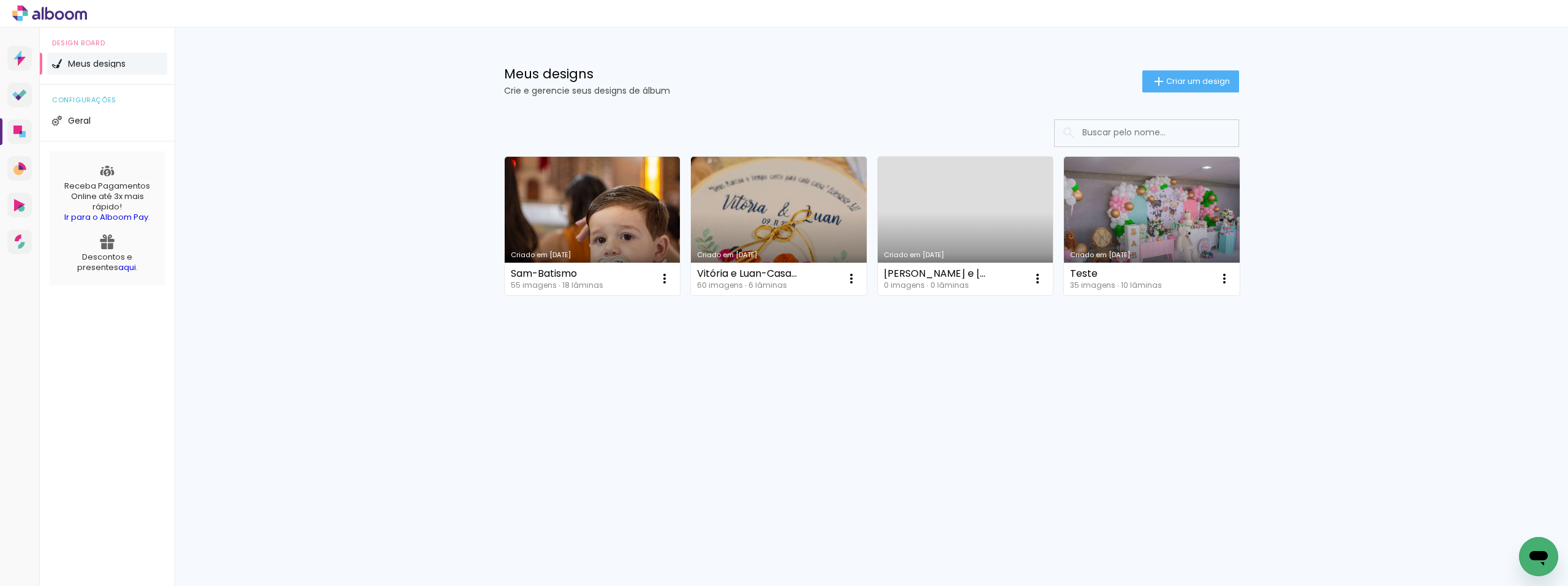
click at [987, 213] on link "Criado em [DATE]" at bounding box center [965, 226] width 176 height 139
